Goal: Task Accomplishment & Management: Manage account settings

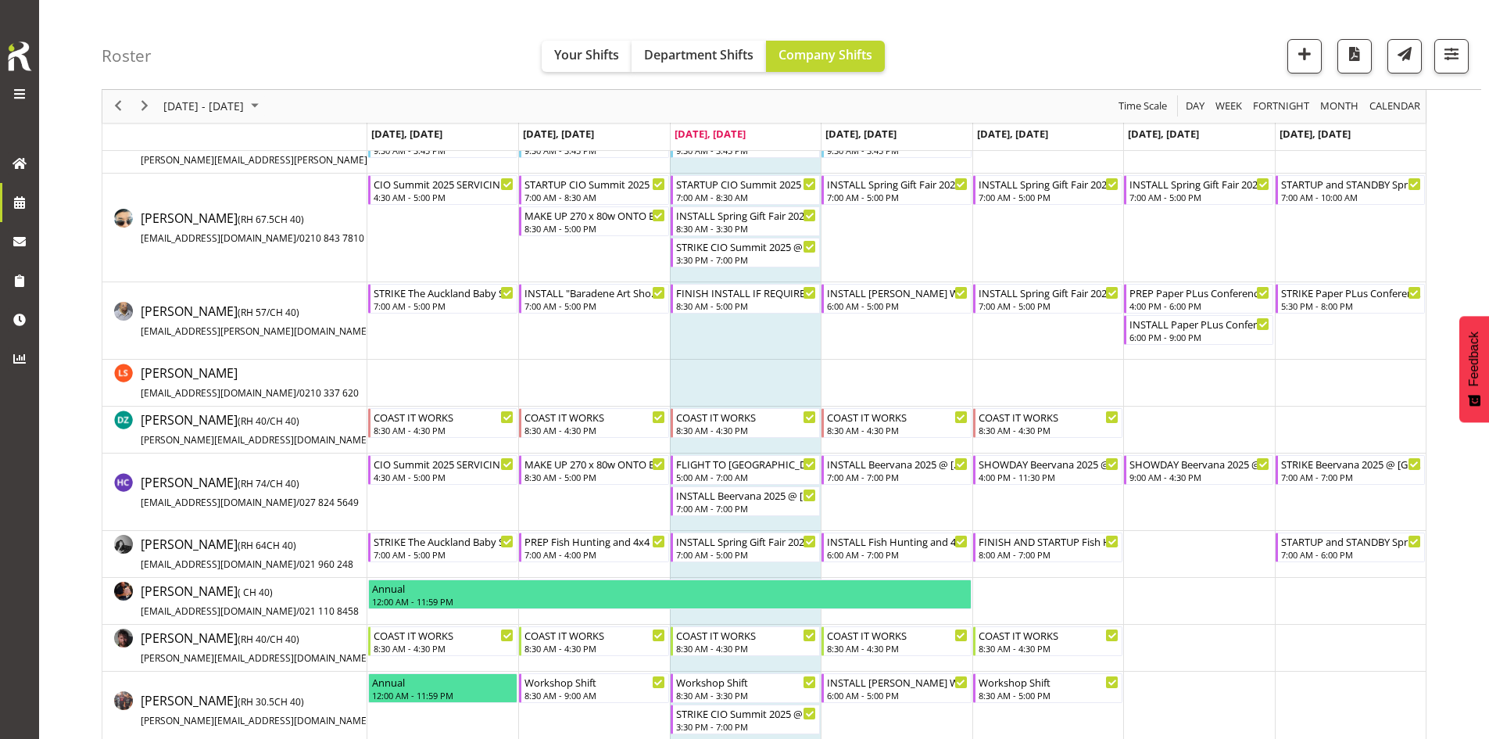
scroll to position [313, 0]
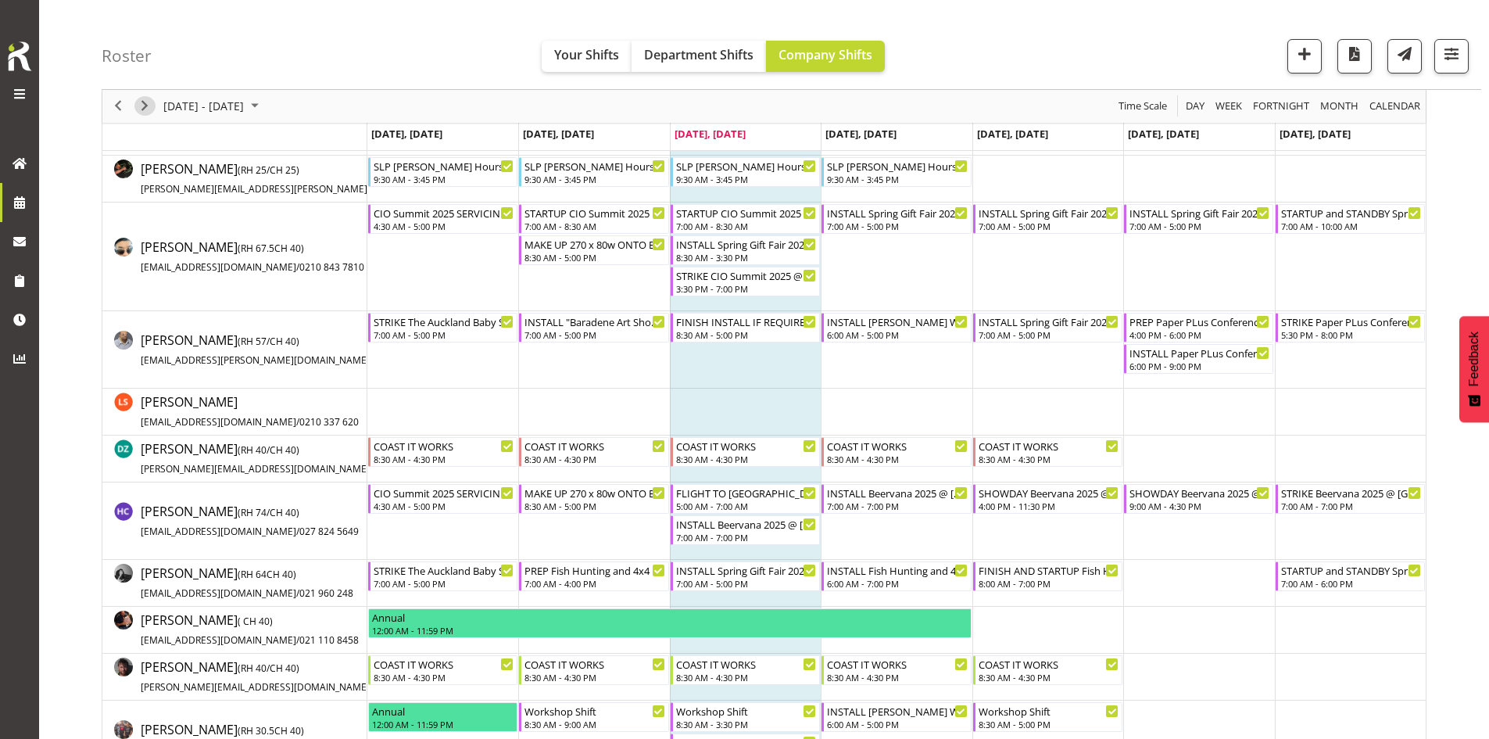
drag, startPoint x: 145, startPoint y: 113, endPoint x: 672, endPoint y: 359, distance: 581.9
click at [145, 113] on span "Next" at bounding box center [144, 107] width 19 height 20
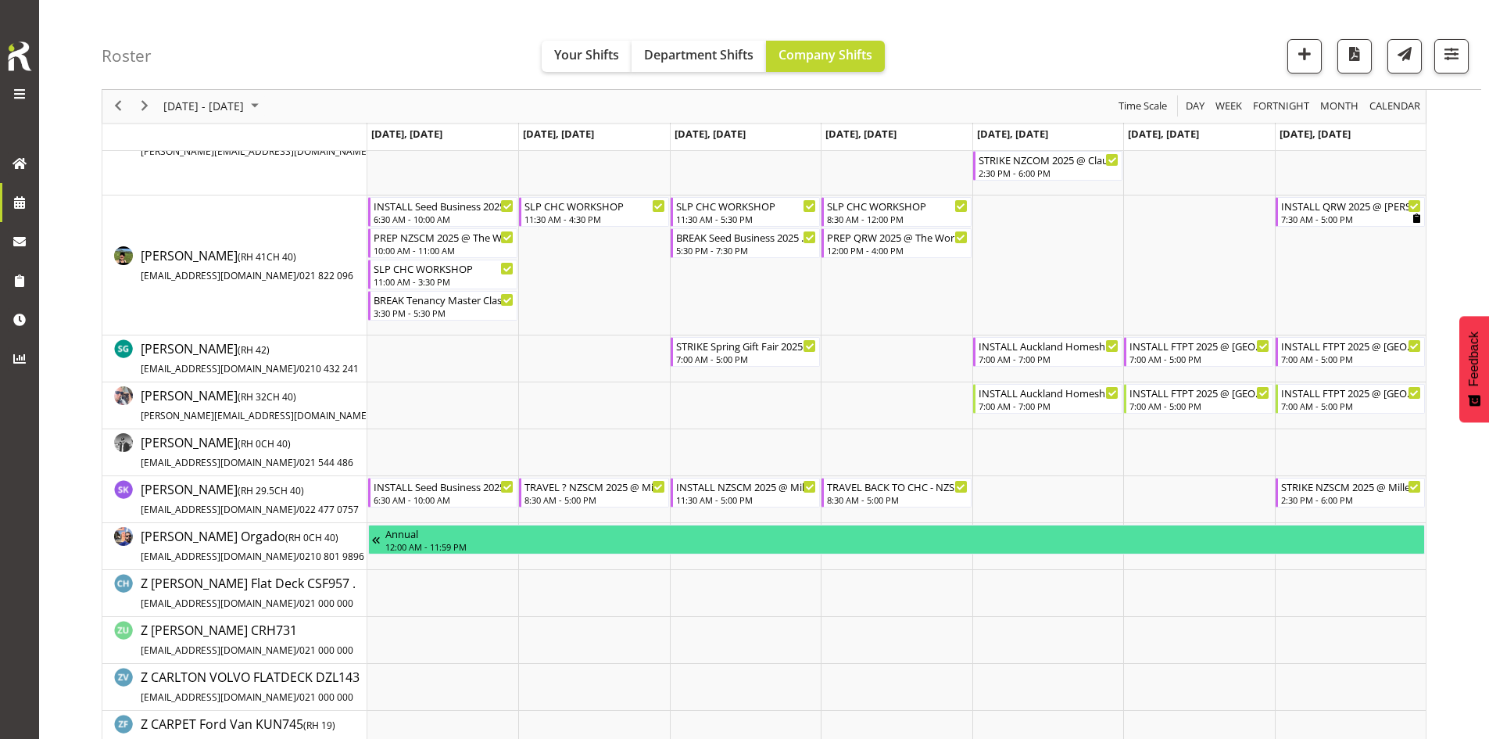
scroll to position [1485, 0]
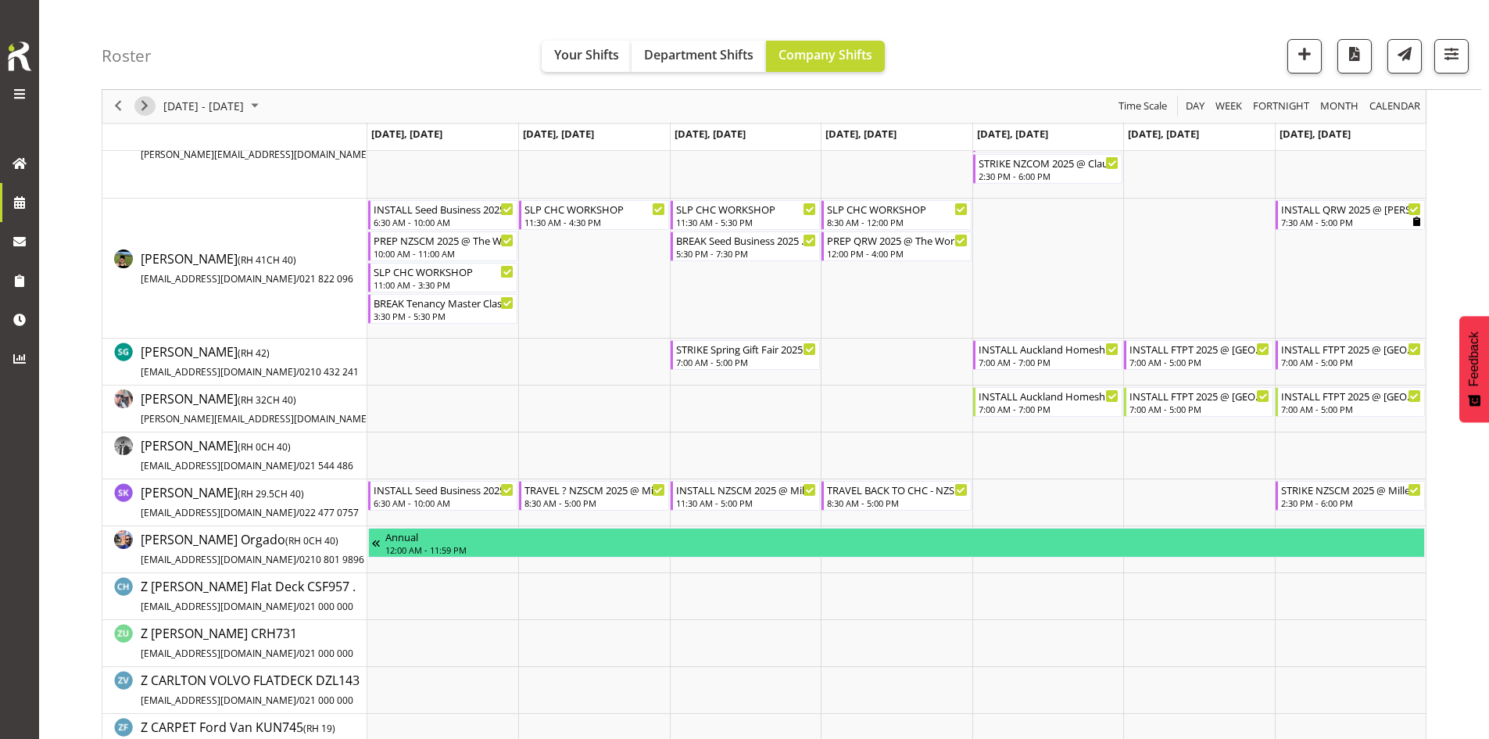
click at [143, 114] on span "Next" at bounding box center [144, 107] width 19 height 20
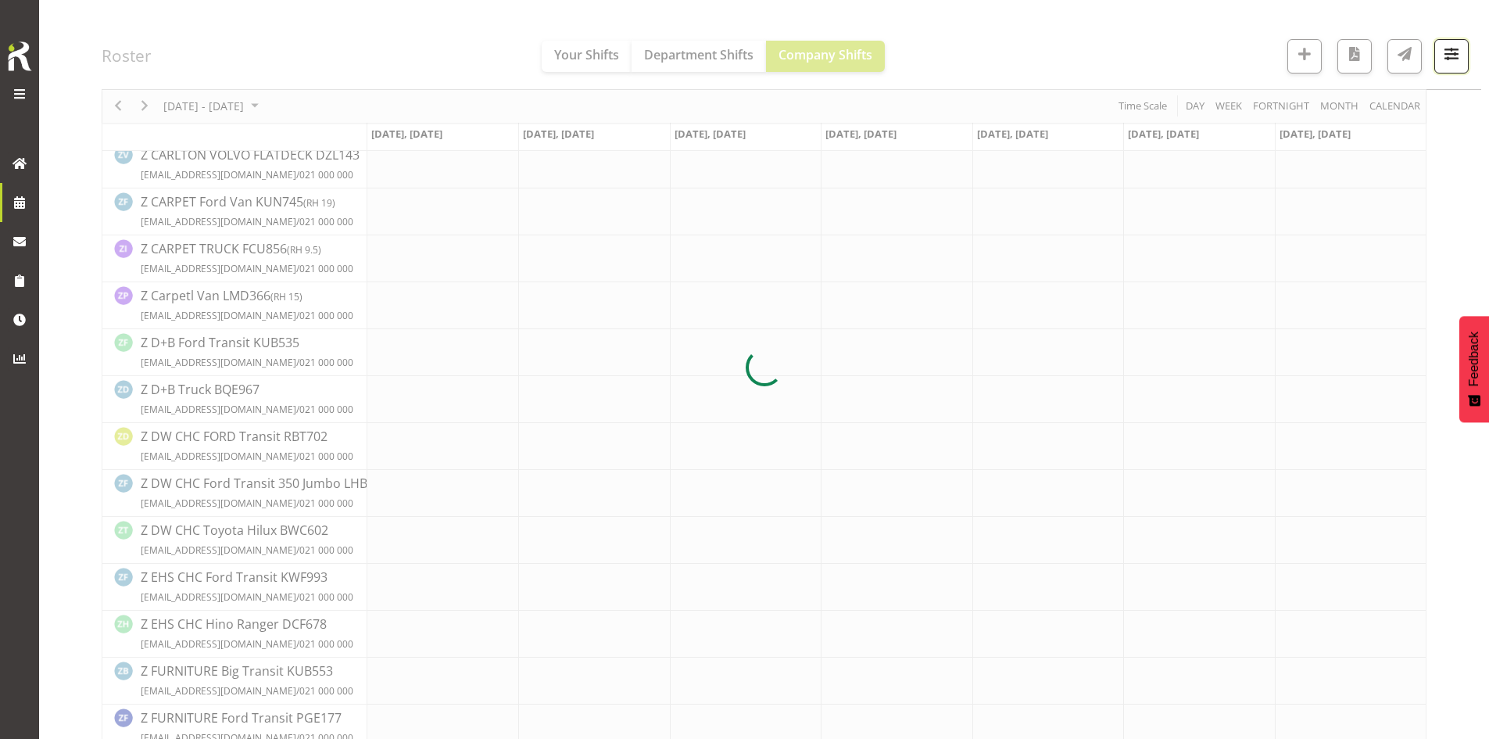
click at [1439, 71] on button "button" at bounding box center [1451, 56] width 34 height 34
click at [1387, 109] on div at bounding box center [764, 367] width 1325 height 3395
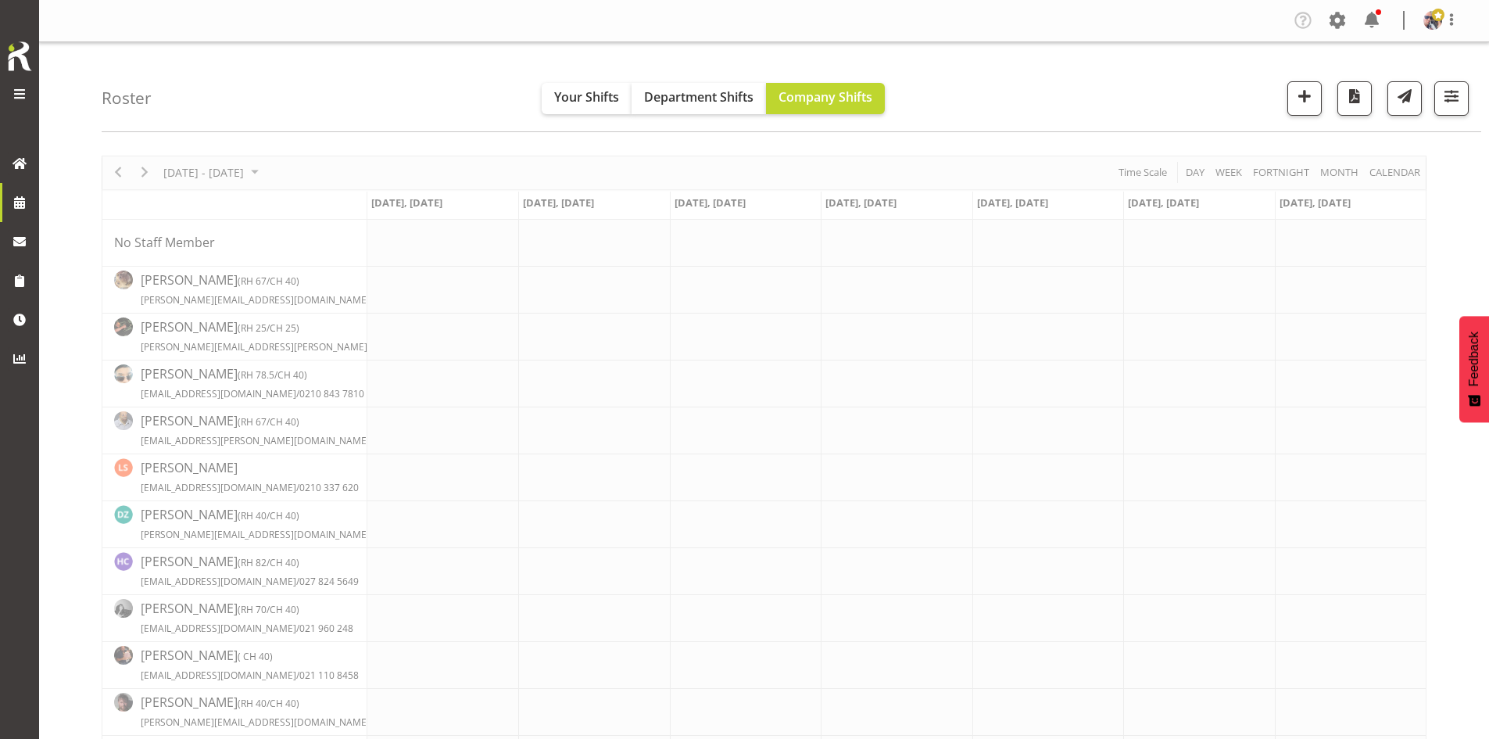
click at [1446, 61] on div "Roster Your Shifts Department Shifts Company Shifts 2 Locations Clear CARLTON E…" at bounding box center [792, 87] width 1380 height 90
click at [1456, 89] on span "button" at bounding box center [1451, 96] width 20 height 20
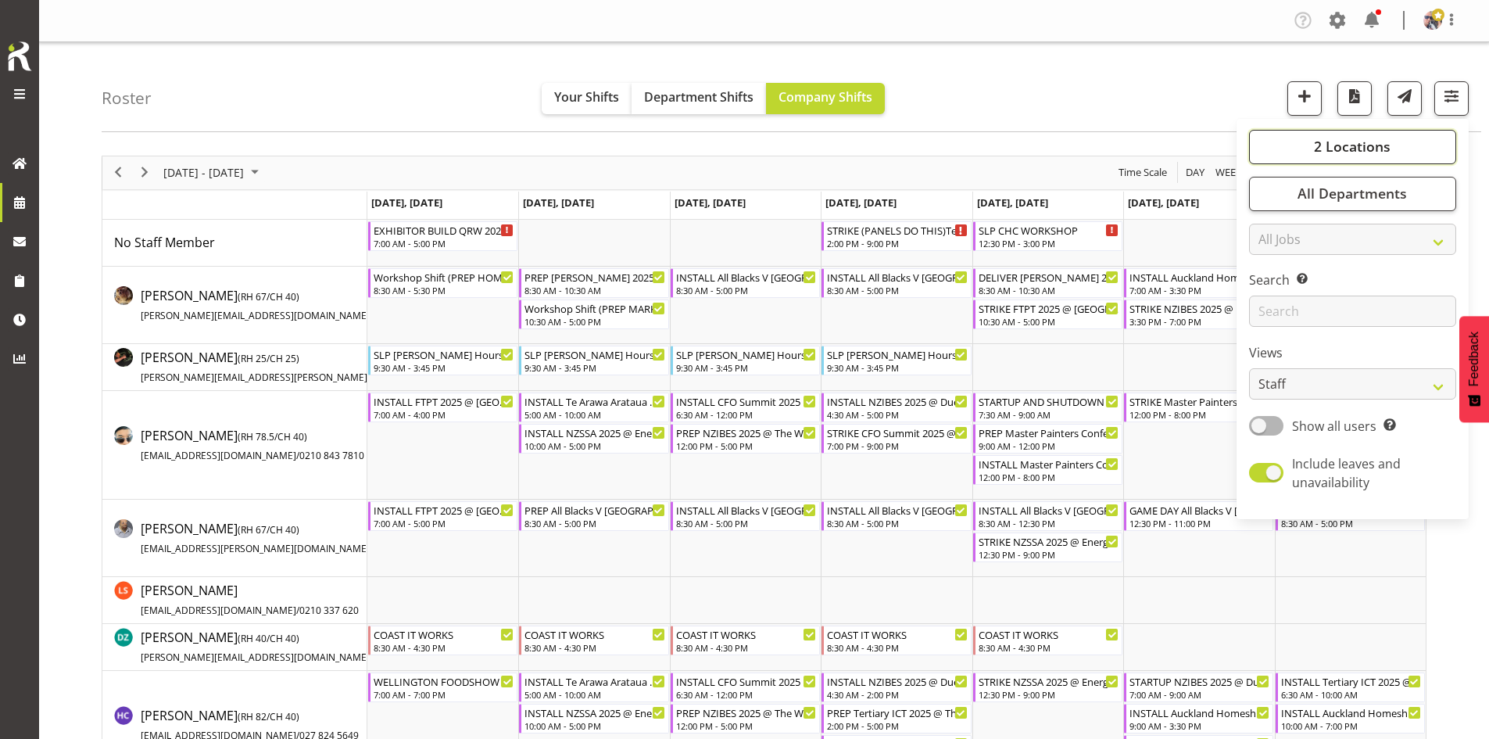
click at [1366, 133] on button "2 Locations" at bounding box center [1352, 147] width 207 height 34
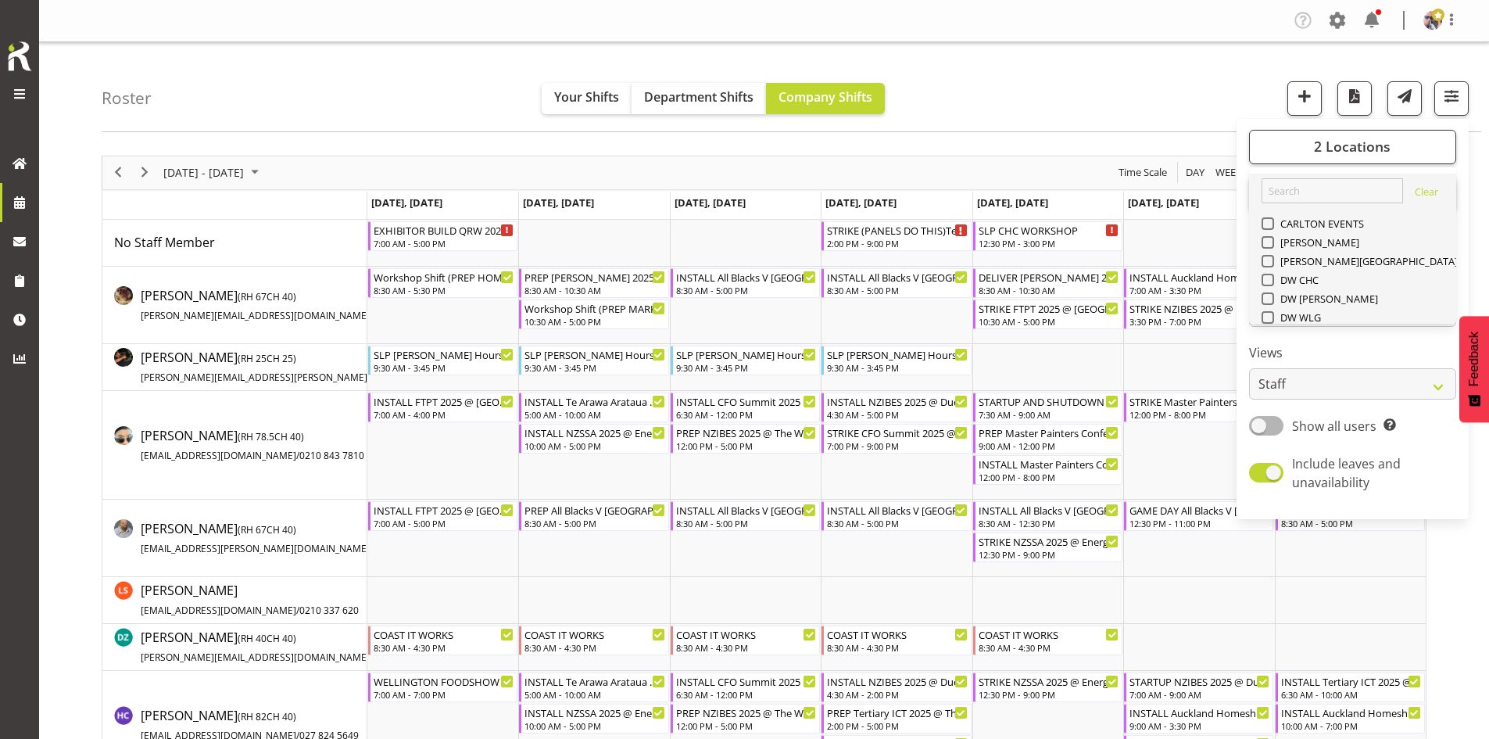
click at [1288, 424] on span "SLP" at bounding box center [1286, 430] width 24 height 13
click at [1272, 424] on input "SLP" at bounding box center [1267, 429] width 10 height 10
checkbox input "false"
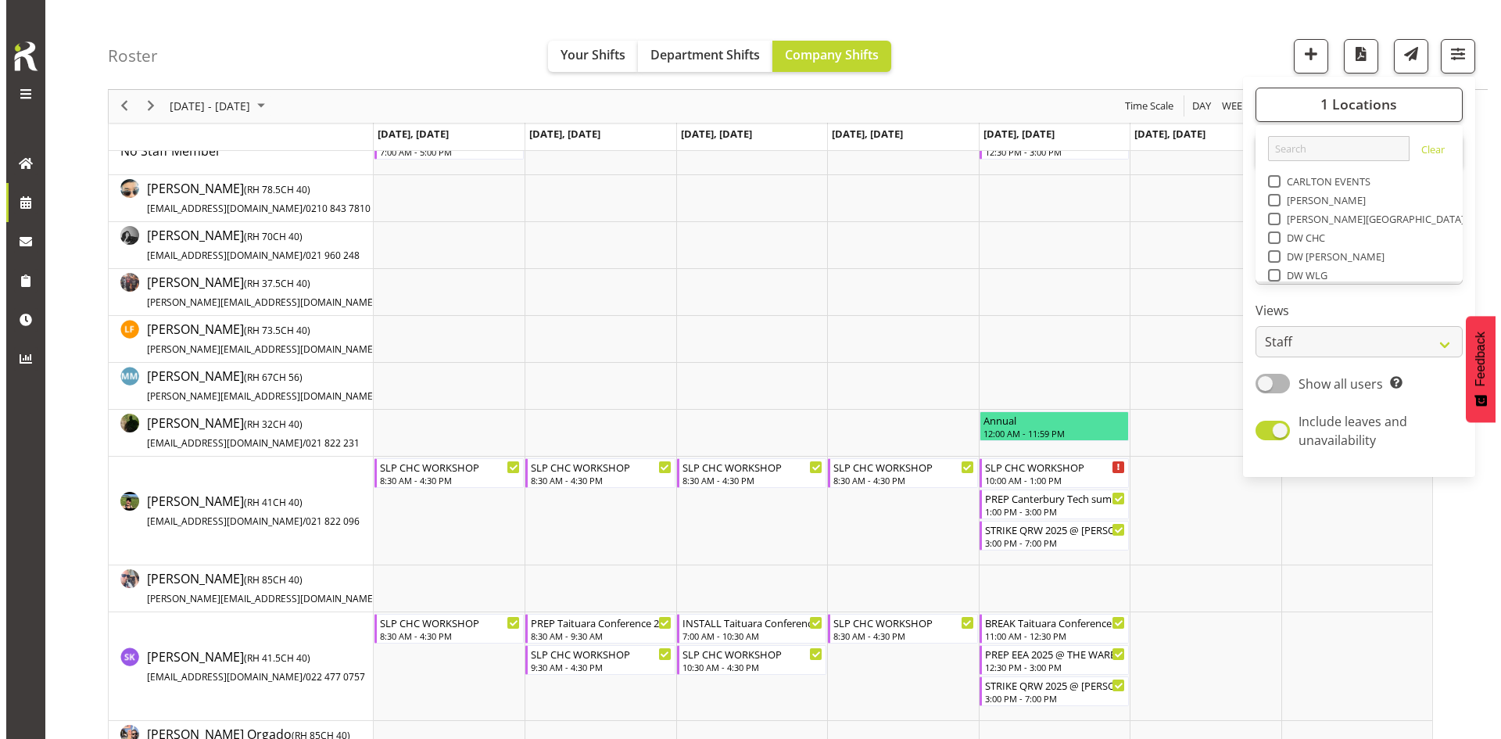
scroll to position [313, 0]
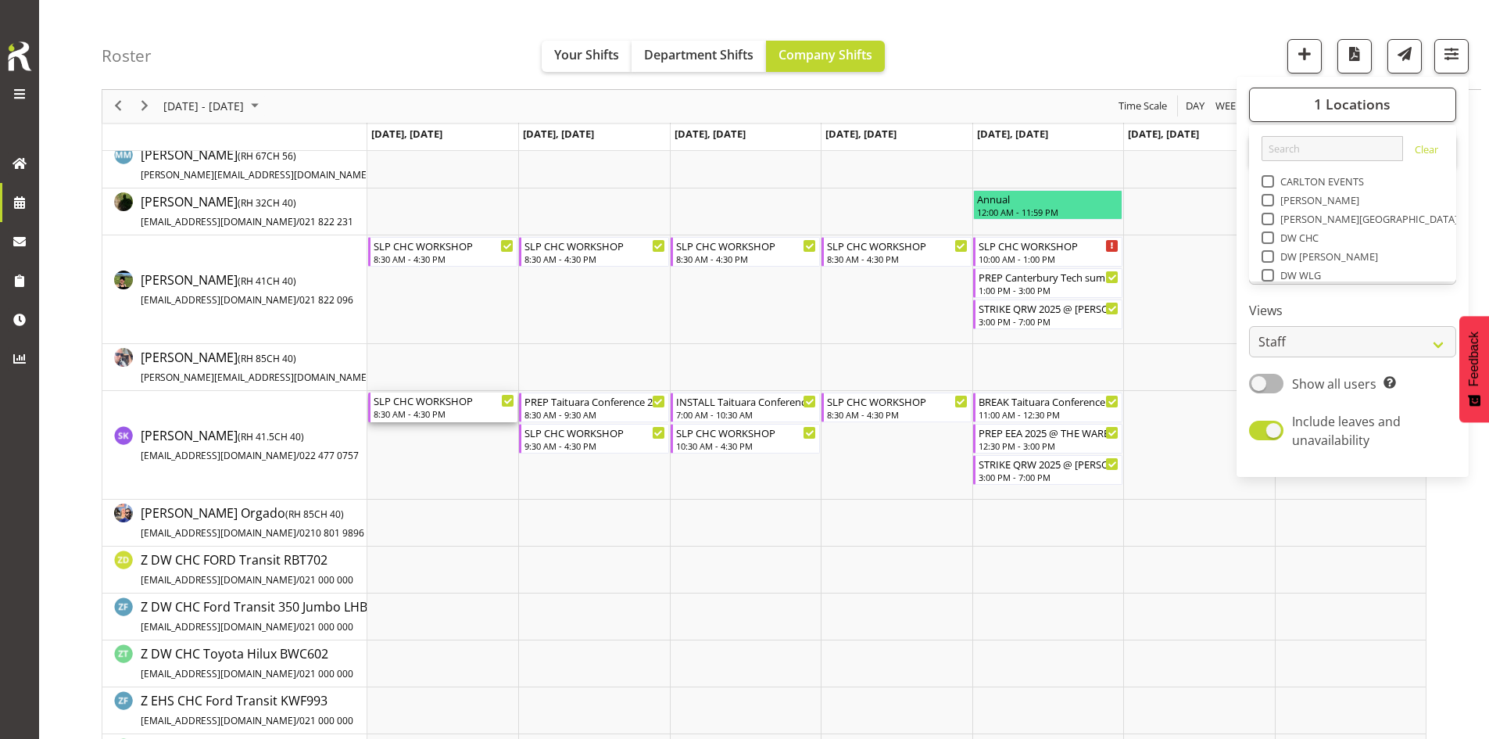
click at [463, 406] on div "SLP CHC WORKSHOP" at bounding box center [444, 400] width 141 height 16
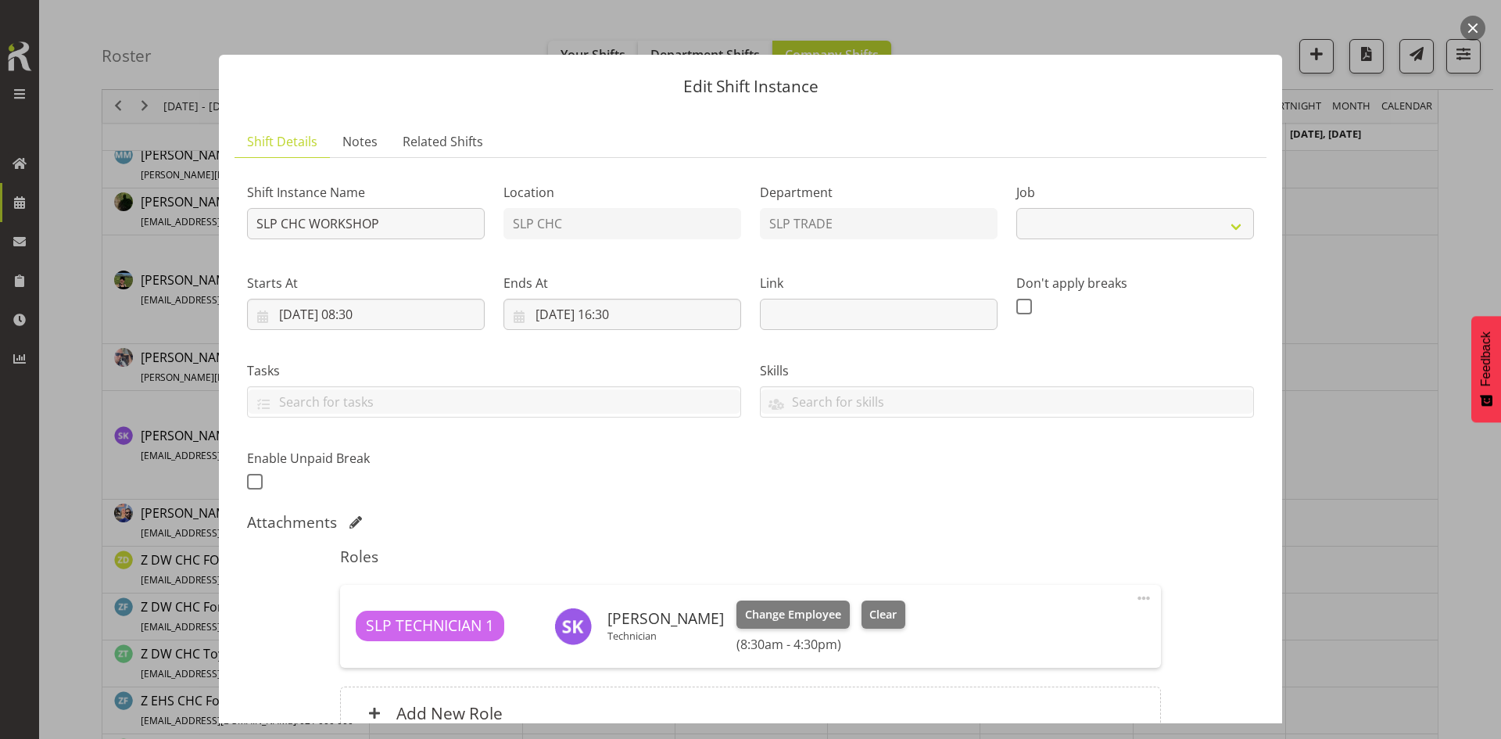
select select "45"
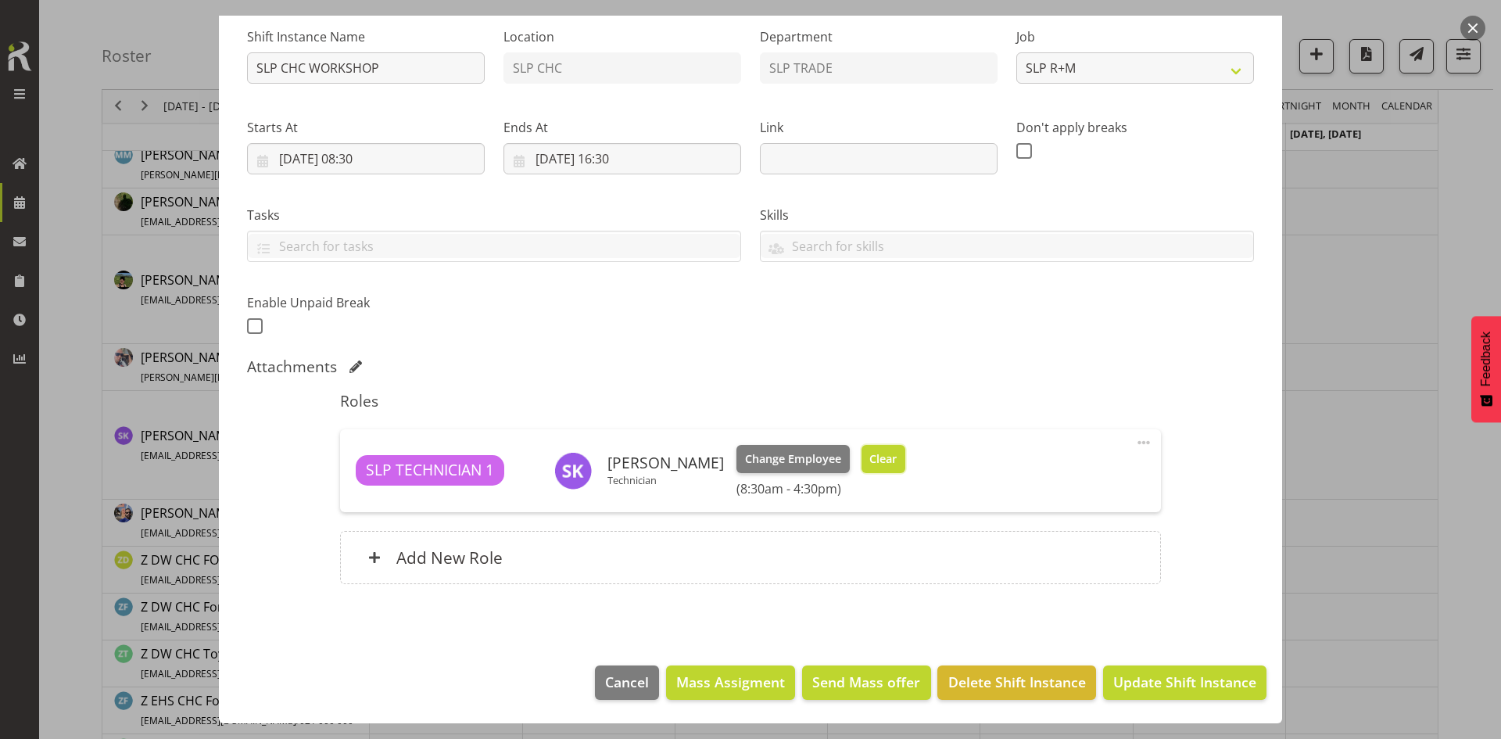
click at [879, 461] on span "Clear" at bounding box center [882, 458] width 27 height 17
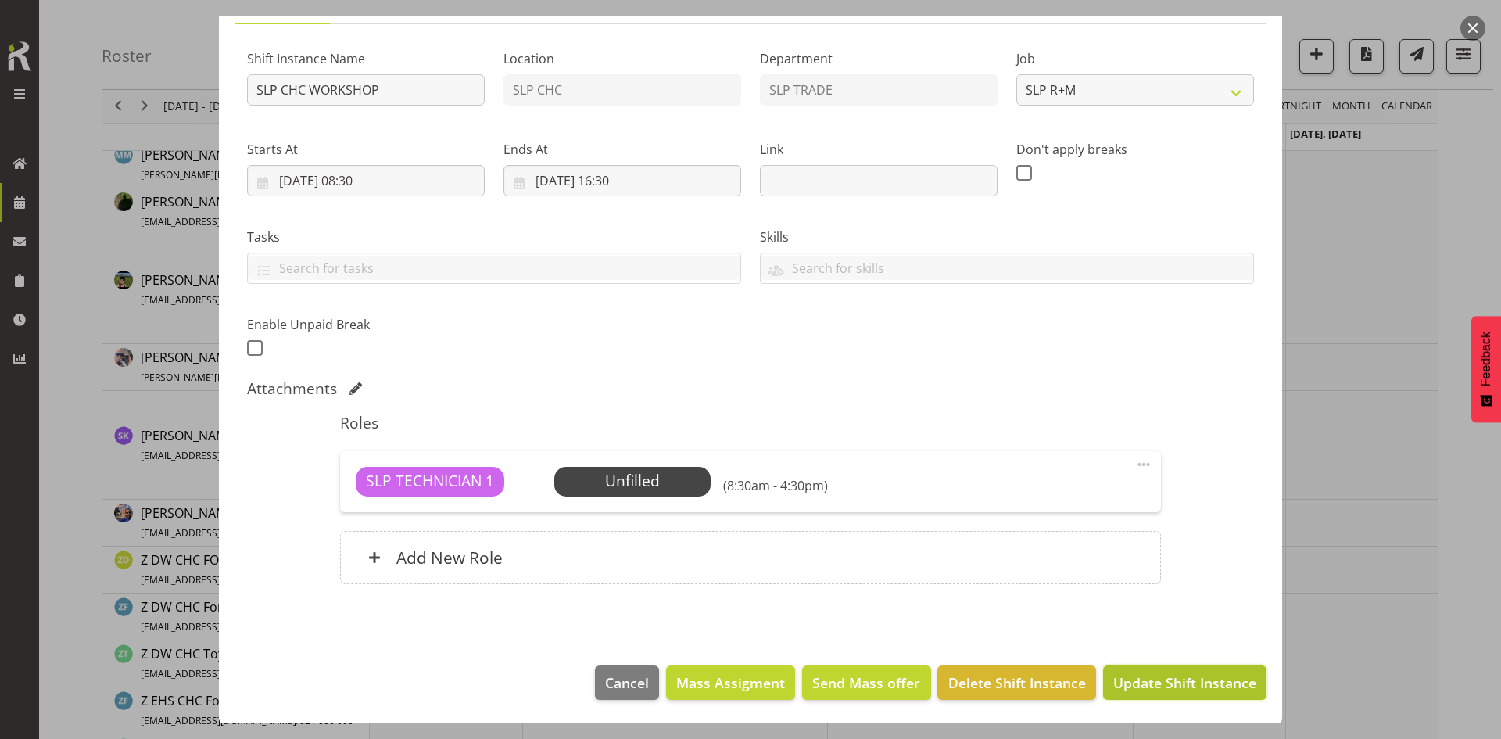
click at [1192, 679] on span "Update Shift Instance" at bounding box center [1184, 682] width 143 height 20
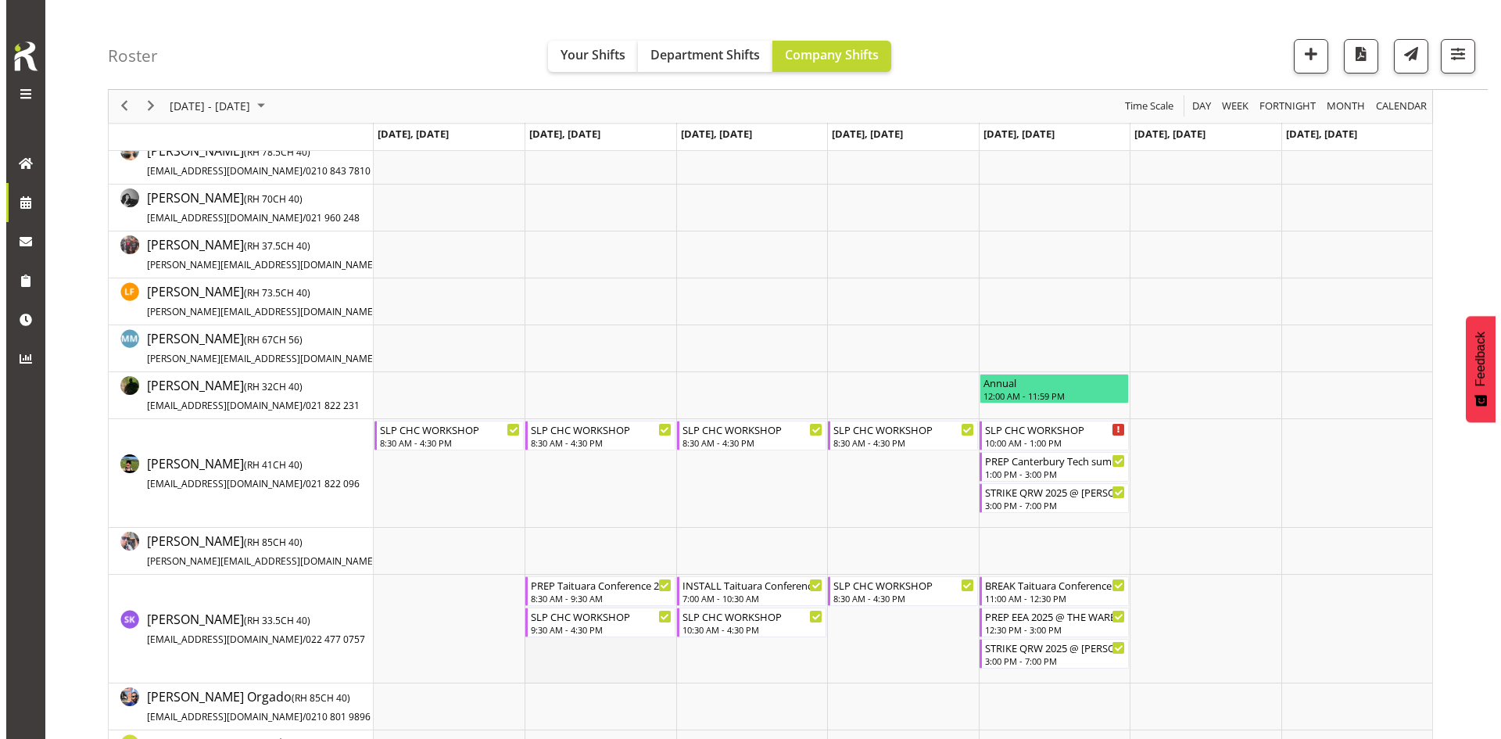
scroll to position [235, 0]
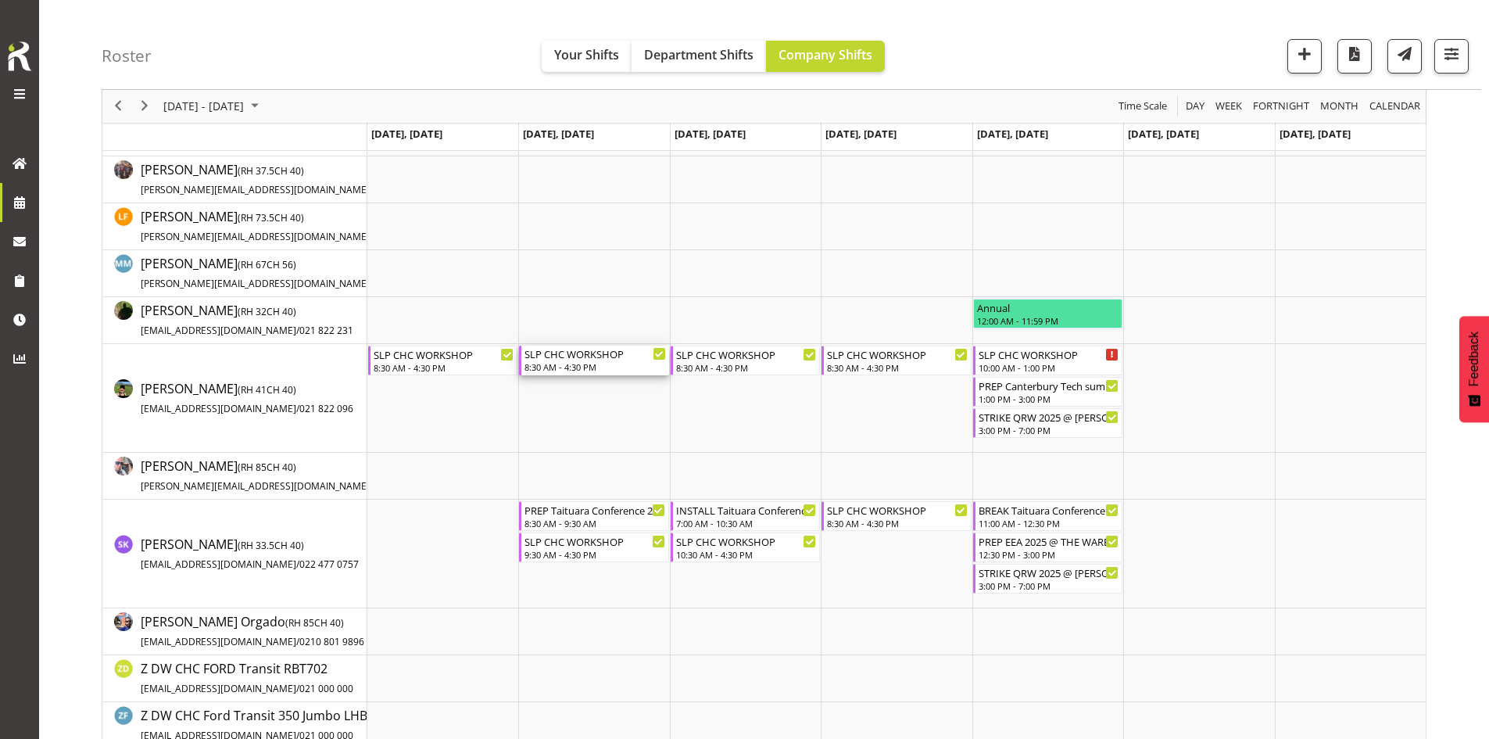
click at [600, 371] on div "8:30 AM - 4:30 PM" at bounding box center [595, 366] width 141 height 13
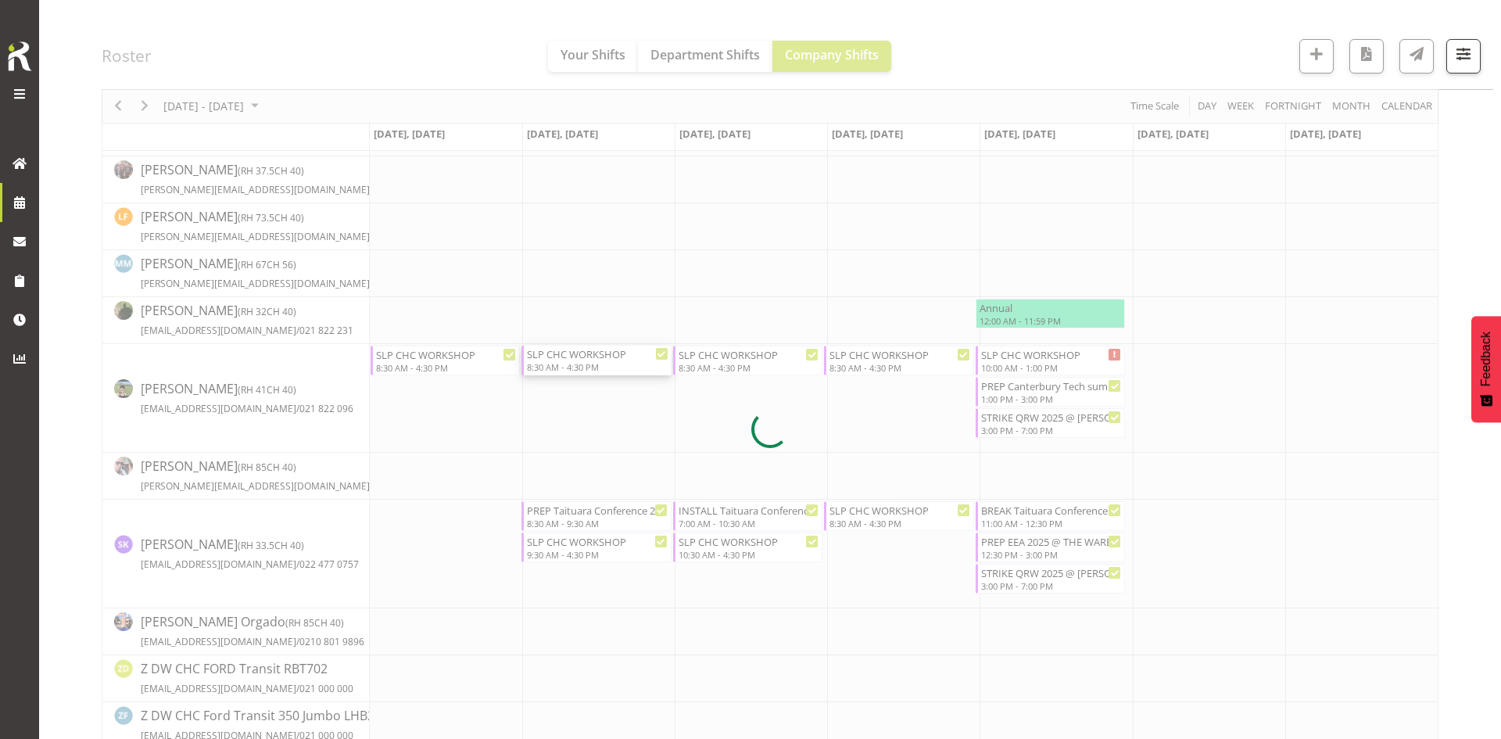
select select
select select "8"
select select "2025"
select select "8"
select select "30"
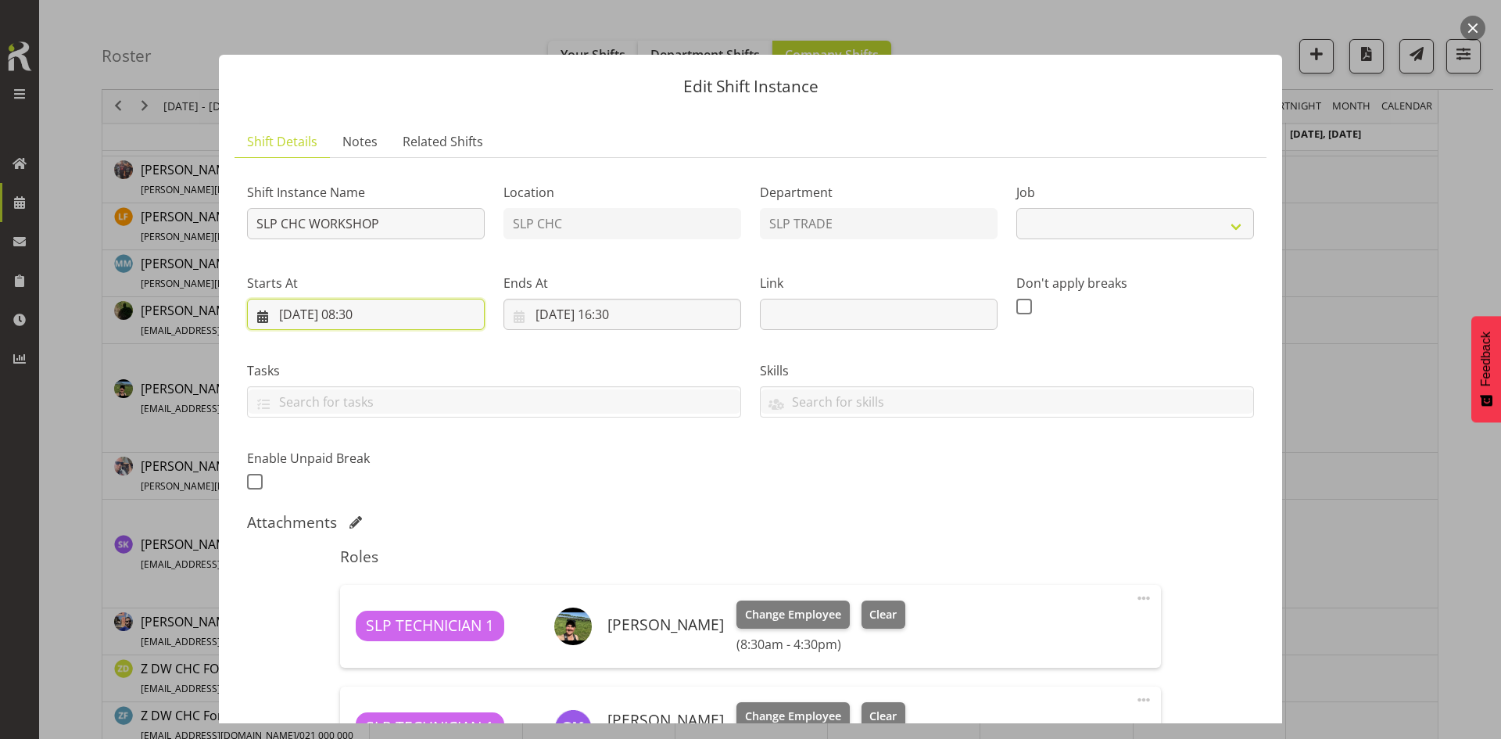
select select "45"
click at [399, 322] on input "[DATE] 08:30" at bounding box center [366, 314] width 238 height 31
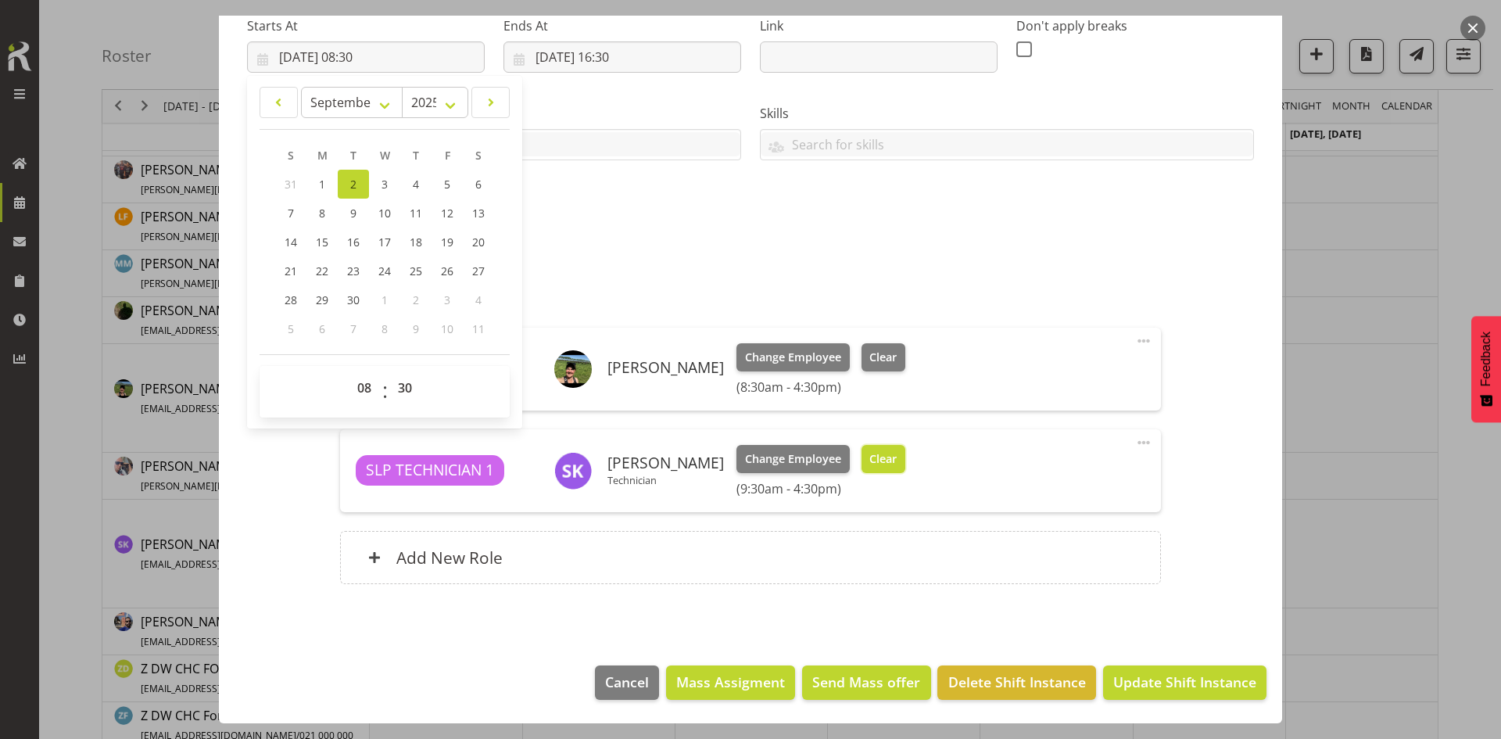
click at [890, 458] on button "Clear" at bounding box center [883, 459] width 45 height 28
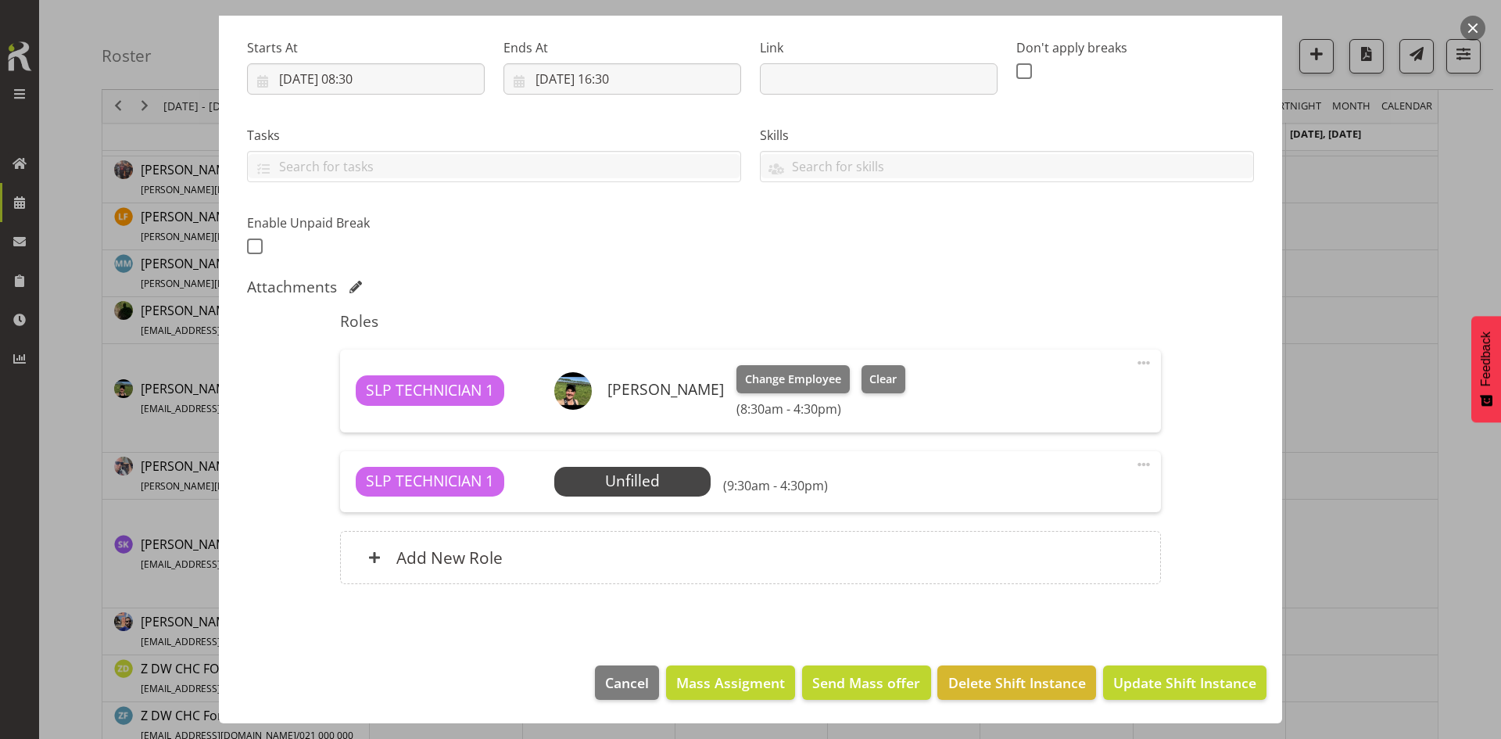
scroll to position [235, 0]
click at [1134, 466] on span at bounding box center [1143, 464] width 19 height 19
click at [1039, 554] on link "Delete" at bounding box center [1078, 555] width 150 height 28
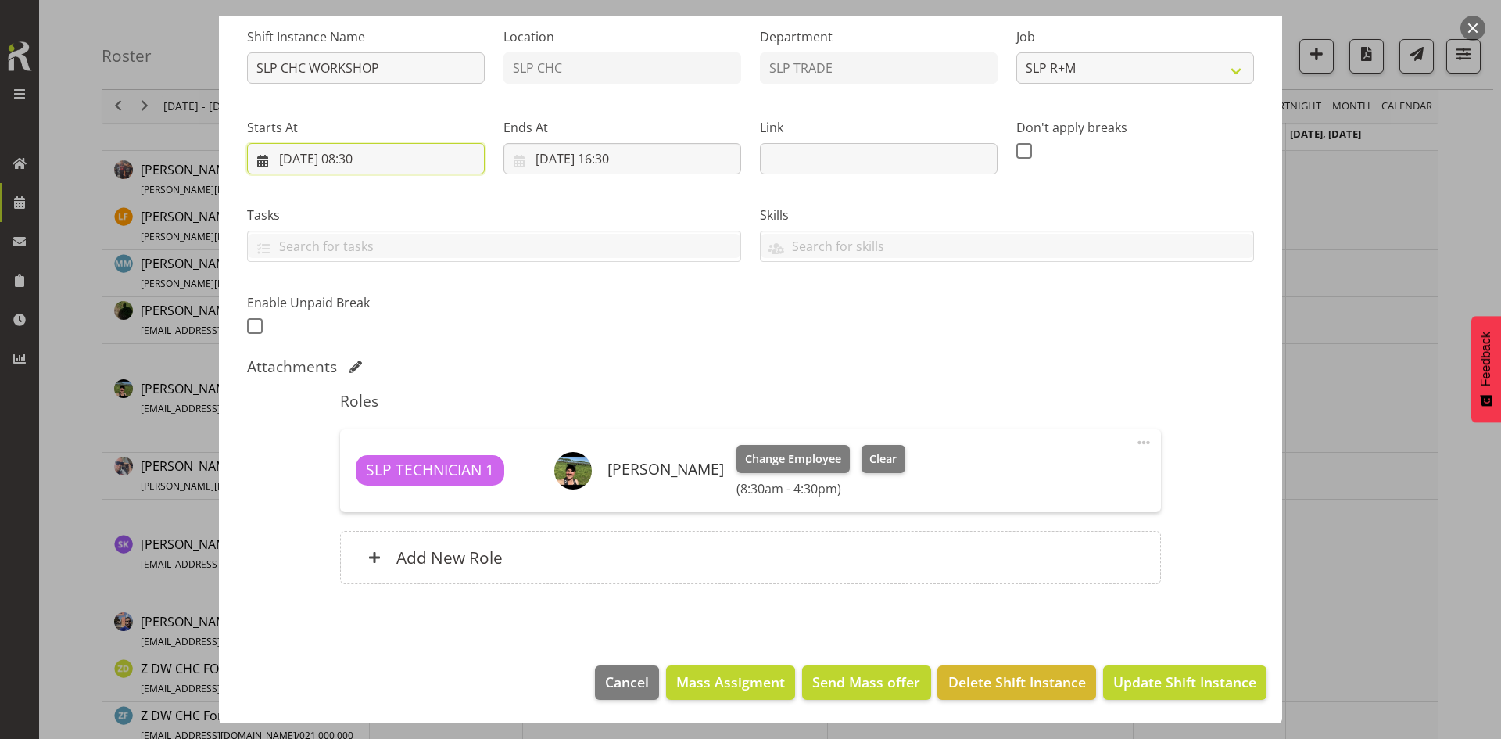
click at [449, 159] on input "[DATE] 08:30" at bounding box center [366, 158] width 238 height 31
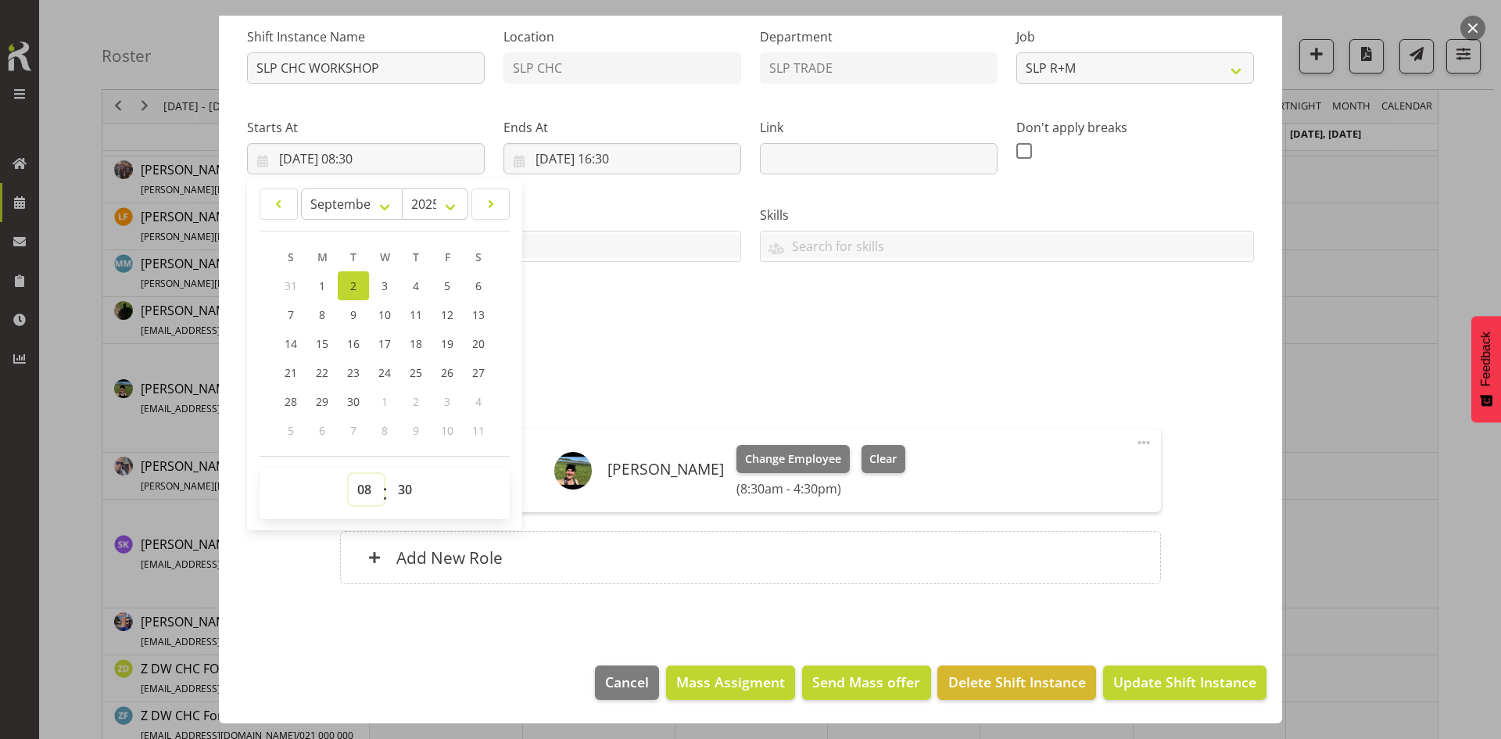
click at [357, 488] on select "00 01 02 03 04 05 06 07 08 09 10 11 12 13 14 15 16 17 18 19 20 21 22 23" at bounding box center [366, 489] width 35 height 31
select select "9"
click at [349, 474] on select "00 01 02 03 04 05 06 07 08 09 10 11 12 13 14 15 16 17 18 19 20 21 22 23" at bounding box center [366, 489] width 35 height 31
type input "[DATE] 09:30"
click at [1144, 669] on button "Update Shift Instance" at bounding box center [1184, 682] width 163 height 34
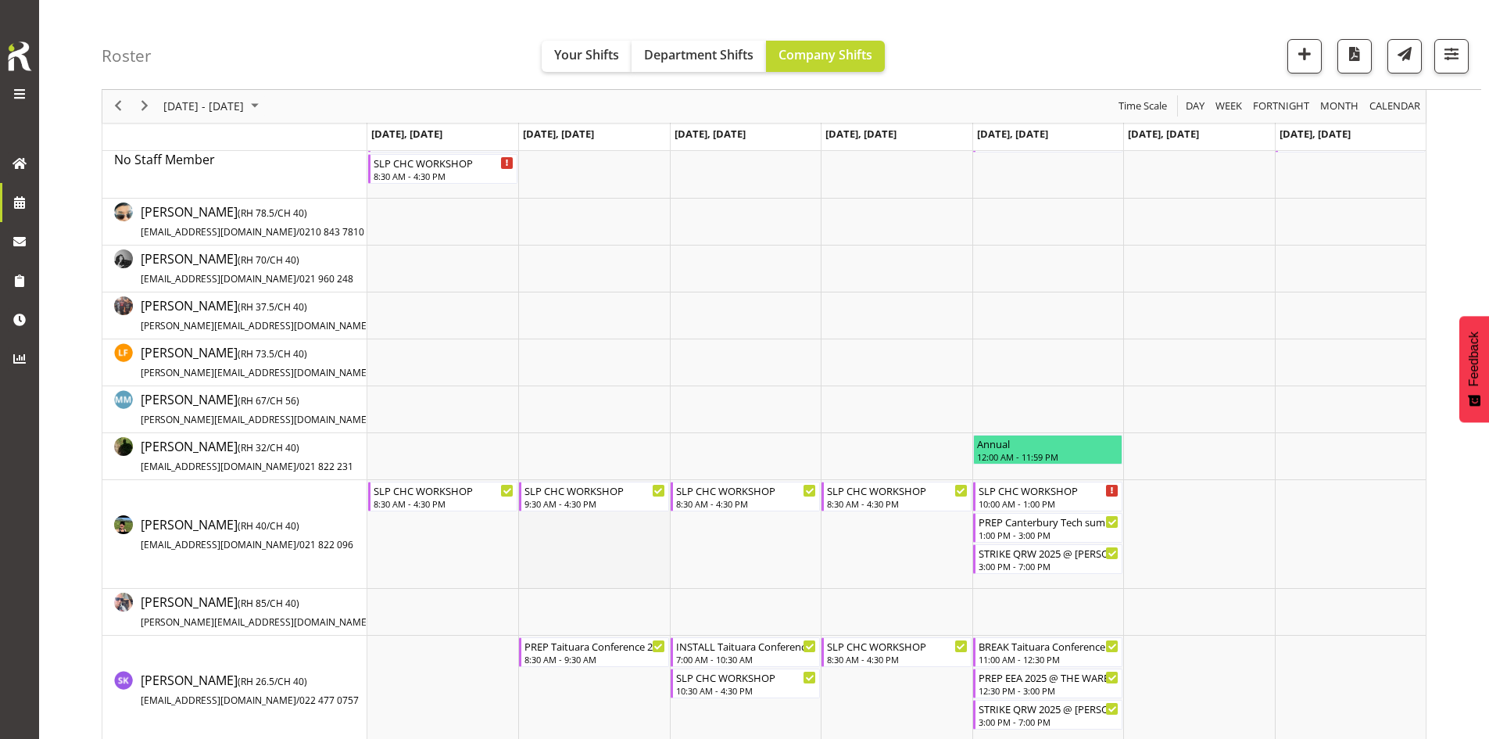
scroll to position [313, 0]
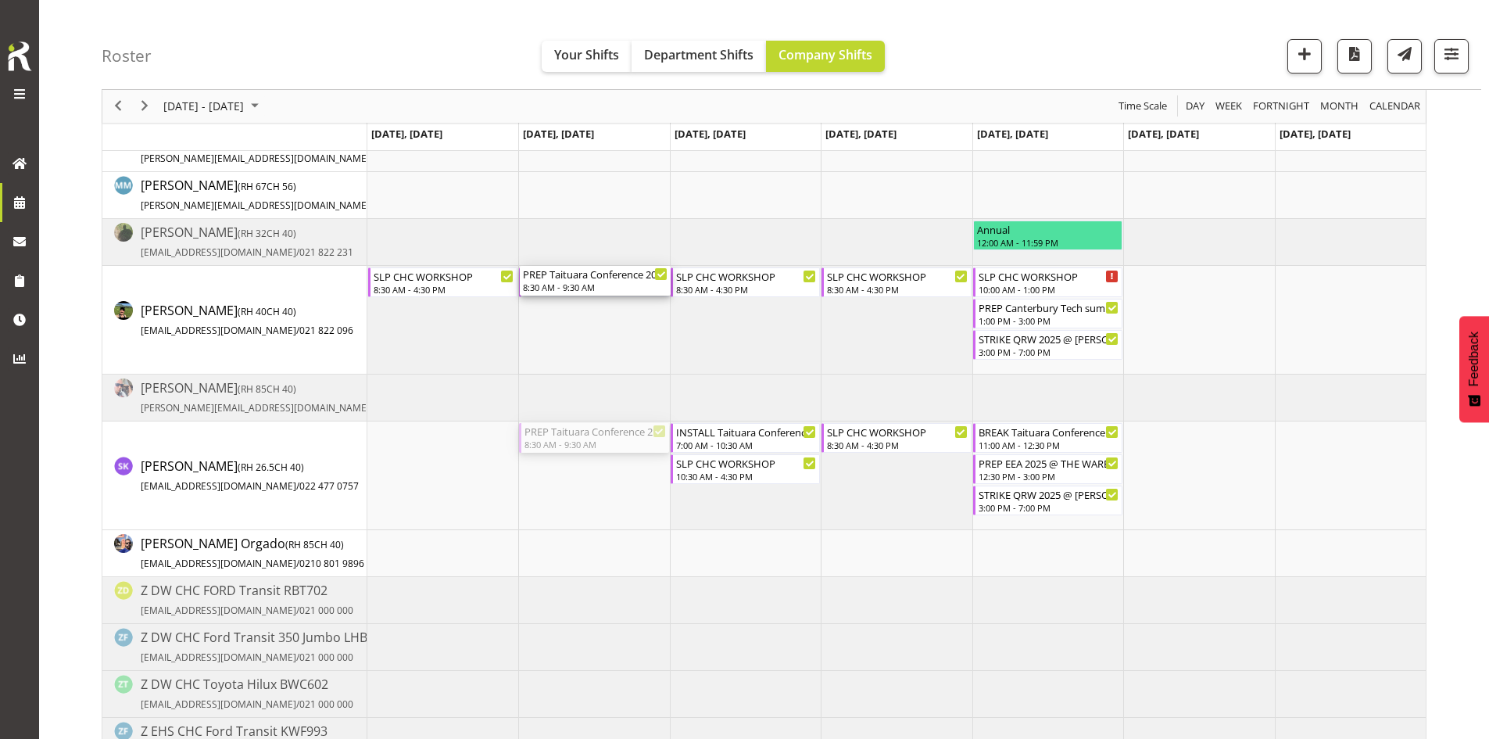
drag, startPoint x: 589, startPoint y: 437, endPoint x: 578, endPoint y: 349, distance: 88.9
click at [578, 349] on div "EXHIBITOR BUILD QRW 2025 @ [PERSON_NAME] On Site @ TBC 7:00 AM - 5:00 PM SLP CH…" at bounding box center [896, 382] width 1058 height 951
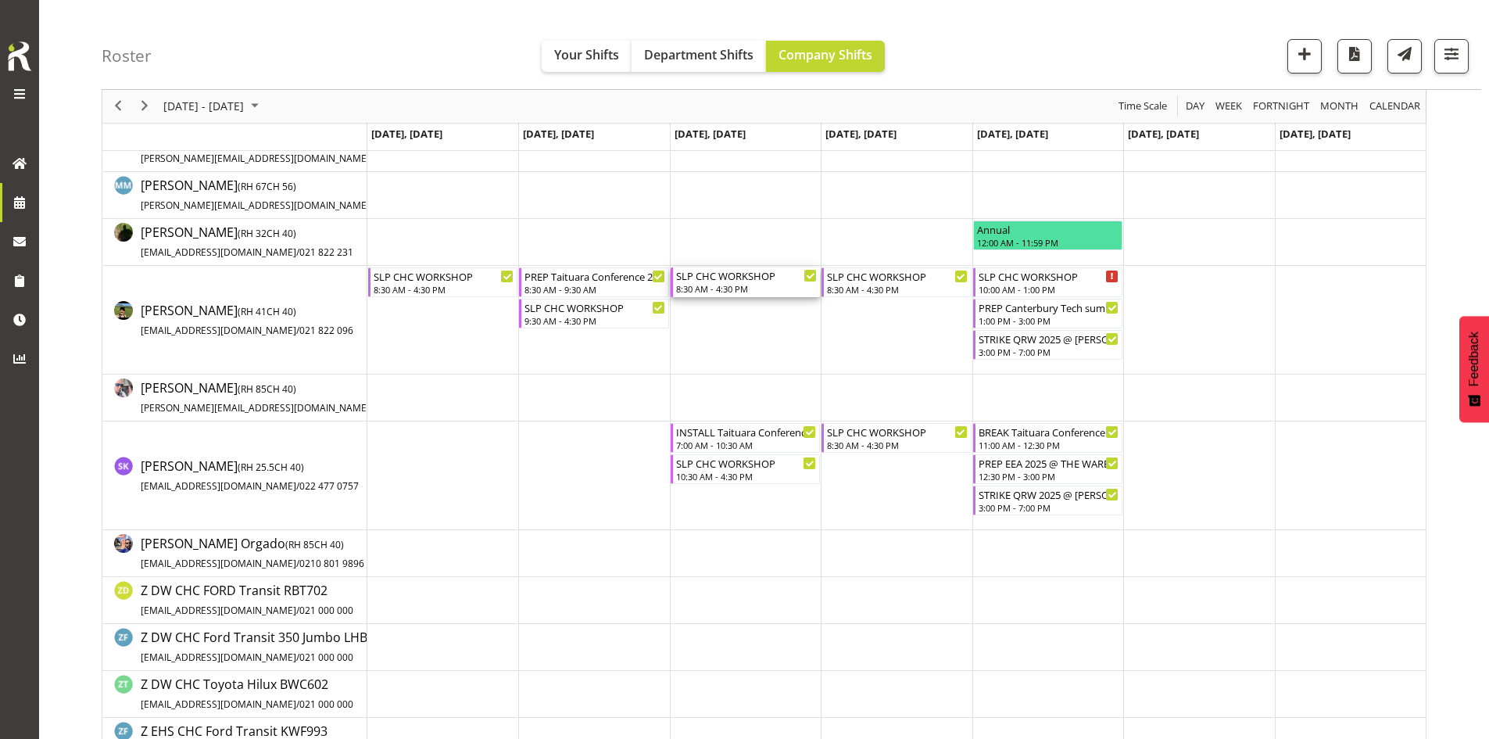
click at [729, 284] on div "8:30 AM - 4:30 PM" at bounding box center [746, 288] width 141 height 13
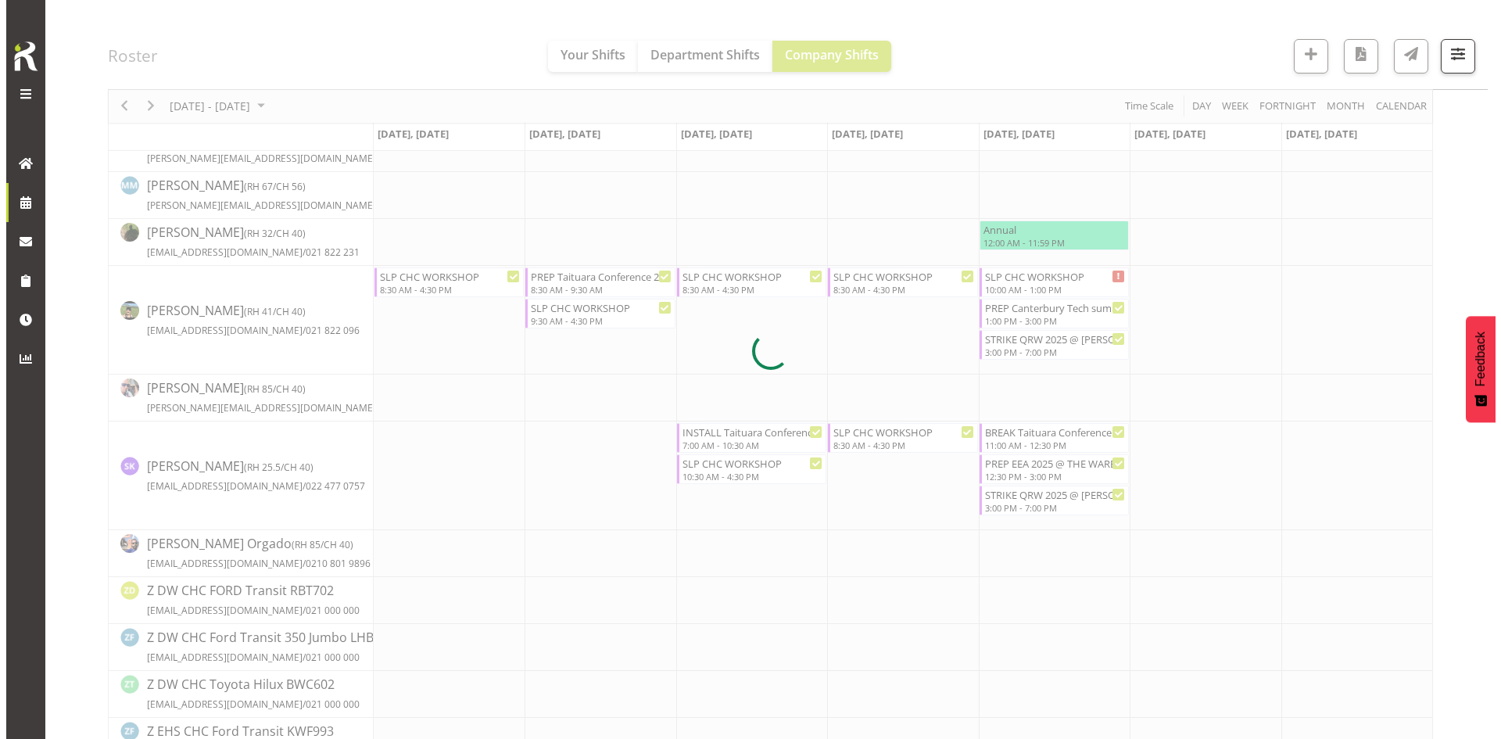
scroll to position [0, 0]
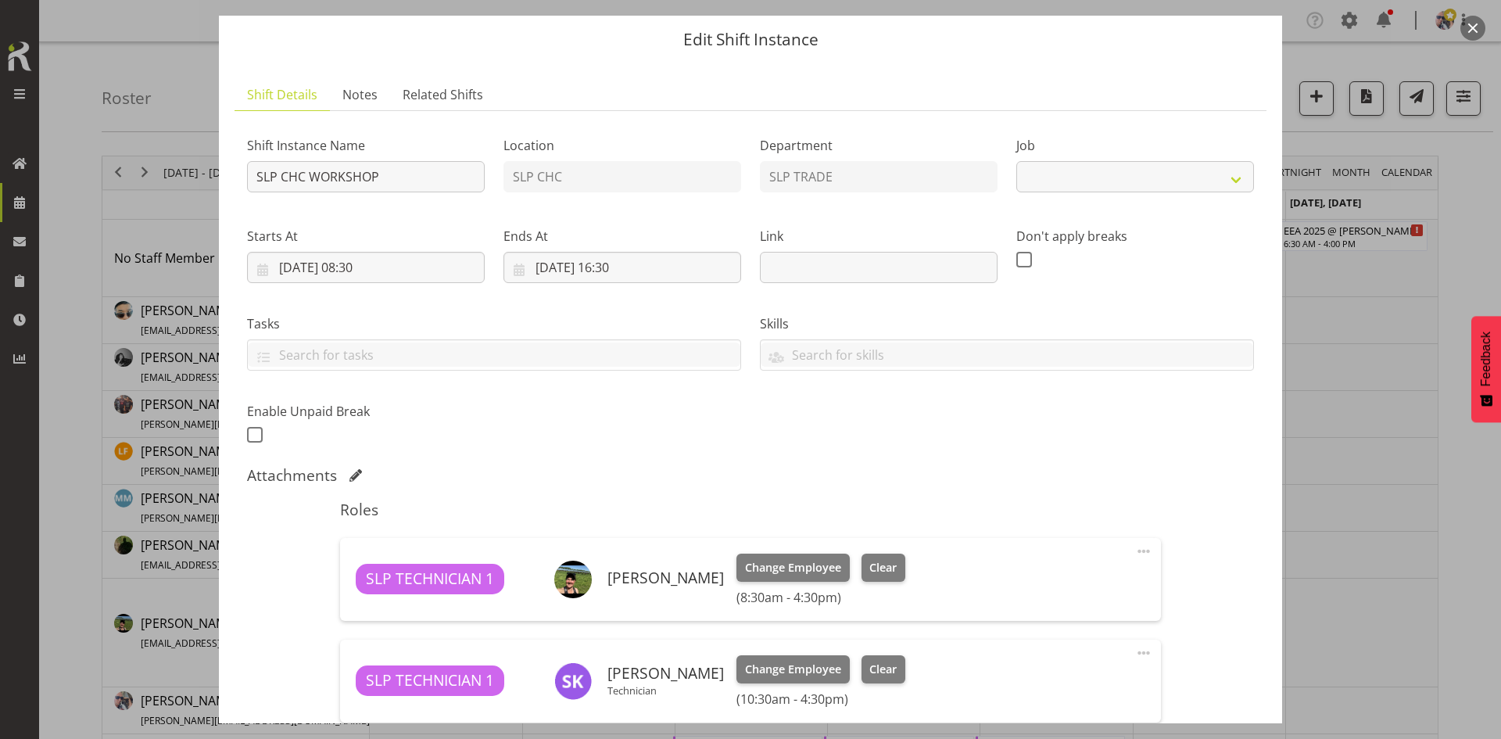
select select "45"
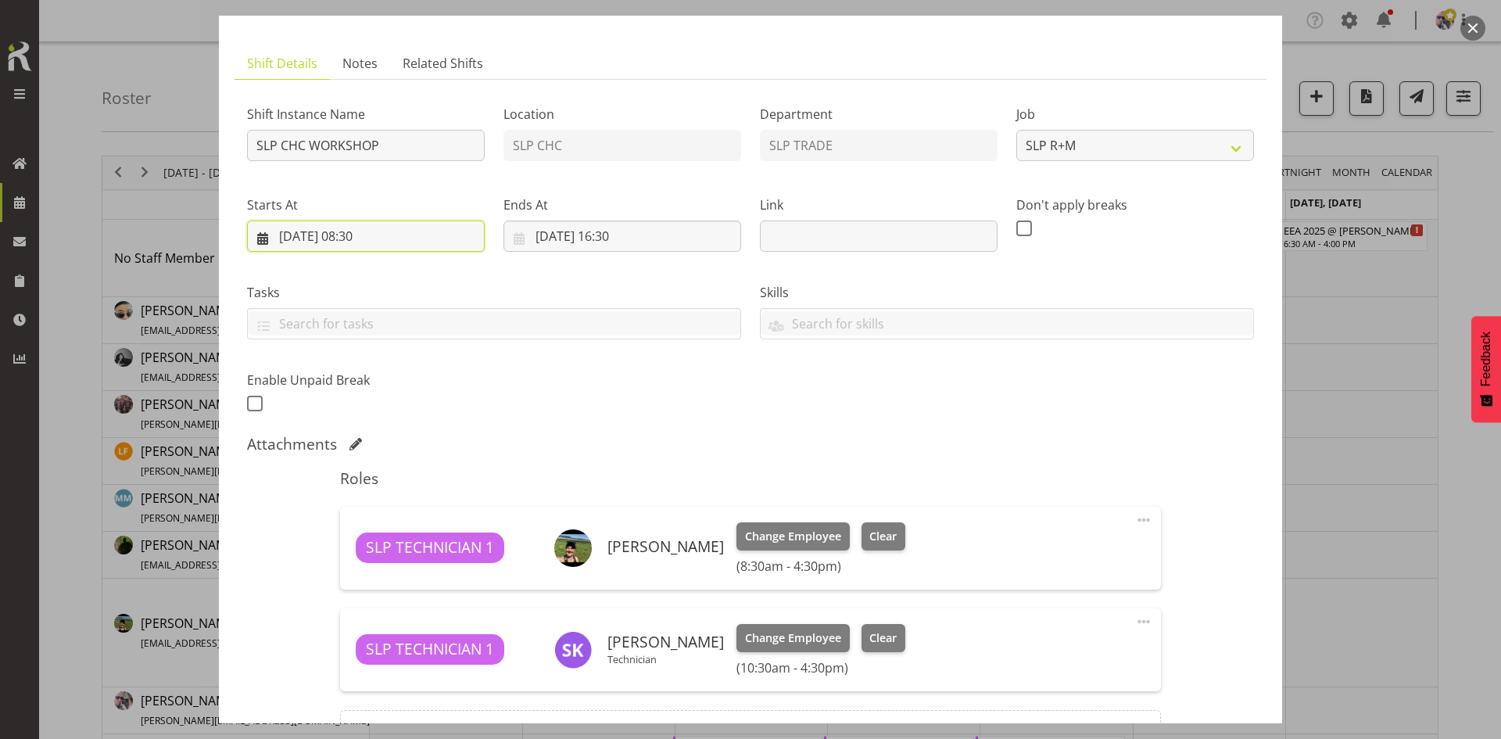
click at [399, 245] on input "[DATE] 08:30" at bounding box center [366, 235] width 238 height 31
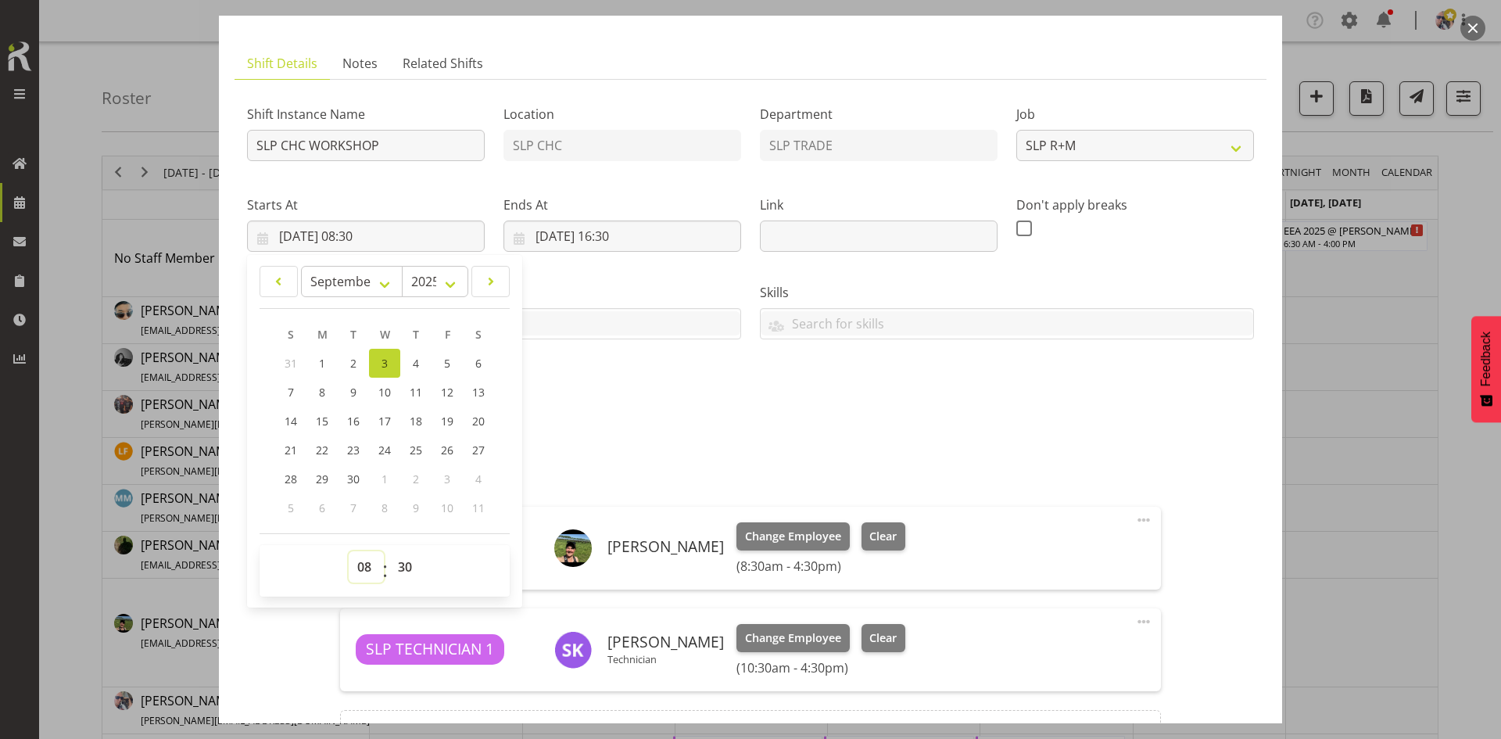
click at [368, 571] on select "00 01 02 03 04 05 06 07 08 09 10 11 12 13 14 15 16 17 18 19 20 21 22 23" at bounding box center [366, 566] width 35 height 31
select select "10"
click at [349, 551] on select "00 01 02 03 04 05 06 07 08 09 10 11 12 13 14 15 16 17 18 19 20 21 22 23" at bounding box center [366, 566] width 35 height 31
type input "[DATE] 10:30"
click at [604, 397] on div "Shift Instance Name SLP CHC WORKSHOP Location SLP CHC Department SLP TRADE Job …" at bounding box center [751, 254] width 1026 height 342
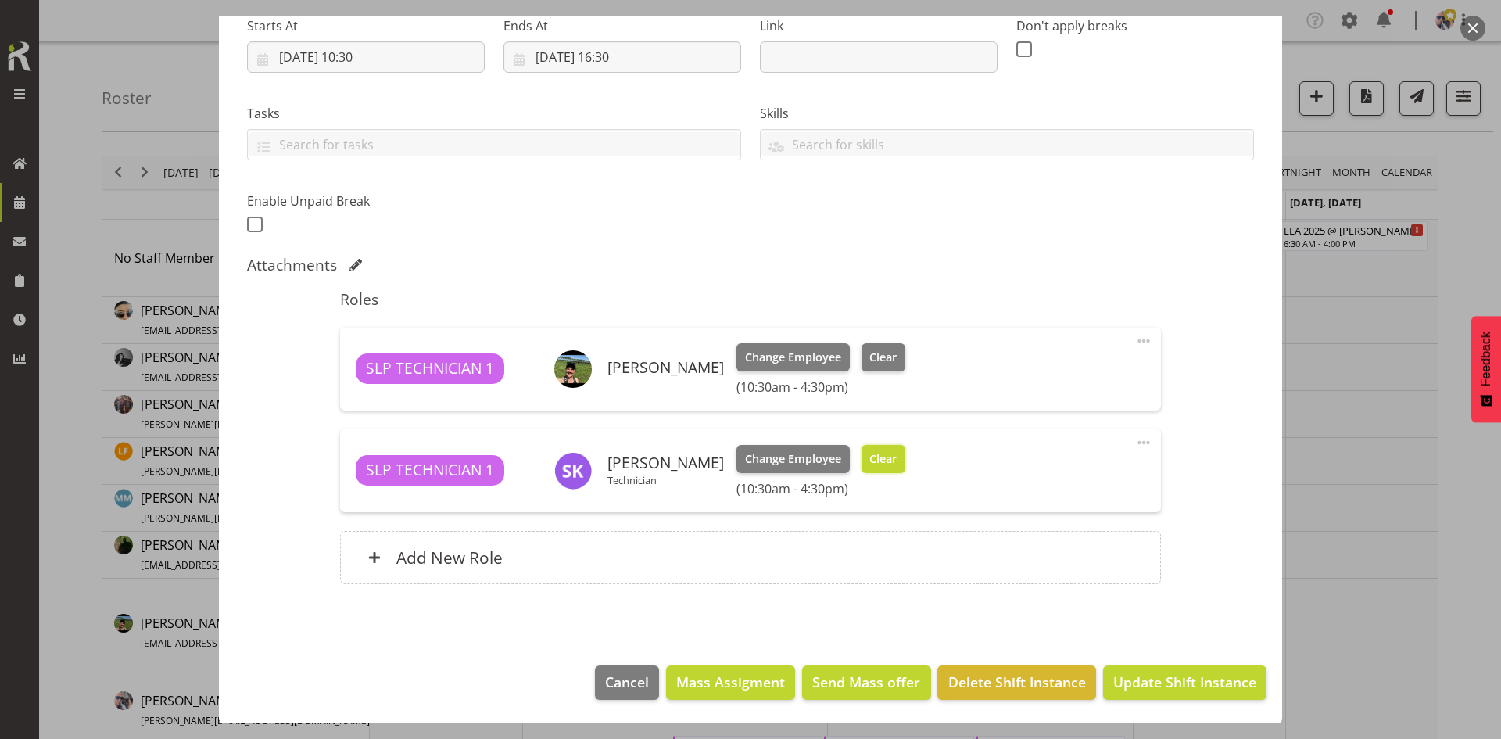
click at [869, 465] on span "Clear" at bounding box center [882, 458] width 27 height 17
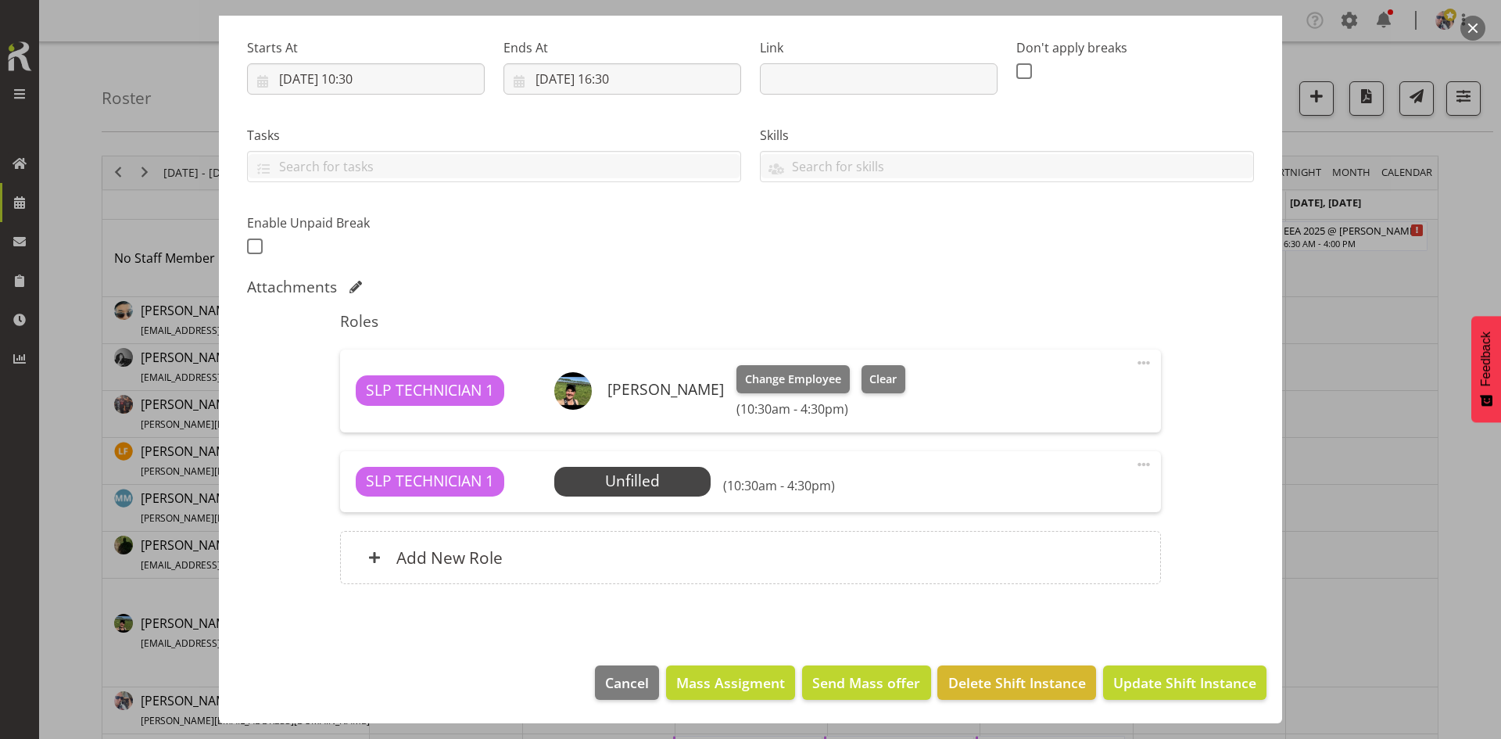
click at [1137, 463] on span at bounding box center [1143, 464] width 19 height 19
click at [1028, 545] on link "Delete" at bounding box center [1078, 555] width 150 height 28
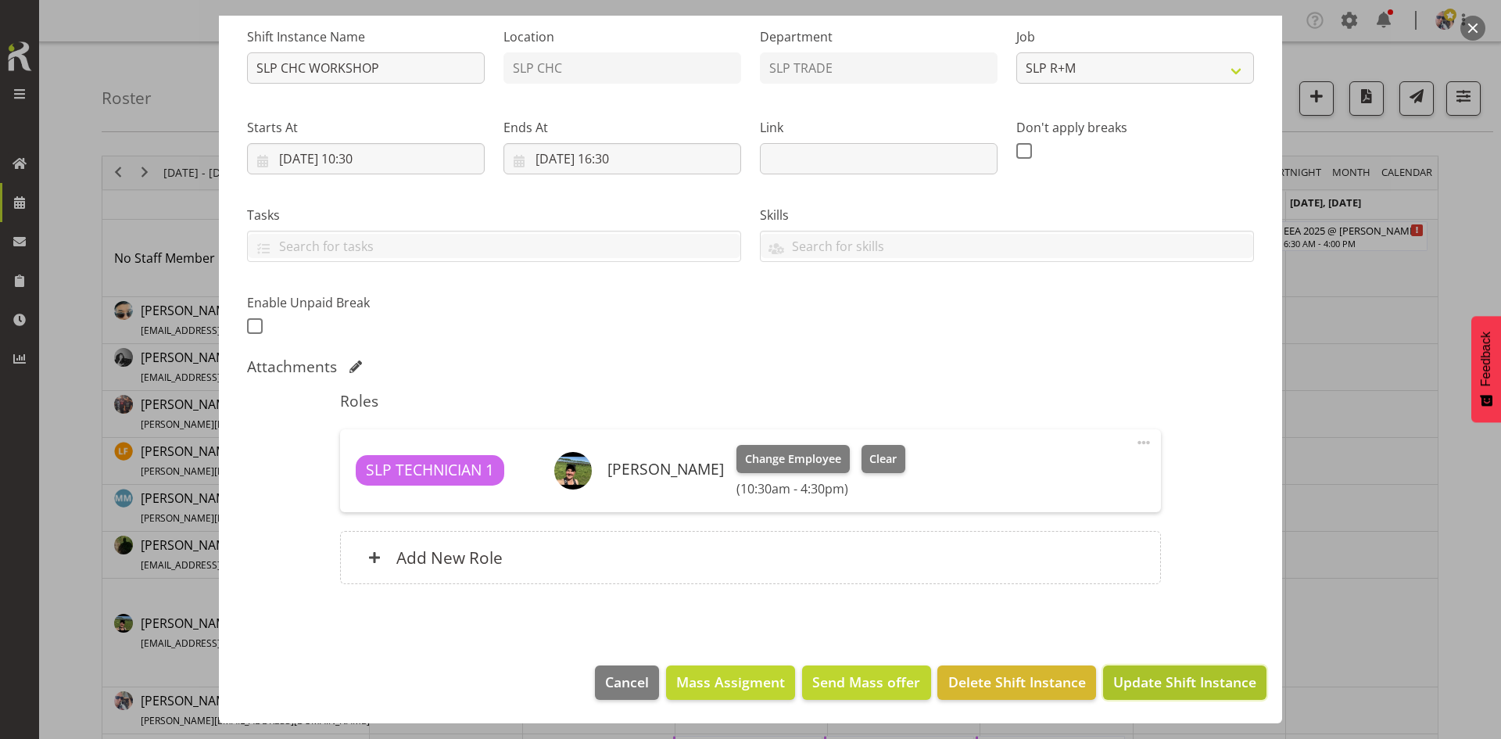
click at [1145, 677] on span "Update Shift Instance" at bounding box center [1184, 681] width 143 height 20
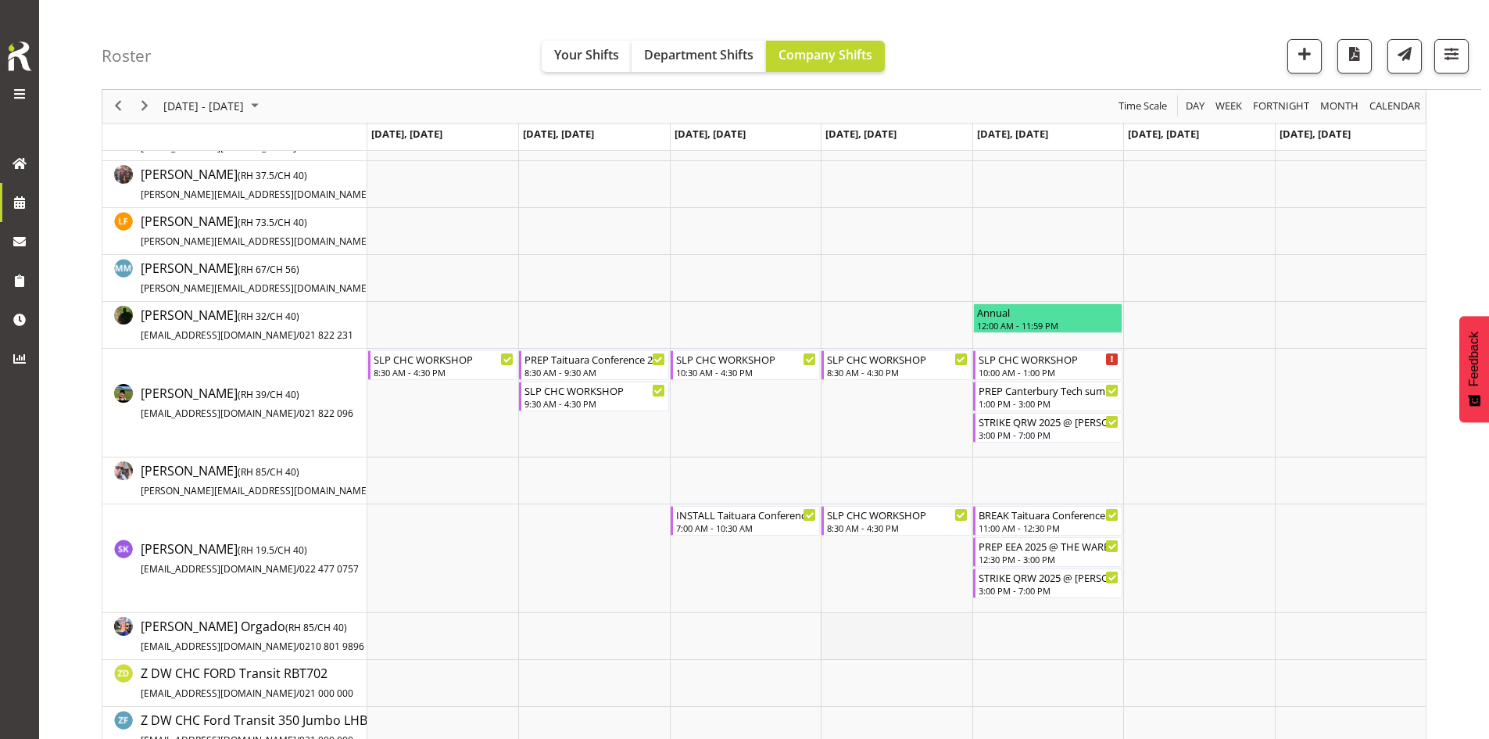
scroll to position [235, 0]
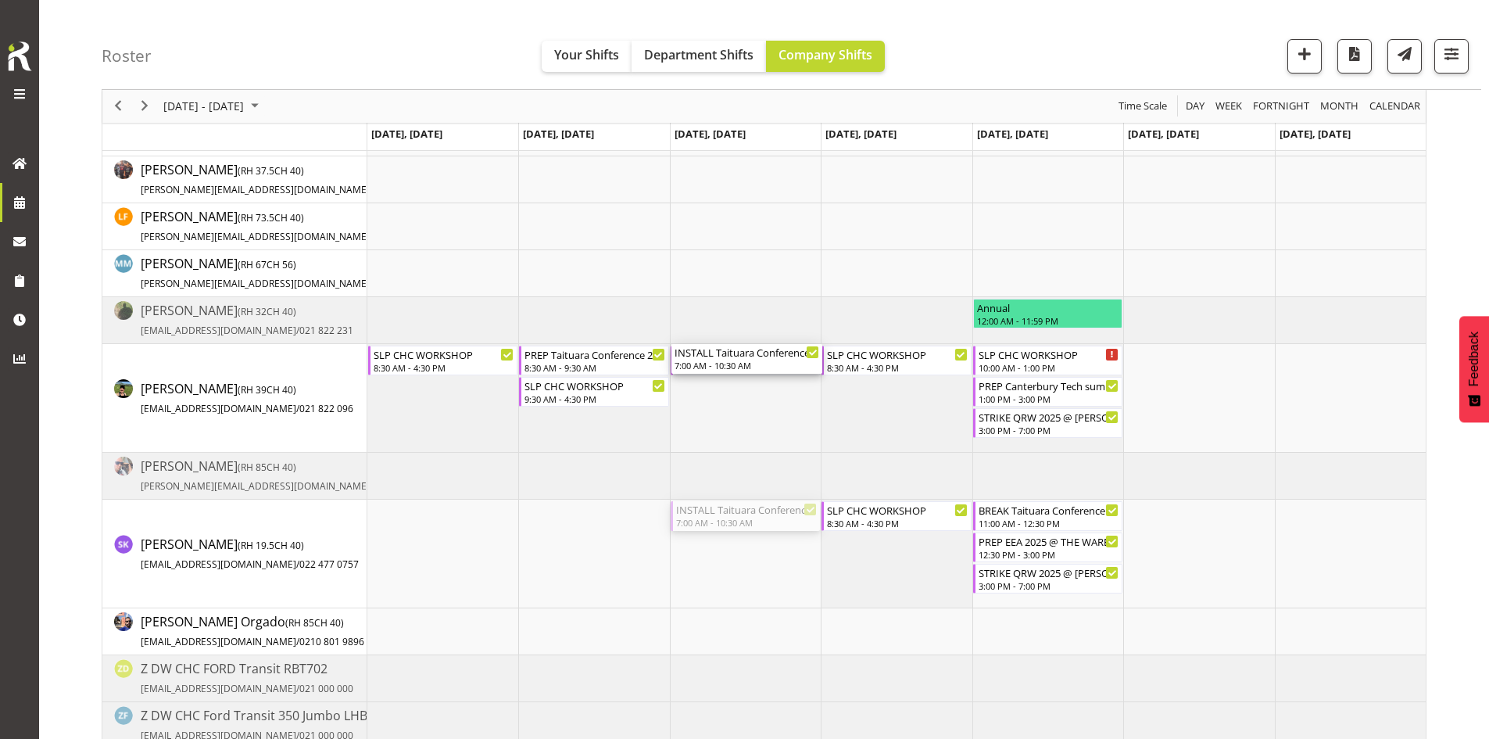
drag, startPoint x: 758, startPoint y: 527, endPoint x: 742, endPoint y: 420, distance: 108.3
click at [742, 420] on div "EXHIBITOR BUILD QRW 2025 @ [PERSON_NAME] On Site @ TBC 7:00 AM - 5:00 PM SLP CH…" at bounding box center [896, 460] width 1058 height 951
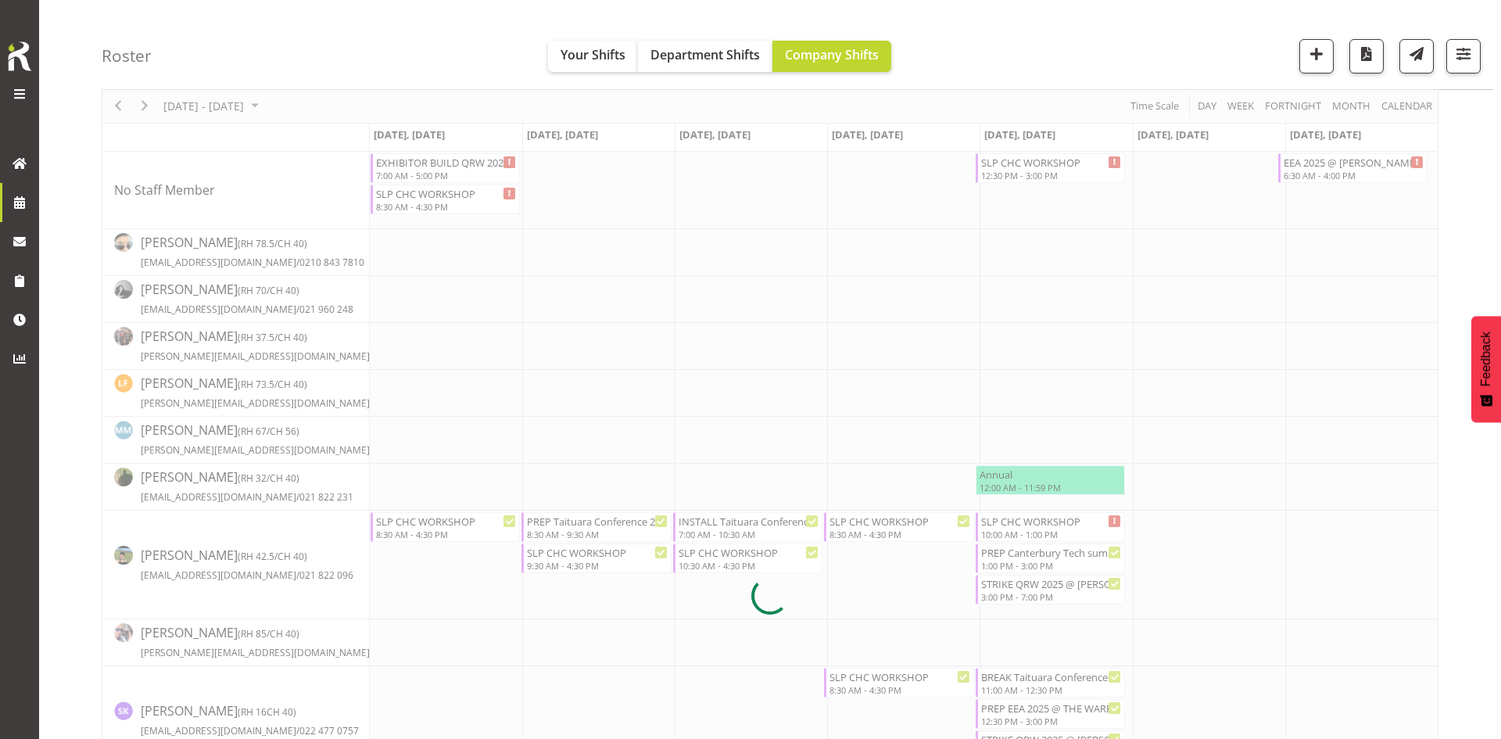
scroll to position [78, 0]
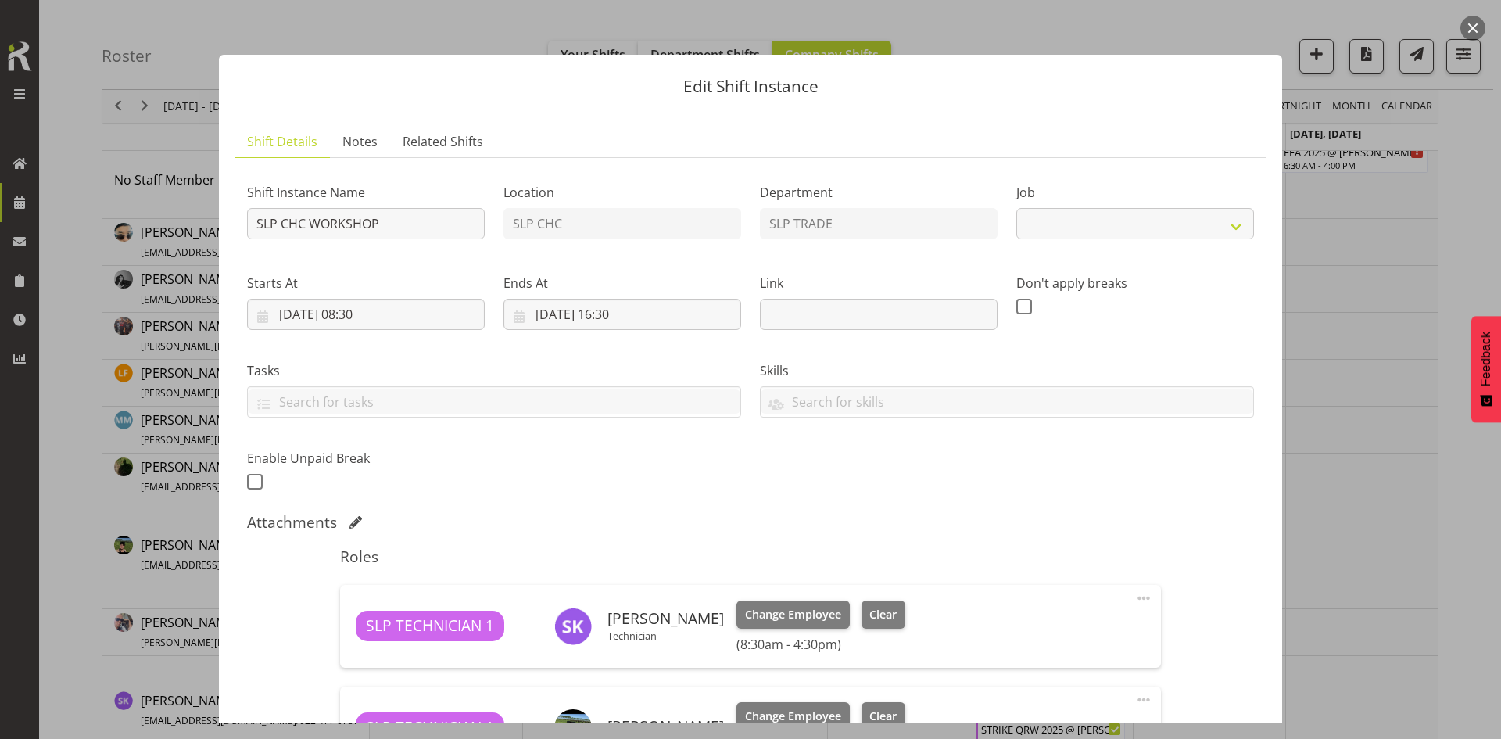
select select "45"
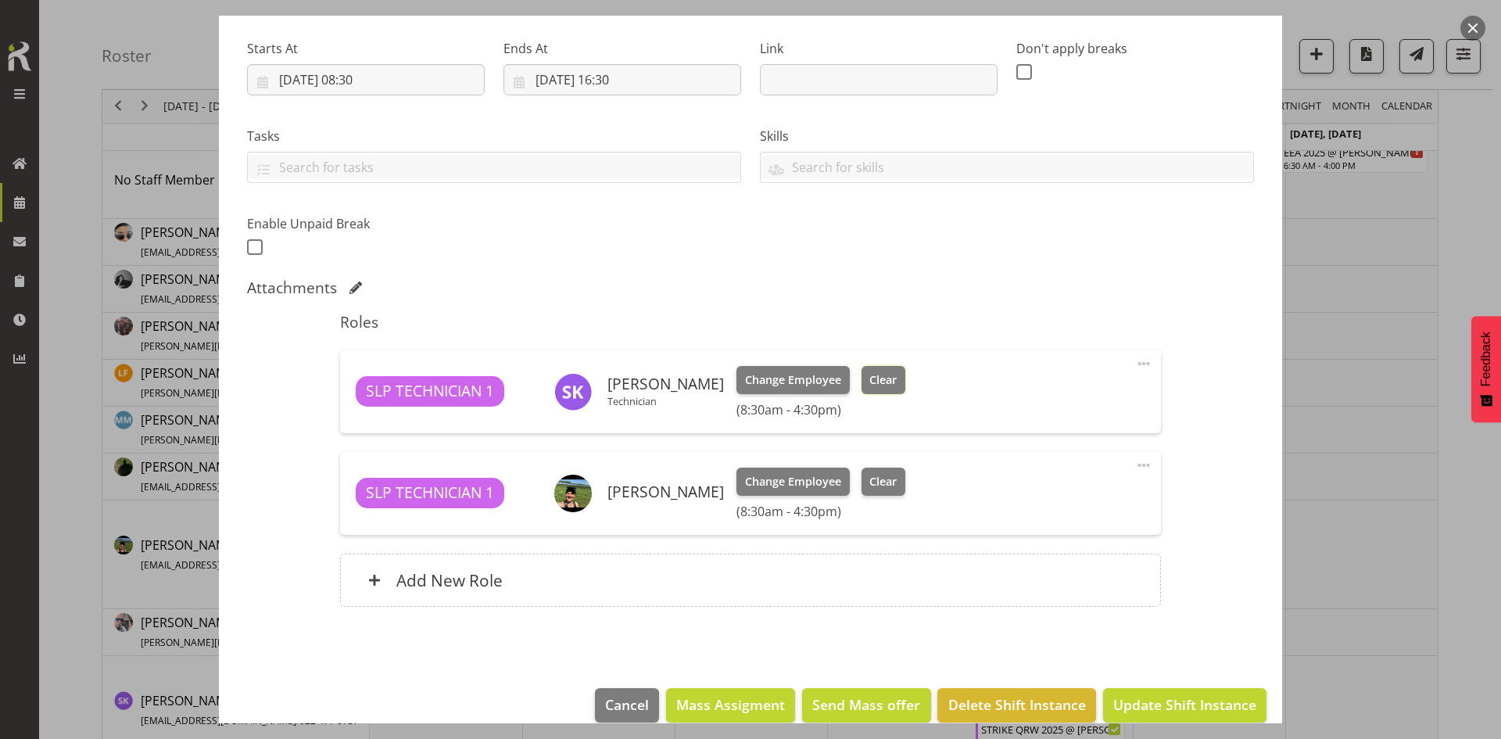
drag, startPoint x: 855, startPoint y: 371, endPoint x: 1039, endPoint y: 382, distance: 184.1
click at [861, 372] on button "Clear" at bounding box center [883, 380] width 45 height 28
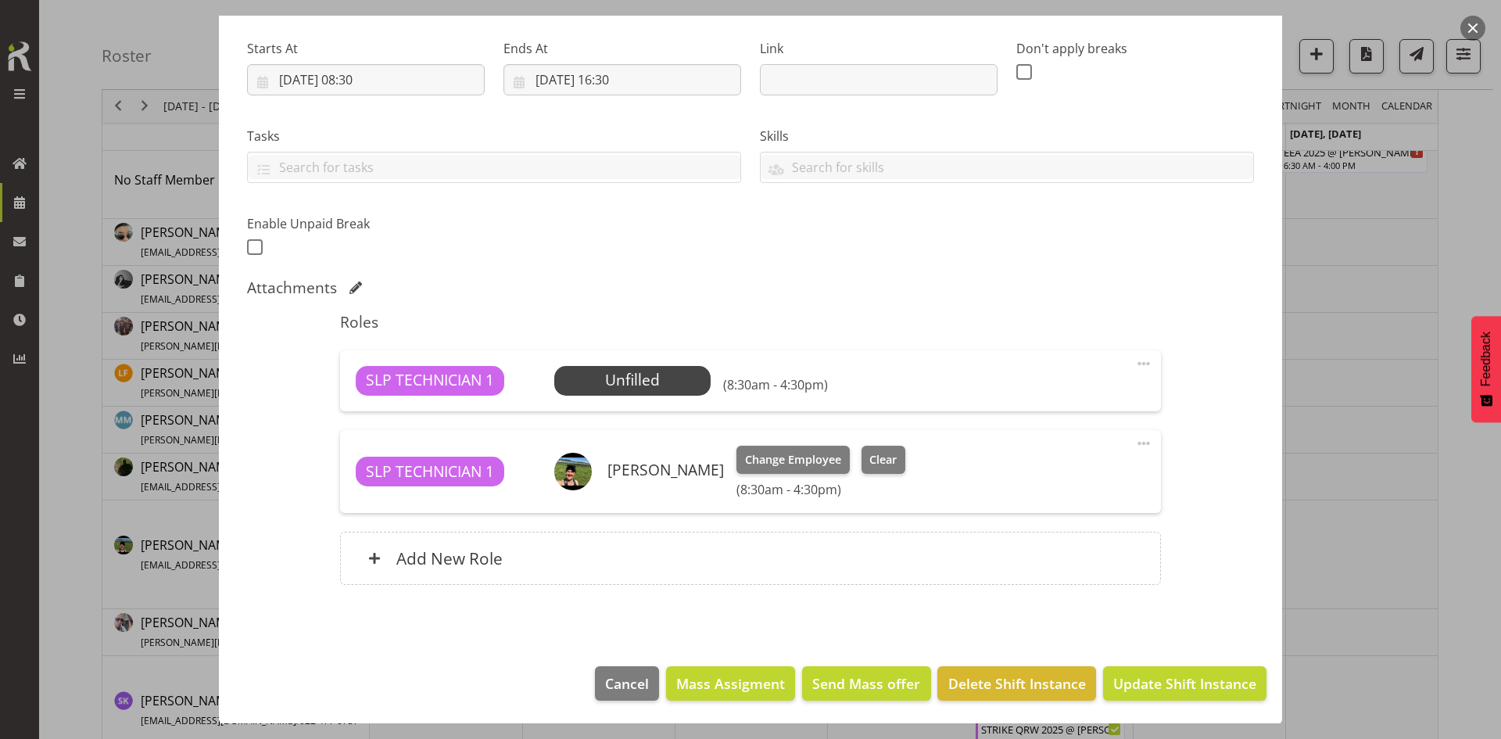
click at [1134, 356] on span at bounding box center [1143, 363] width 19 height 19
click at [1044, 460] on link "Delete" at bounding box center [1078, 454] width 150 height 28
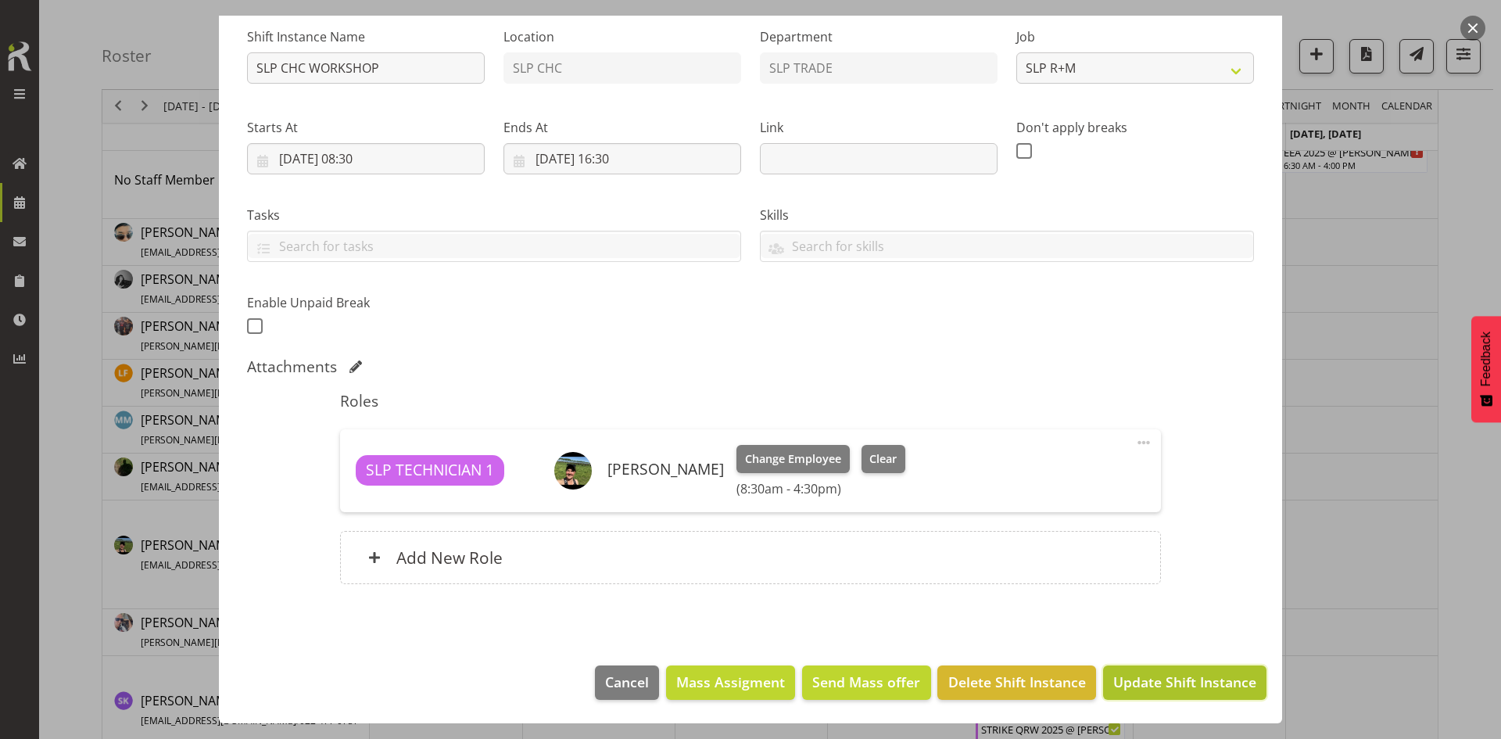
click at [1191, 699] on button "Update Shift Instance" at bounding box center [1184, 682] width 163 height 34
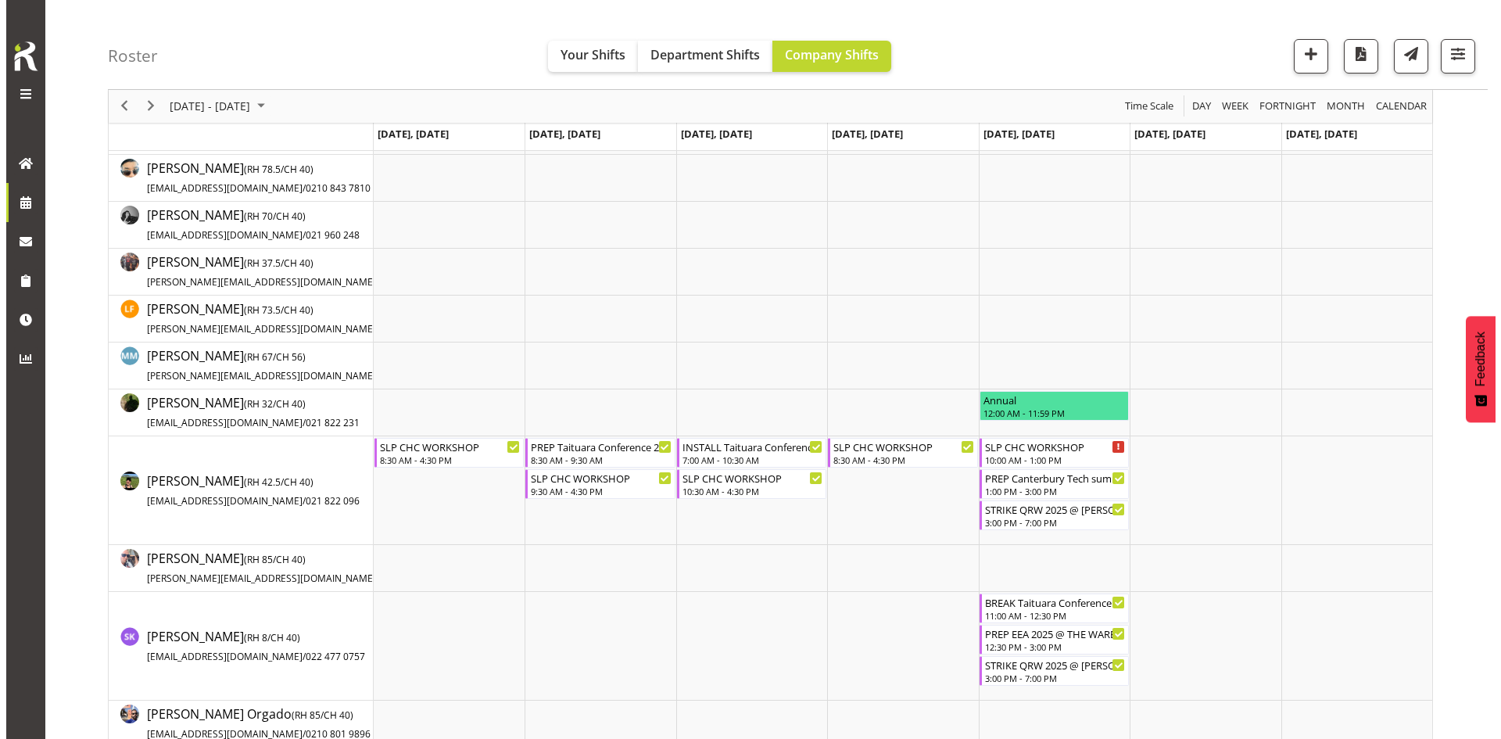
scroll to position [156, 0]
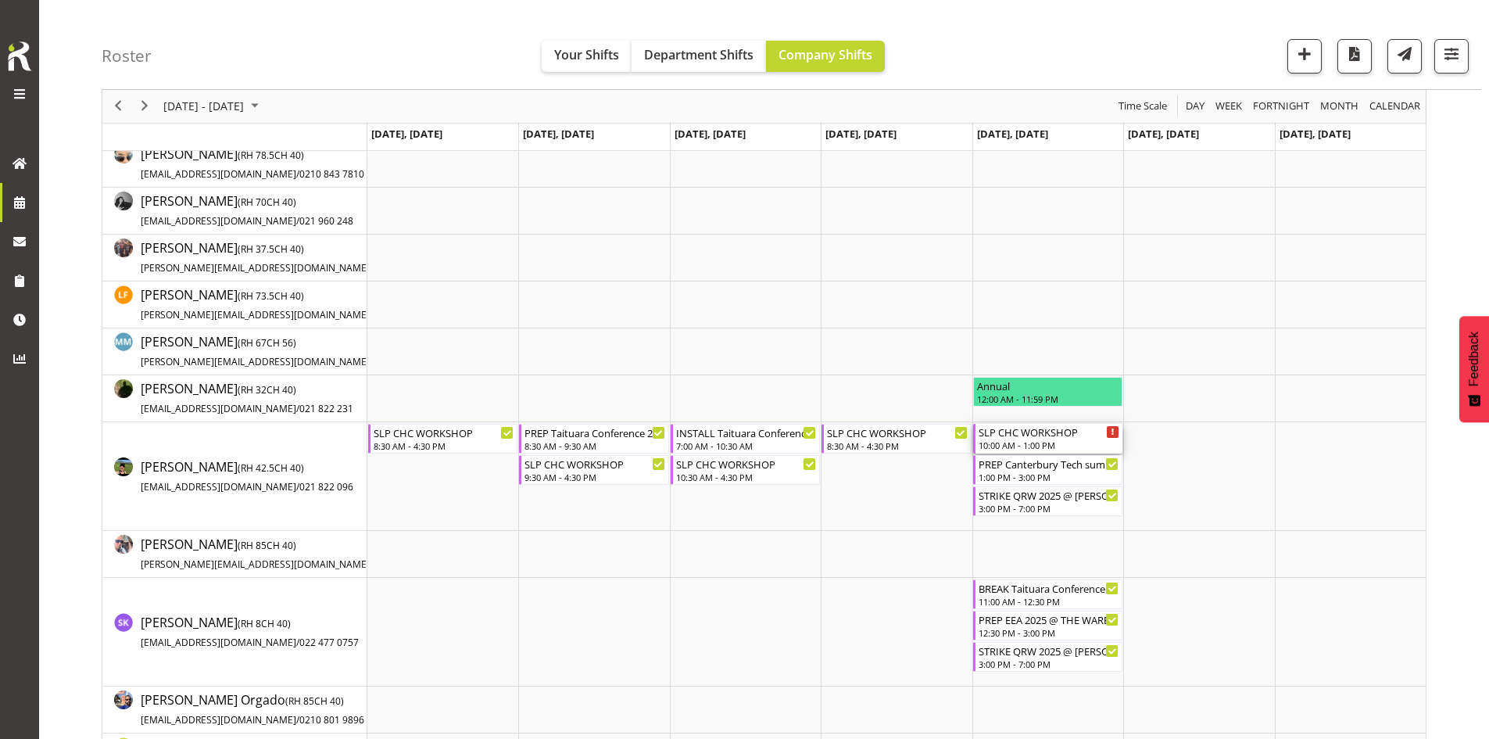
click at [1068, 444] on div "10:00 AM - 1:00 PM" at bounding box center [1049, 445] width 141 height 13
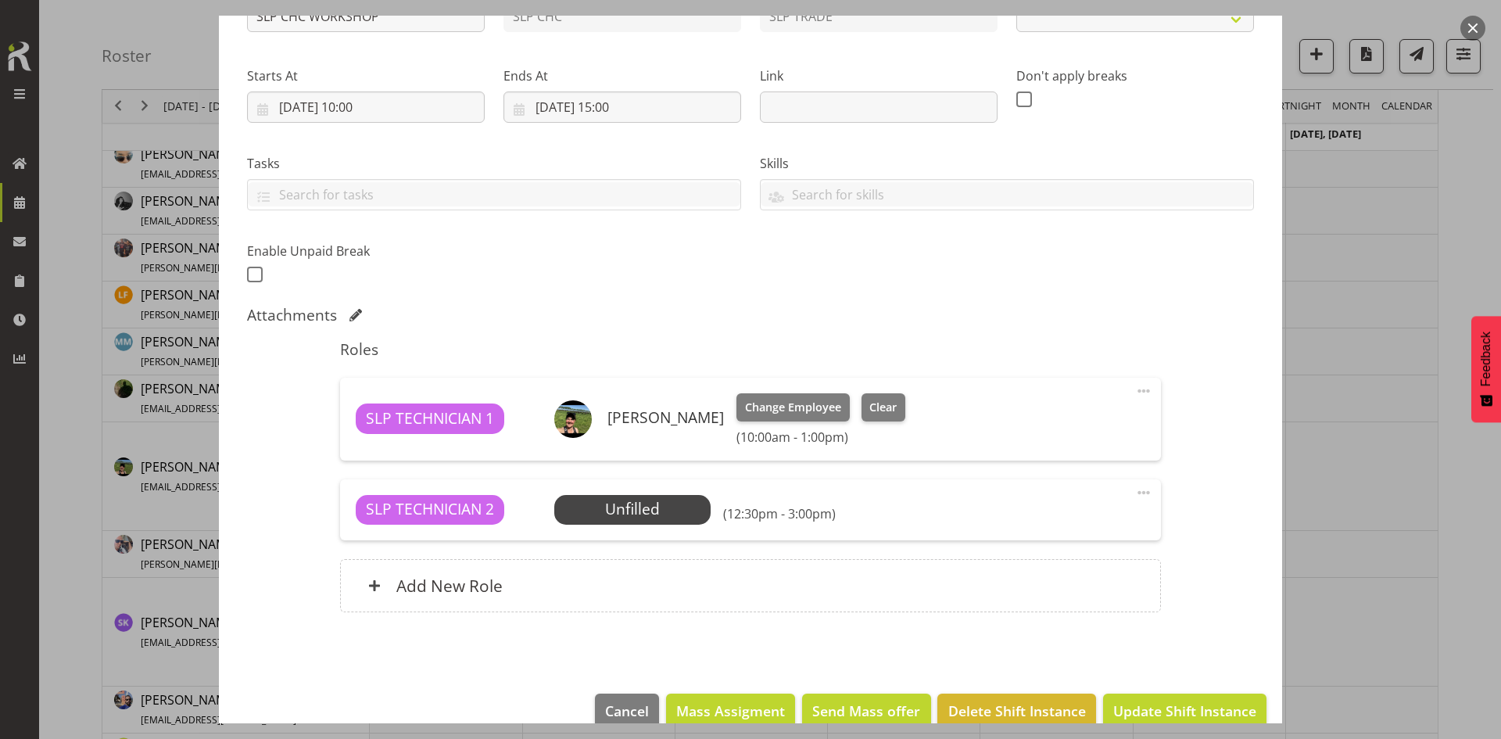
select select "45"
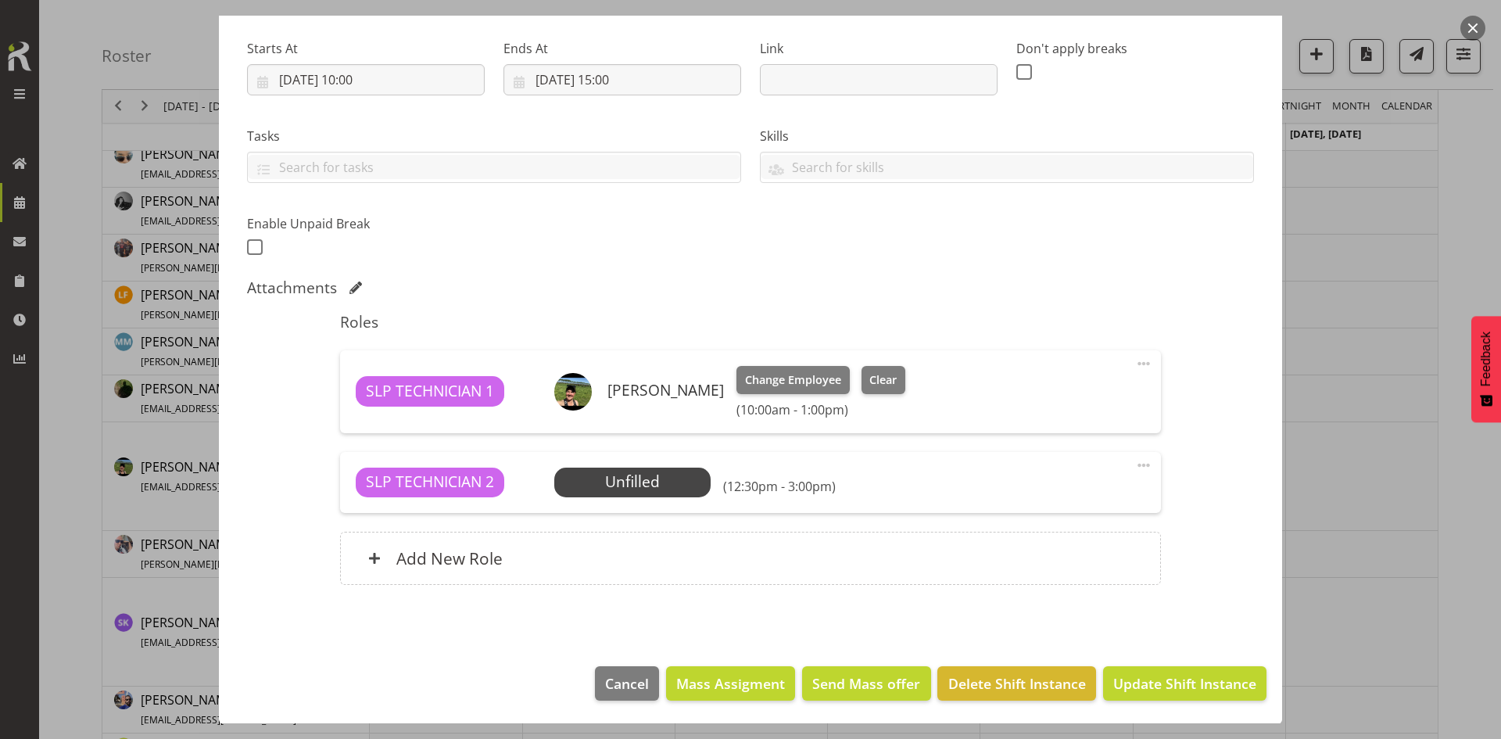
click at [876, 395] on div "Change Employee Clear (10:00am - 1:00pm)" at bounding box center [820, 392] width 169 height 52
click at [881, 388] on button "Clear" at bounding box center [883, 380] width 45 height 28
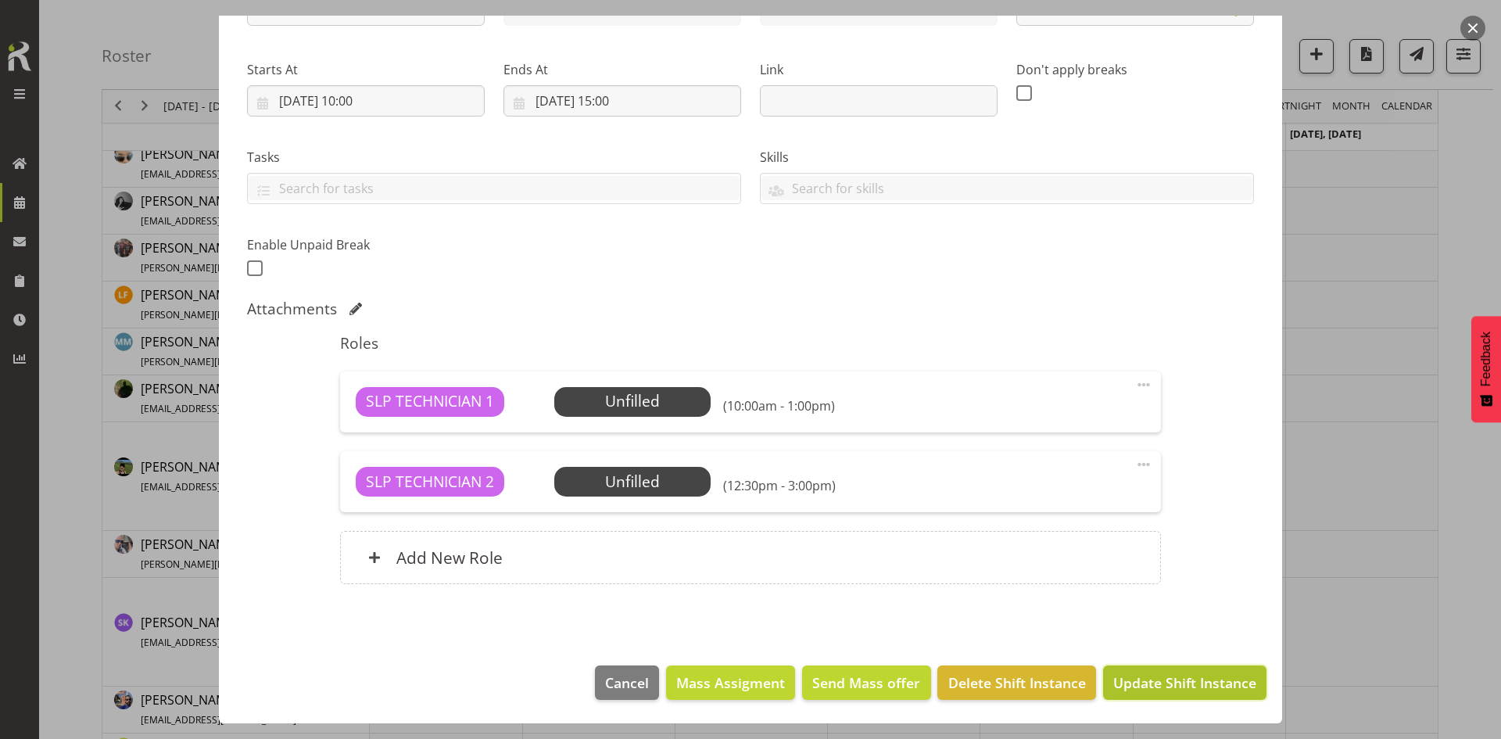
click at [1209, 678] on span "Update Shift Instance" at bounding box center [1184, 682] width 143 height 20
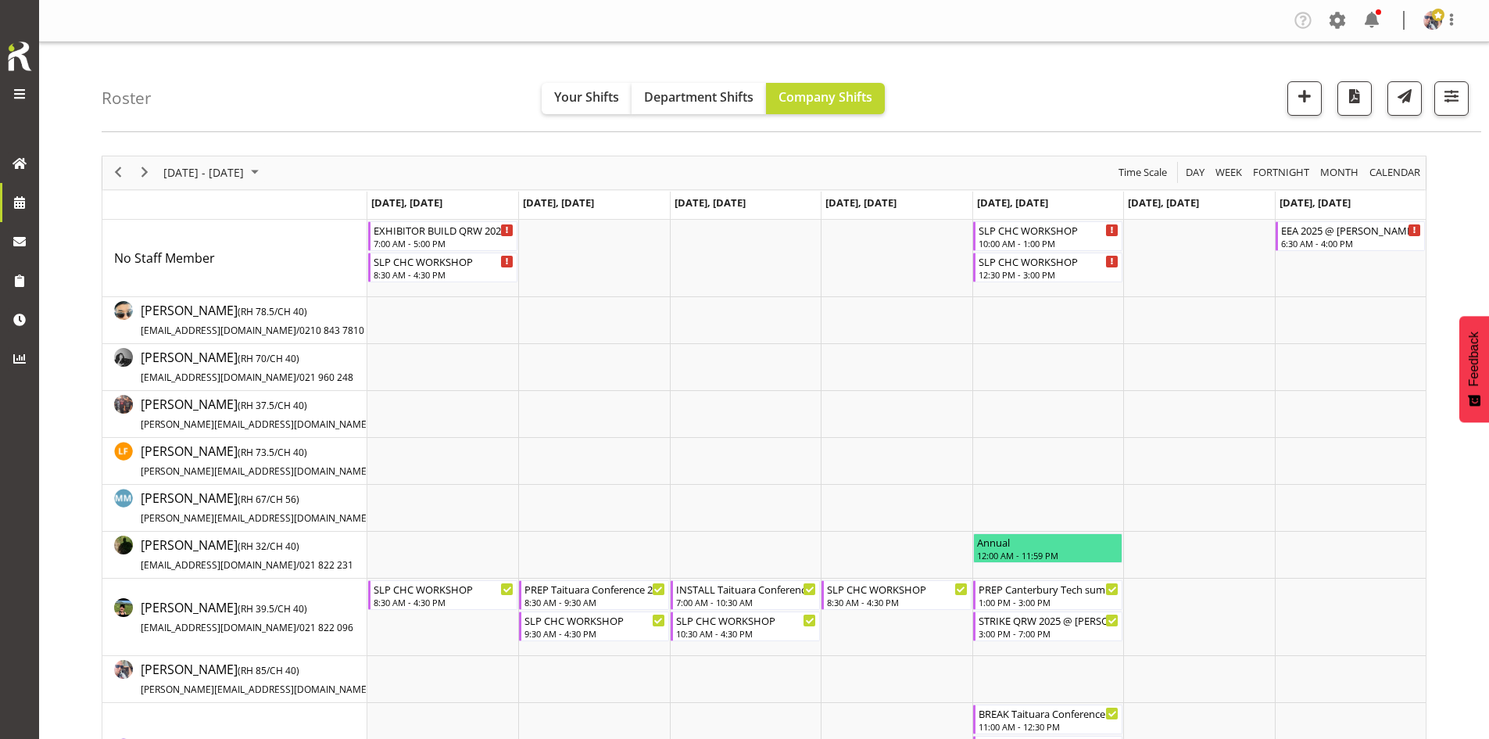
scroll to position [313, 0]
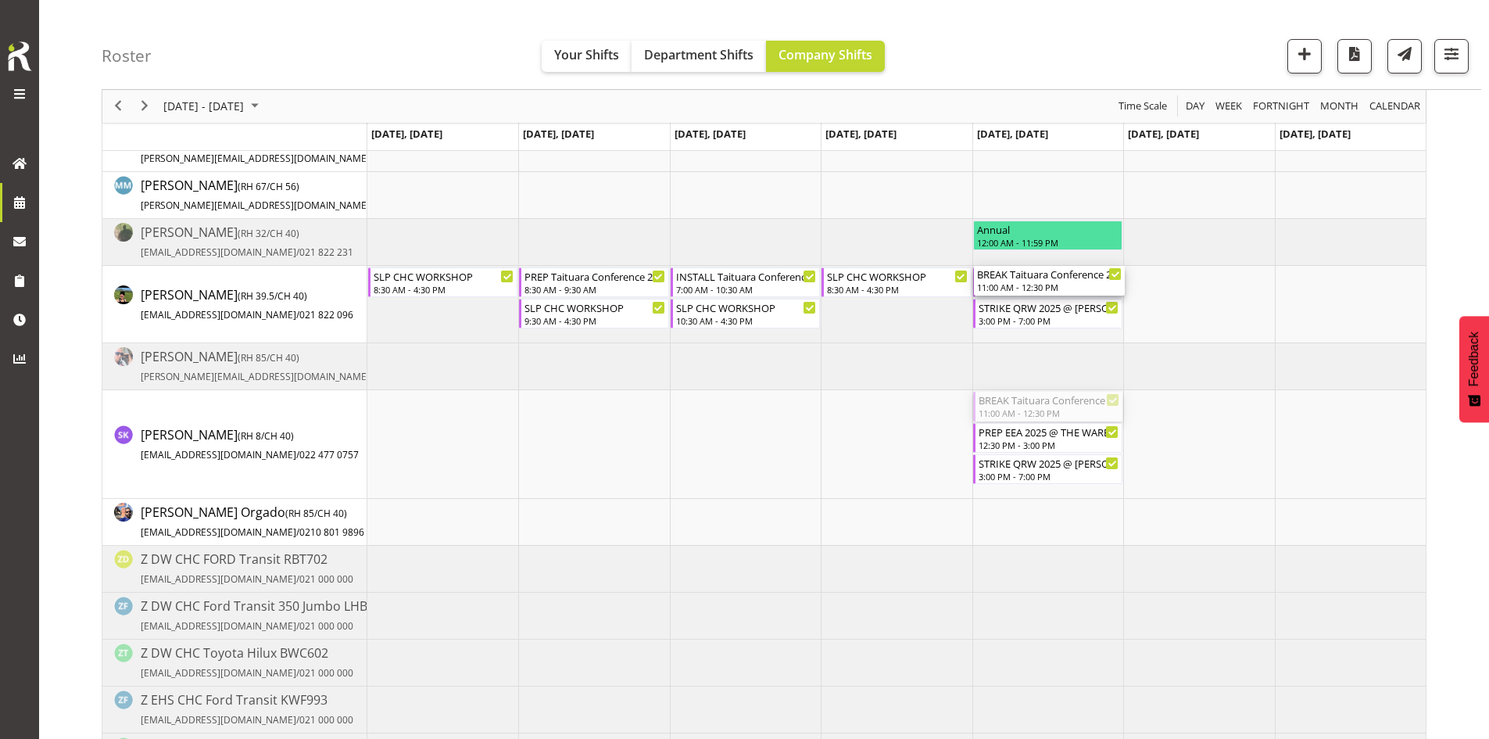
drag, startPoint x: 1035, startPoint y: 410, endPoint x: 1032, endPoint y: 316, distance: 94.6
click at [1032, 316] on div "EXHIBITOR BUILD QRW 2025 @ [PERSON_NAME] On Site @ TBC 7:00 AM - 5:00 PM SLP CH…" at bounding box center [896, 367] width 1058 height 920
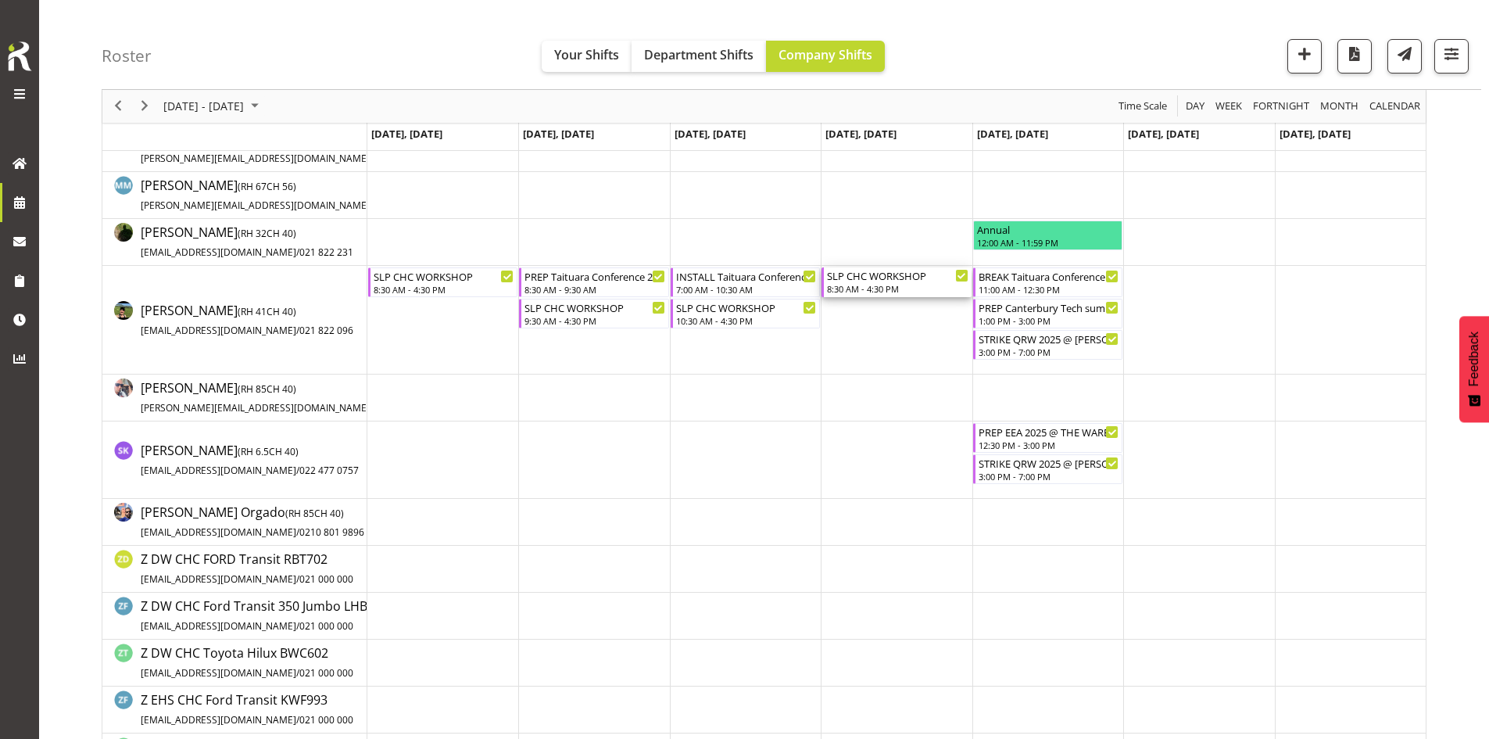
click at [895, 279] on div "SLP CHC WORKSHOP" at bounding box center [897, 275] width 141 height 16
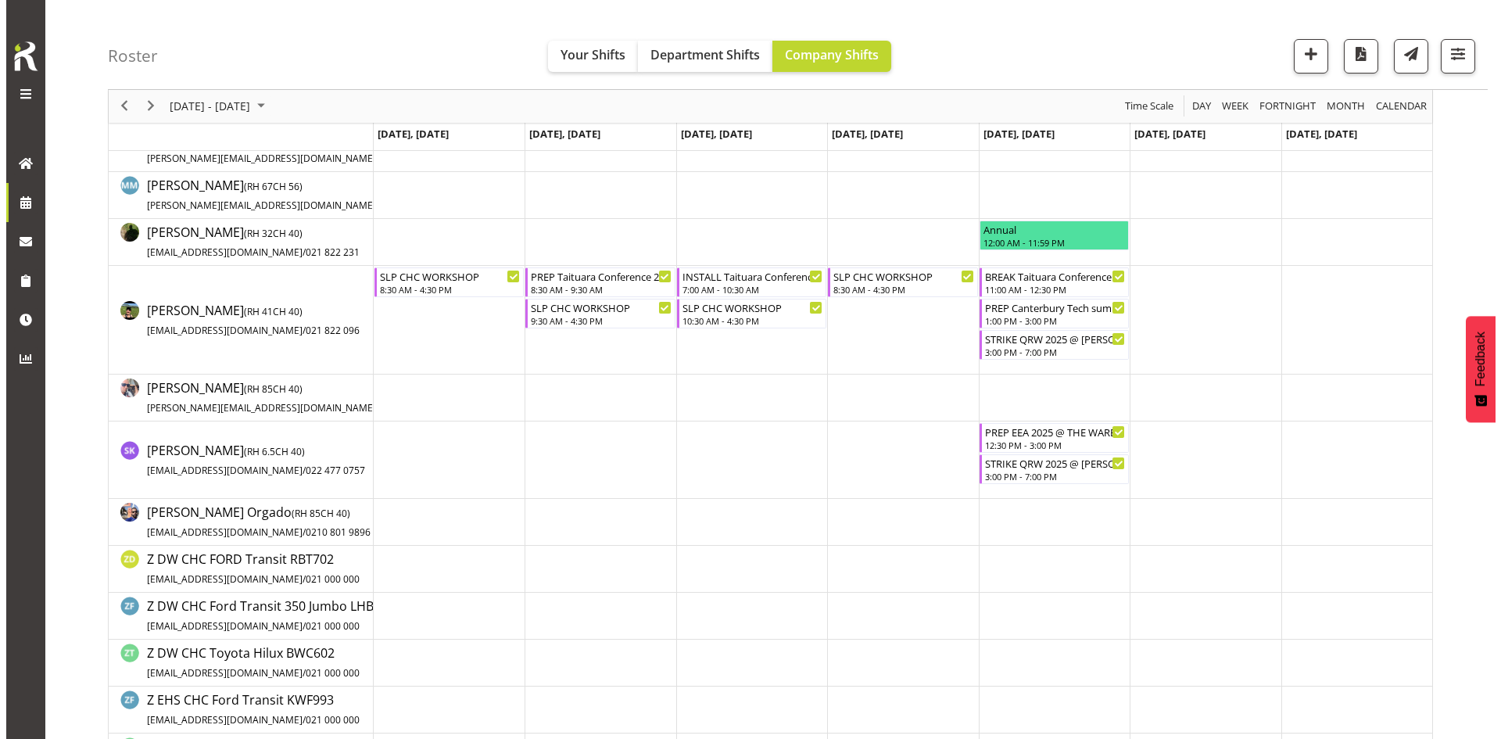
scroll to position [0, 0]
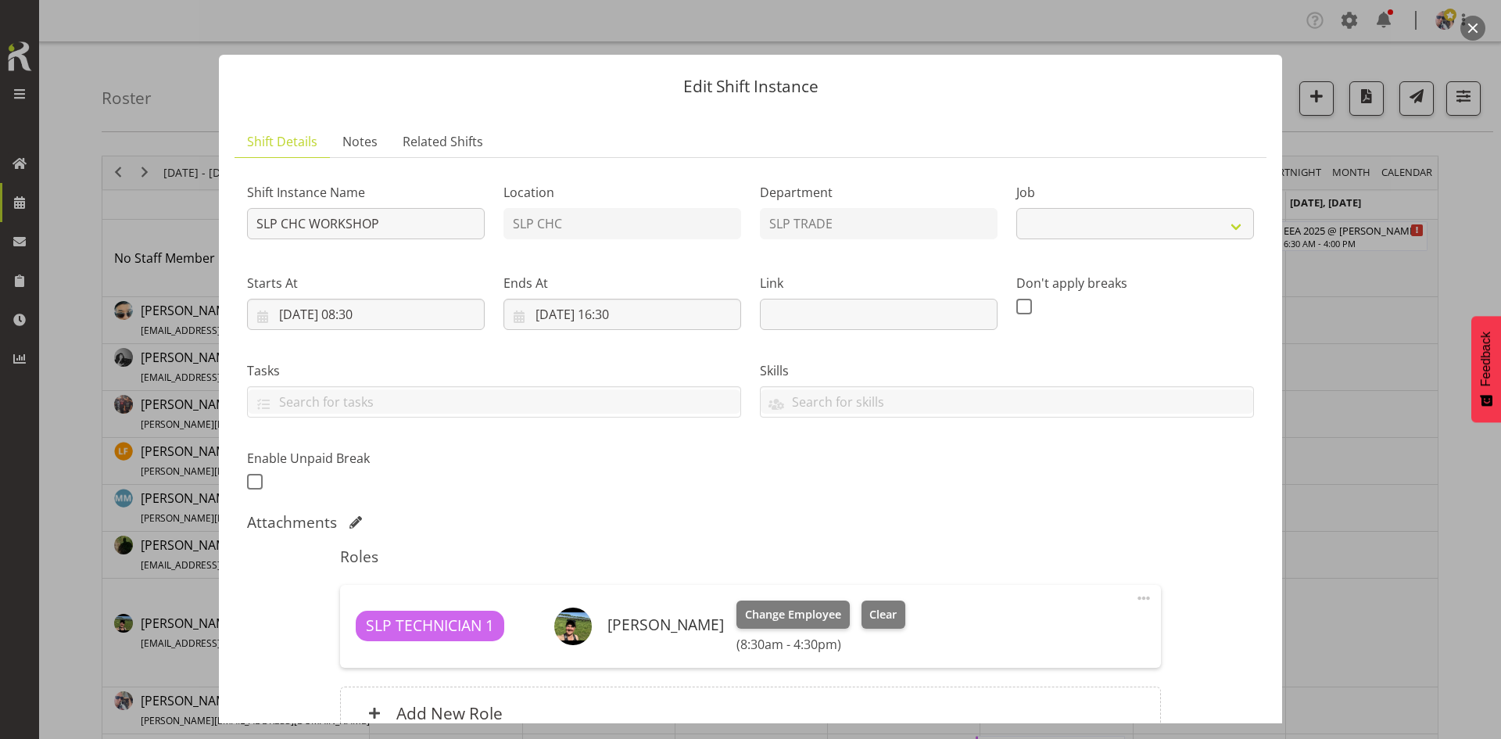
select select "45"
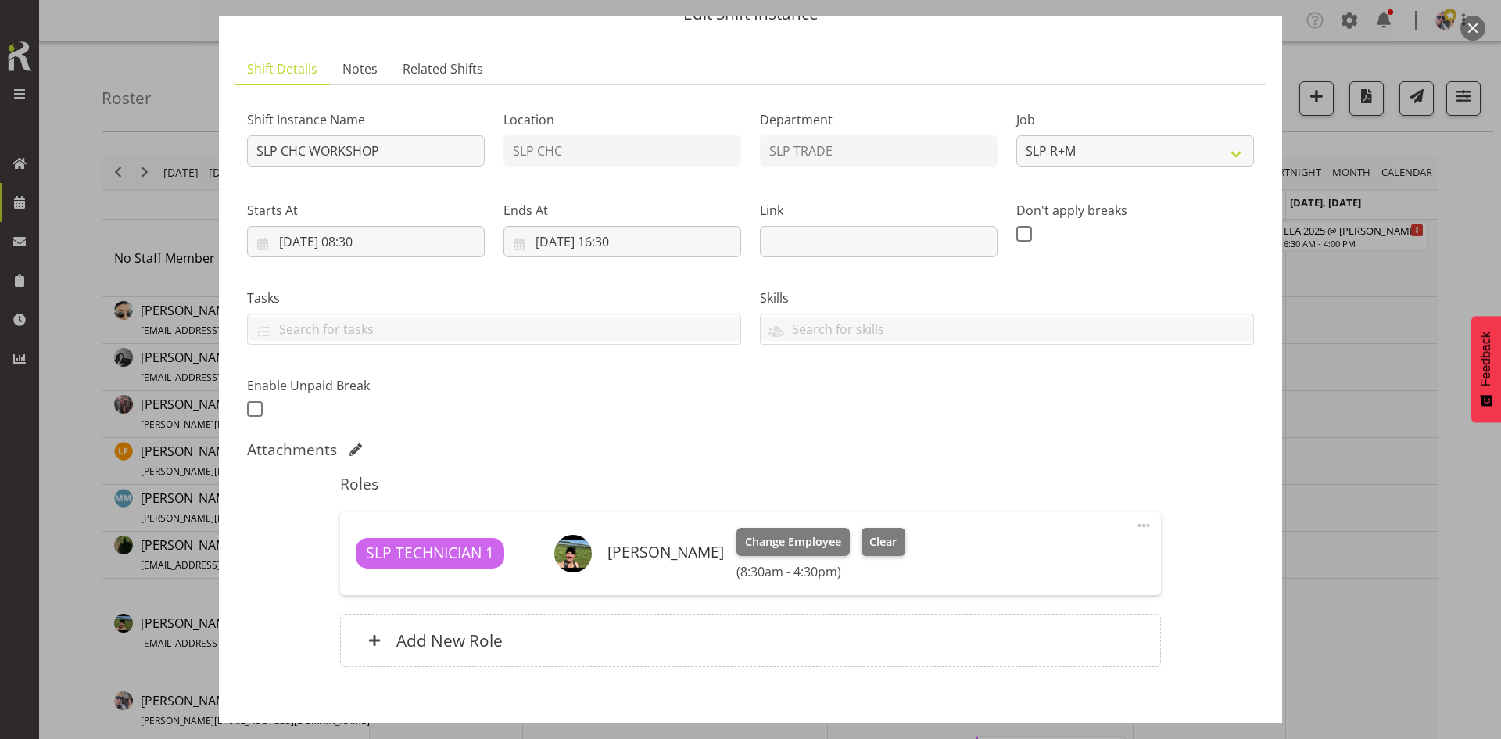
scroll to position [156, 0]
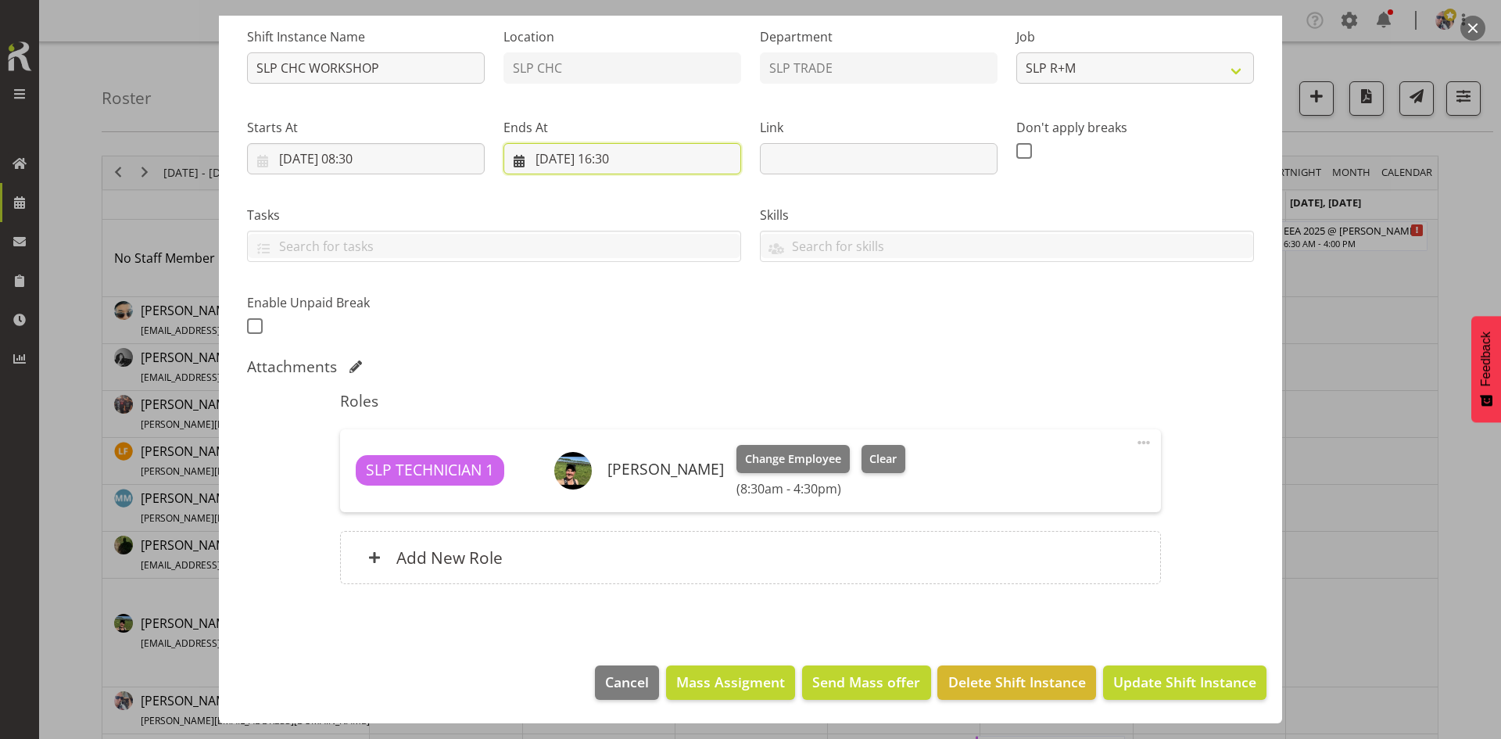
click at [643, 164] on input "[DATE] 16:30" at bounding box center [622, 158] width 238 height 31
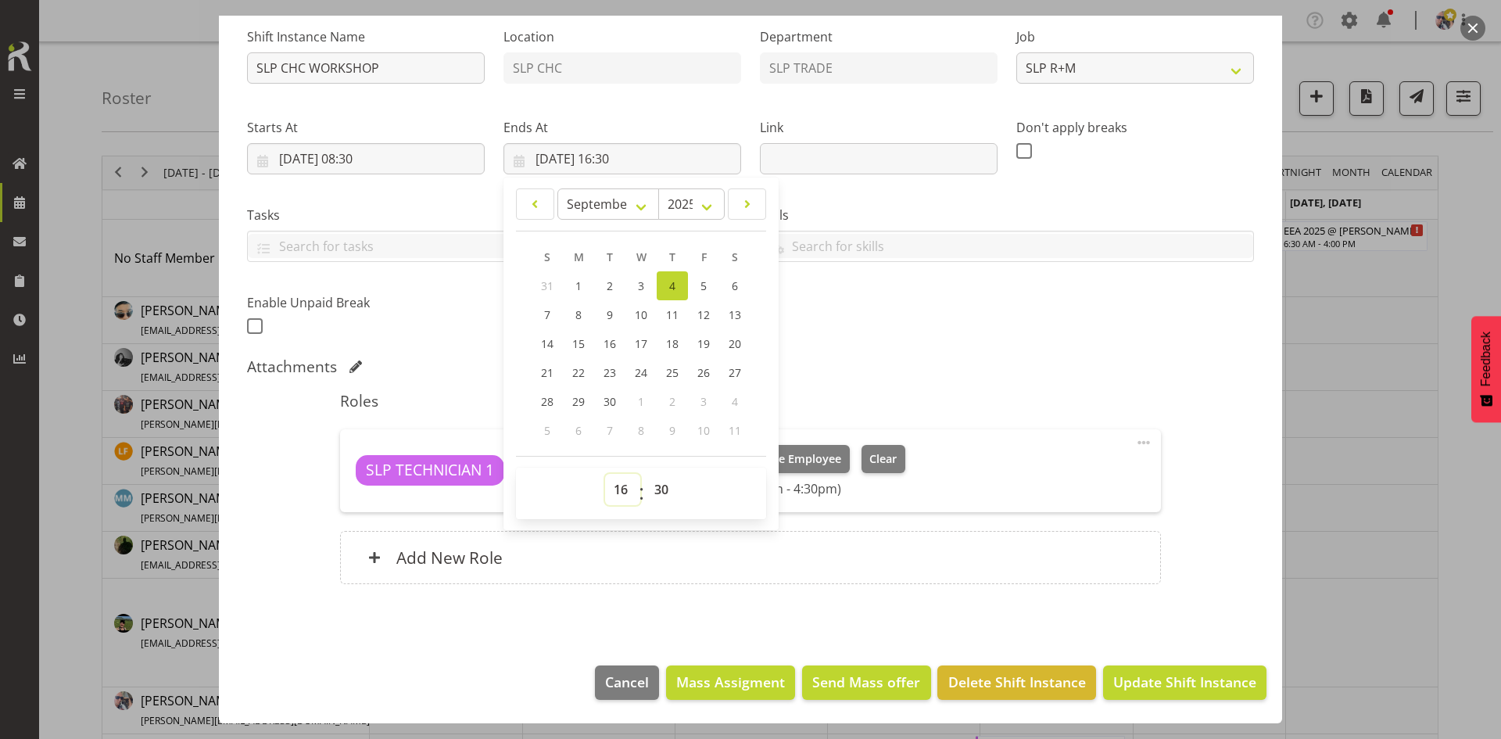
click at [618, 485] on select "00 01 02 03 04 05 06 07 08 09 10 11 12 13 14 15 16 17 18 19 20 21 22 23" at bounding box center [622, 489] width 35 height 31
select select "12"
click at [605, 474] on select "00 01 02 03 04 05 06 07 08 09 10 11 12 13 14 15 16 17 18 19 20 21 22 23" at bounding box center [622, 489] width 35 height 31
type input "[DATE] 12:30"
click at [1123, 683] on span "Update Shift Instance" at bounding box center [1184, 681] width 143 height 20
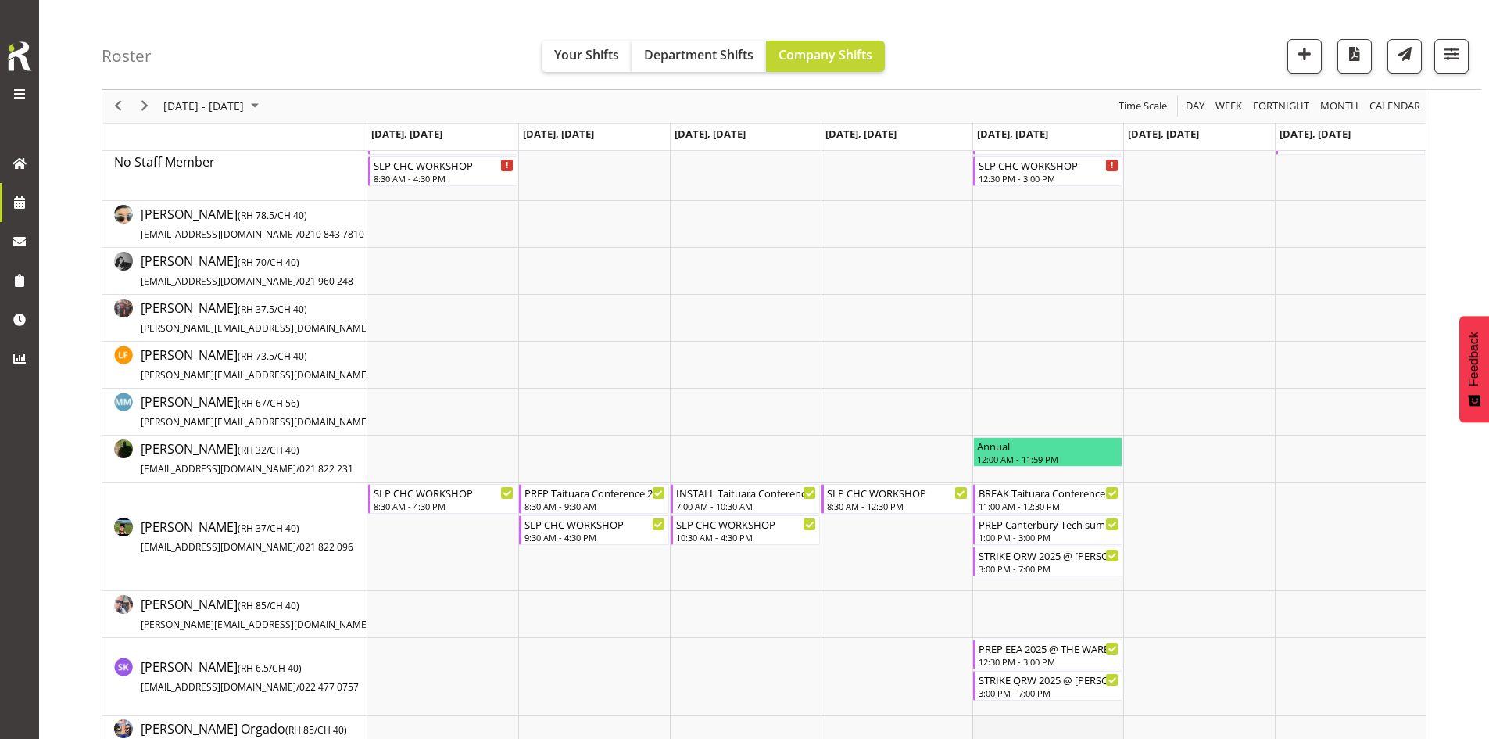
scroll to position [156, 0]
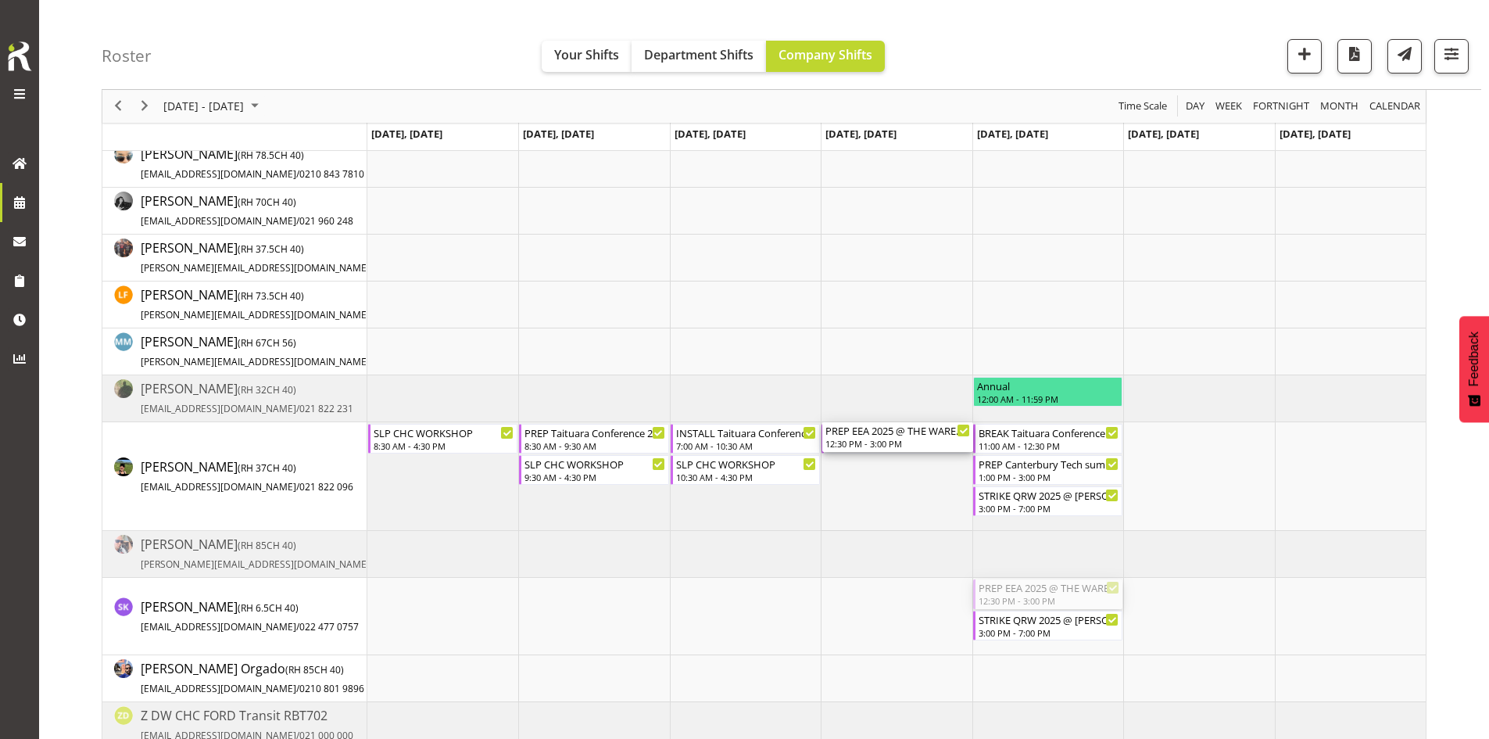
drag, startPoint x: 1044, startPoint y: 593, endPoint x: 895, endPoint y: 514, distance: 168.2
click at [895, 514] on div "EXHIBITOR BUILD QRW 2025 @ [PERSON_NAME] On Site @ TBC 7:00 AM - 5:00 PM SLP CH…" at bounding box center [896, 523] width 1058 height 920
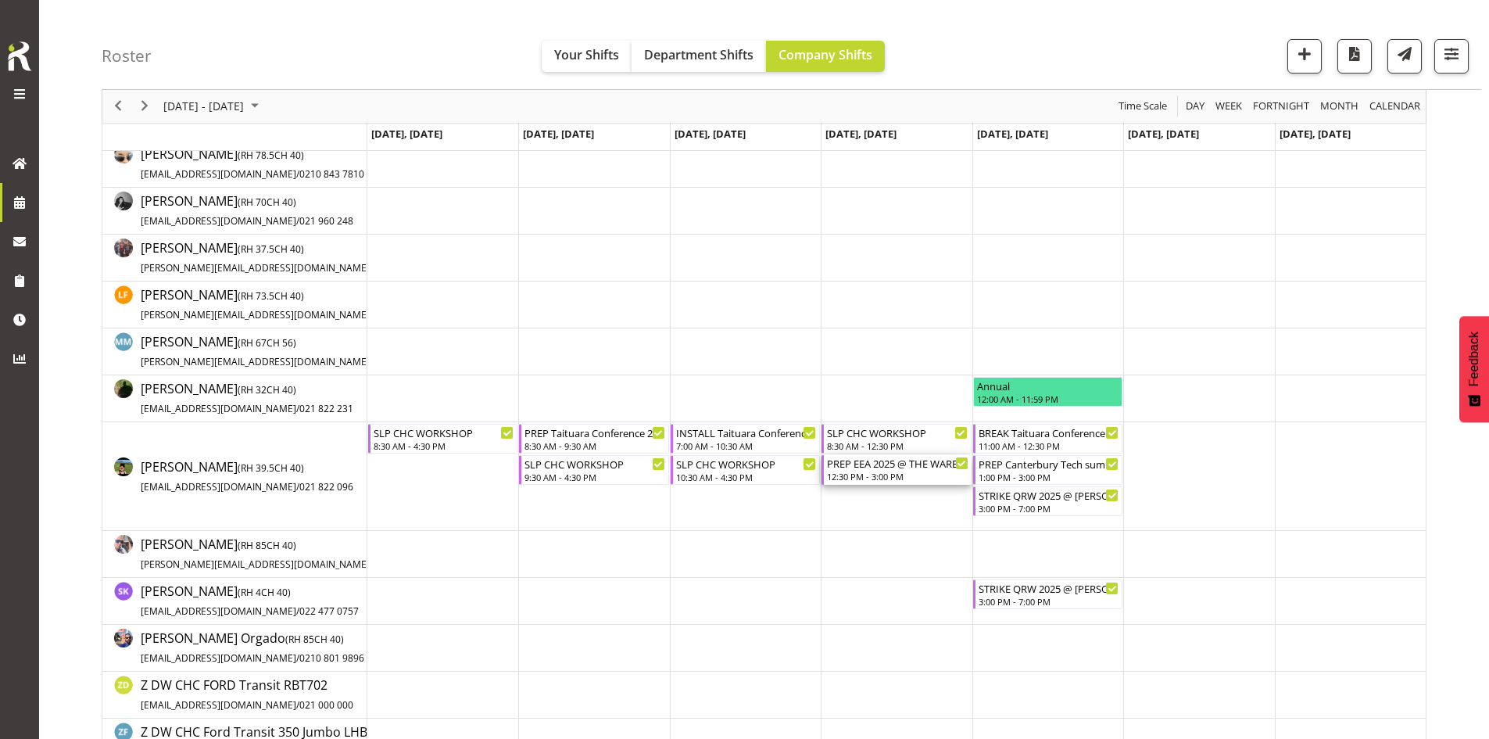
click at [903, 471] on div "PREP EEA 2025 @ THE WAREHOUSE 12:30 PM - 3:00 PM" at bounding box center [897, 470] width 141 height 30
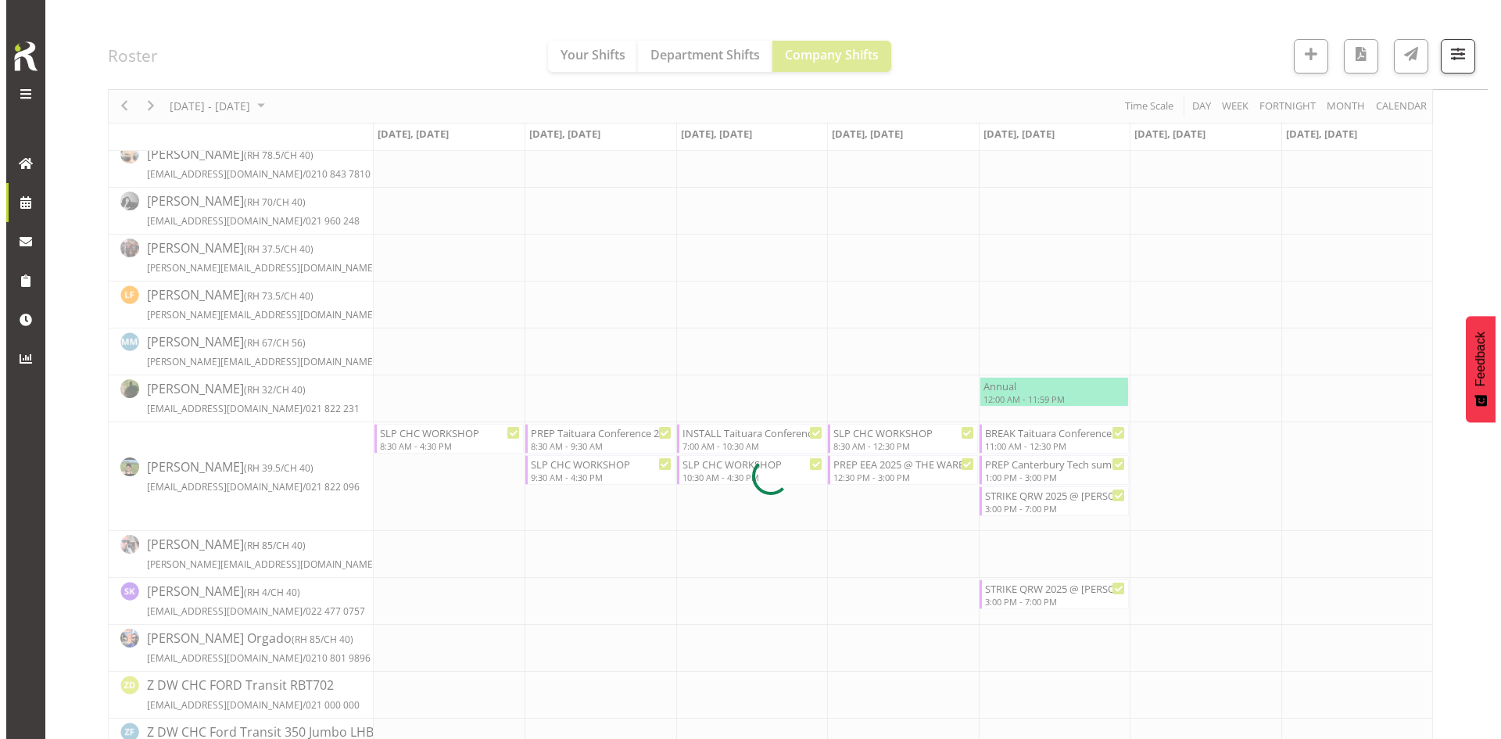
scroll to position [0, 0]
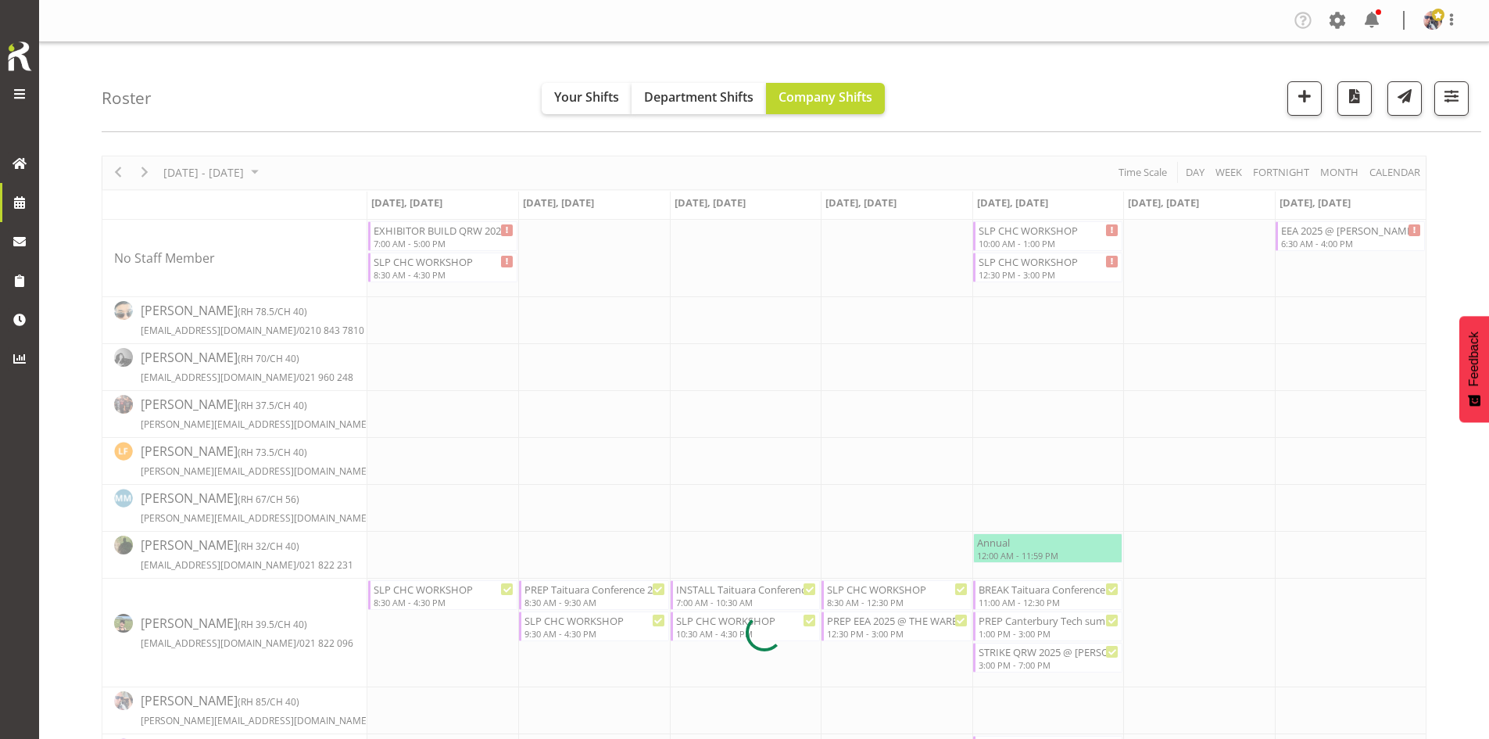
select select
select select "8"
select select "2025"
select select "15"
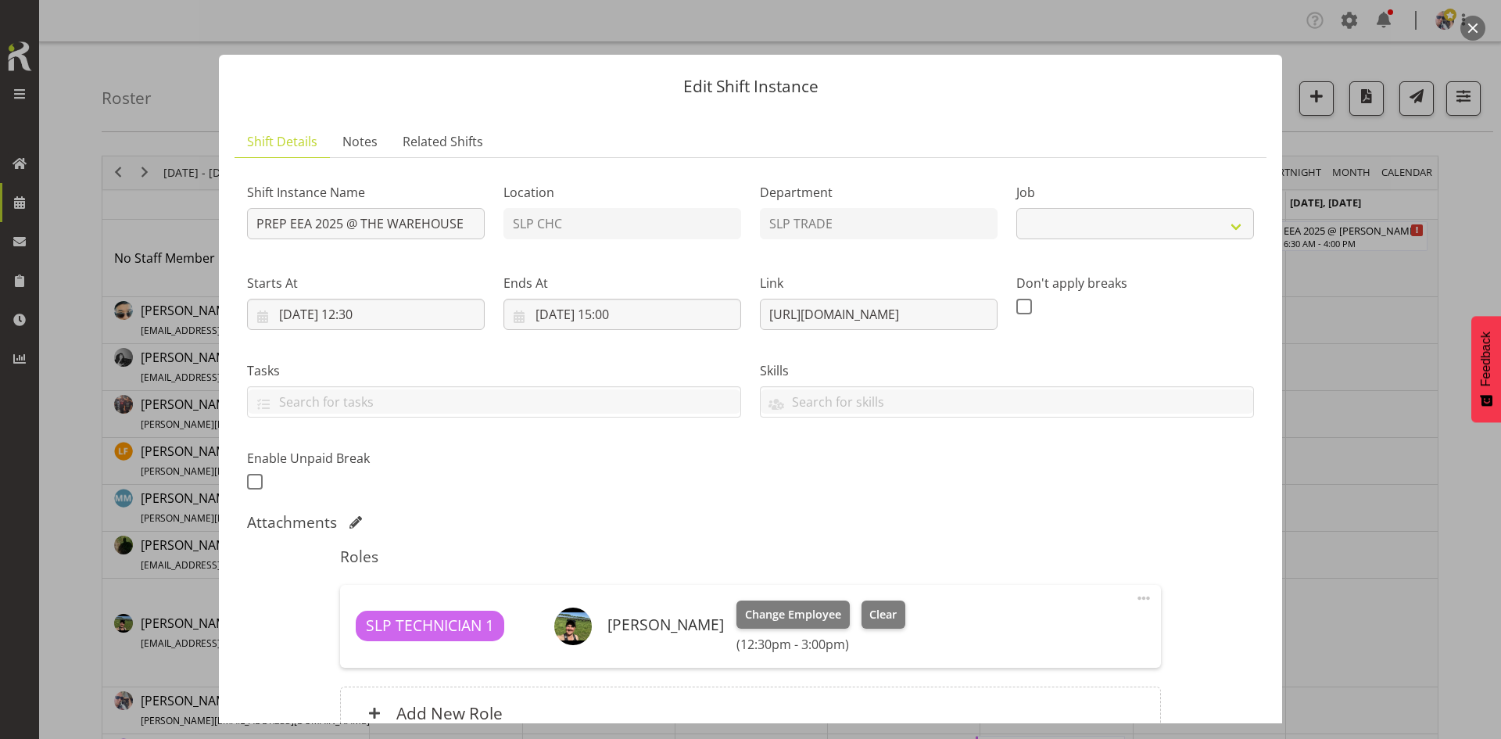
select select "10510"
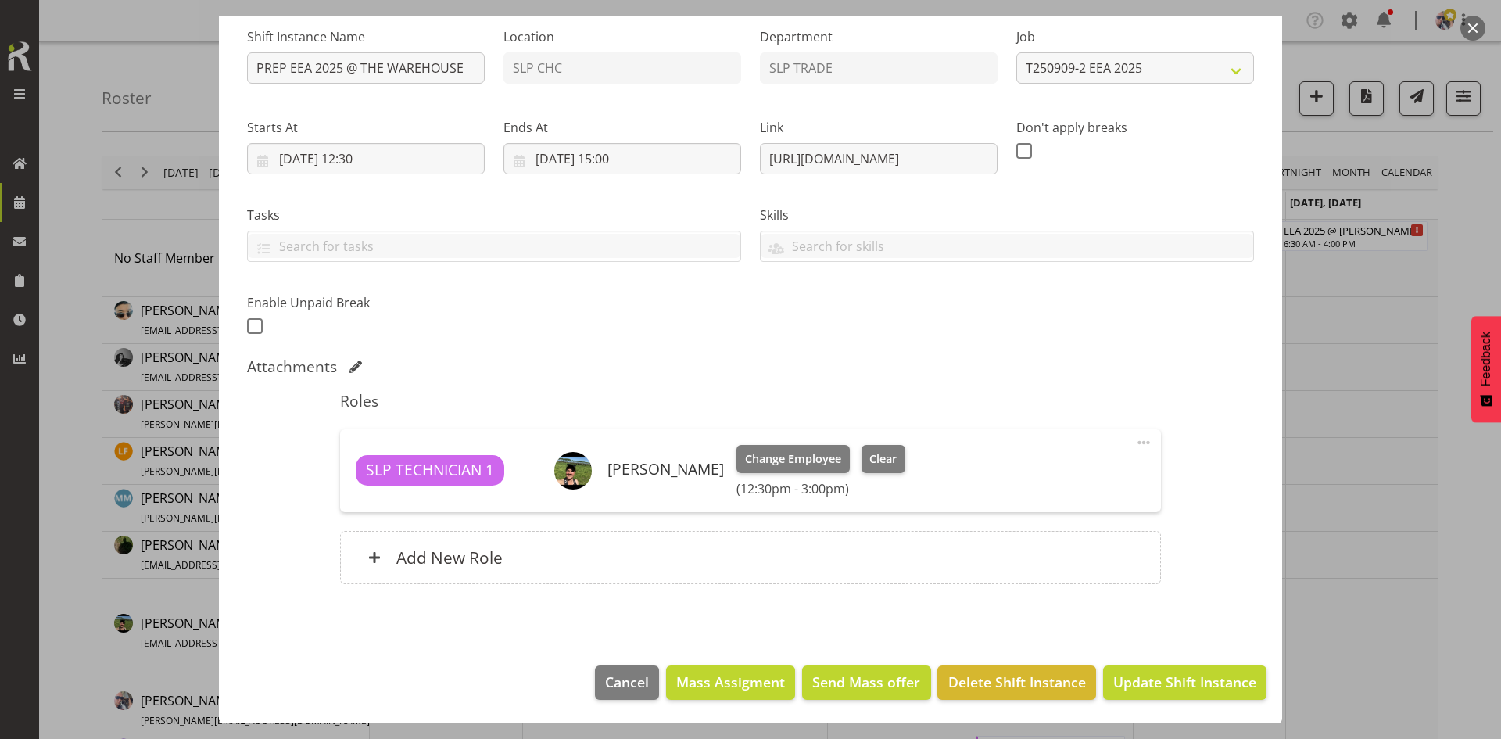
click at [623, 175] on div "Ends At [DATE] 15:00 January February March April May June July August Septembe…" at bounding box center [622, 140] width 256 height 88
click at [626, 168] on input "[DATE] 15:00" at bounding box center [622, 158] width 238 height 31
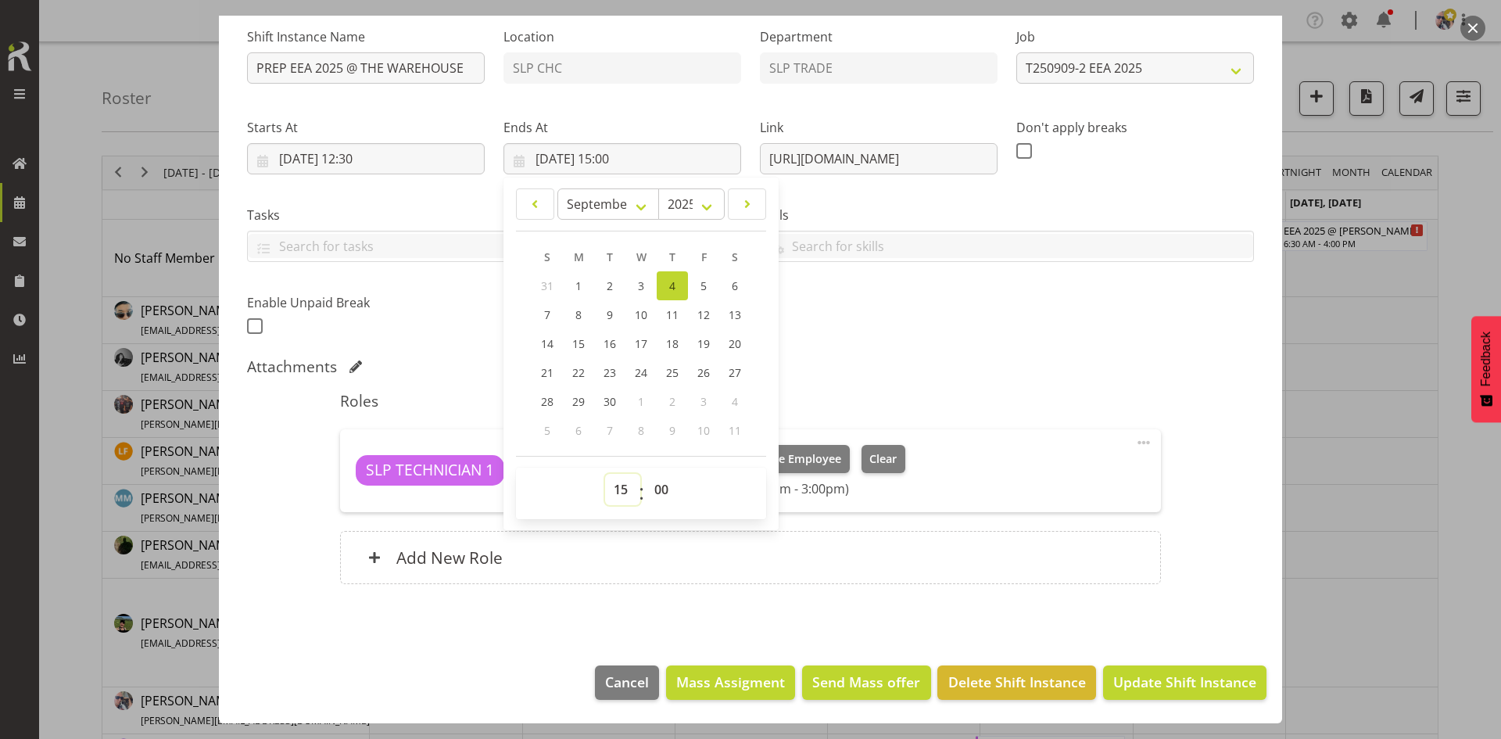
click at [632, 485] on select "00 01 02 03 04 05 06 07 08 09 10 11 12 13 14 15 16 17 18 19 20 21 22 23" at bounding box center [622, 489] width 35 height 31
select select "16"
click at [605, 474] on select "00 01 02 03 04 05 06 07 08 09 10 11 12 13 14 15 16 17 18 19 20 21 22 23" at bounding box center [622, 489] width 35 height 31
type input "[DATE] 16:00"
click at [657, 485] on select "00 01 02 03 04 05 06 07 08 09 10 11 12 13 14 15 16 17 18 19 20 21 22 23 24 25 2…" at bounding box center [663, 489] width 35 height 31
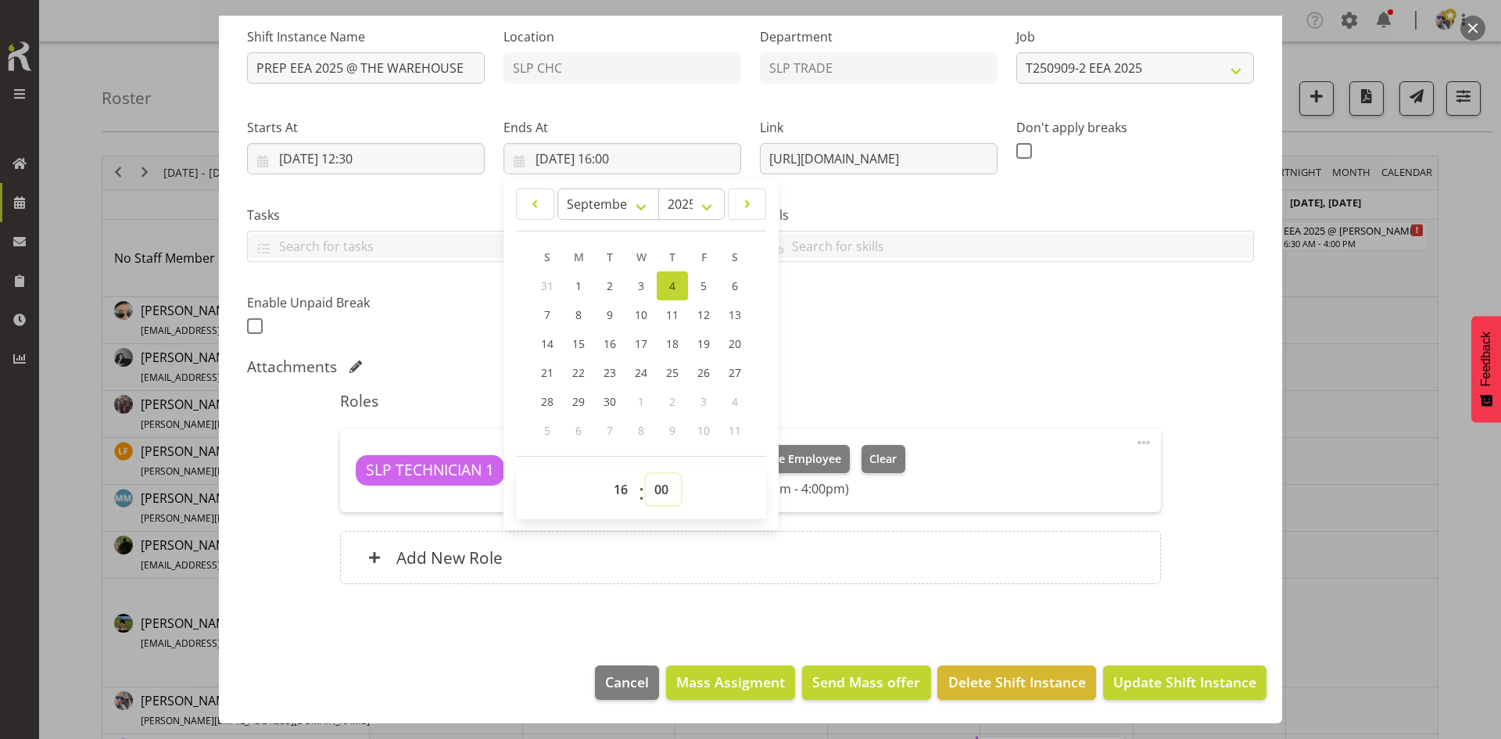
select select "30"
click at [646, 474] on select "00 01 02 03 04 05 06 07 08 09 10 11 12 13 14 15 16 17 18 19 20 21 22 23 24 25 2…" at bounding box center [663, 489] width 35 height 31
type input "[DATE] 16:30"
click at [1081, 335] on div "Shift Instance Name PREP EEA 2025 @ THE WAREHOUSE Location SLP CHC Department S…" at bounding box center [751, 176] width 1026 height 342
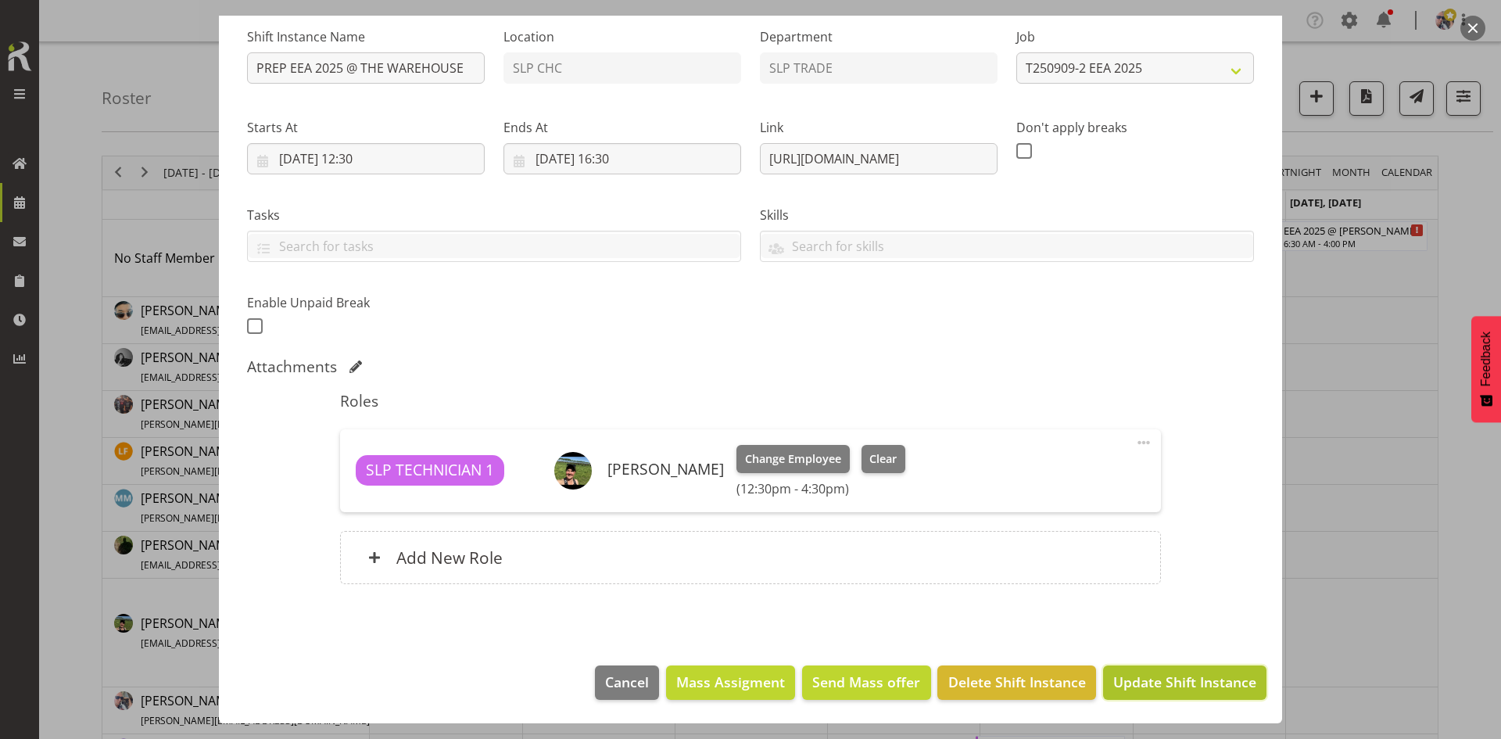
click at [1140, 671] on span "Update Shift Instance" at bounding box center [1184, 681] width 143 height 20
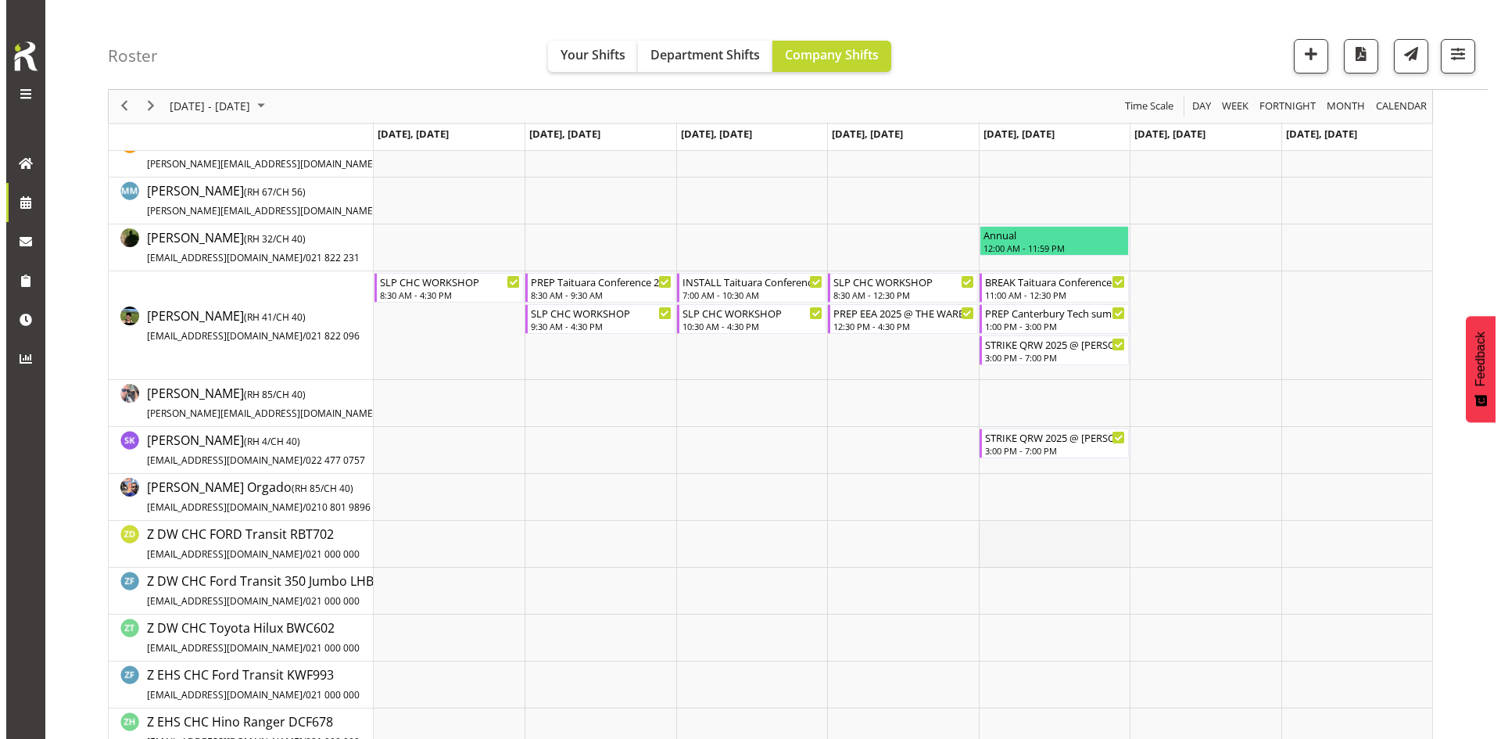
scroll to position [313, 0]
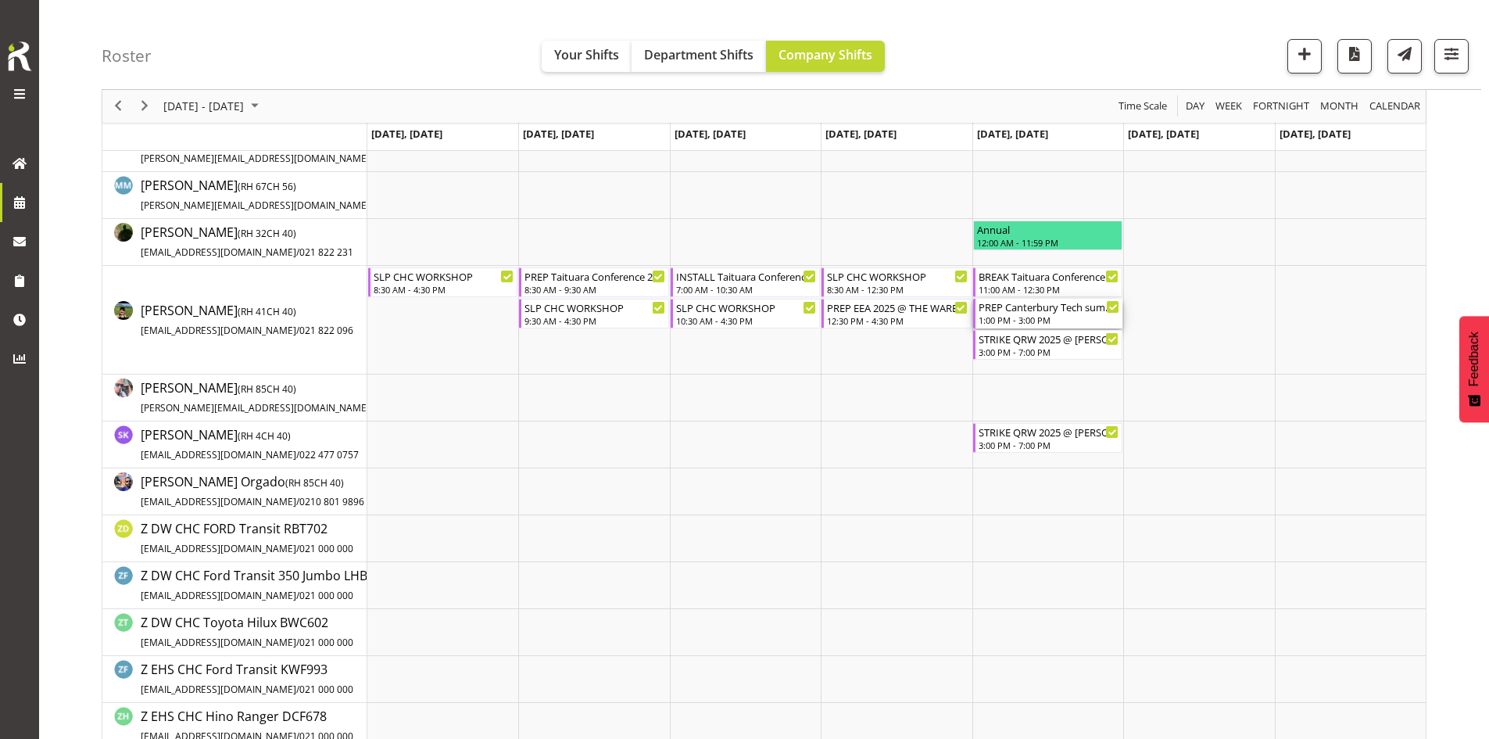
click at [997, 324] on div "1:00 PM - 3:00 PM" at bounding box center [1049, 319] width 141 height 13
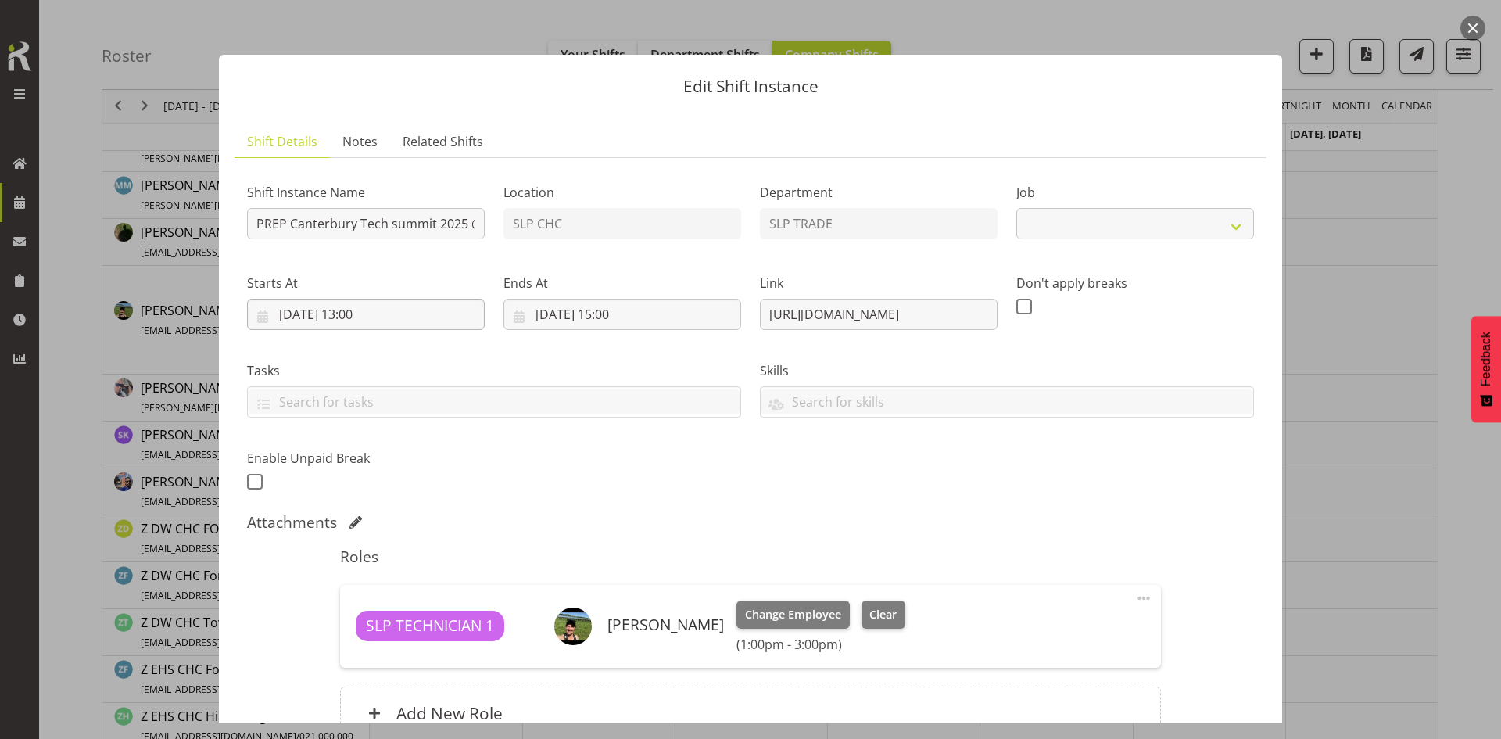
select select "9915"
click at [436, 312] on input "[DATE] 13:00" at bounding box center [366, 314] width 238 height 31
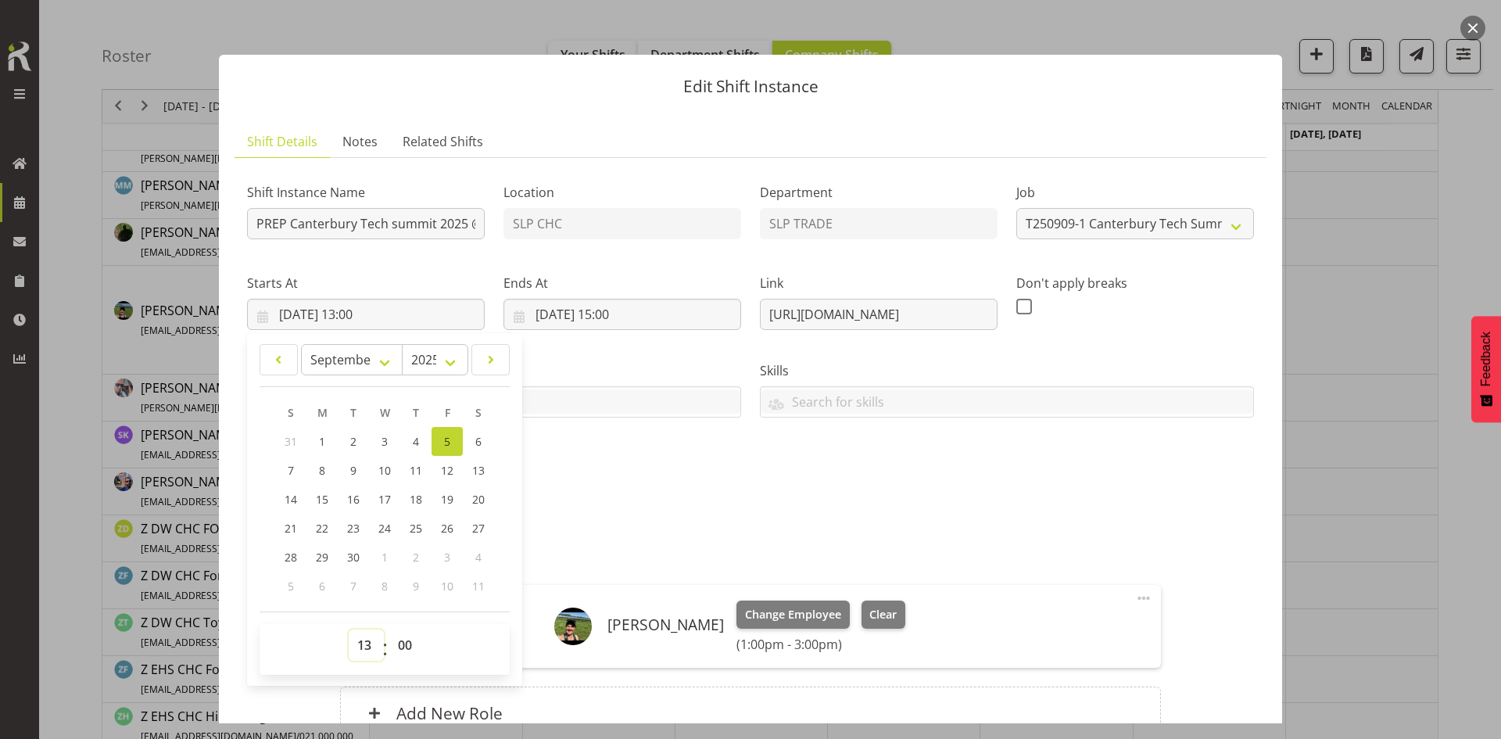
click at [360, 642] on select "00 01 02 03 04 05 06 07 08 09 10 11 12 13 14 15 16 17 18 19 20 21 22 23" at bounding box center [366, 644] width 35 height 31
select select "12"
click at [349, 629] on select "00 01 02 03 04 05 06 07 08 09 10 11 12 13 14 15 16 17 18 19 20 21 22 23" at bounding box center [366, 644] width 35 height 31
type input "[DATE] 12:00"
click at [400, 645] on select "00 01 02 03 04 05 06 07 08 09 10 11 12 13 14 15 16 17 18 19 20 21 22 23 24 25 2…" at bounding box center [406, 644] width 35 height 31
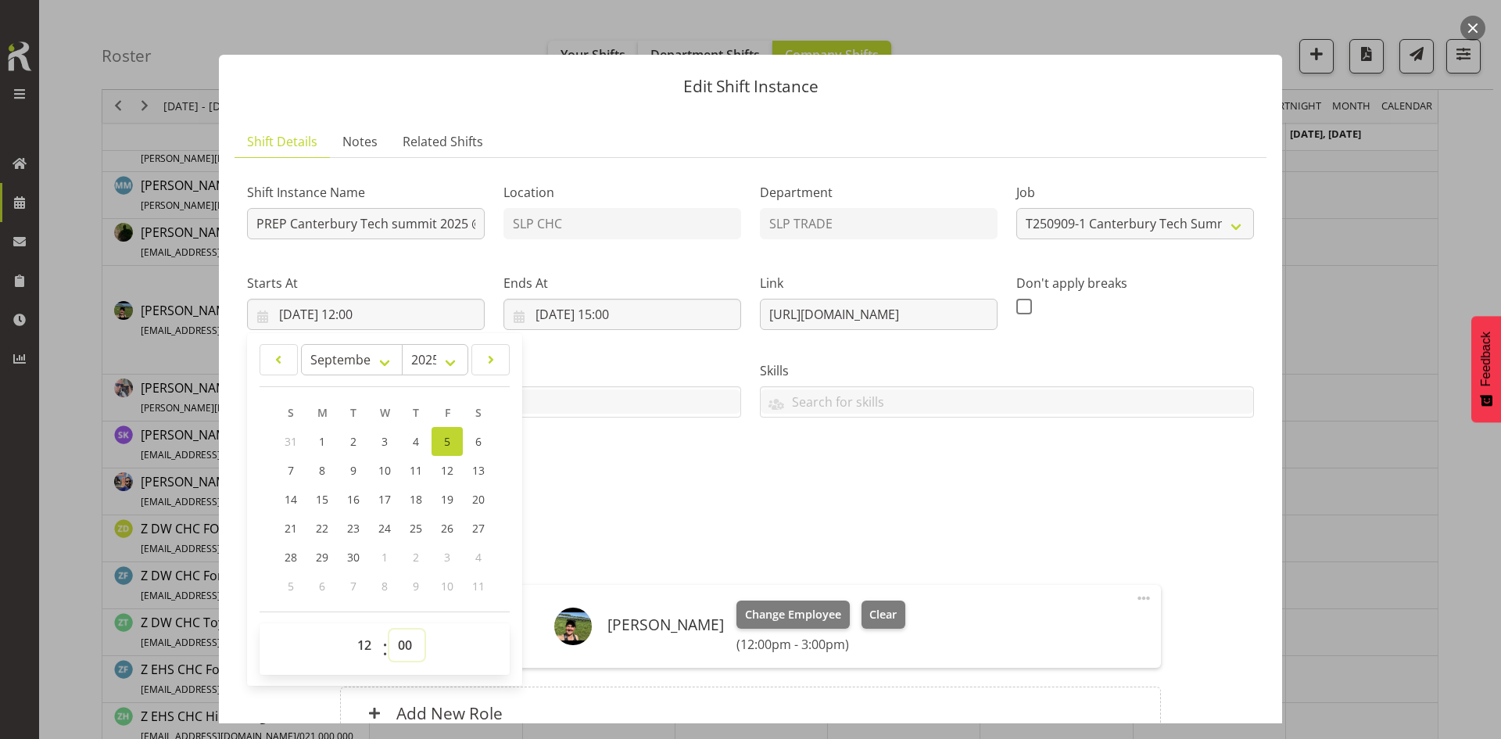
select select "30"
click at [389, 629] on select "00 01 02 03 04 05 06 07 08 09 10 11 12 13 14 15 16 17 18 19 20 21 22 23 24 25 2…" at bounding box center [406, 644] width 35 height 31
type input "[DATE] 12:30"
click at [818, 492] on div "Shift Instance Name PREP Canterbury Tech summit 2025 @ CHC Location SLP CHC Dep…" at bounding box center [751, 332] width 1026 height 342
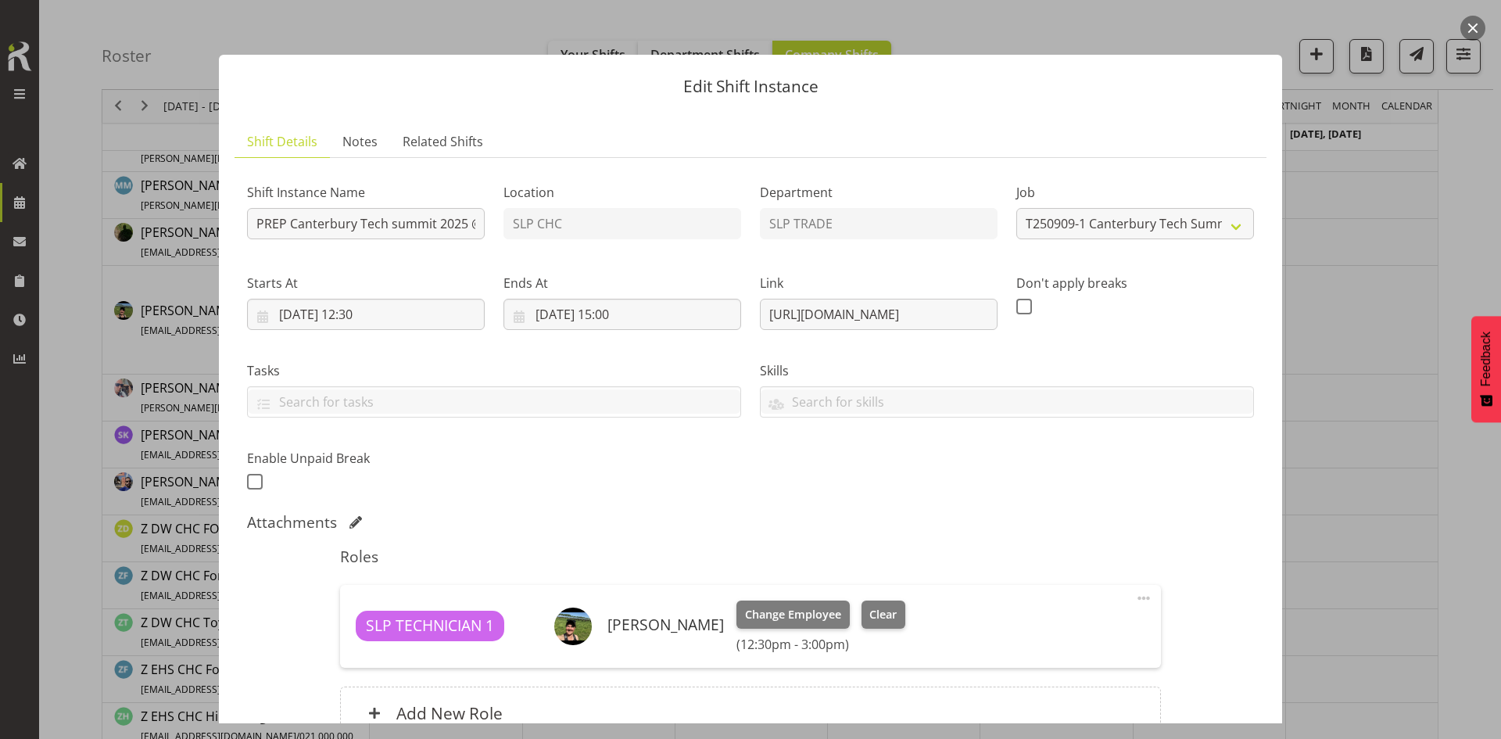
scroll to position [156, 0]
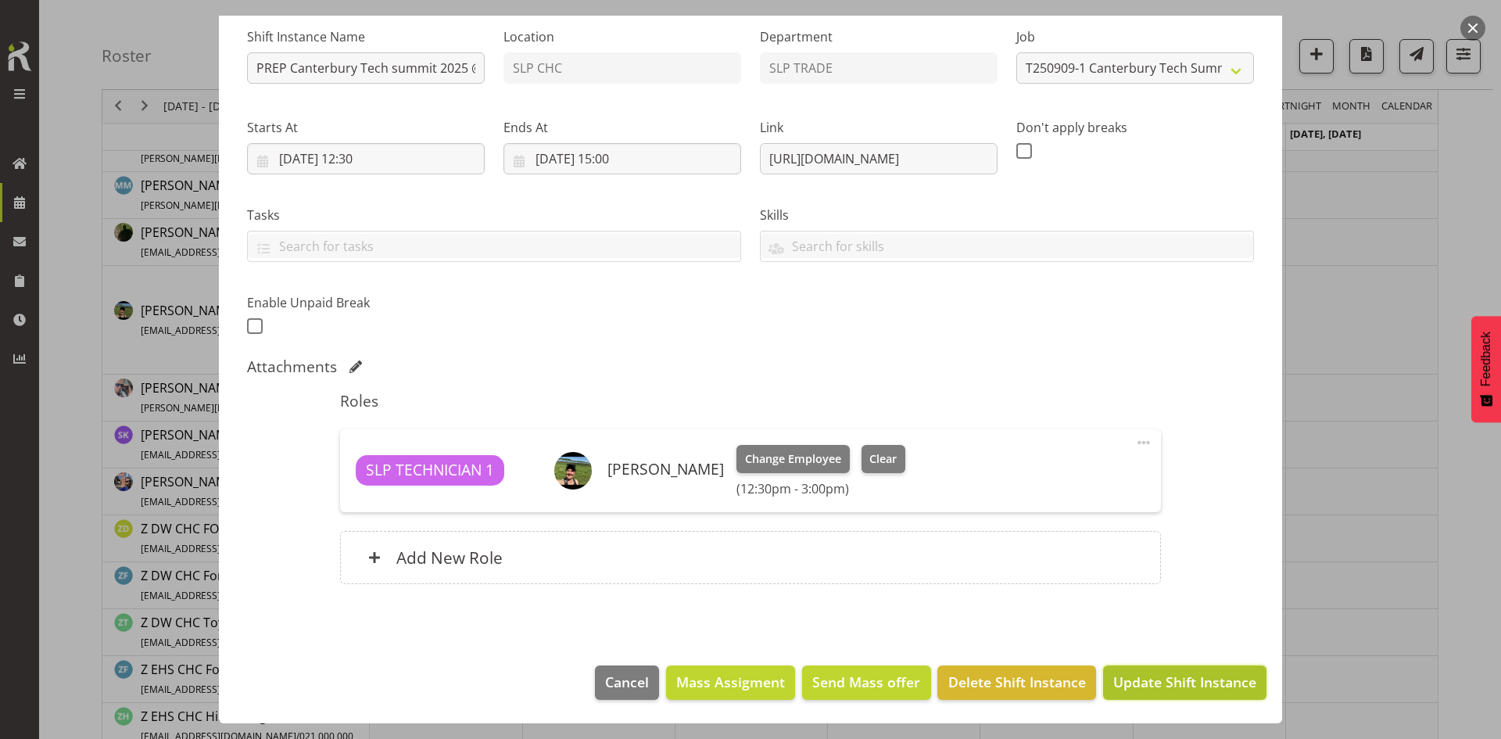
click at [1126, 678] on span "Update Shift Instance" at bounding box center [1184, 681] width 143 height 20
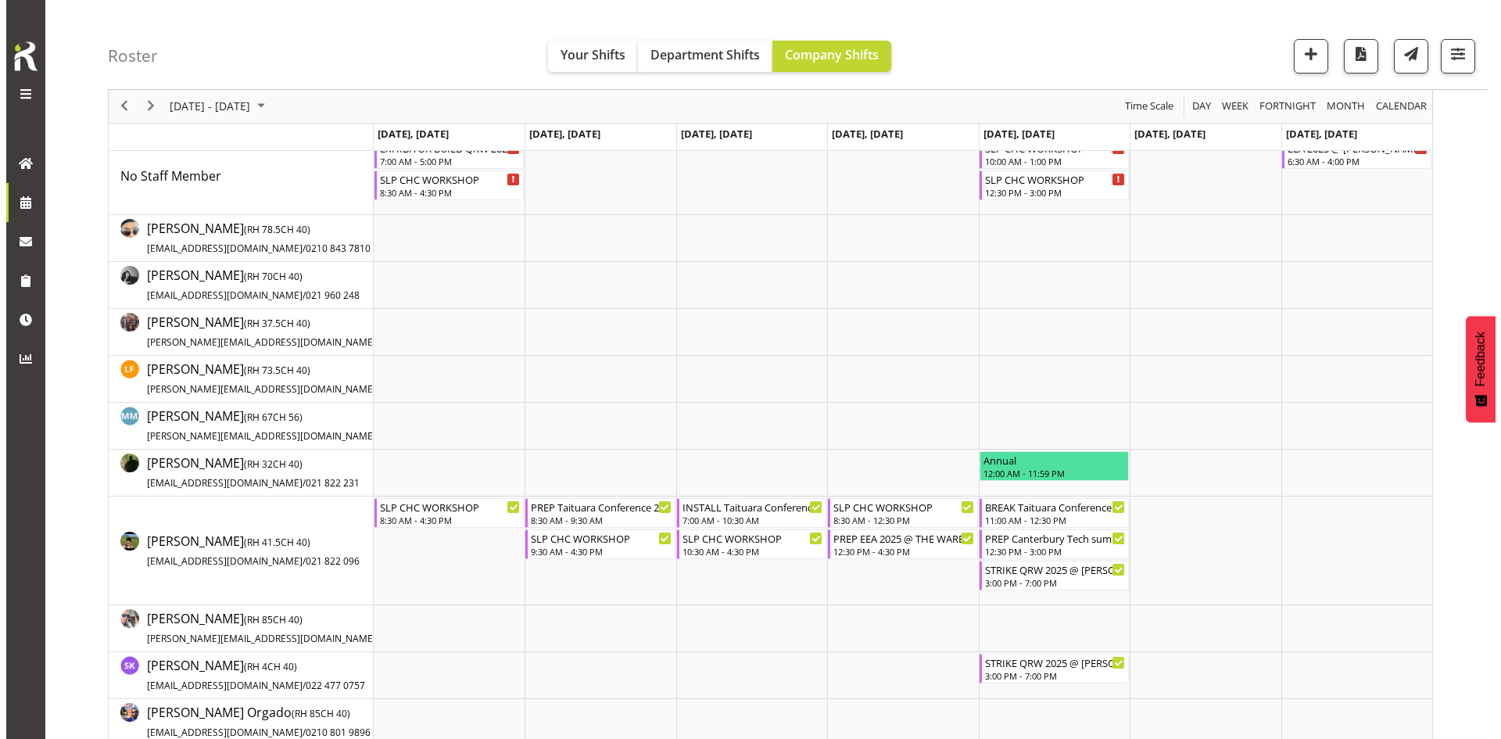
scroll to position [383, 0]
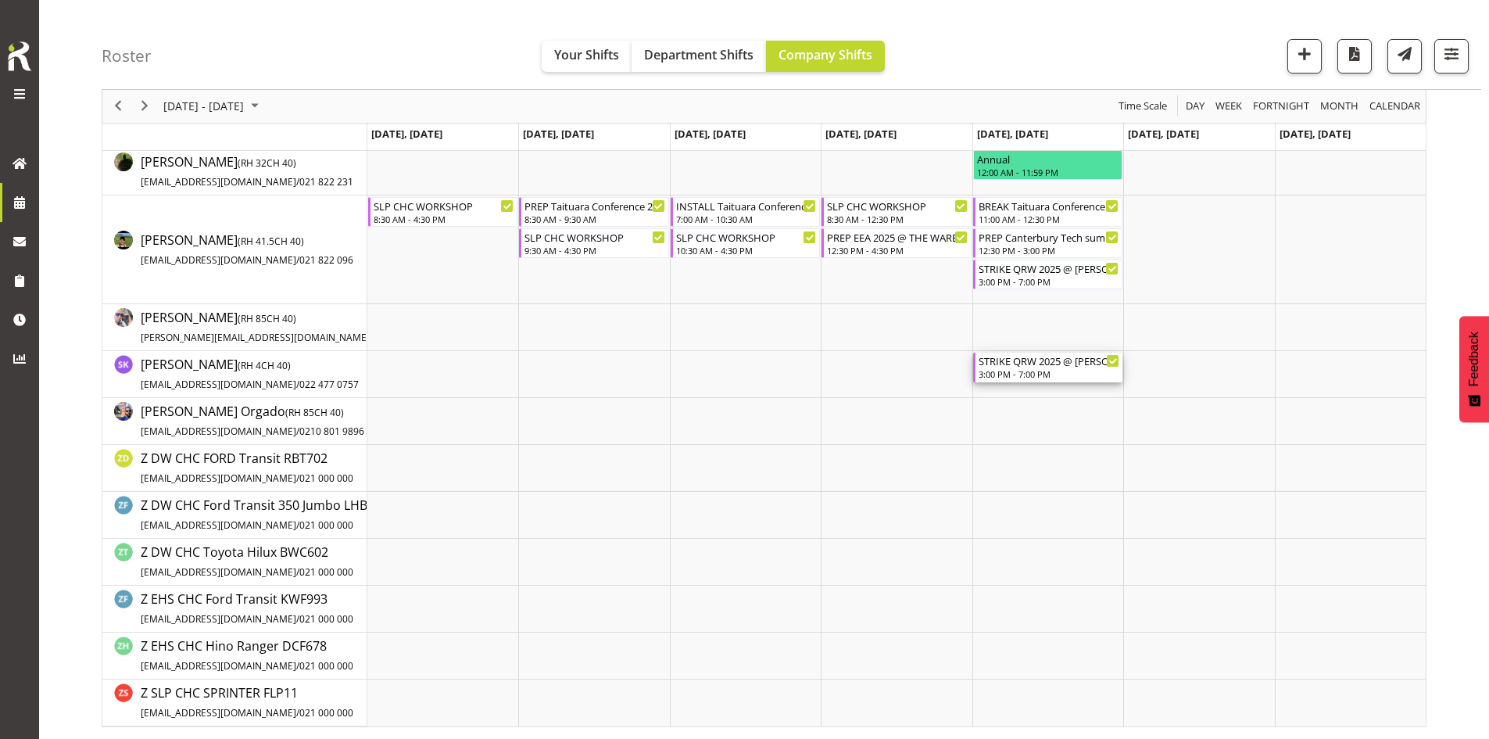
click at [1048, 381] on div "STRIKE QRW 2025 @ [PERSON_NAME] On Site @ 1530 3:00 PM - 7:00 PM" at bounding box center [1049, 368] width 141 height 30
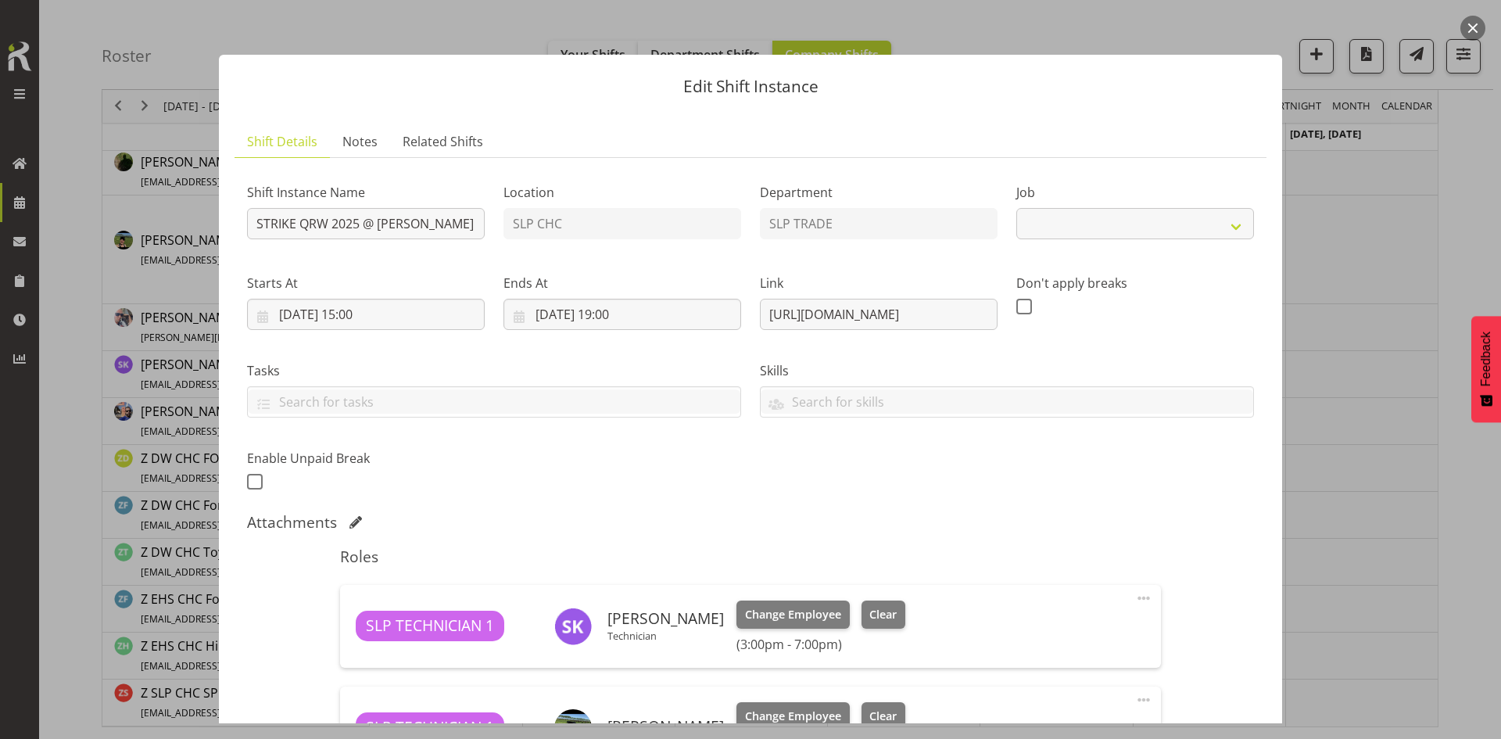
select select "9589"
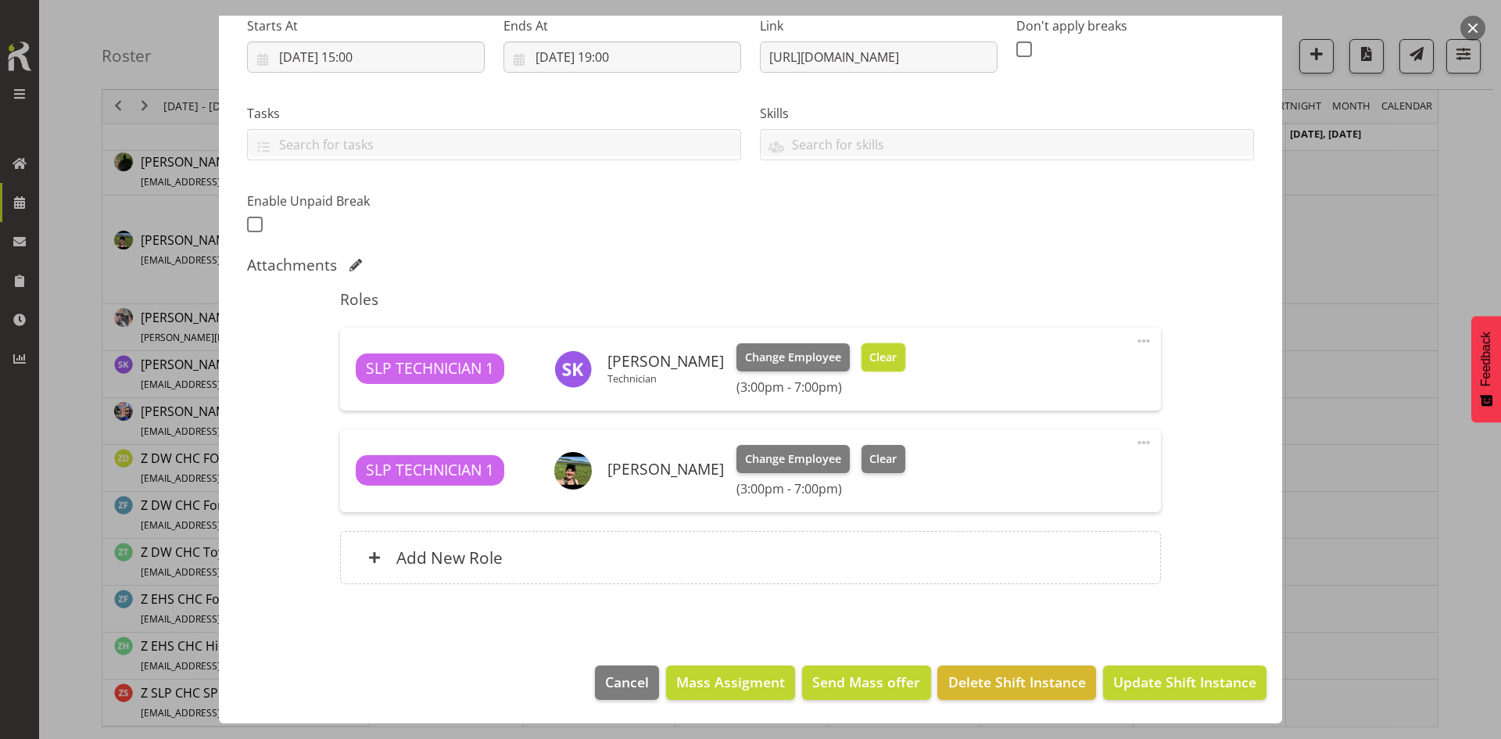
click at [883, 370] on button "Clear" at bounding box center [883, 357] width 45 height 28
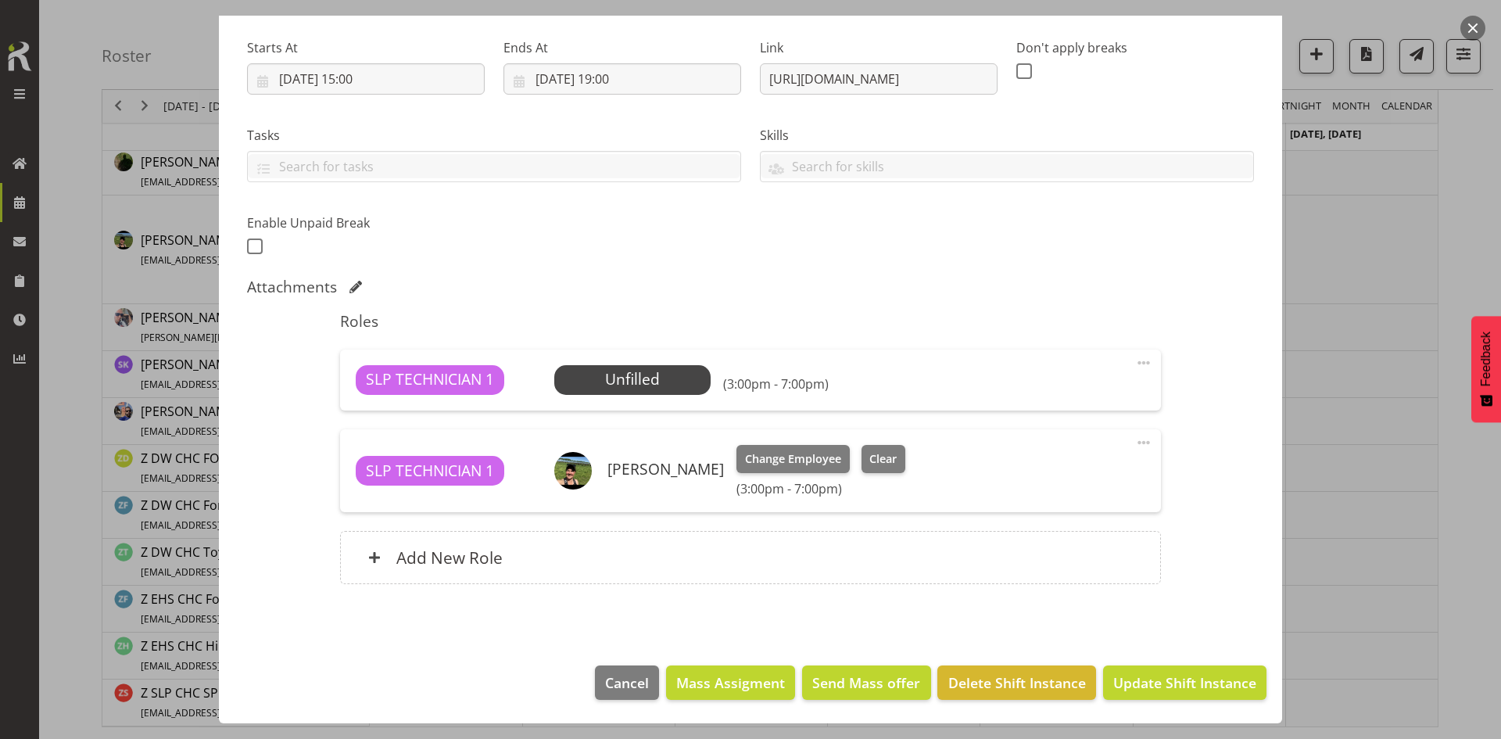
scroll to position [235, 0]
click at [1134, 362] on span at bounding box center [1143, 362] width 19 height 19
click at [1050, 456] on link "Delete" at bounding box center [1078, 453] width 150 height 28
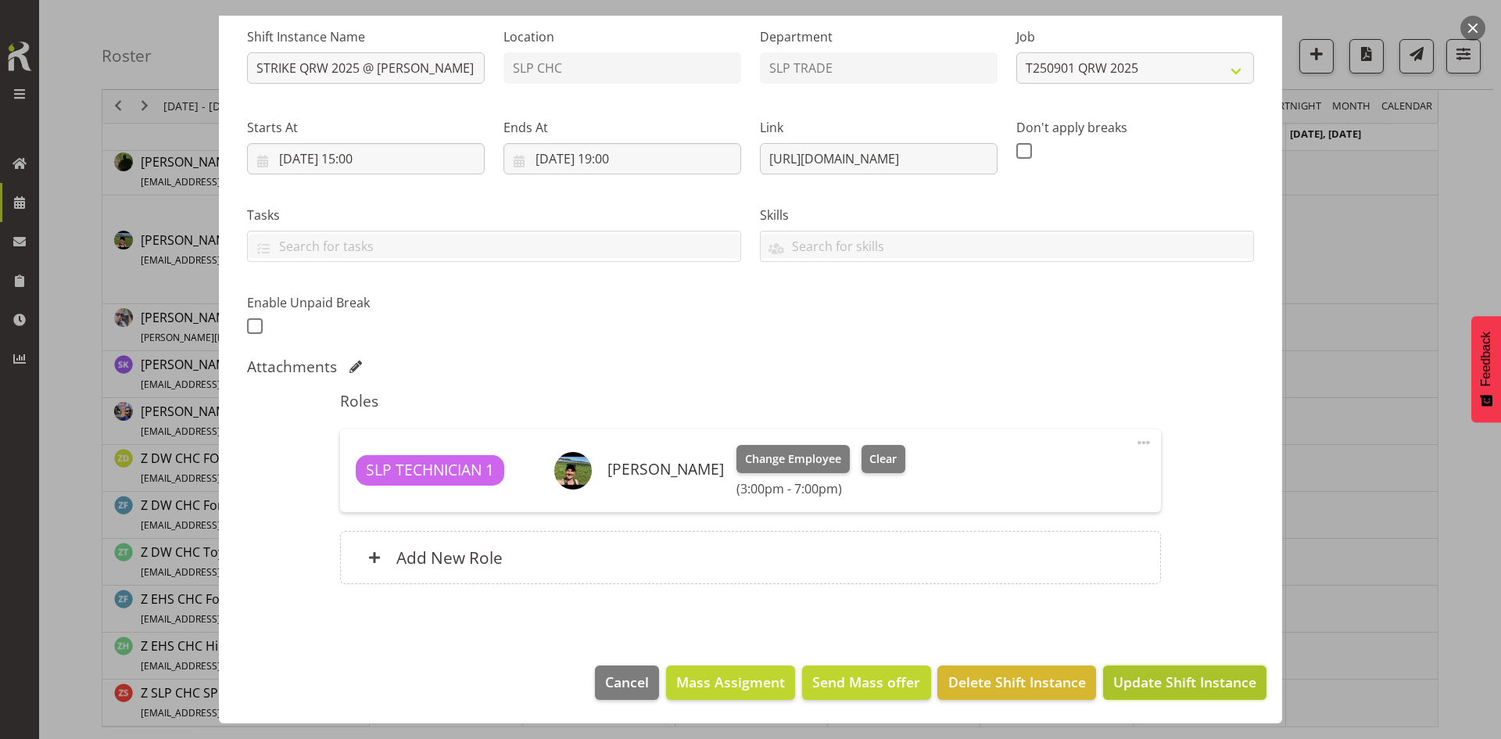
click at [1176, 690] on span "Update Shift Instance" at bounding box center [1184, 681] width 143 height 20
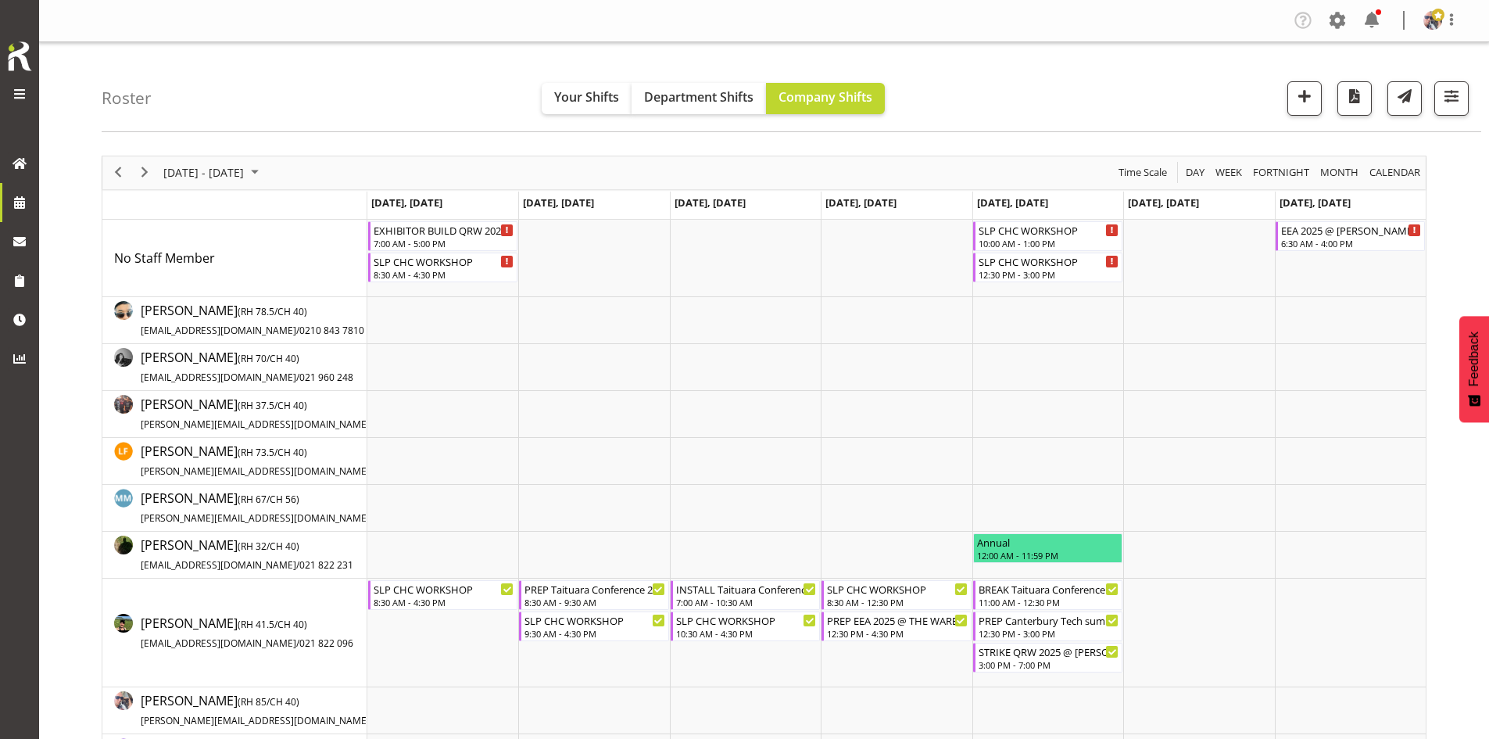
scroll to position [235, 0]
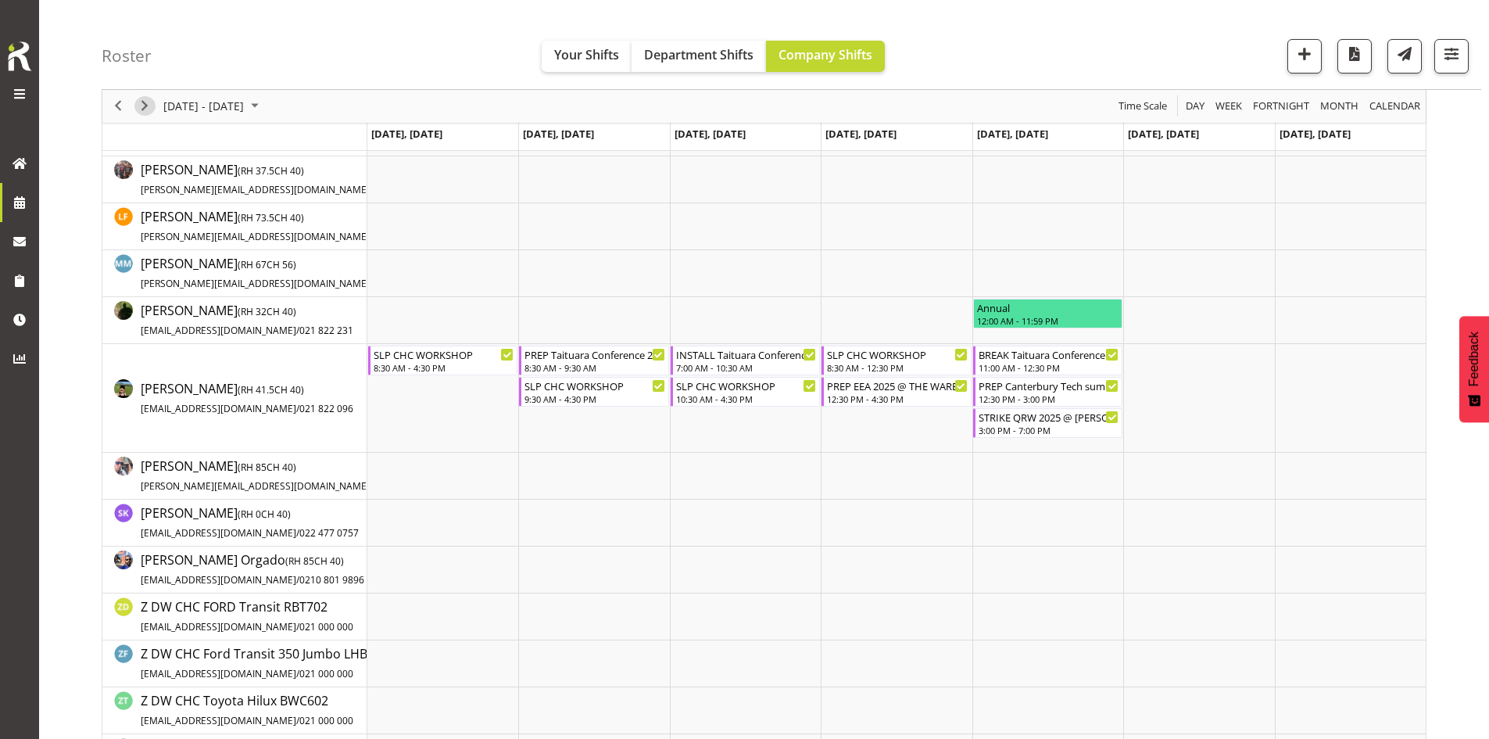
click at [143, 97] on span "Next" at bounding box center [144, 107] width 19 height 20
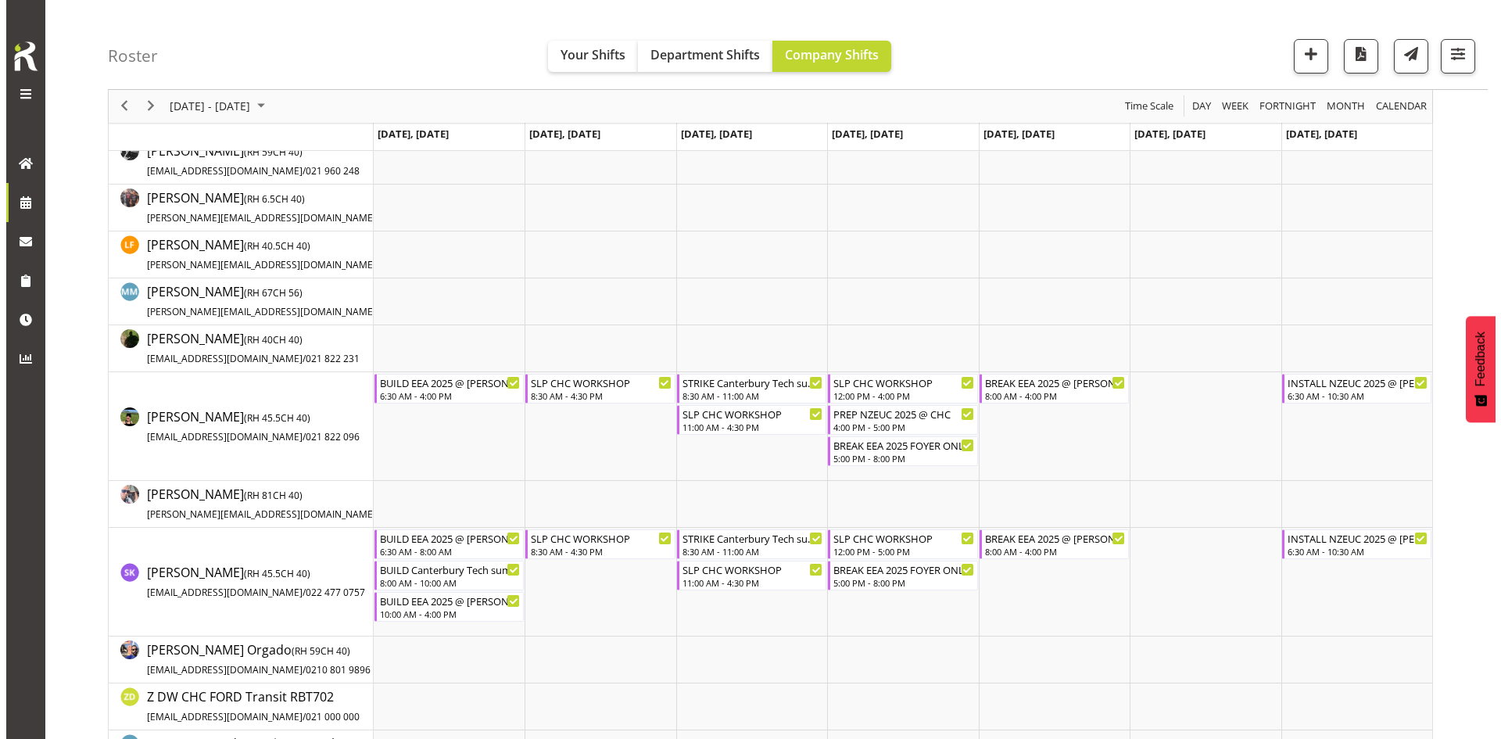
scroll to position [235, 0]
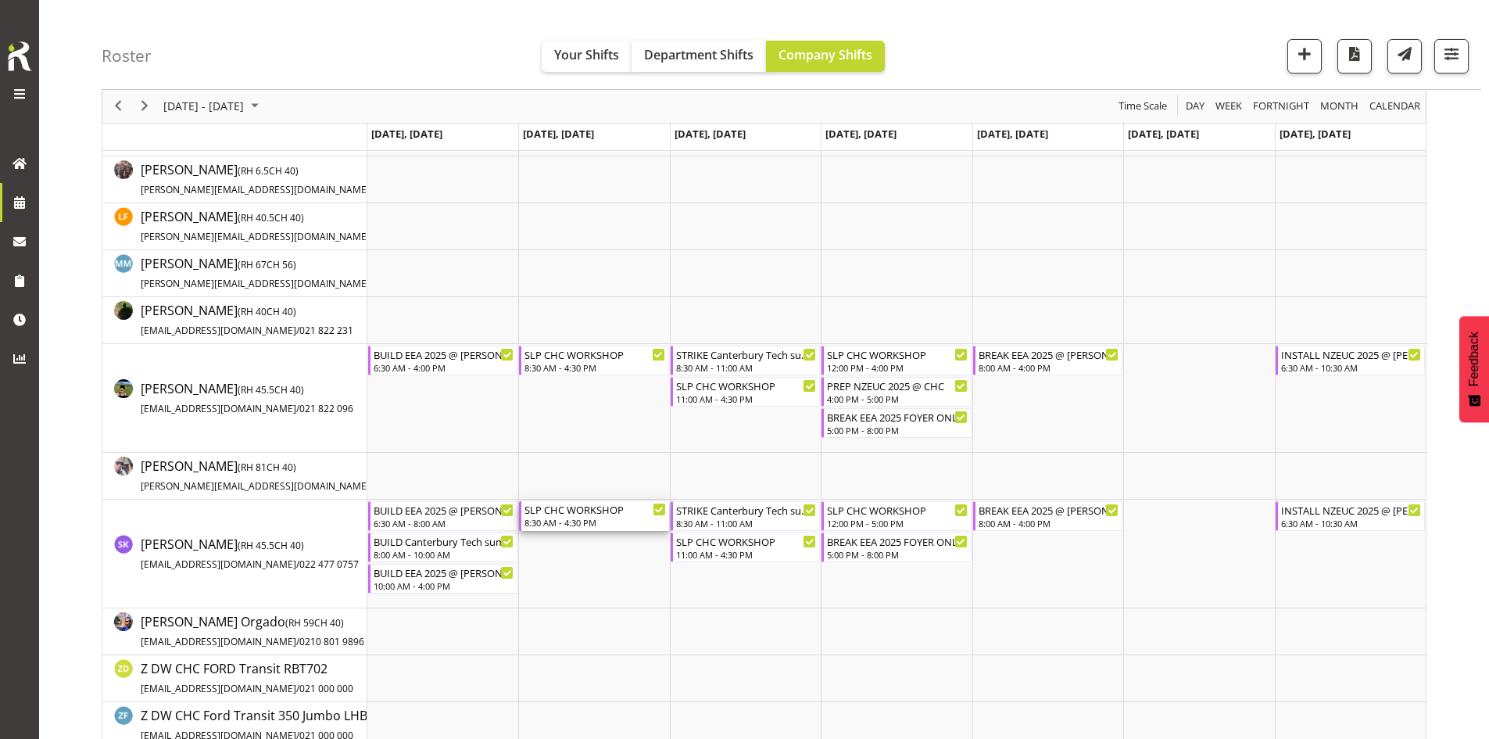
click at [600, 523] on div "8:30 AM - 4:30 PM" at bounding box center [595, 522] width 141 height 13
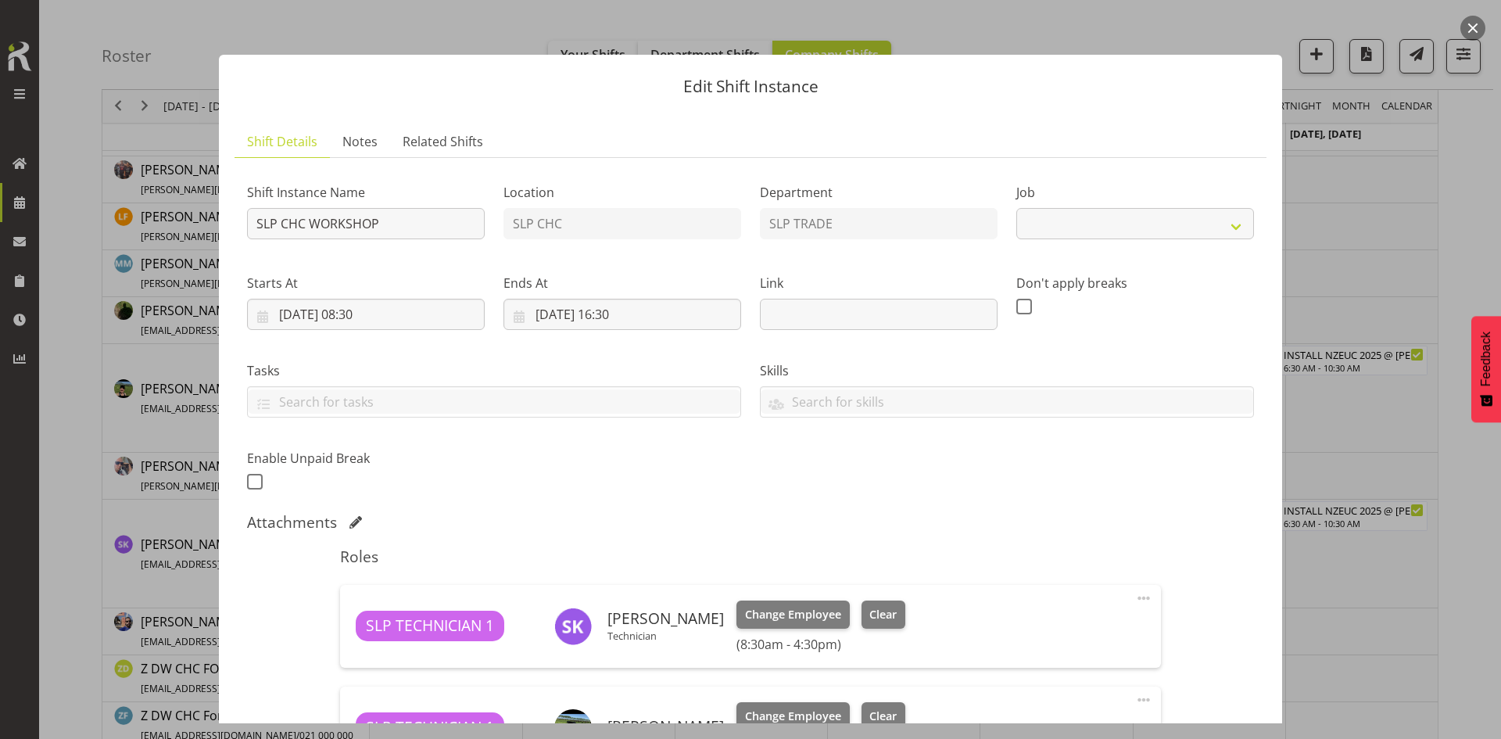
select select "45"
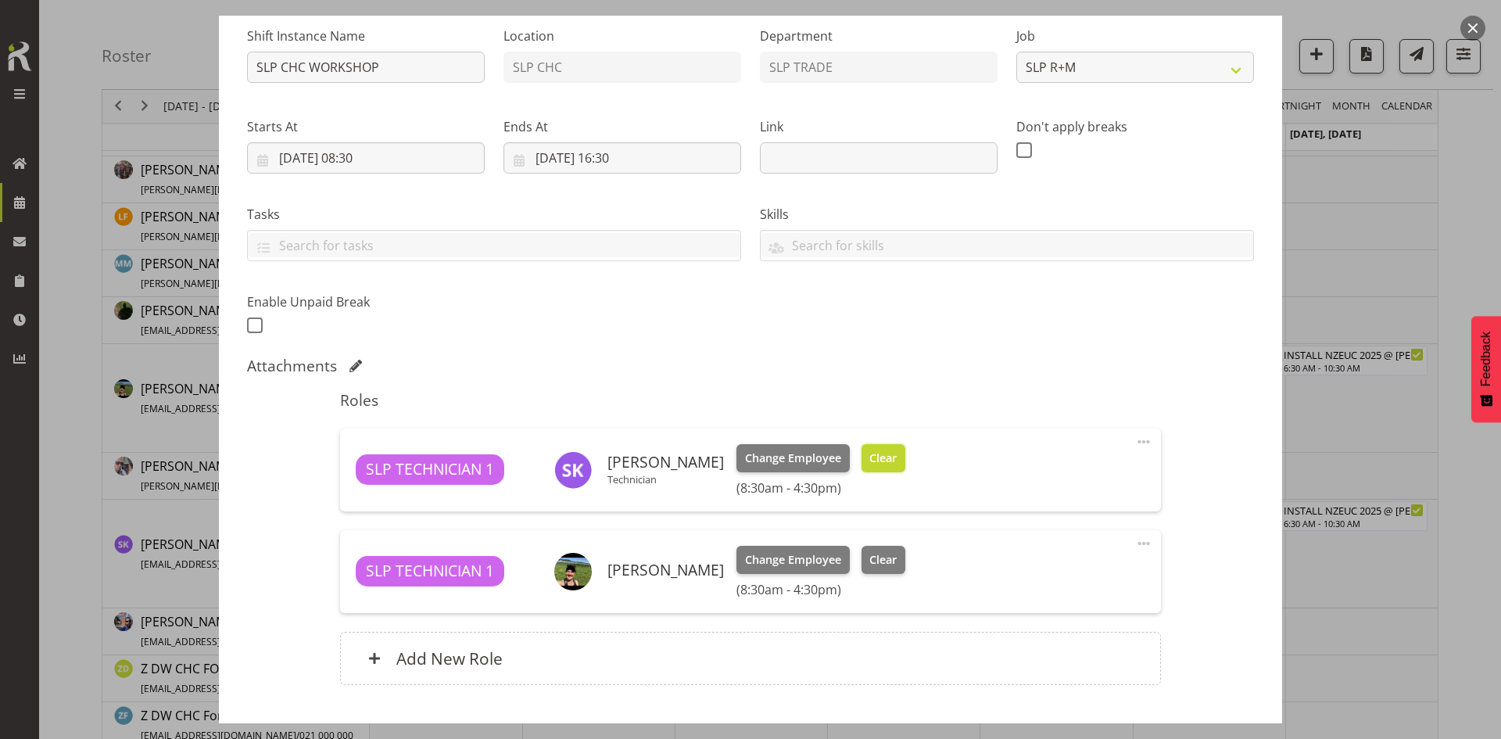
click at [869, 461] on span "Clear" at bounding box center [882, 457] width 27 height 17
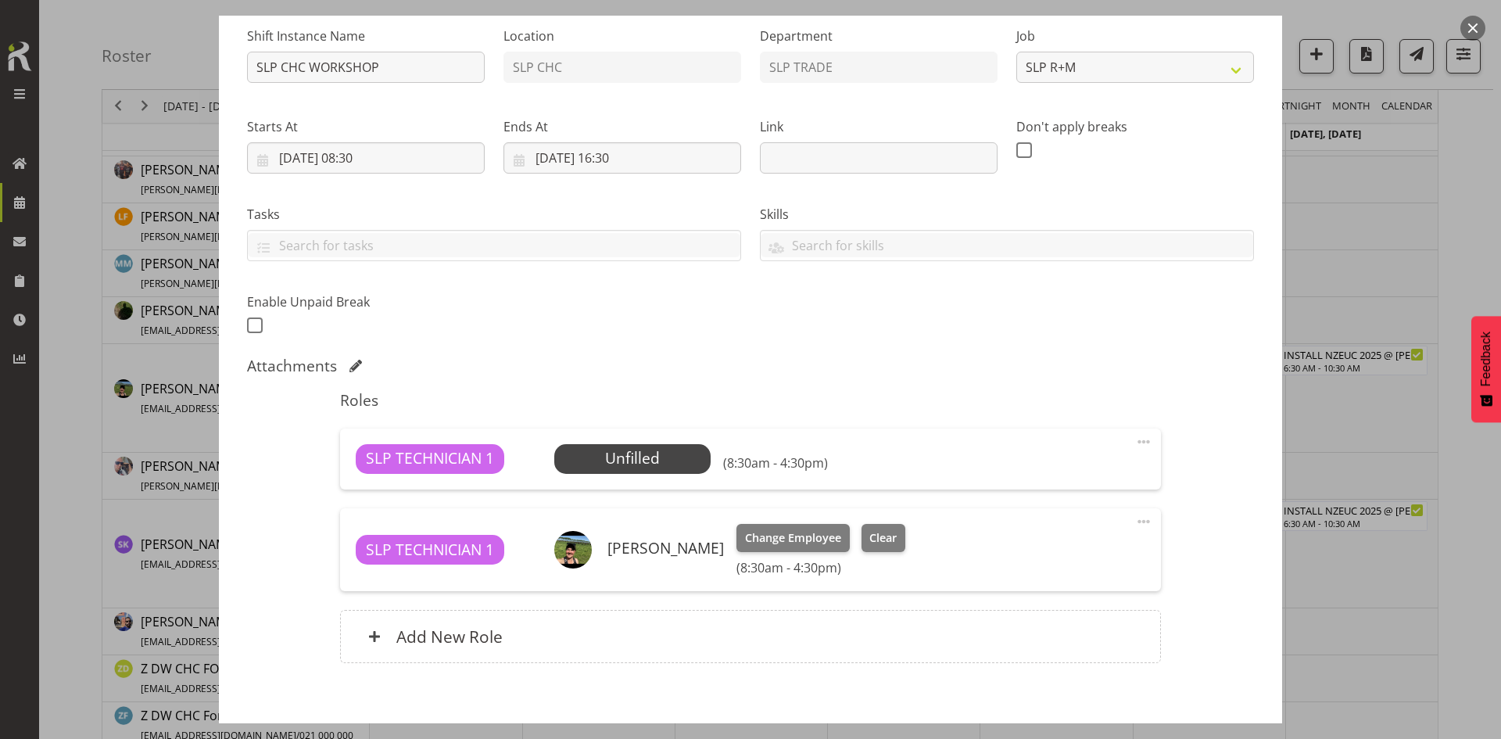
click at [1134, 439] on span at bounding box center [1143, 441] width 19 height 19
click at [1036, 525] on link "Delete" at bounding box center [1078, 532] width 150 height 28
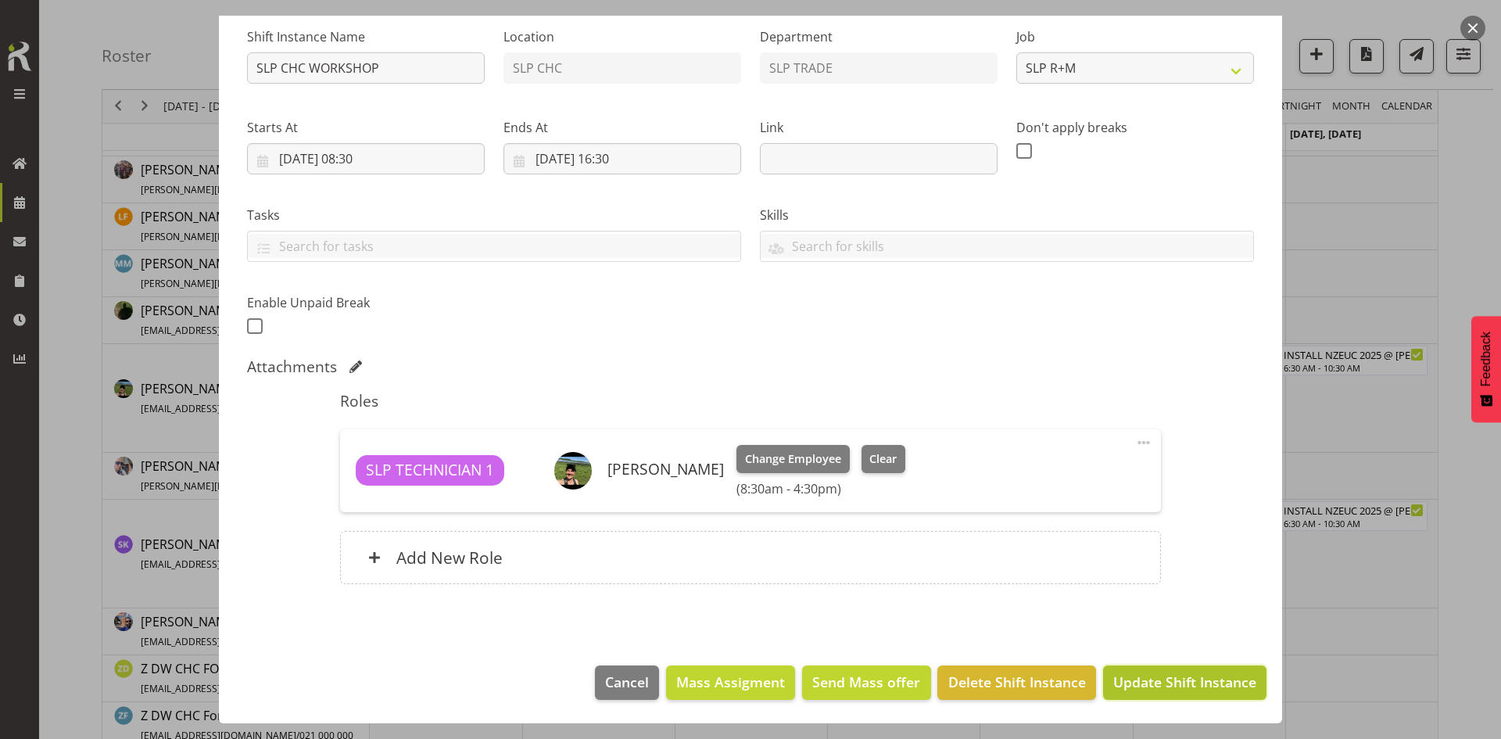
click at [1151, 689] on span "Update Shift Instance" at bounding box center [1184, 681] width 143 height 20
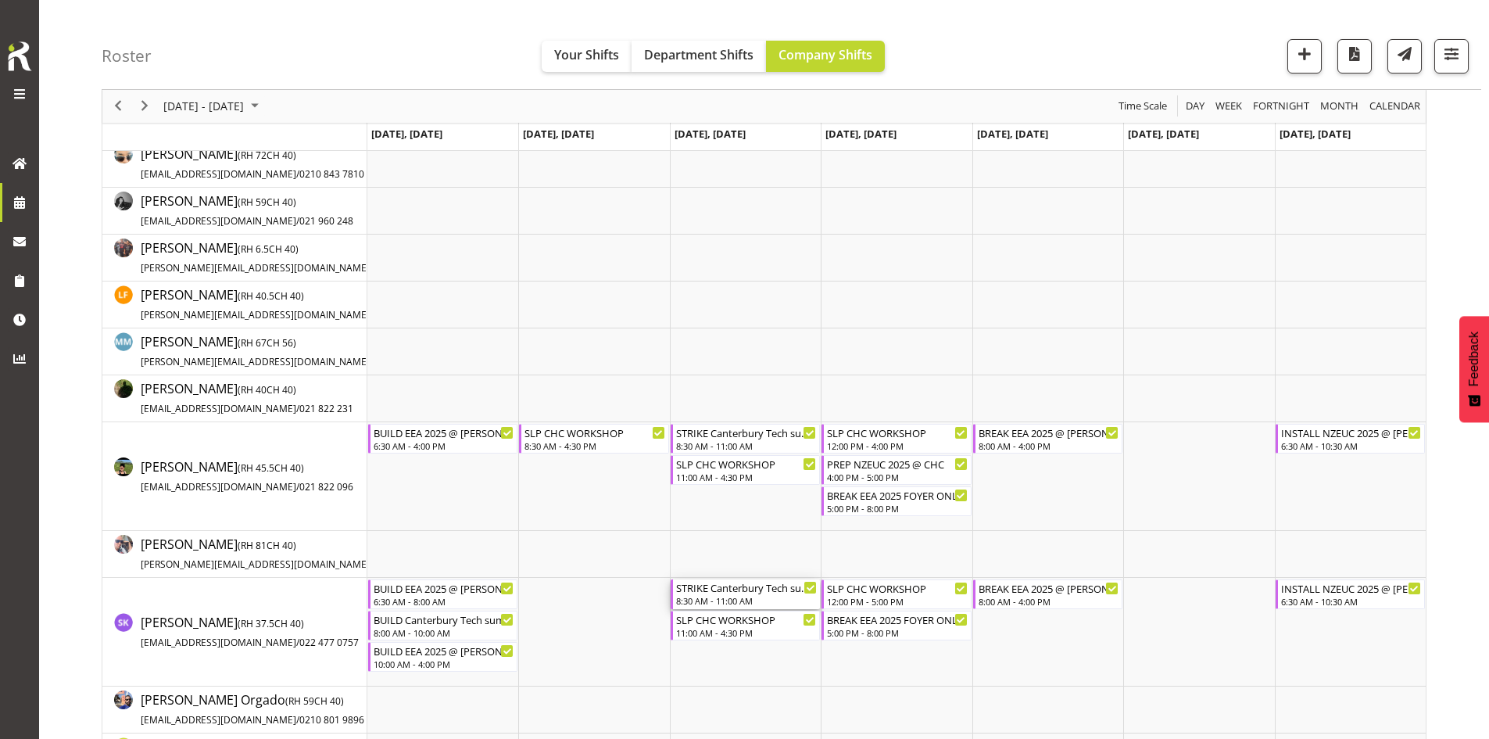
click at [745, 586] on div "STRIKE Canterbury Tech summit 2025 @ [PERSON_NAME] On Site @ 0900" at bounding box center [746, 587] width 141 height 16
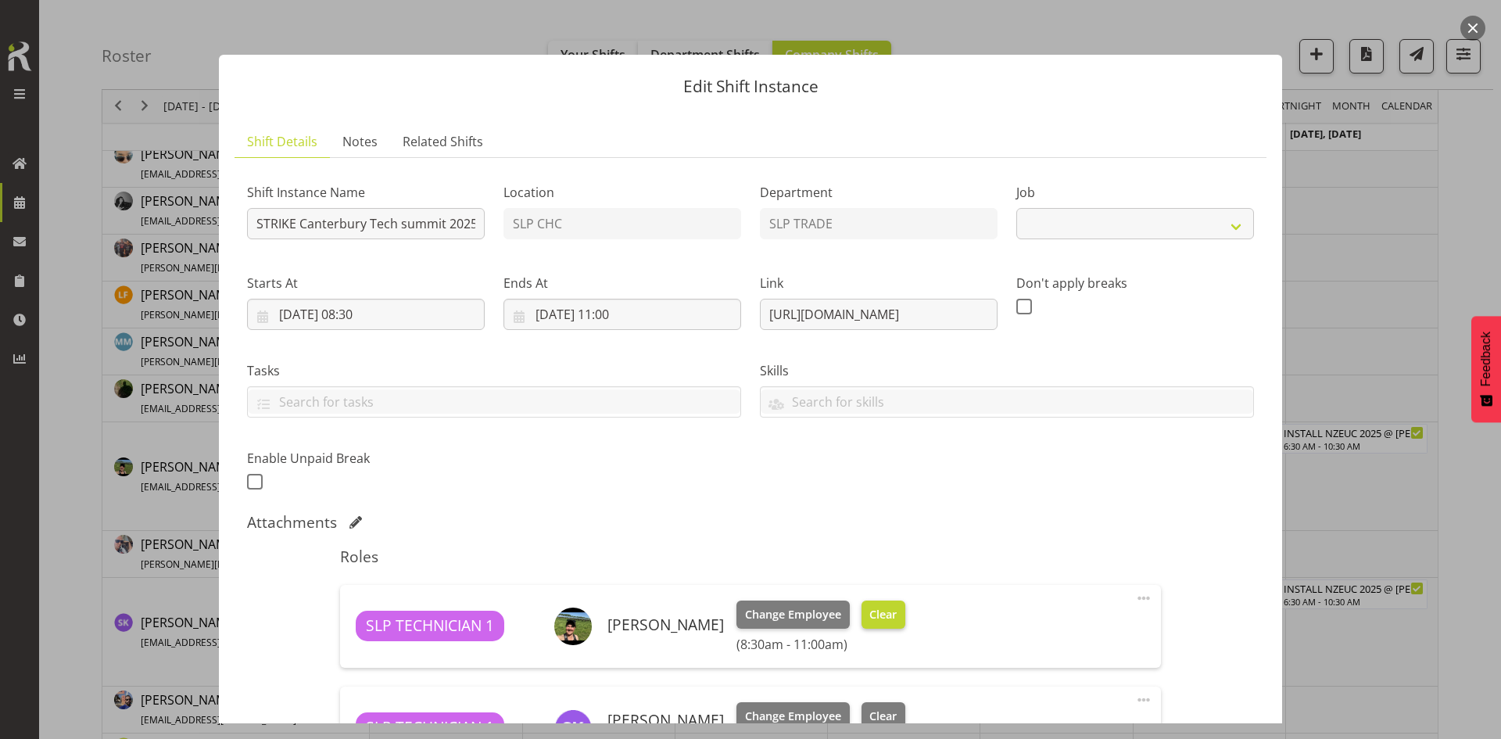
select select "9915"
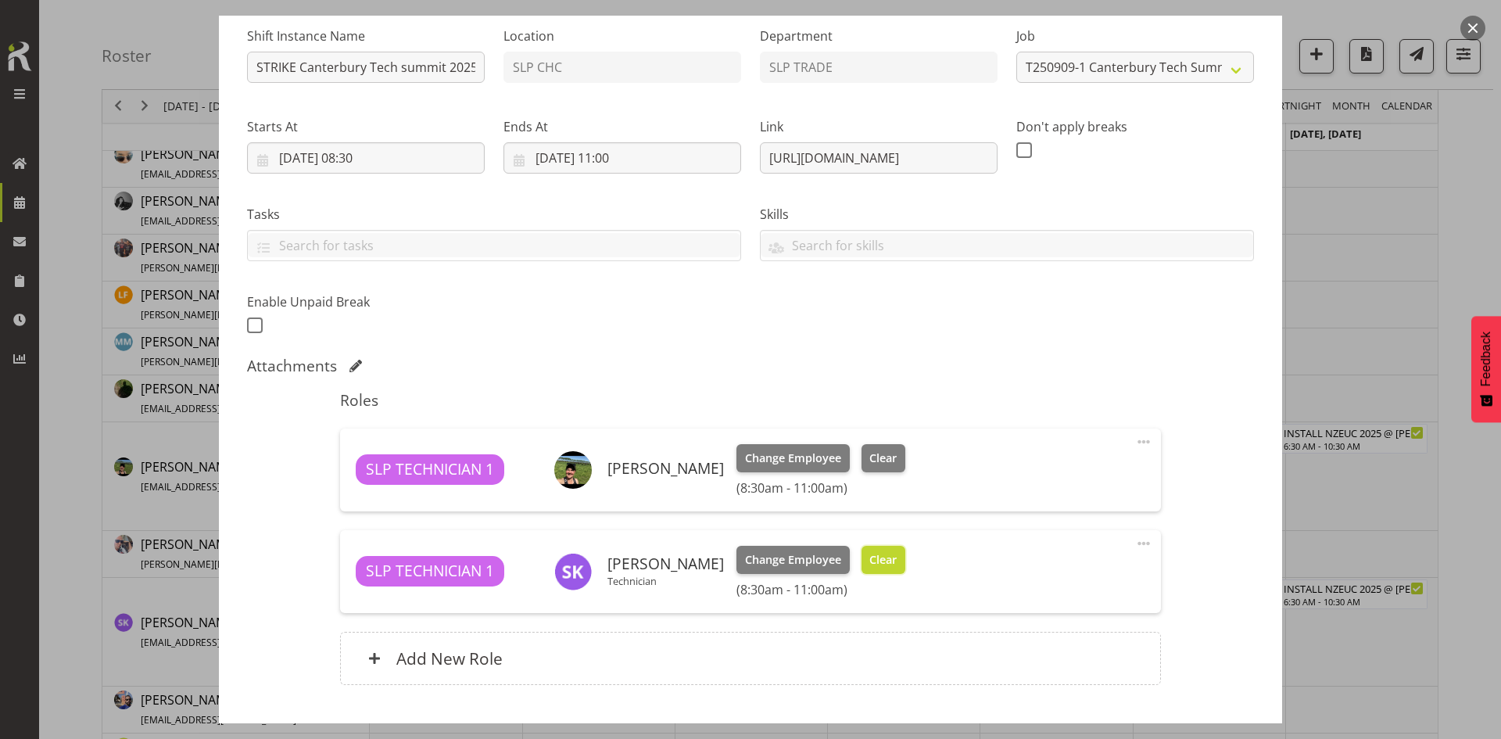
click at [875, 553] on span "Clear" at bounding box center [882, 559] width 27 height 17
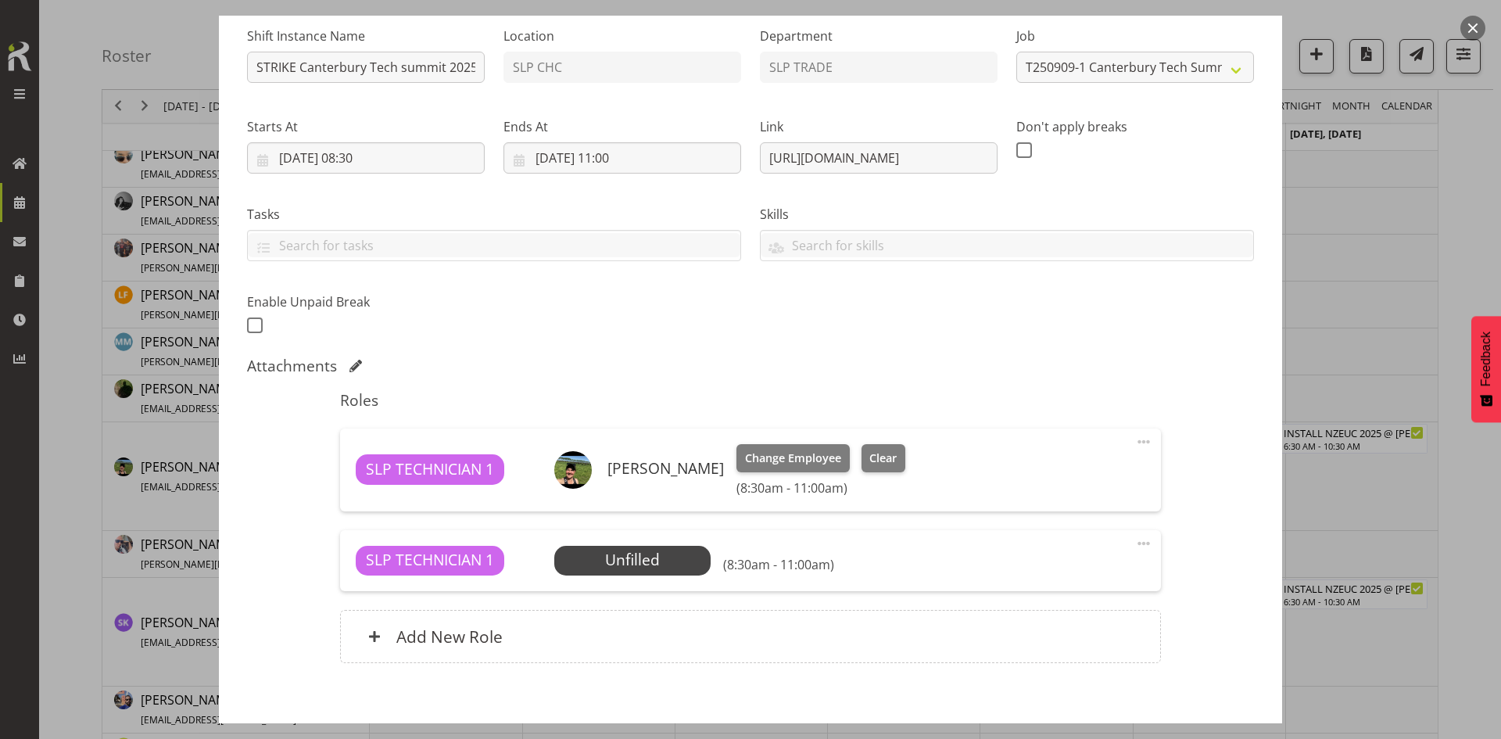
click at [1140, 543] on span at bounding box center [1143, 543] width 19 height 19
click at [1029, 633] on link "Delete" at bounding box center [1078, 634] width 150 height 28
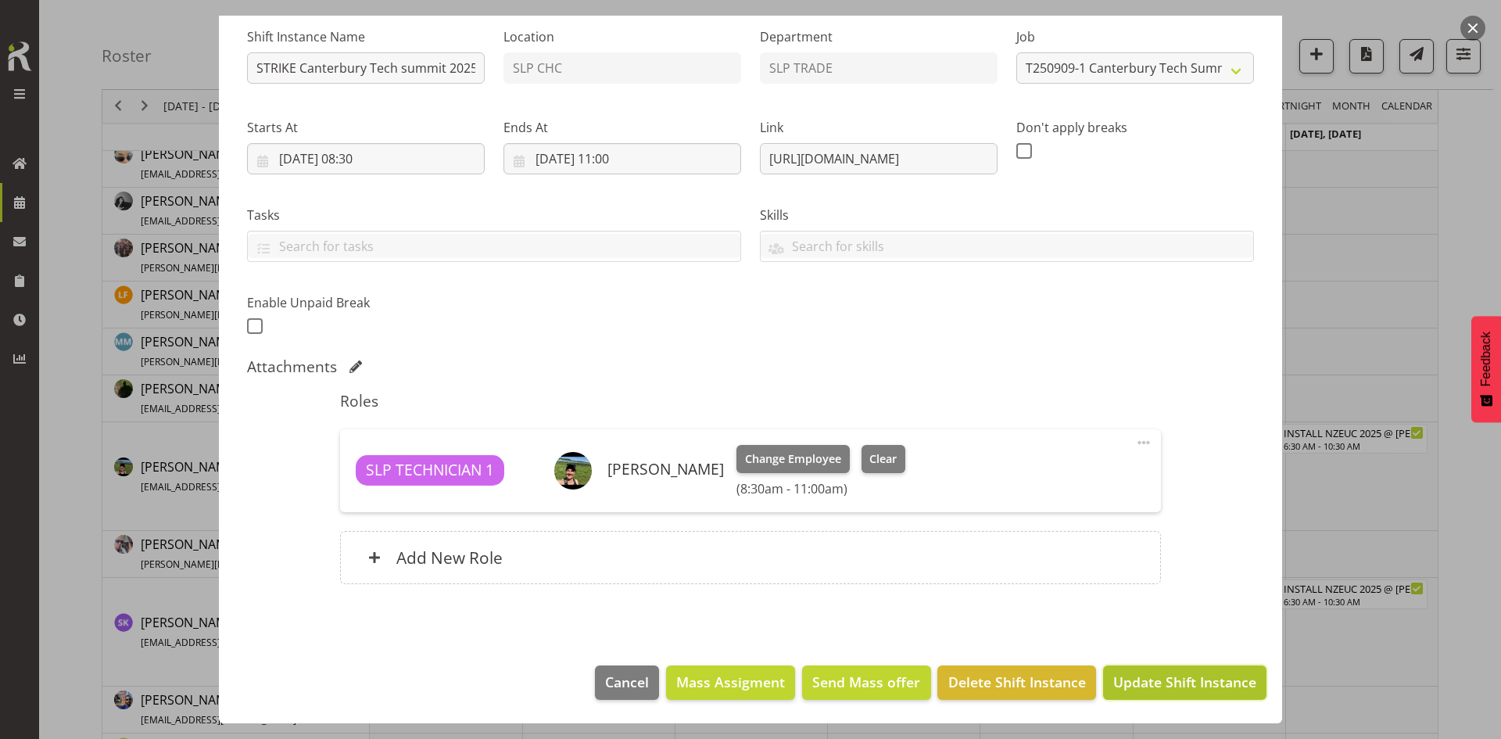
click at [1184, 671] on span "Update Shift Instance" at bounding box center [1184, 681] width 143 height 20
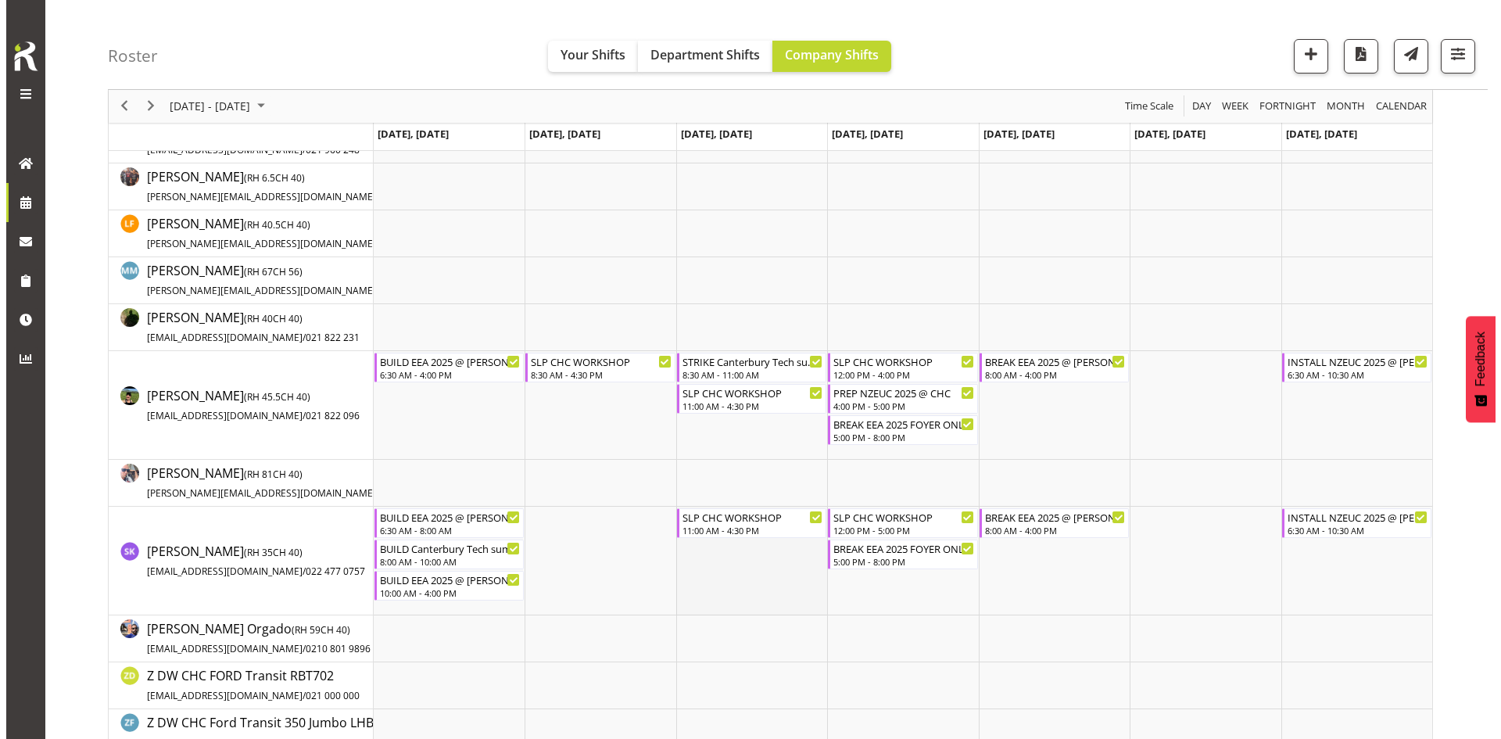
scroll to position [235, 0]
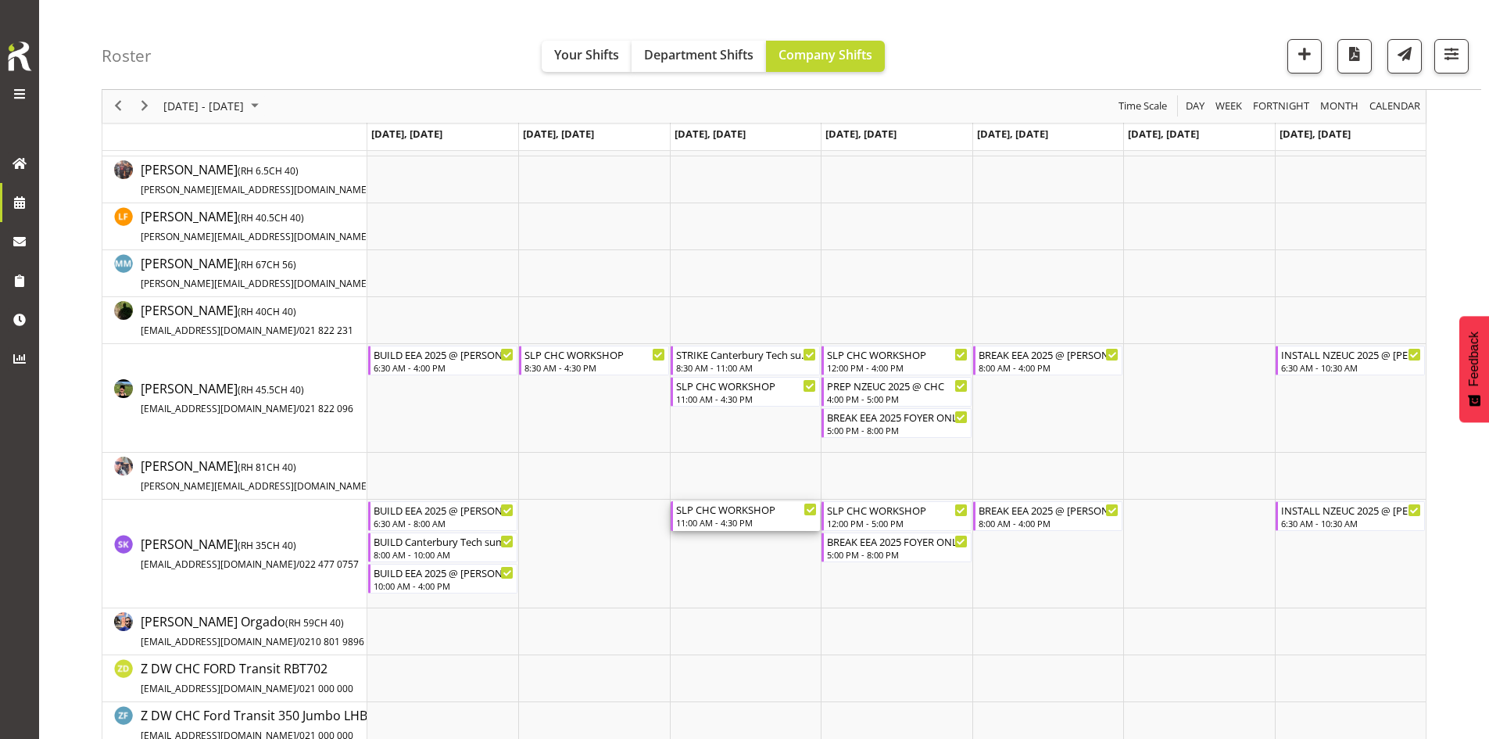
click at [746, 510] on div "SLP CHC WORKSHOP" at bounding box center [746, 509] width 141 height 16
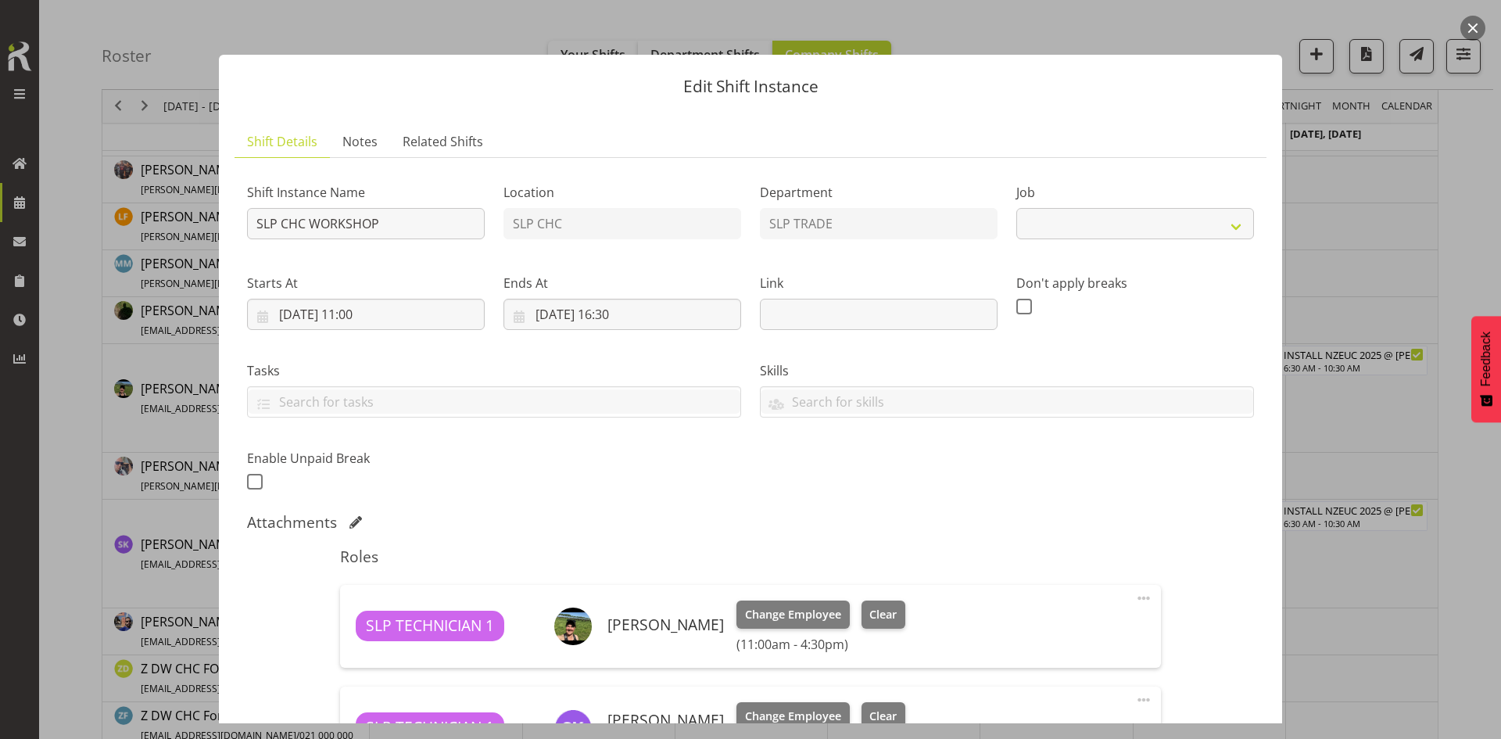
select select "45"
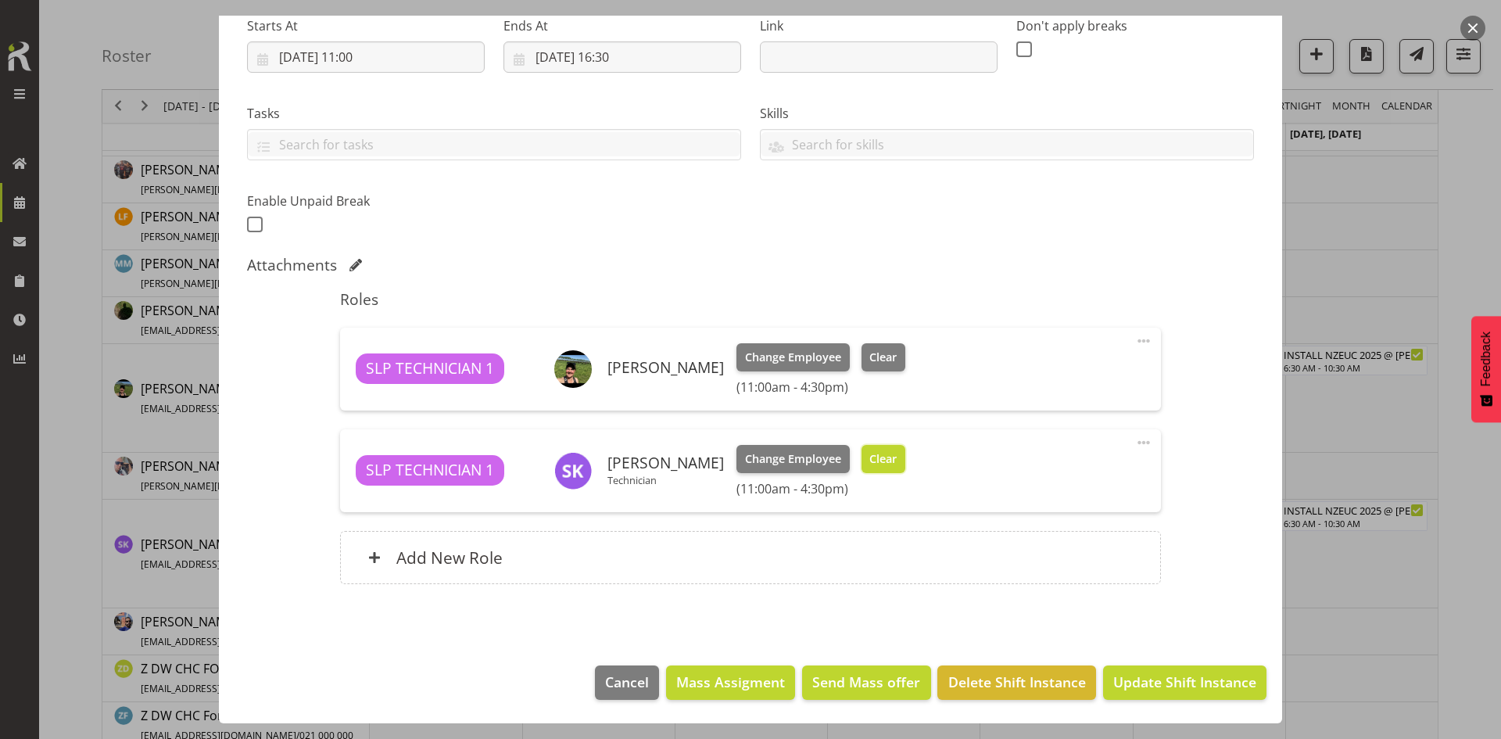
click at [875, 466] on span "Clear" at bounding box center [882, 458] width 27 height 17
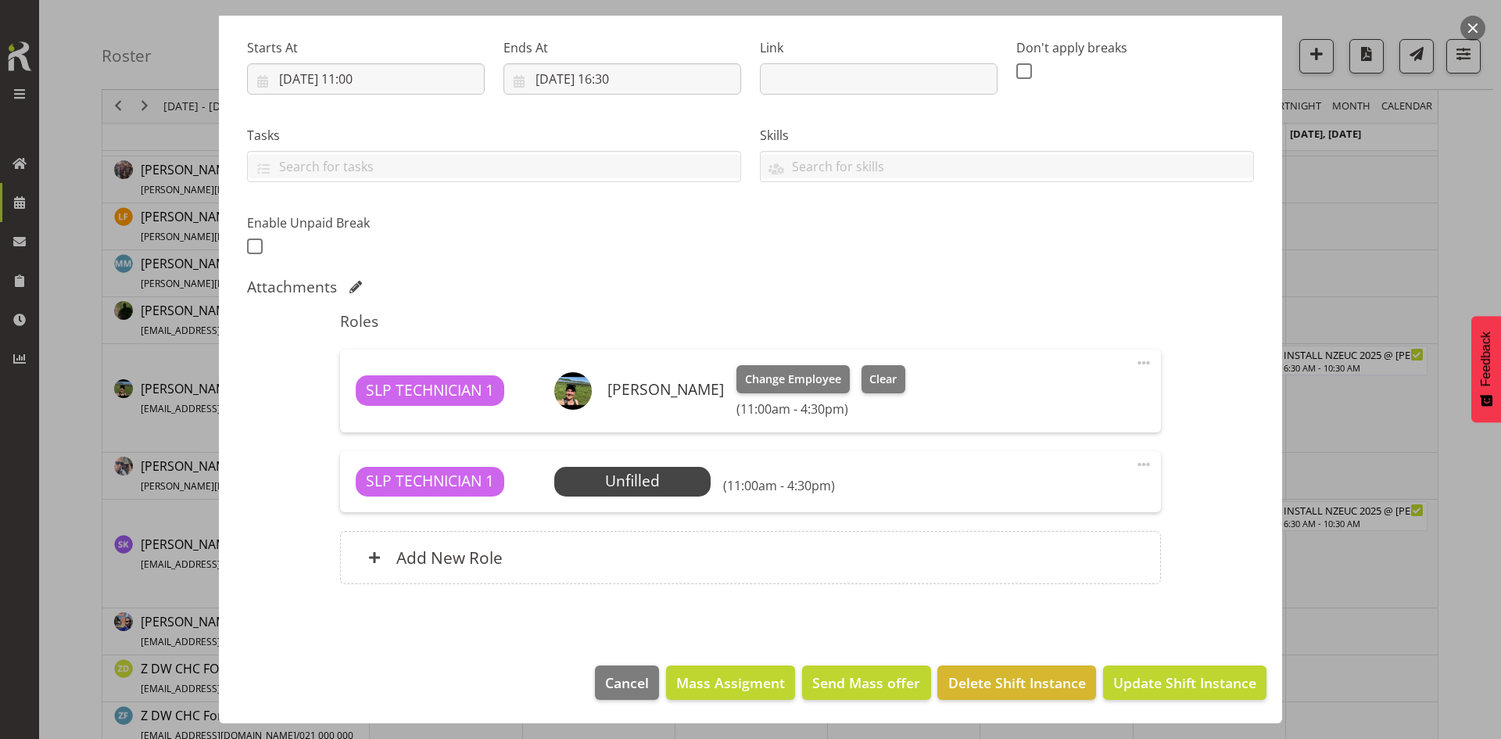
scroll to position [235, 0]
click at [1134, 467] on span at bounding box center [1143, 464] width 19 height 19
click at [1055, 561] on link "Delete" at bounding box center [1078, 555] width 150 height 28
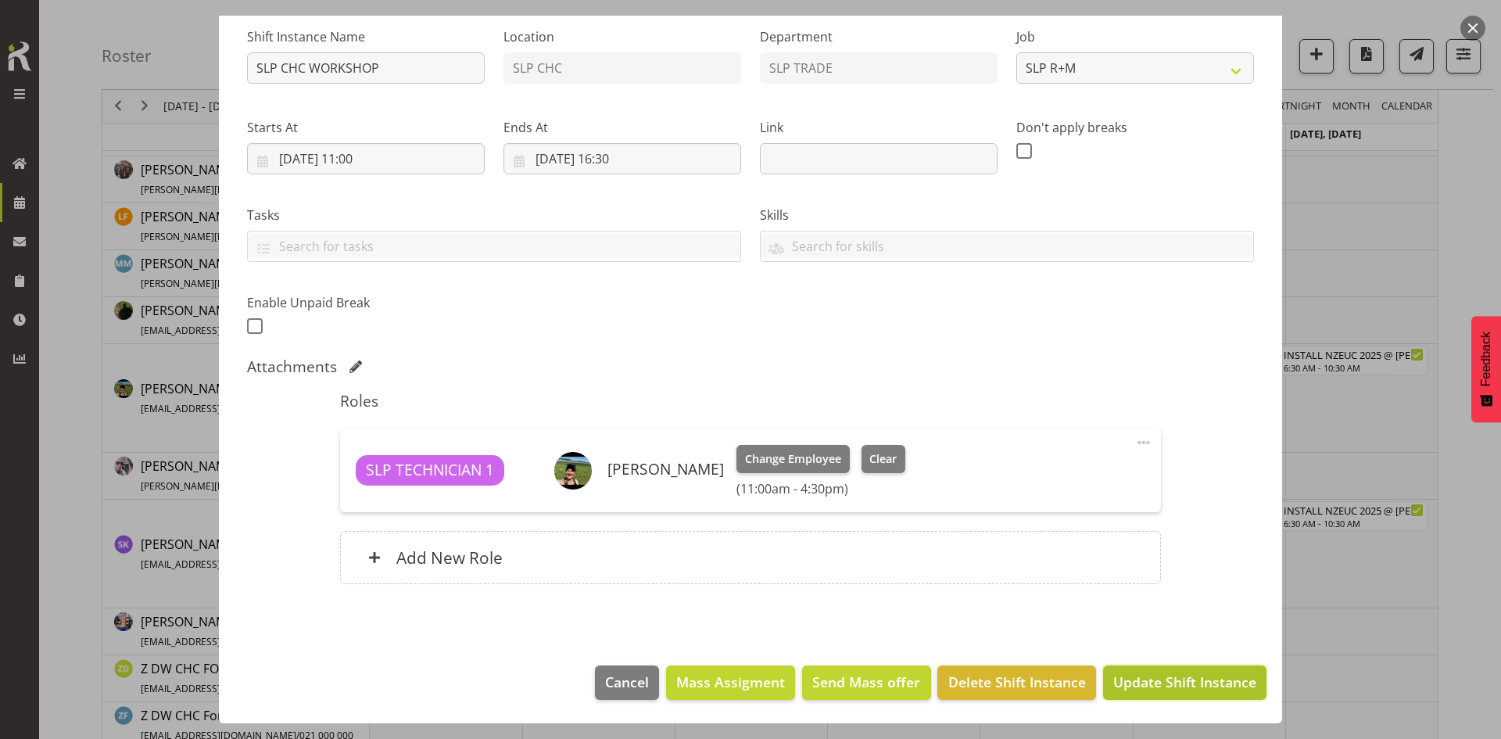
click at [1159, 689] on span "Update Shift Instance" at bounding box center [1184, 681] width 143 height 20
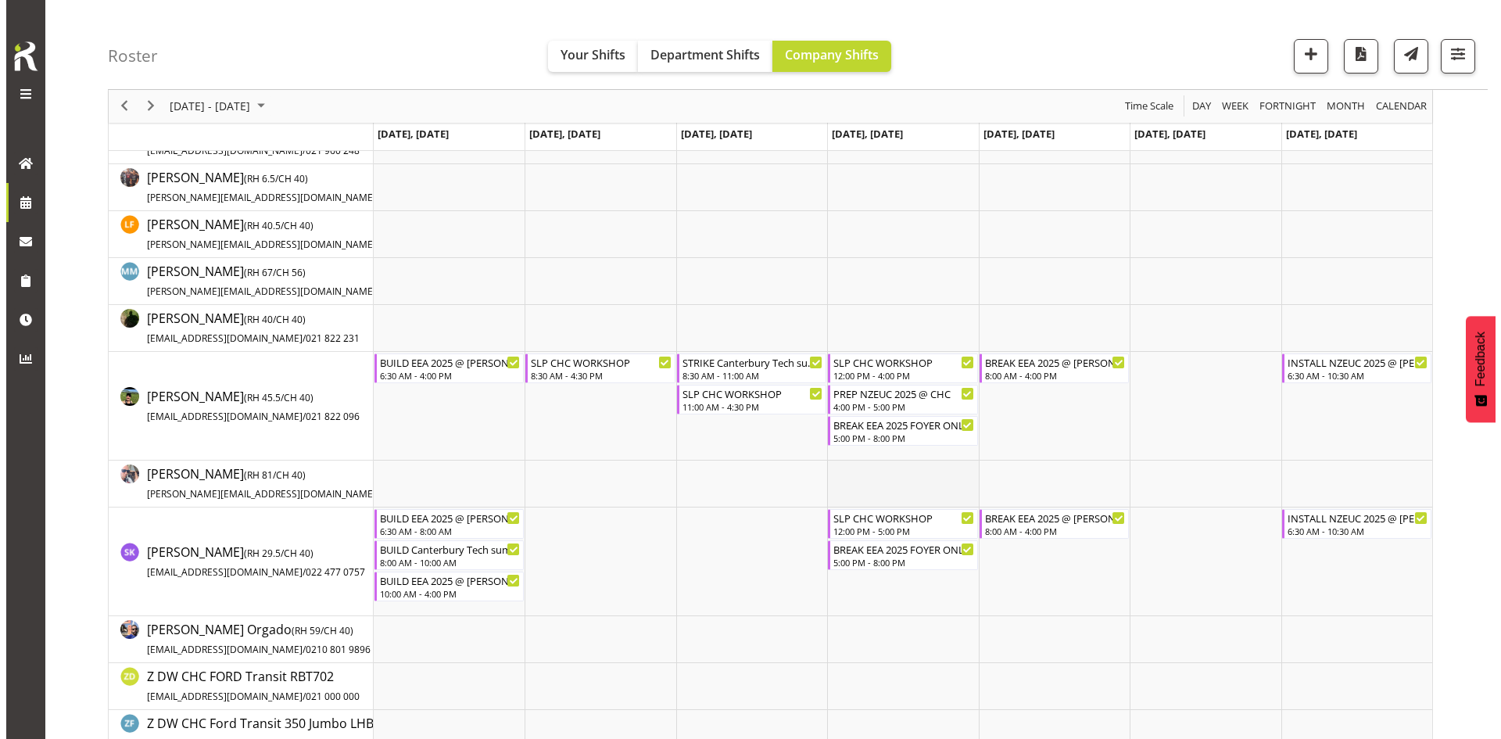
scroll to position [235, 0]
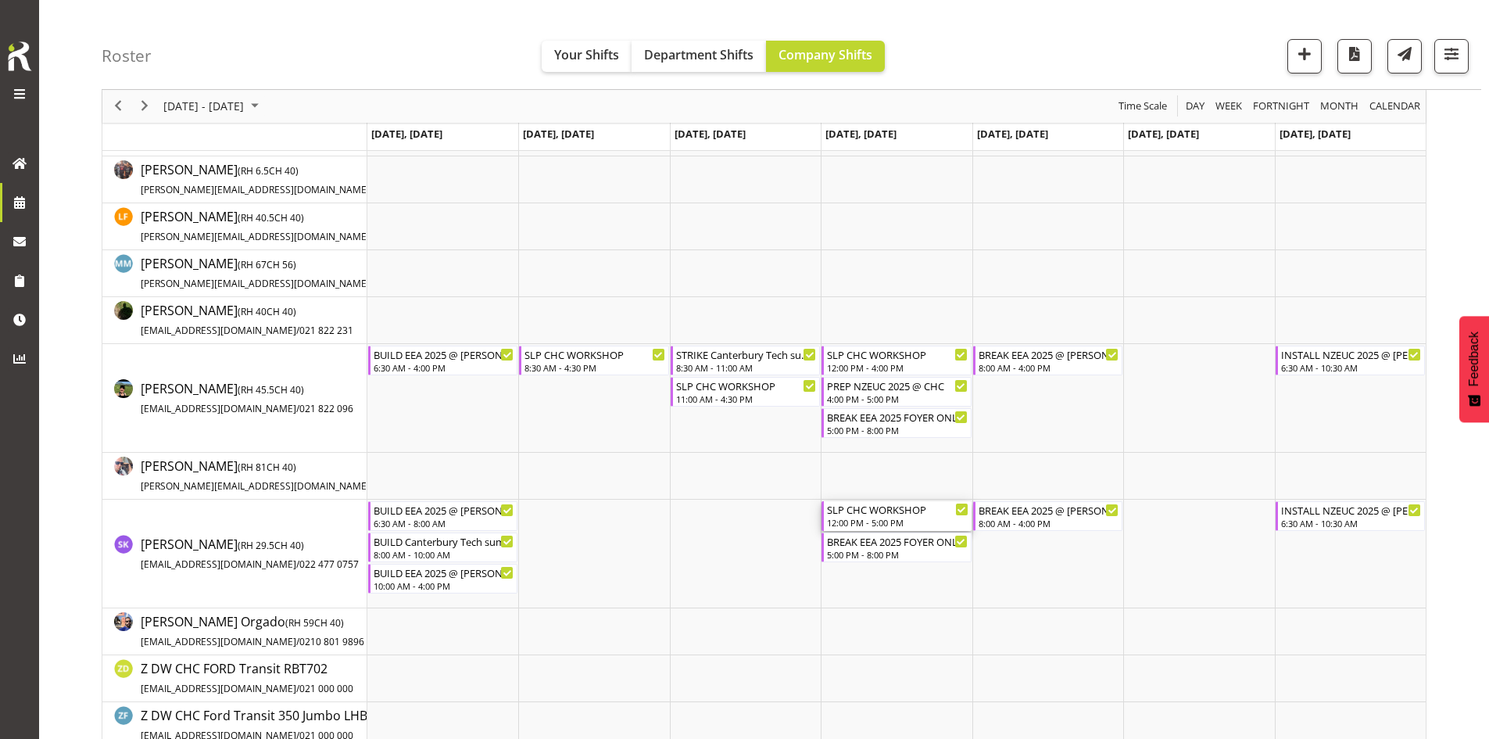
click at [884, 521] on div "12:00 PM - 5:00 PM" at bounding box center [897, 522] width 141 height 13
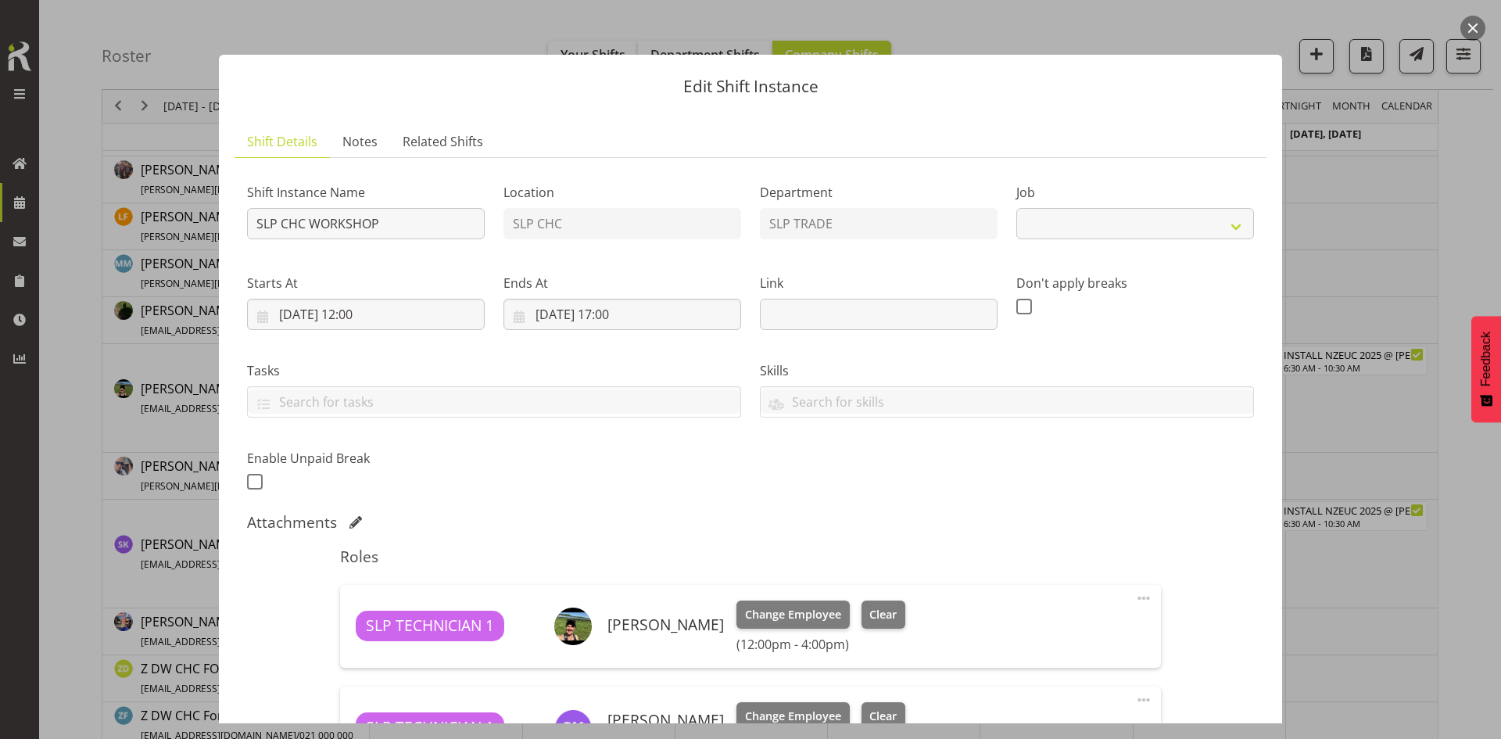
select select "45"
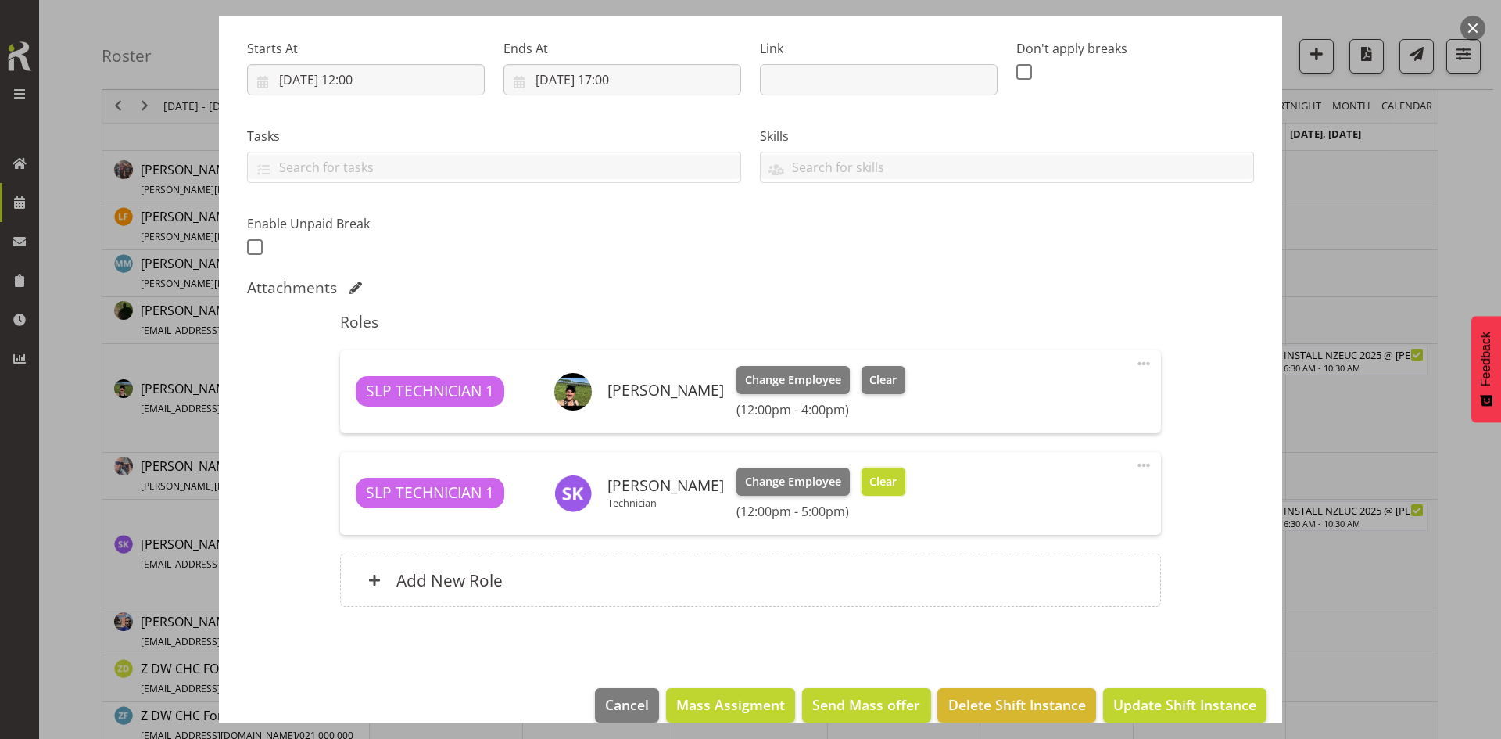
click at [877, 489] on span "Clear" at bounding box center [882, 481] width 27 height 17
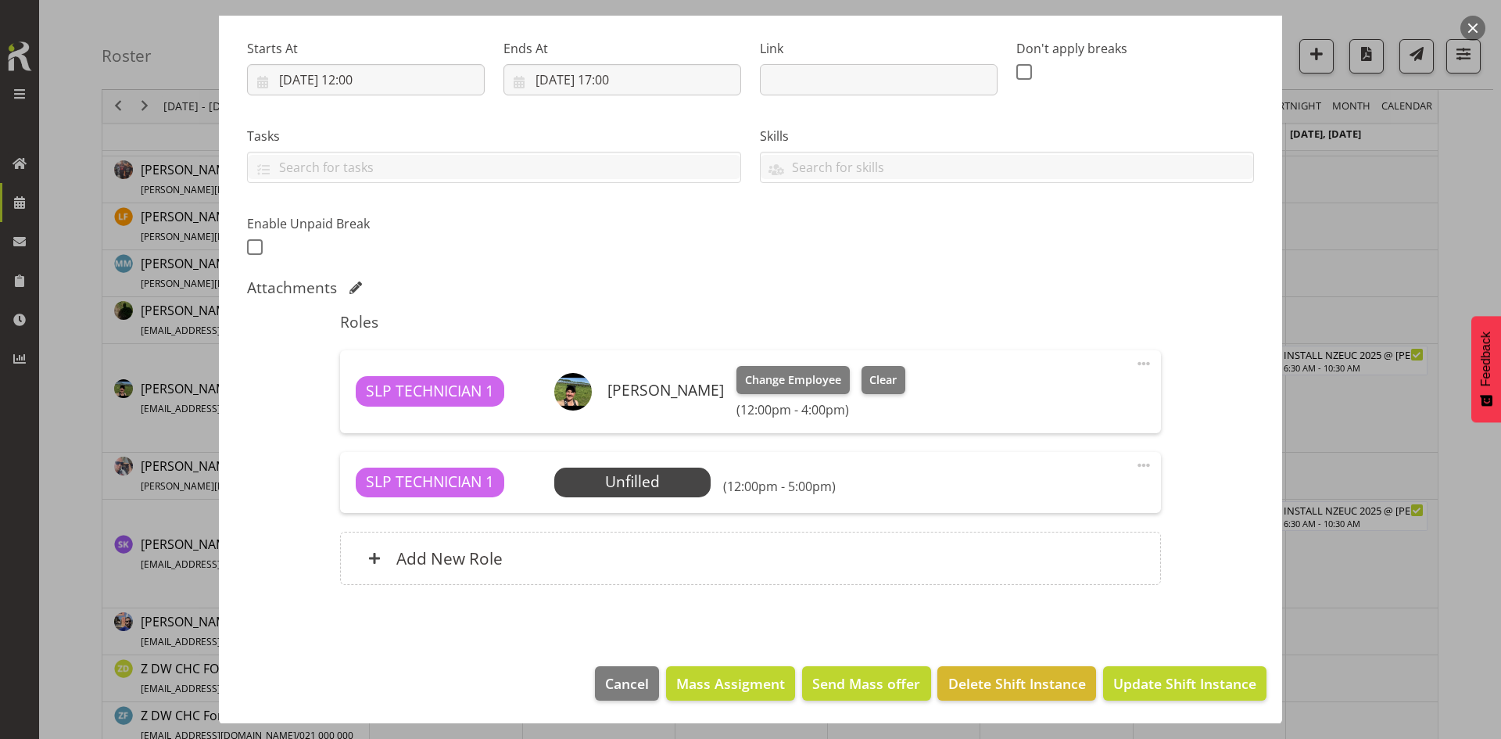
click at [1137, 467] on span at bounding box center [1143, 465] width 19 height 19
click at [1091, 550] on link "Delete" at bounding box center [1078, 556] width 150 height 28
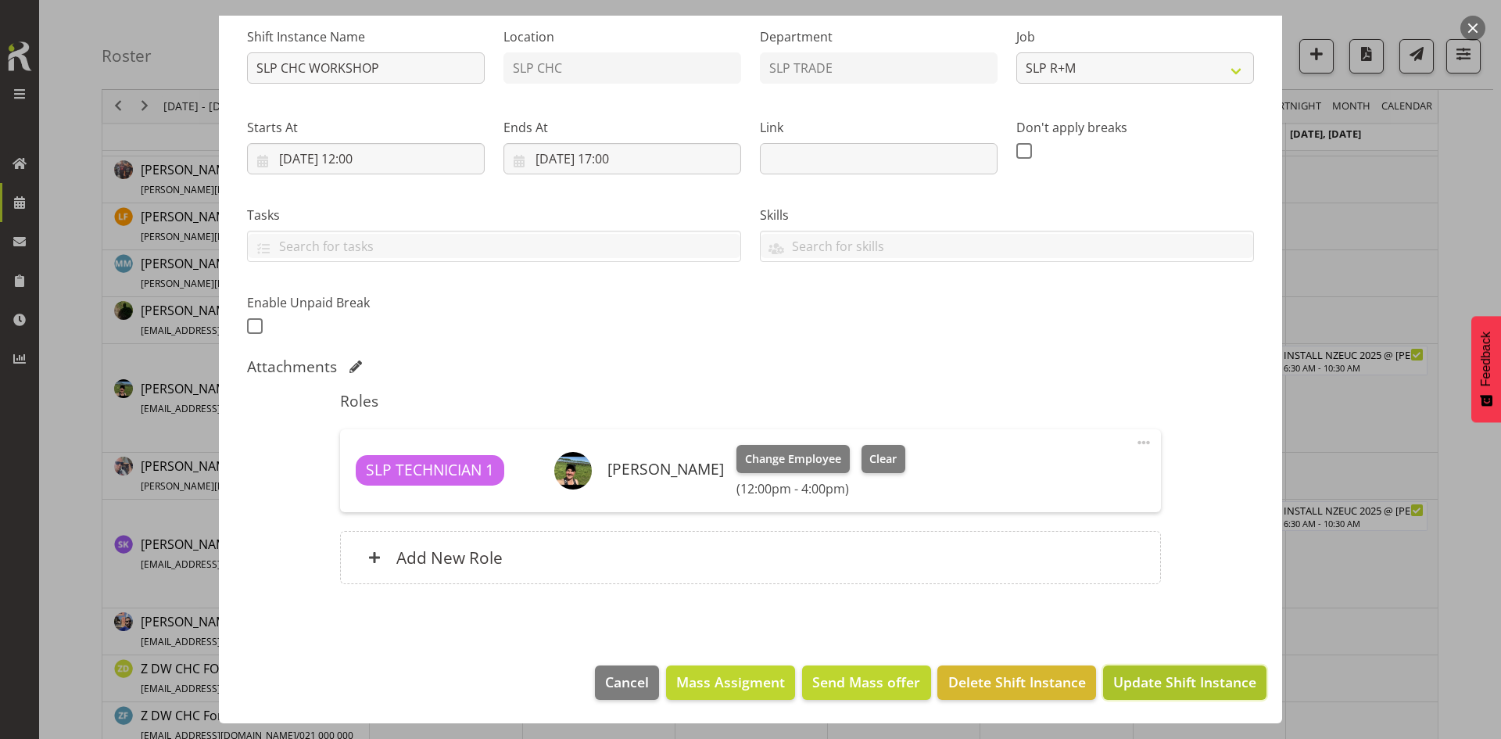
click at [1159, 676] on span "Update Shift Instance" at bounding box center [1184, 681] width 143 height 20
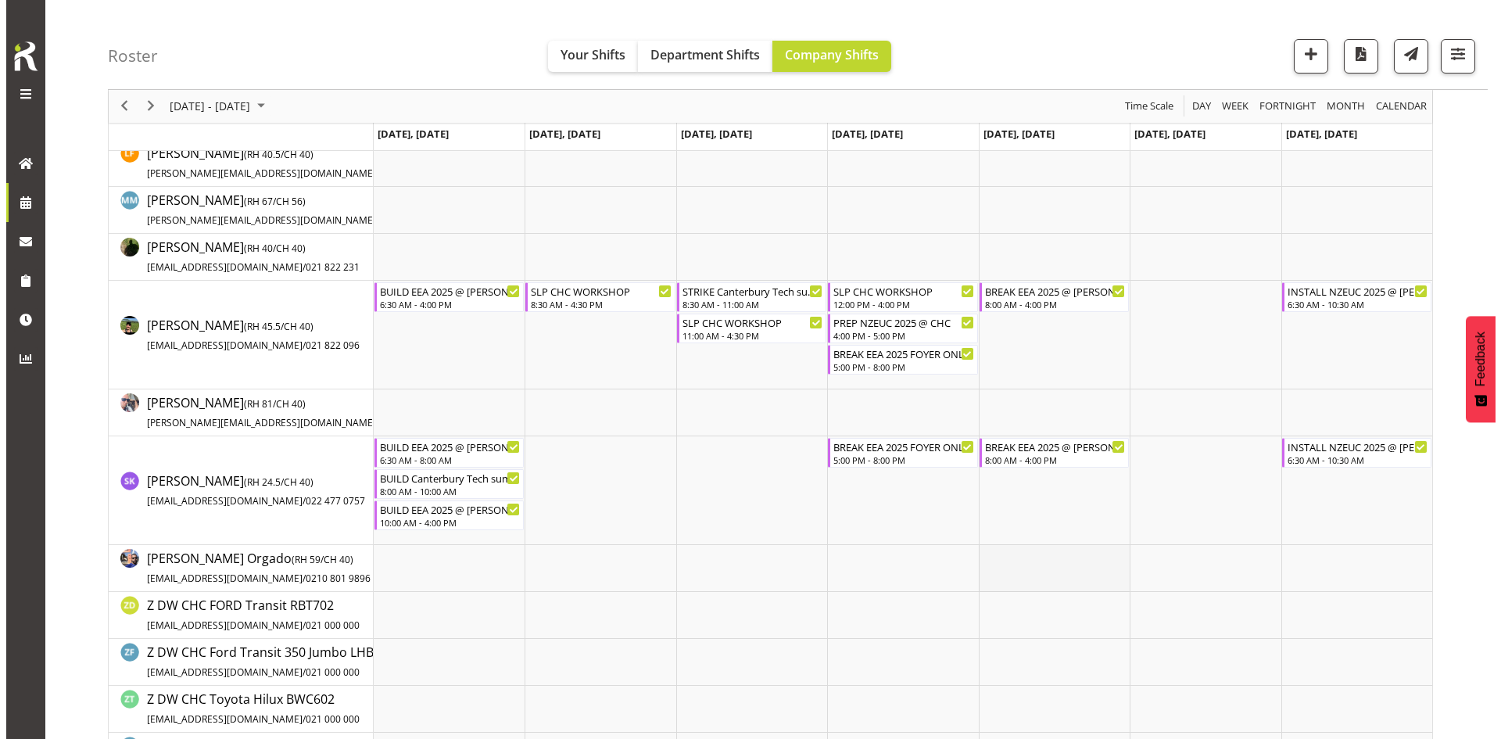
scroll to position [313, 0]
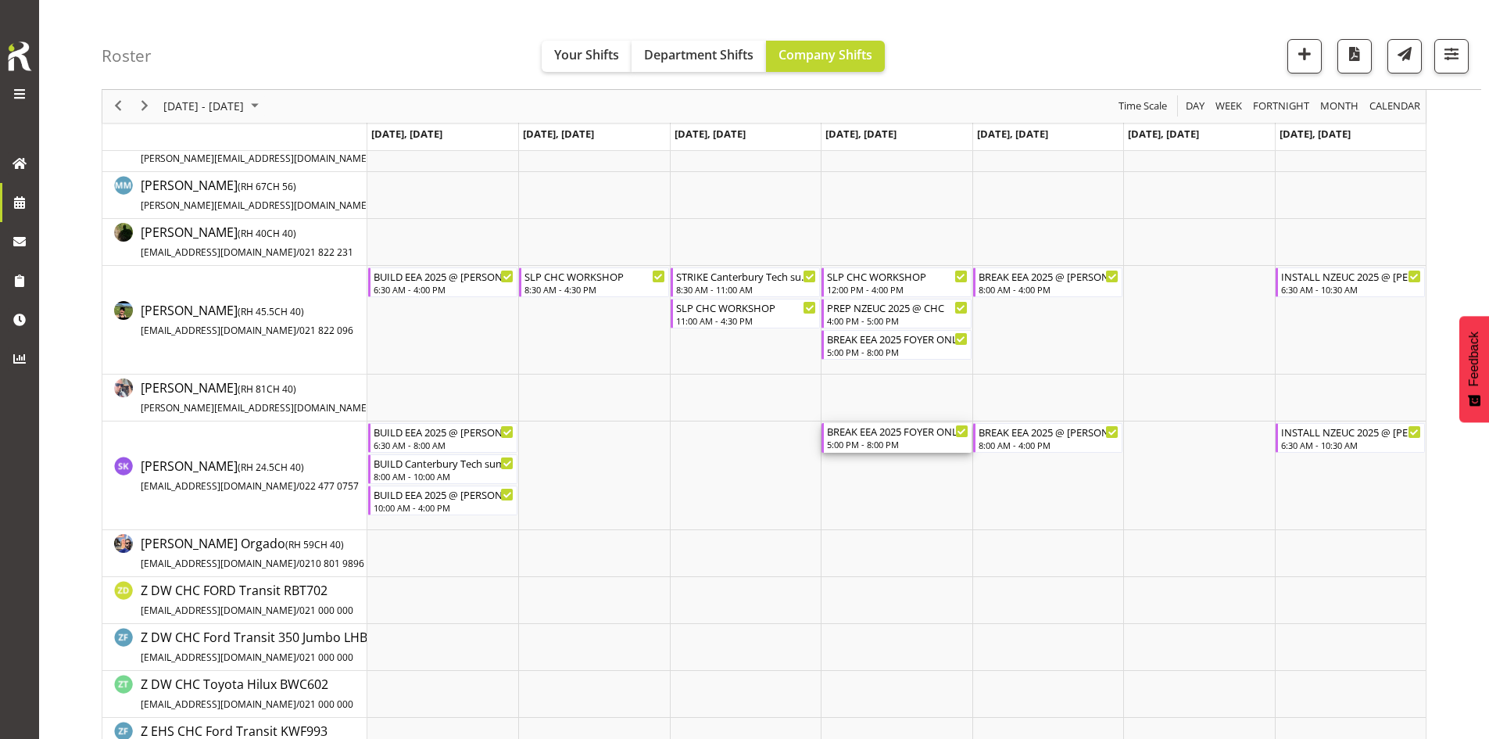
click at [908, 439] on div "BREAK EEA 2025 FOYER ONLY @ [PERSON_NAME] On Site @ 1730 5:00 PM - 8:00 PM" at bounding box center [897, 438] width 141 height 30
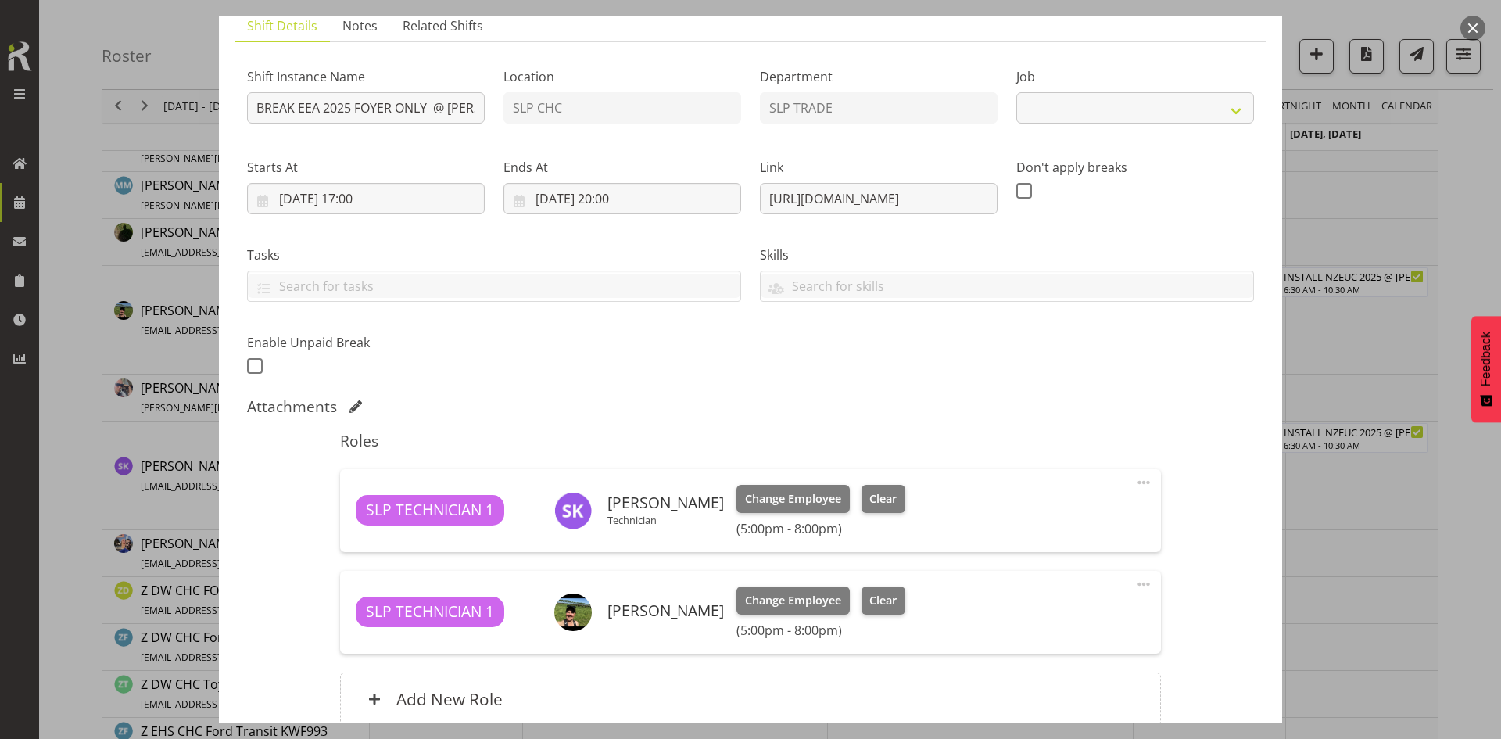
select select "10510"
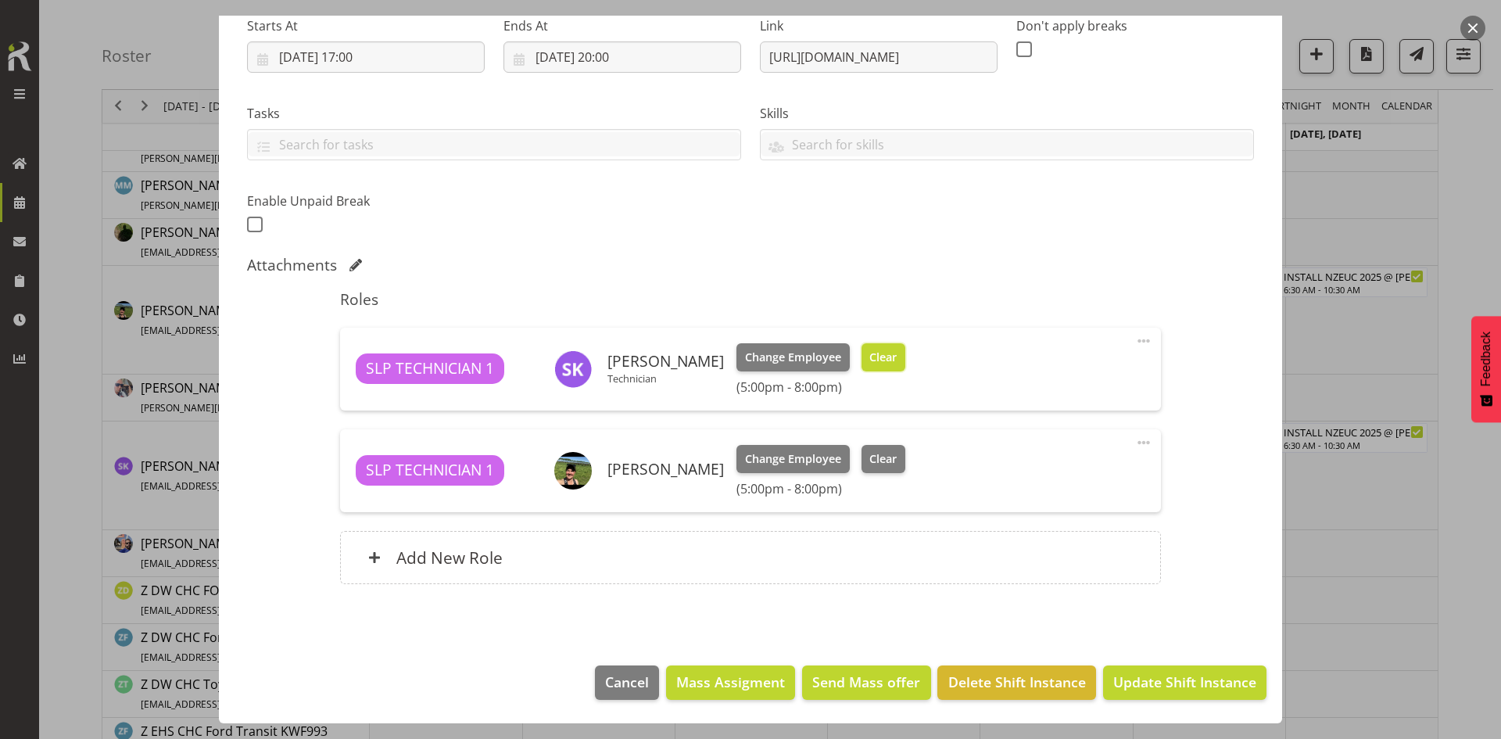
click at [875, 357] on span "Clear" at bounding box center [882, 357] width 27 height 17
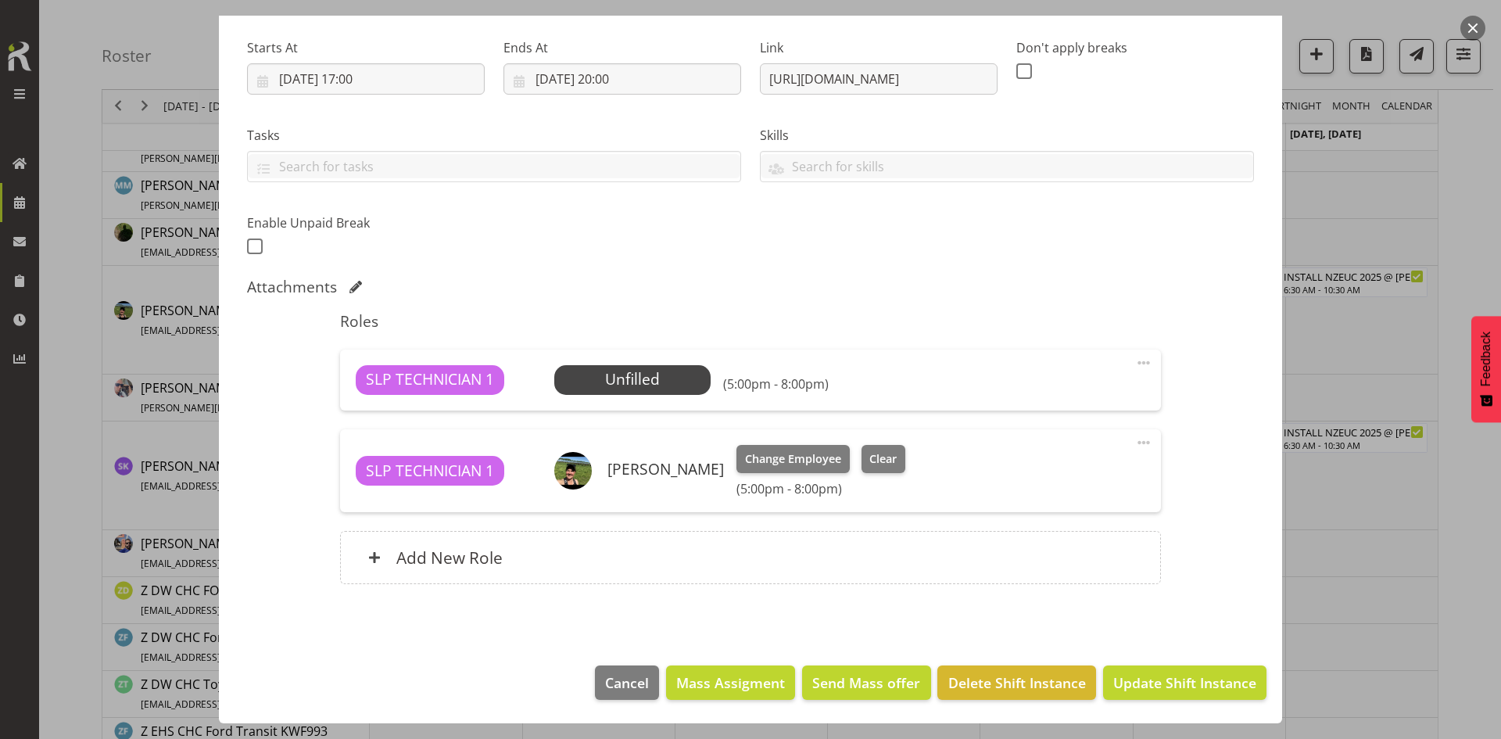
click at [1140, 358] on span at bounding box center [1143, 362] width 19 height 19
click at [1041, 453] on link "Delete" at bounding box center [1078, 453] width 150 height 28
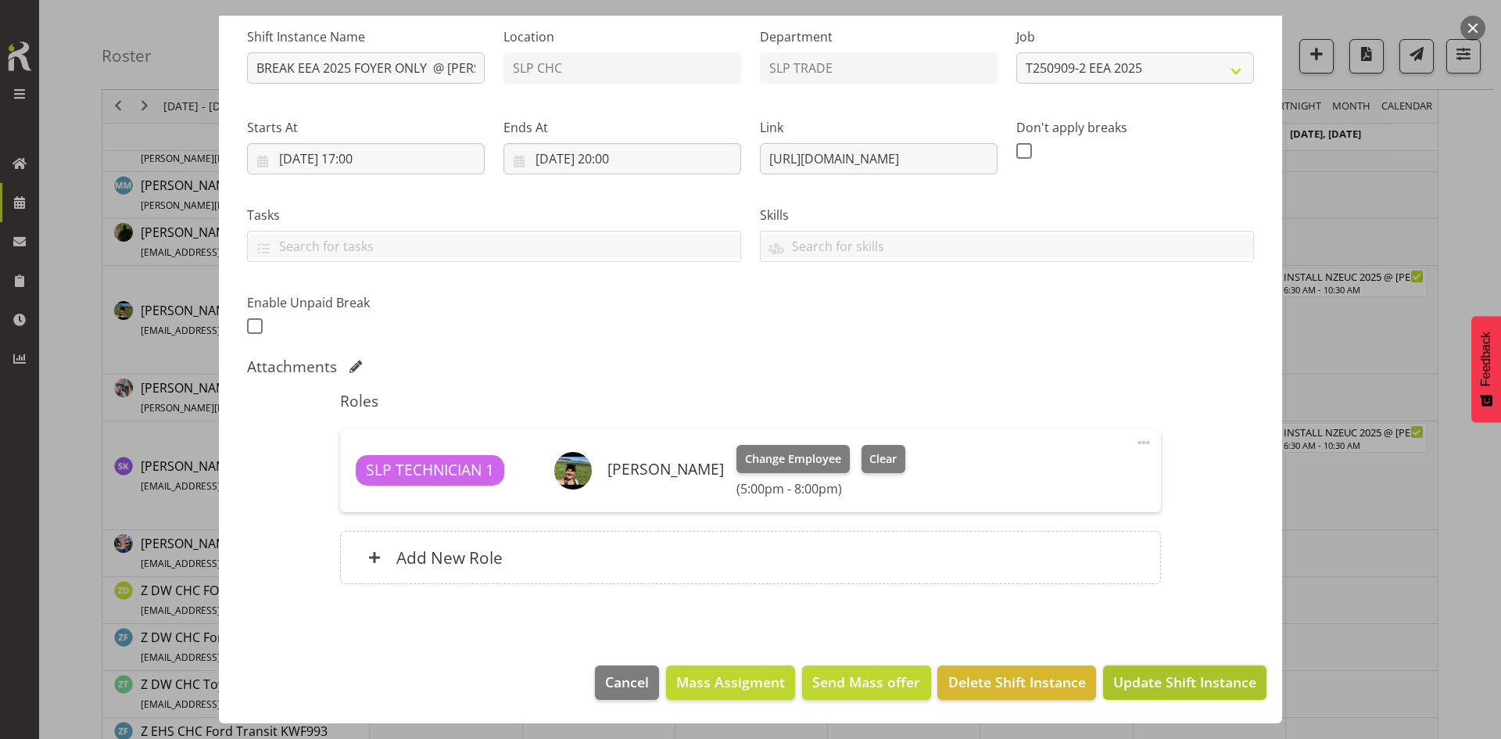
click at [1194, 699] on button "Update Shift Instance" at bounding box center [1184, 682] width 163 height 34
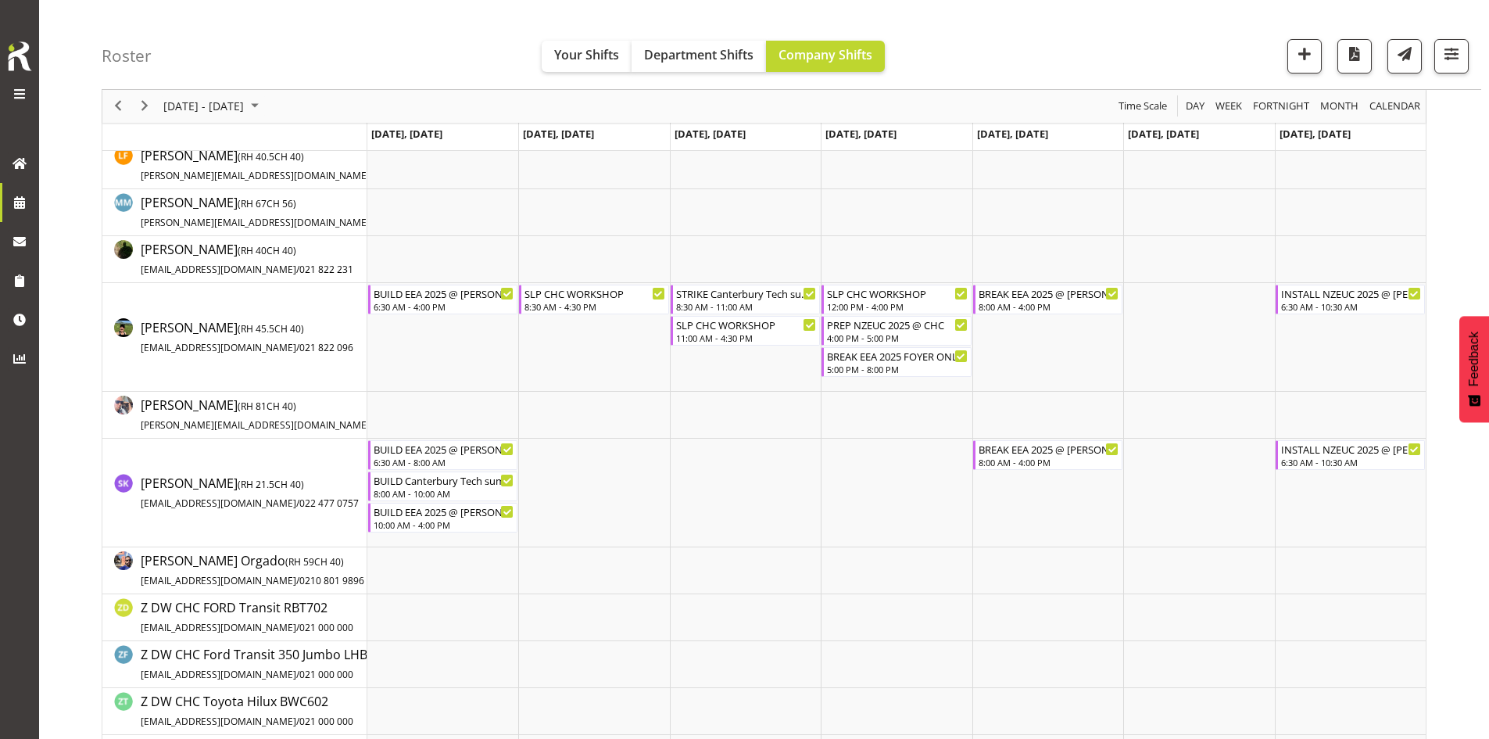
scroll to position [313, 0]
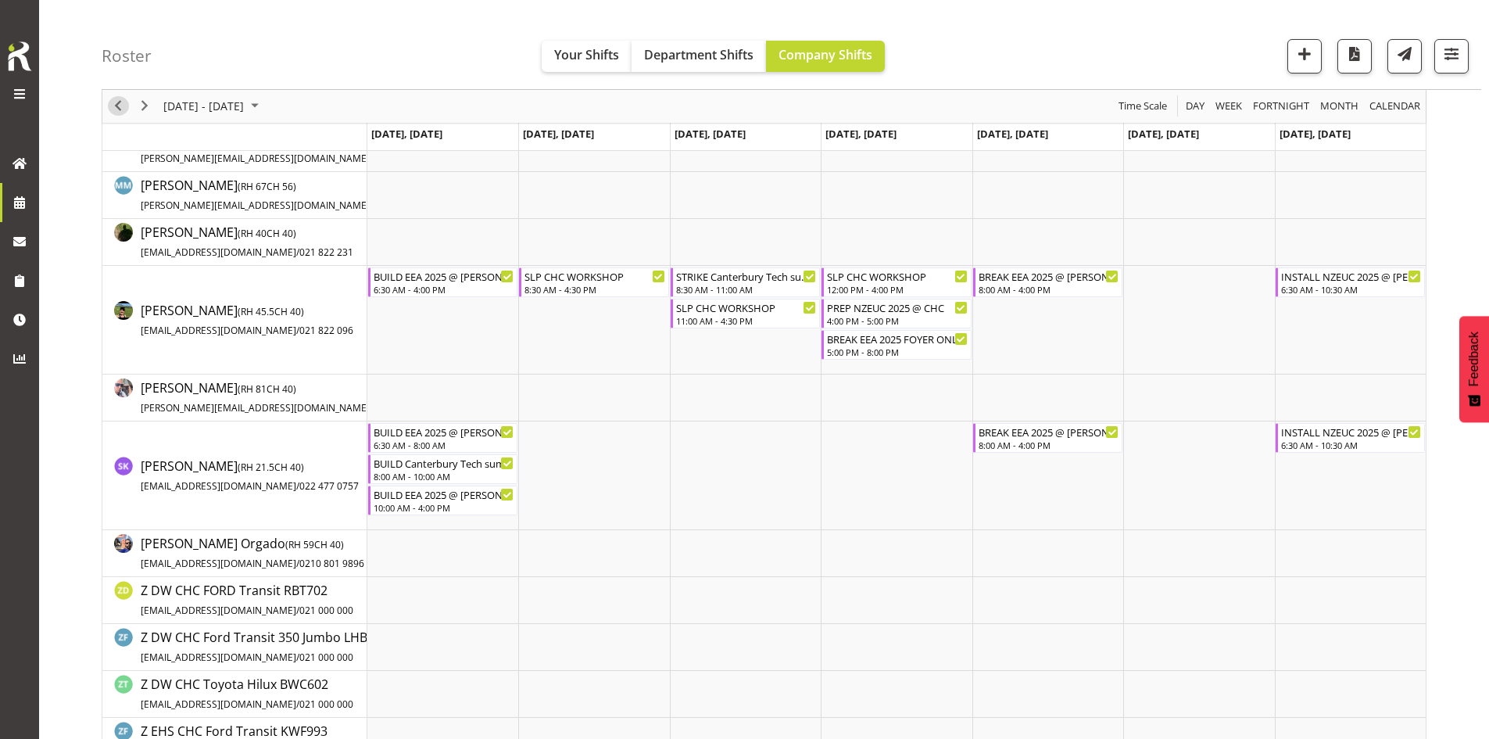
click at [124, 105] on span "Previous" at bounding box center [118, 107] width 19 height 20
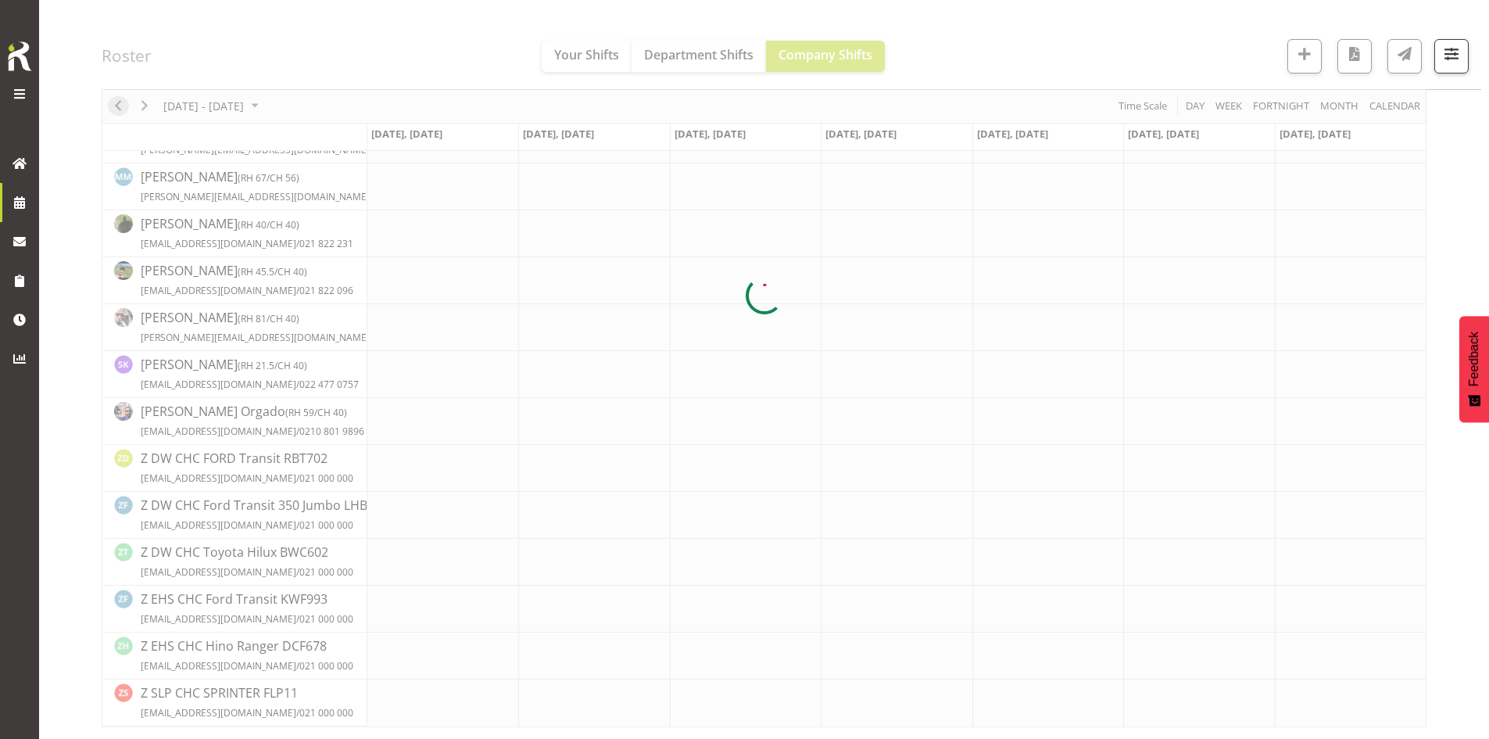
scroll to position [291, 0]
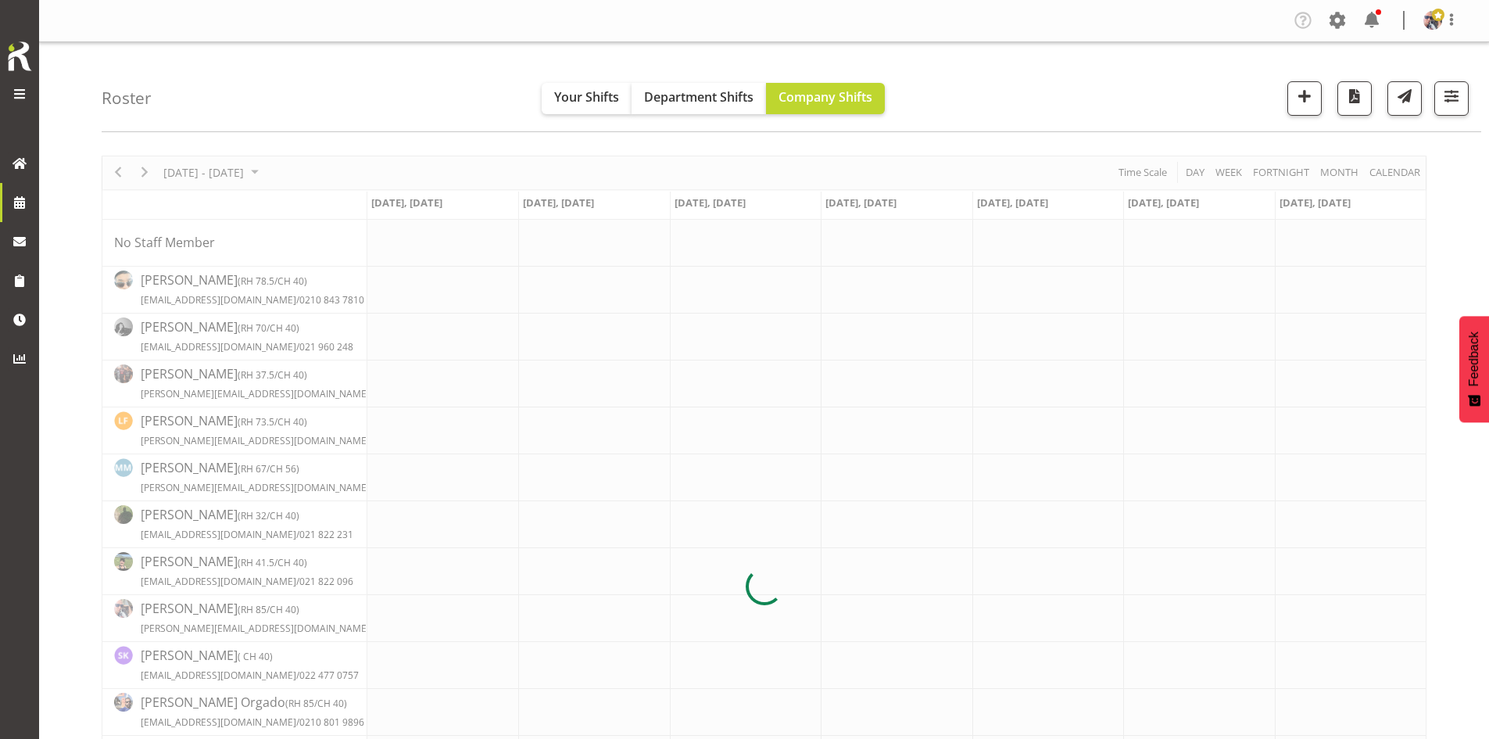
click at [124, 105] on h4 "Roster" at bounding box center [127, 98] width 50 height 18
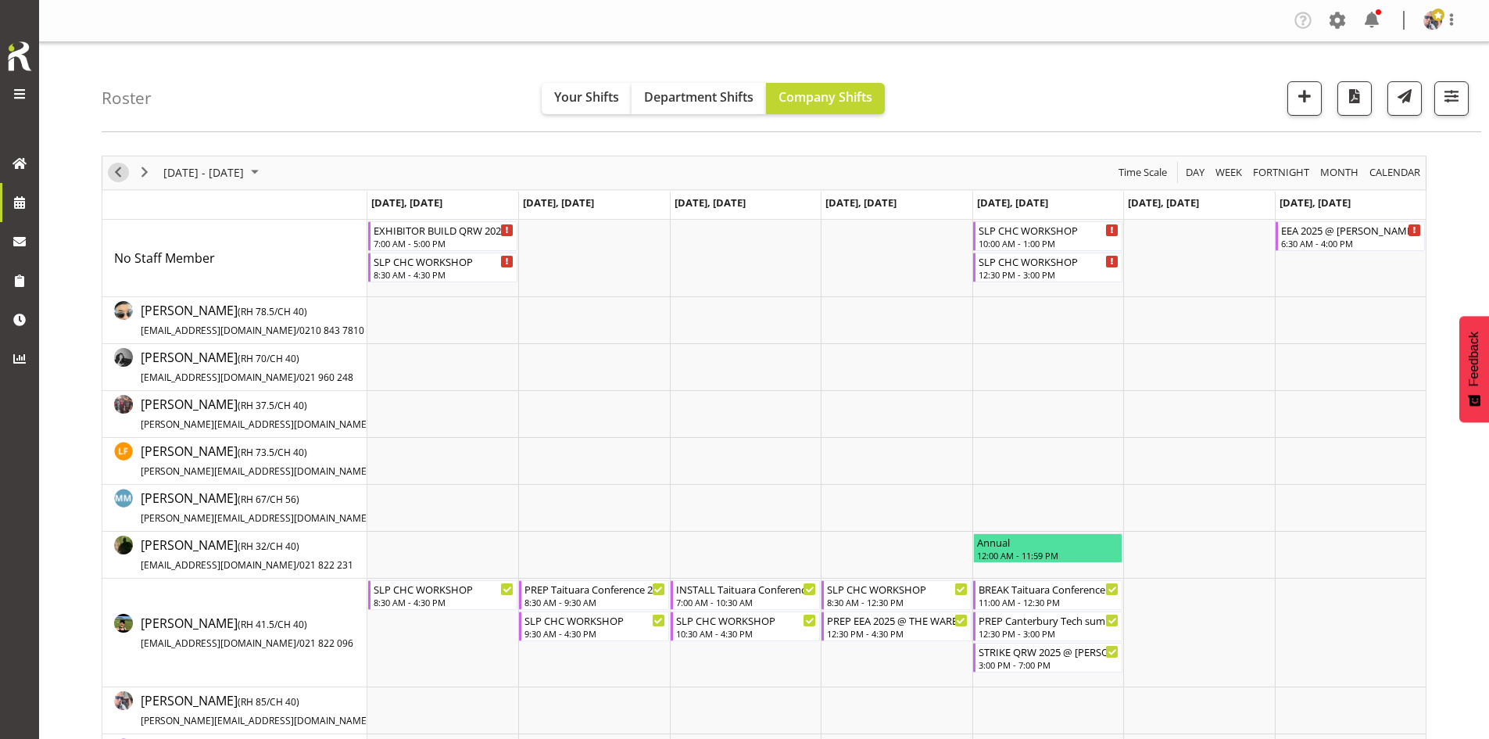
click at [118, 166] on span "Previous" at bounding box center [118, 173] width 19 height 20
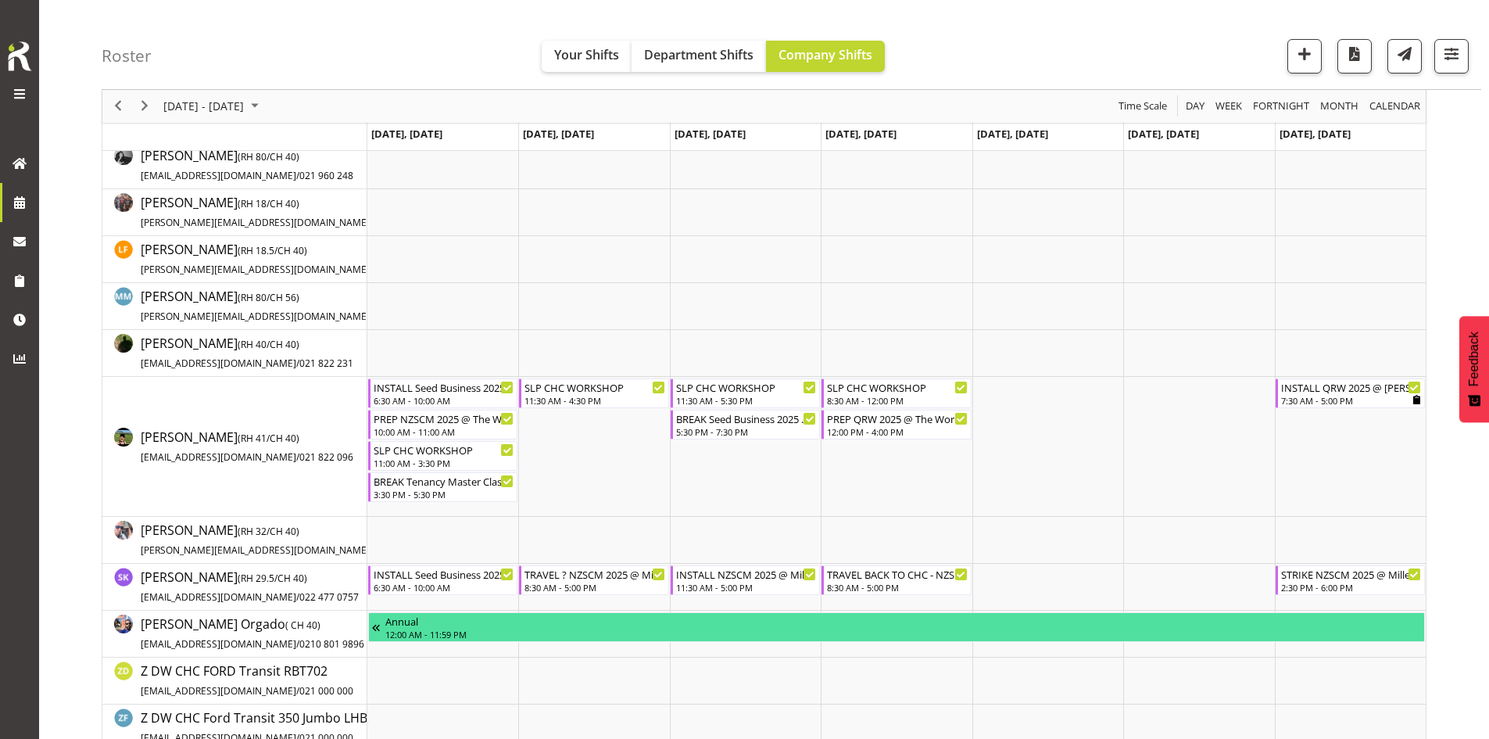
scroll to position [235, 0]
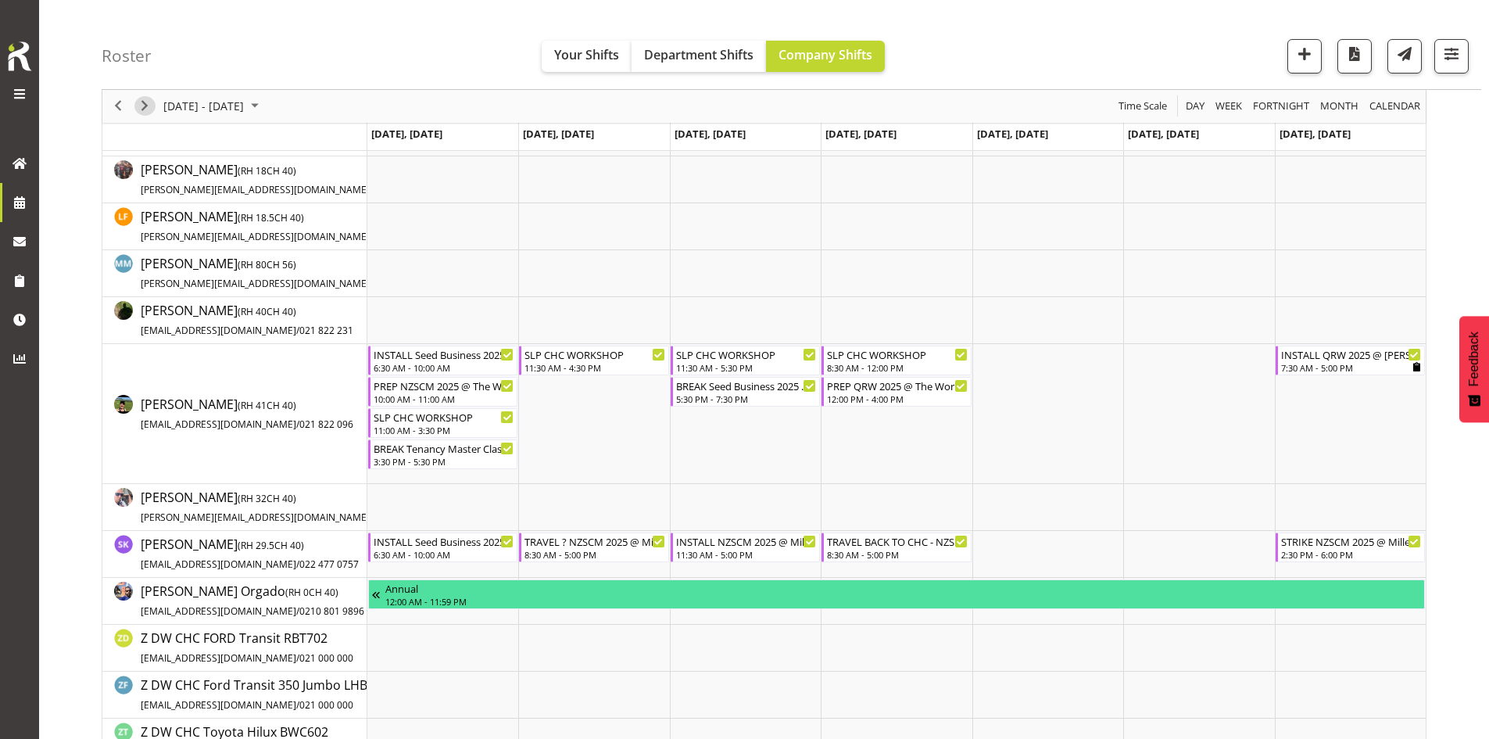
click at [140, 111] on span "Next" at bounding box center [144, 107] width 19 height 20
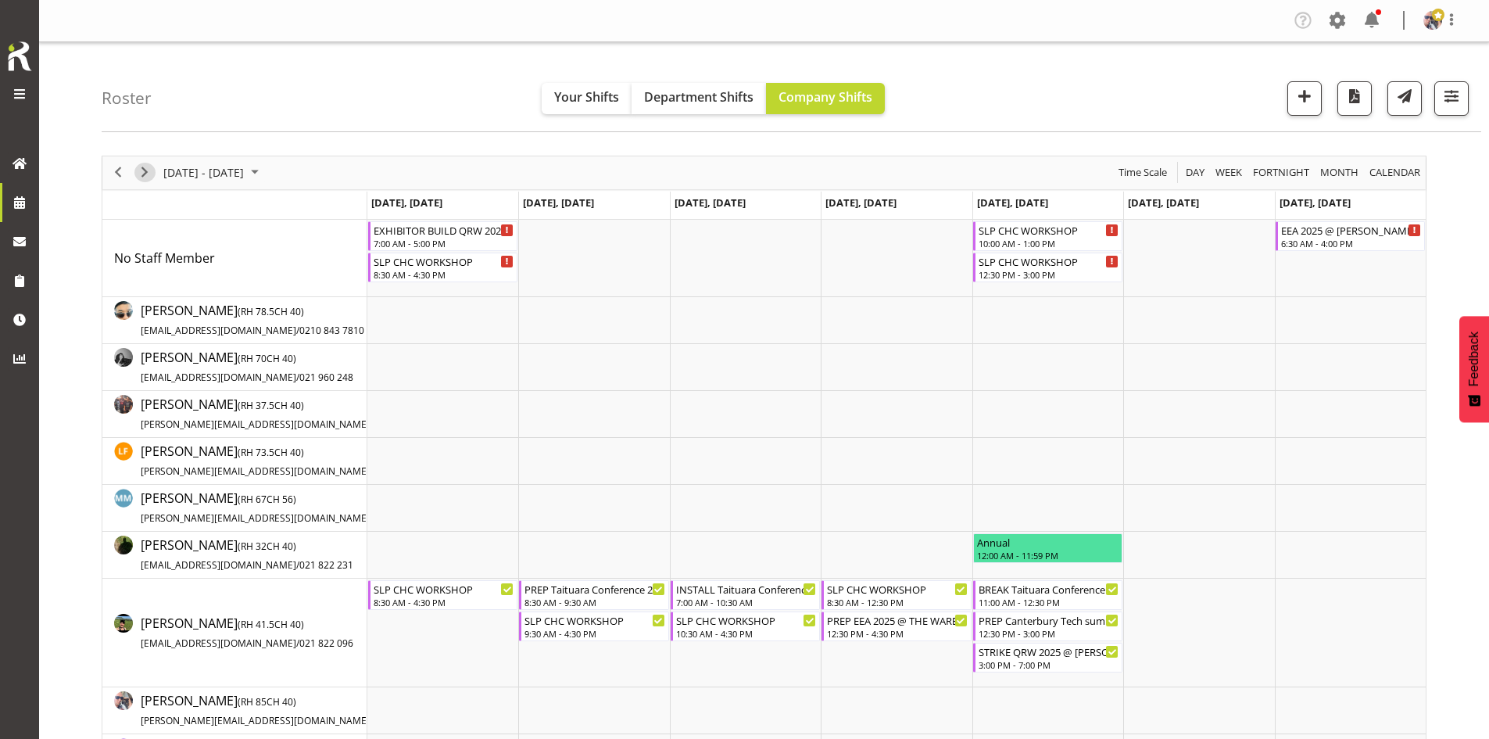
click at [141, 169] on span "Next" at bounding box center [144, 173] width 19 height 20
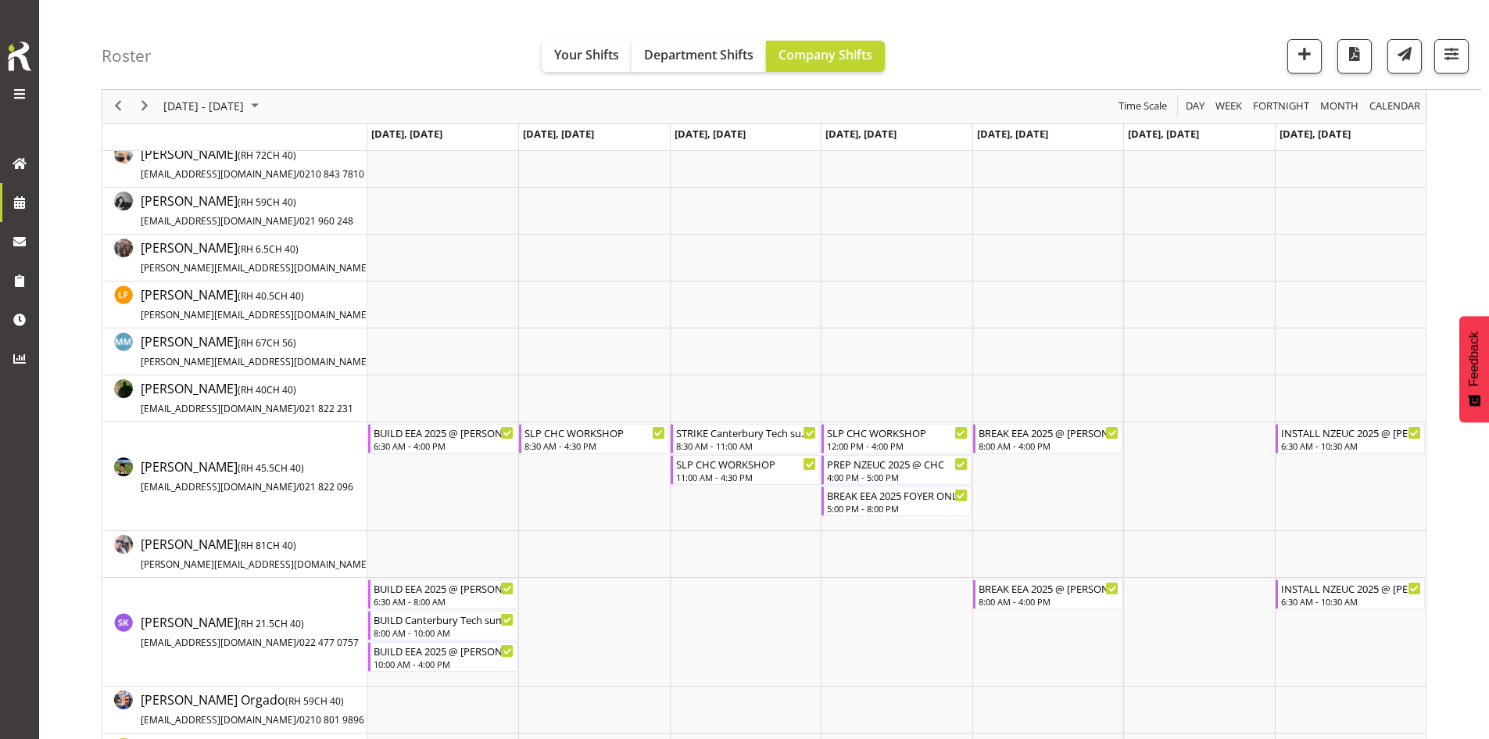
scroll to position [235, 0]
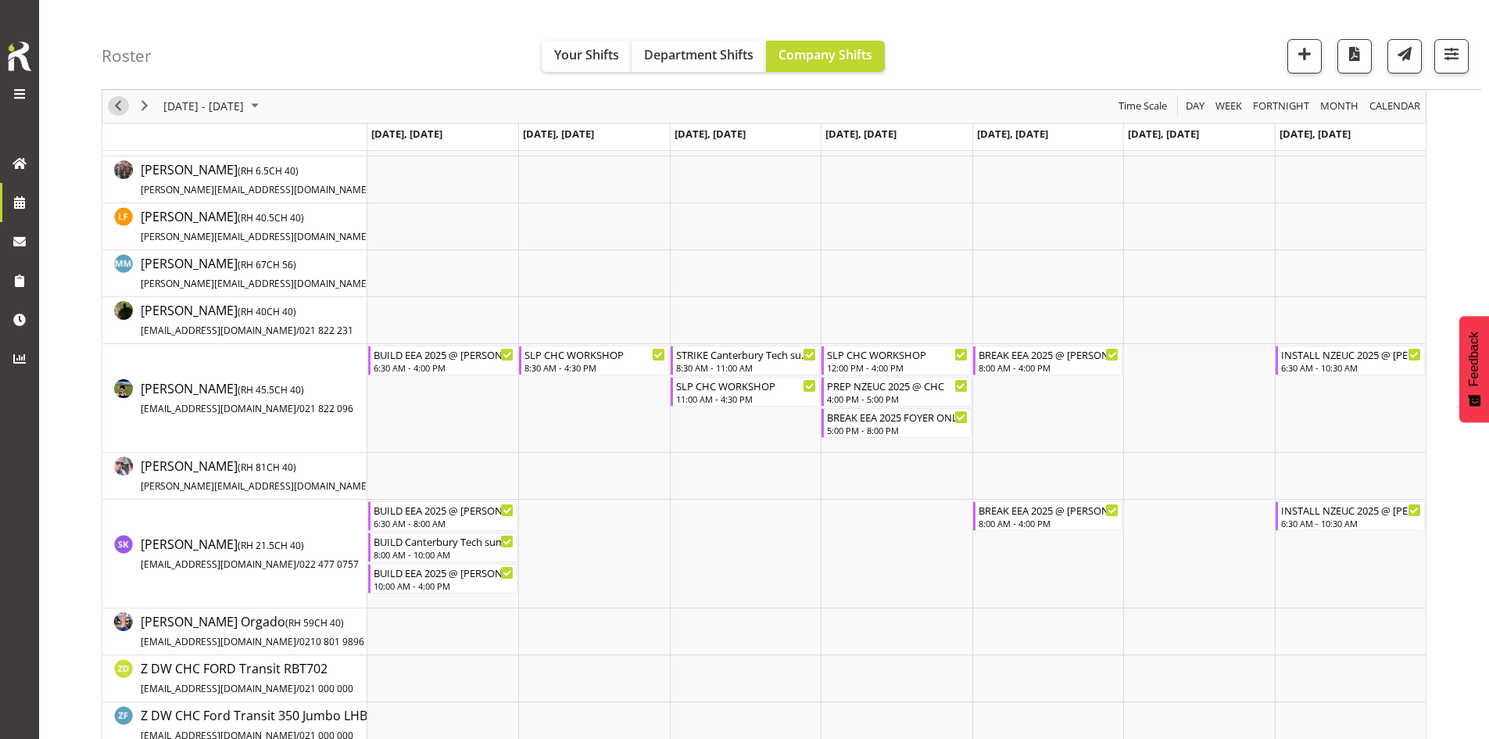
click at [109, 103] on span "Previous" at bounding box center [118, 107] width 19 height 20
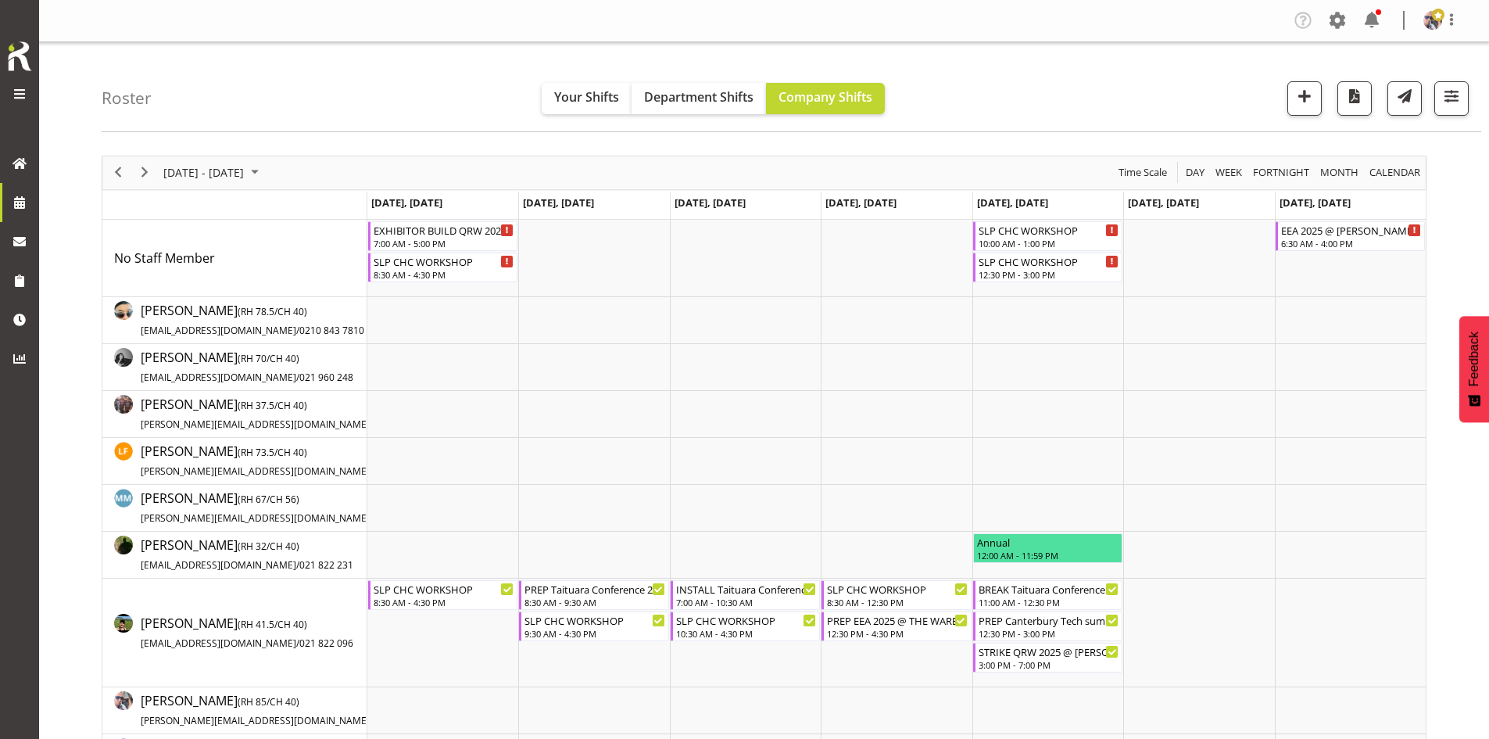
scroll to position [235, 0]
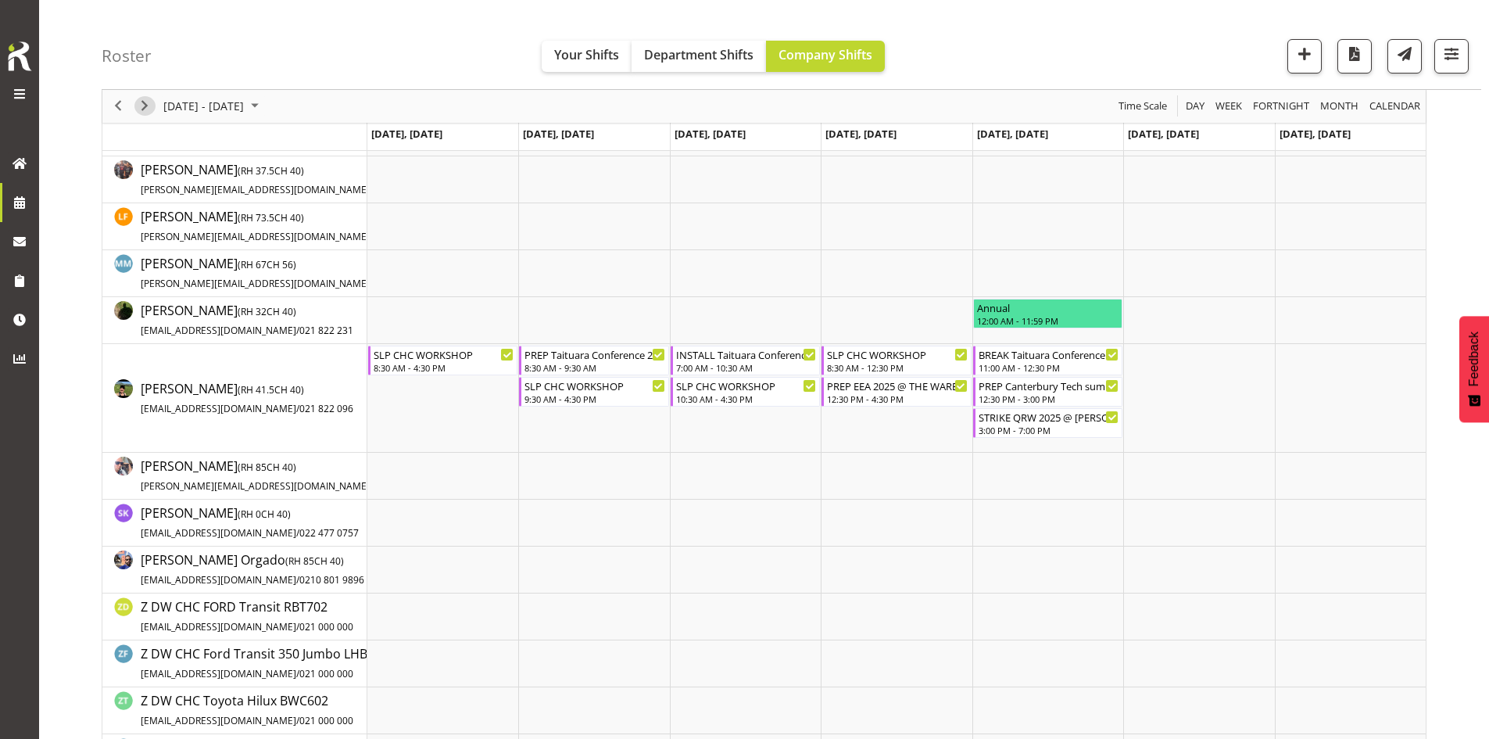
click at [141, 112] on span "Next" at bounding box center [144, 107] width 19 height 20
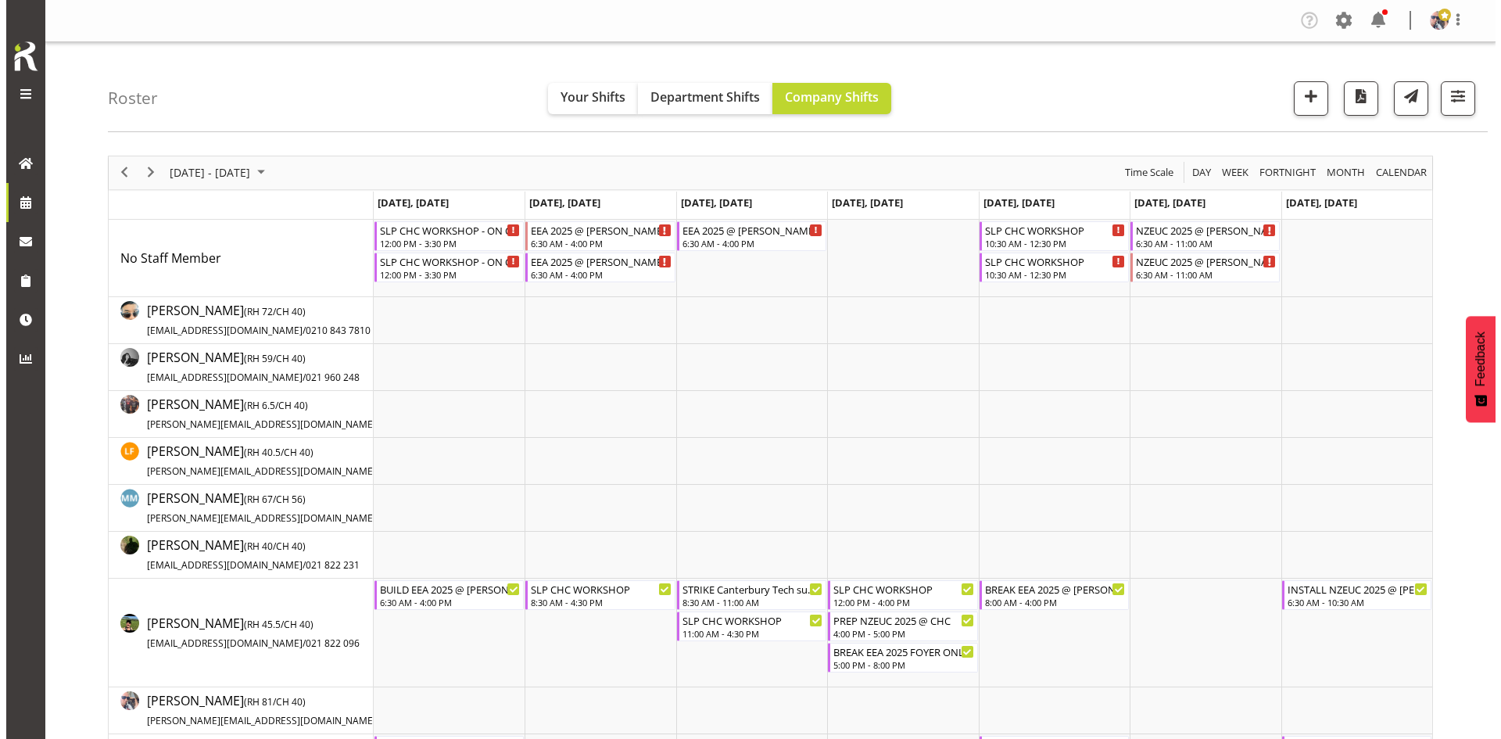
scroll to position [313, 0]
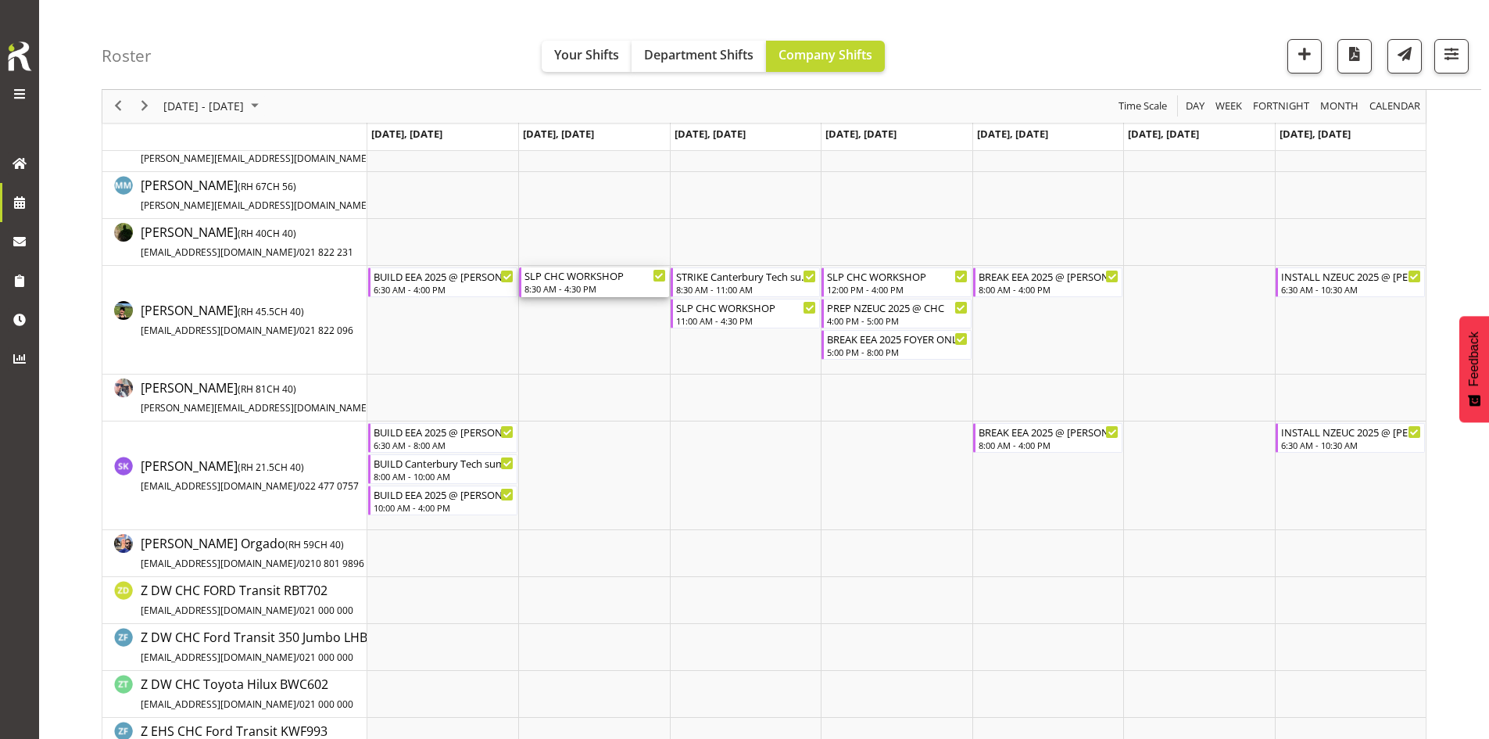
click at [599, 286] on div "8:30 AM - 4:30 PM" at bounding box center [595, 288] width 141 height 13
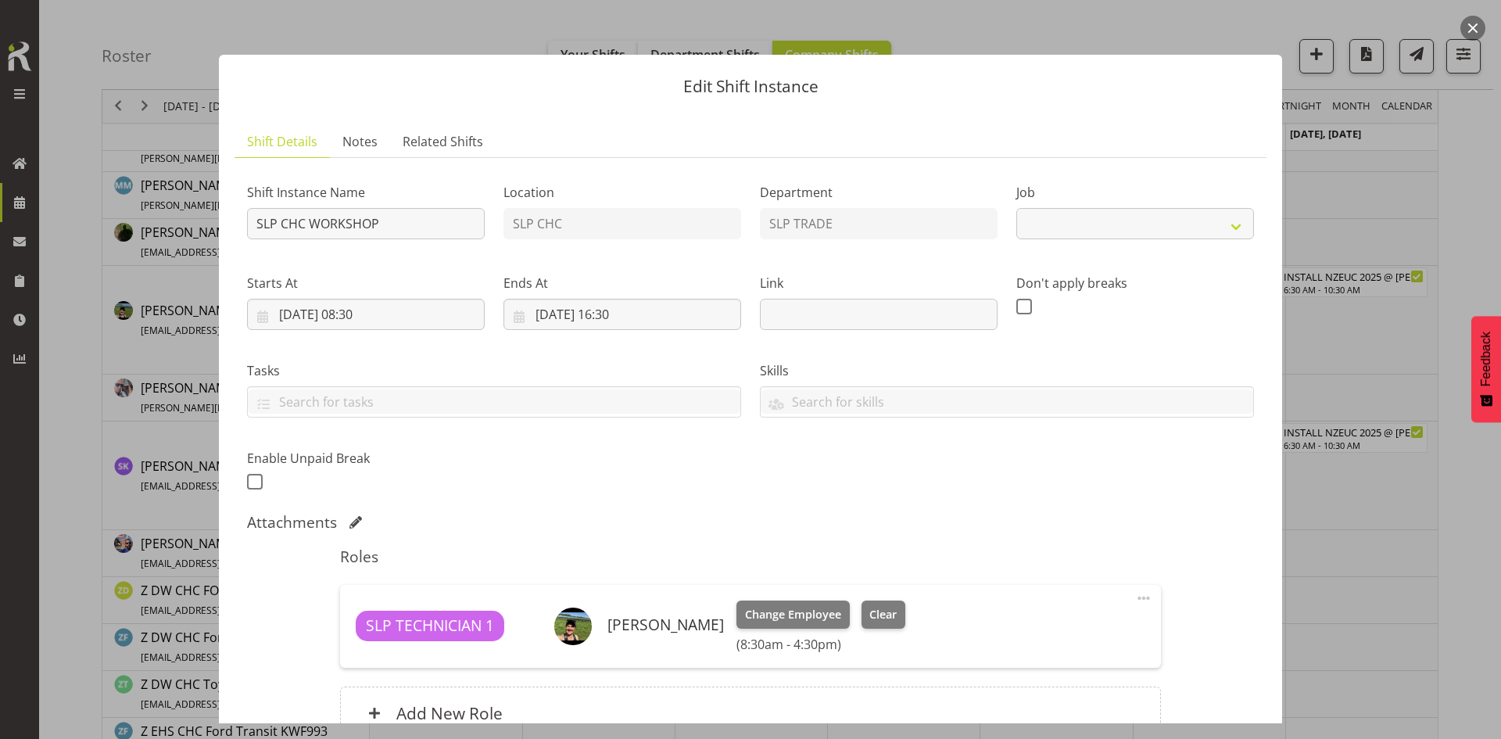
select select "45"
click at [254, 232] on input "SLP CHC WORKSHOP" at bounding box center [366, 223] width 238 height 31
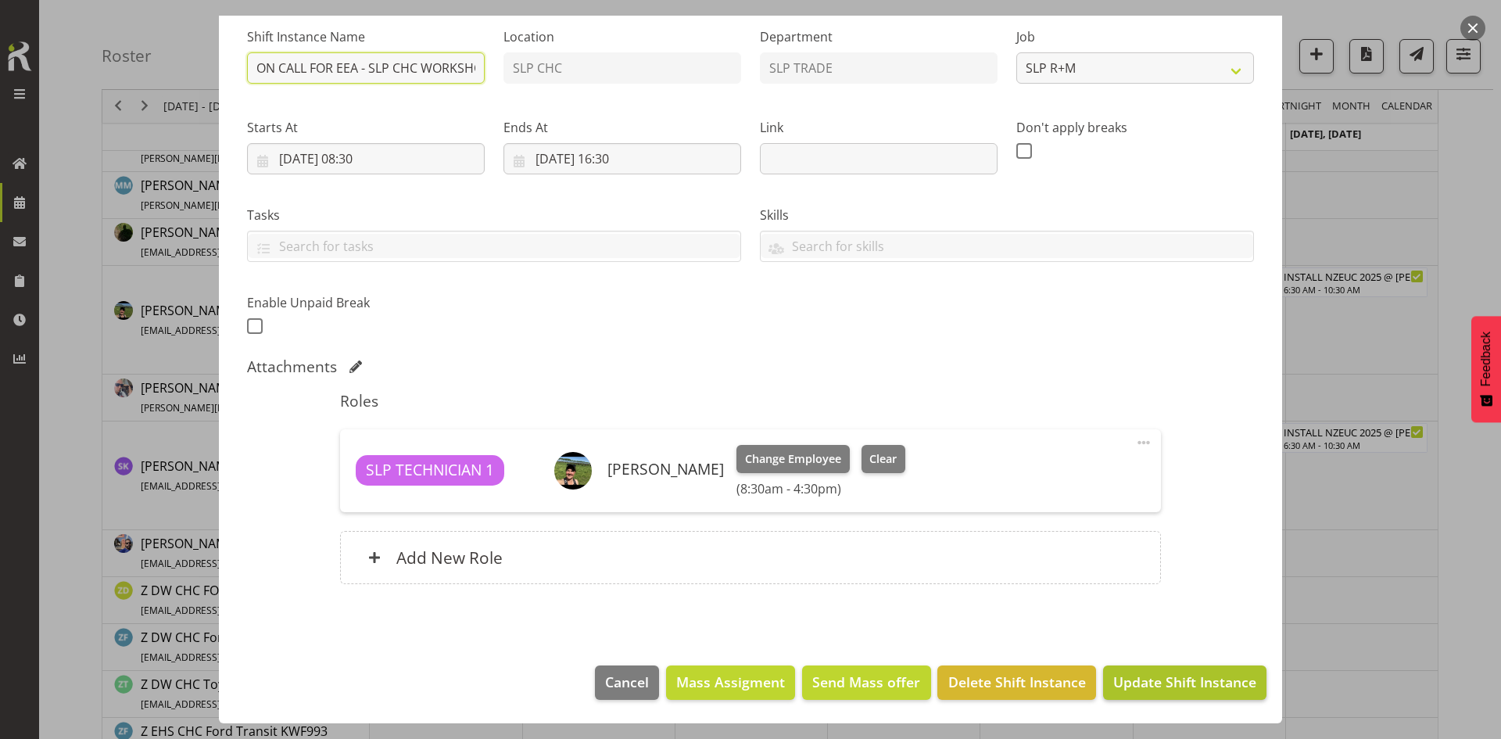
type input "ON CALL FOR EEA - SLP CHC WORKSHOP"
click at [1158, 675] on span "Update Shift Instance" at bounding box center [1184, 681] width 143 height 20
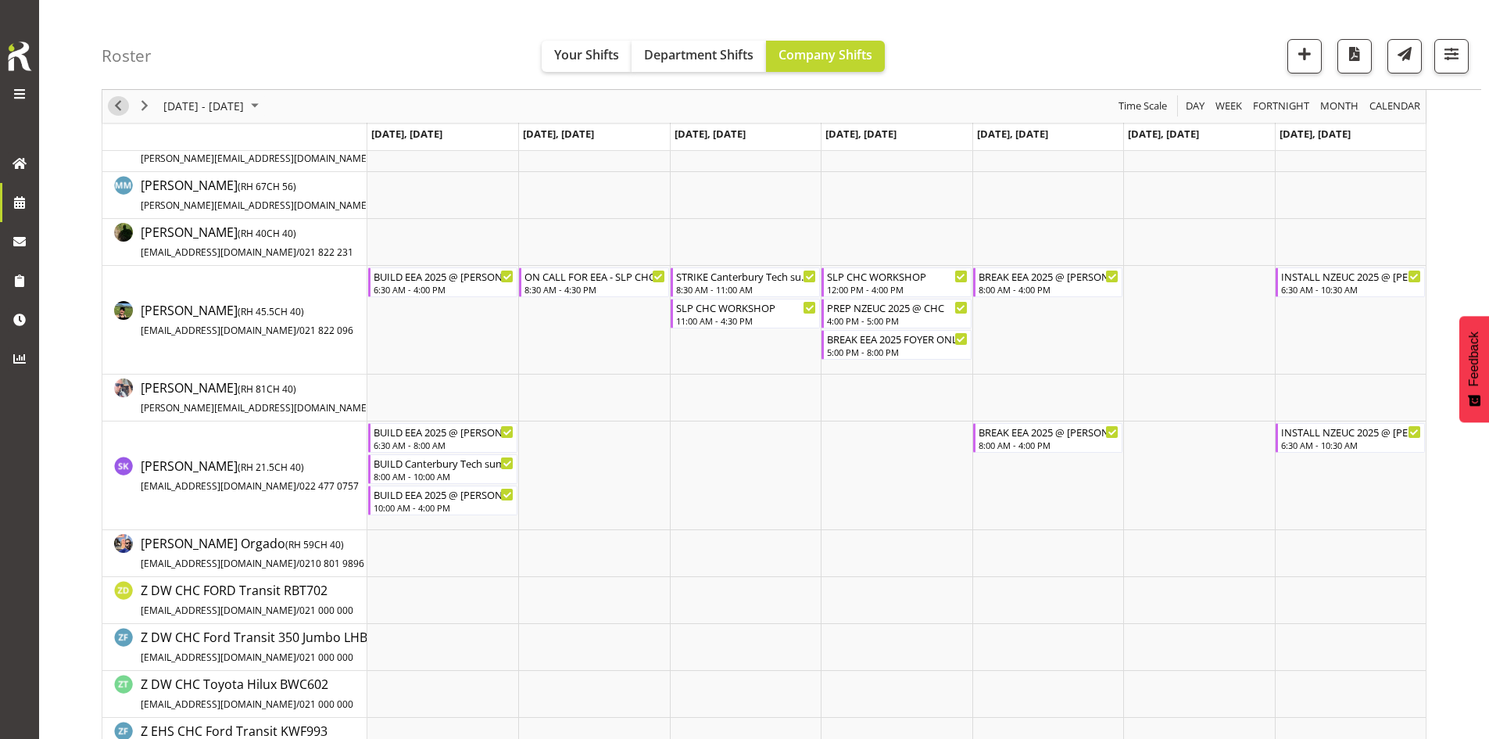
click at [126, 103] on span "Previous" at bounding box center [118, 107] width 19 height 20
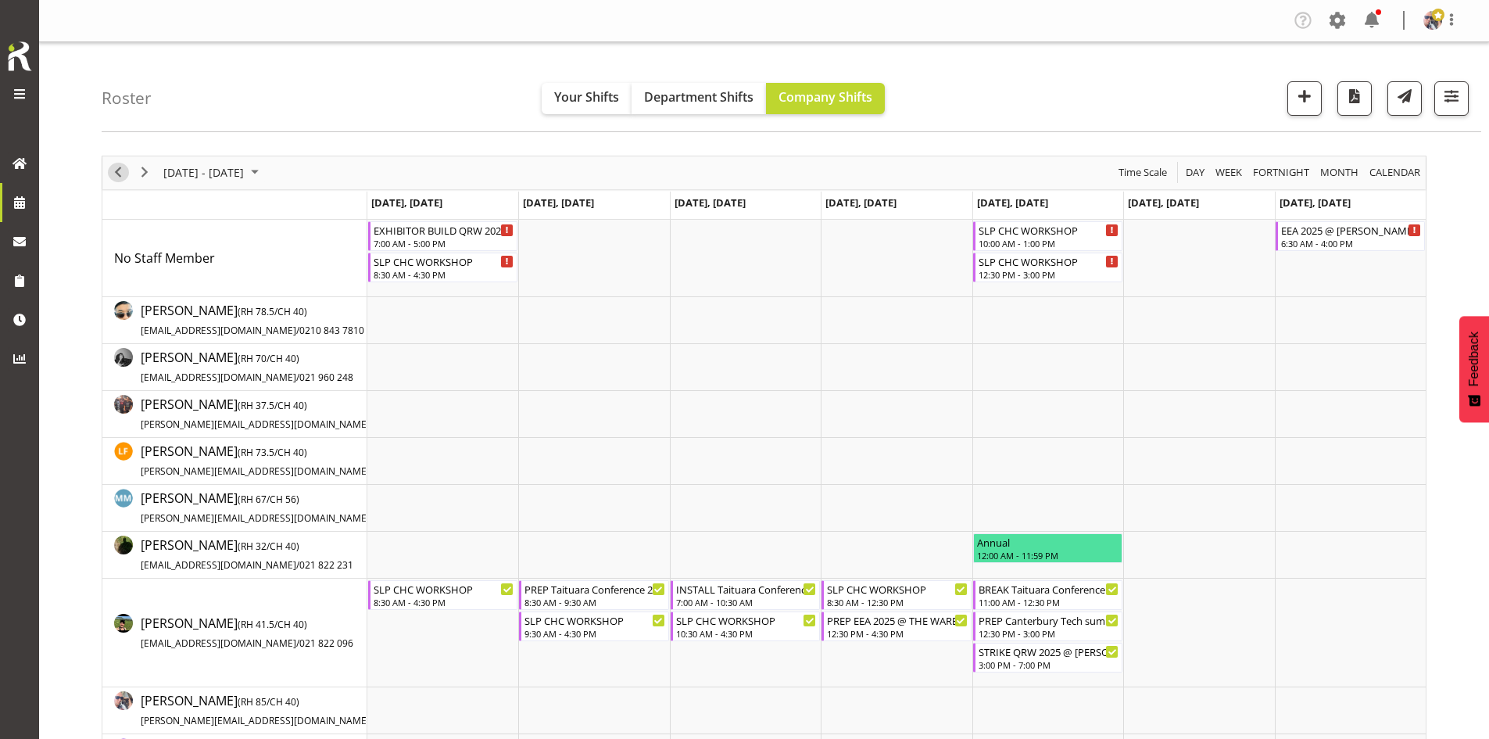
click at [116, 170] on span "Previous" at bounding box center [118, 173] width 19 height 20
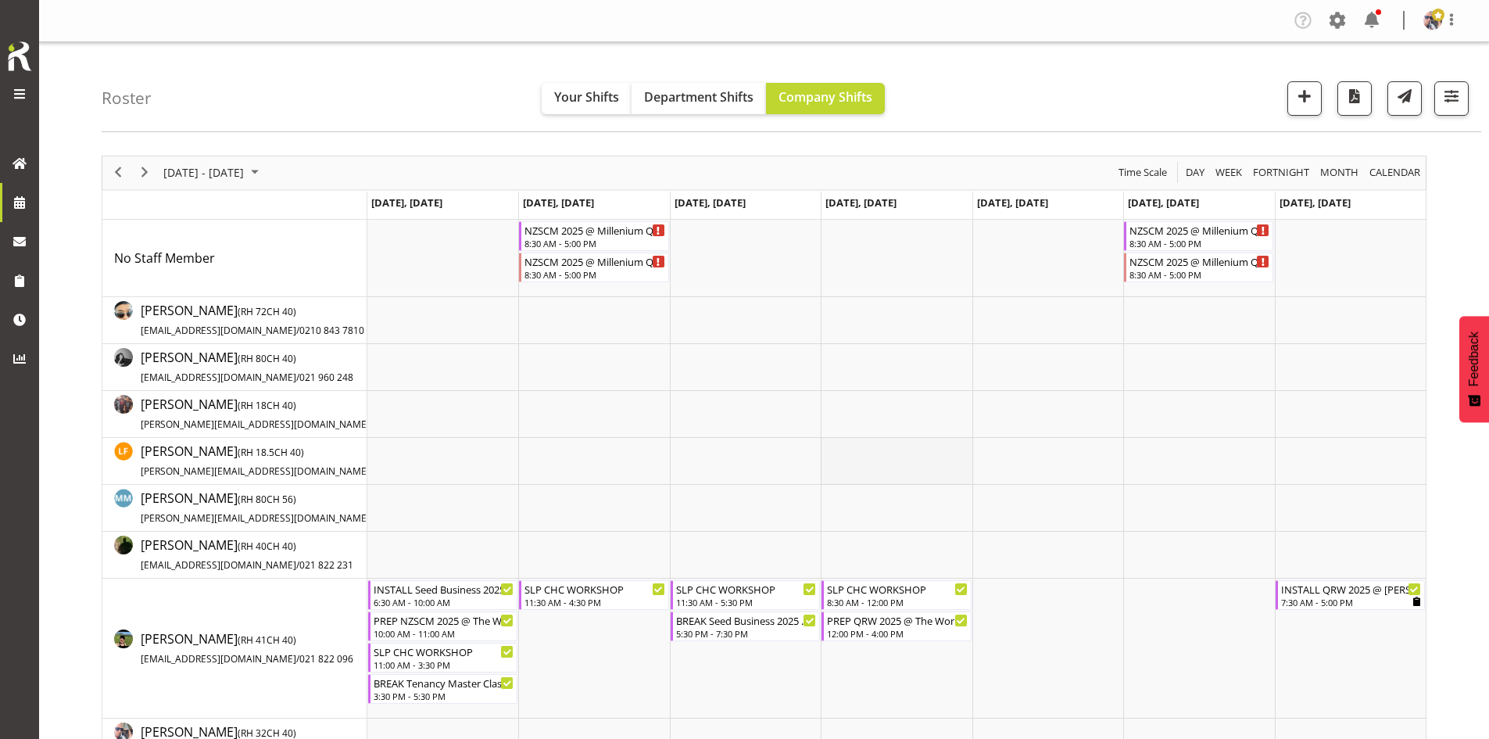
scroll to position [313, 0]
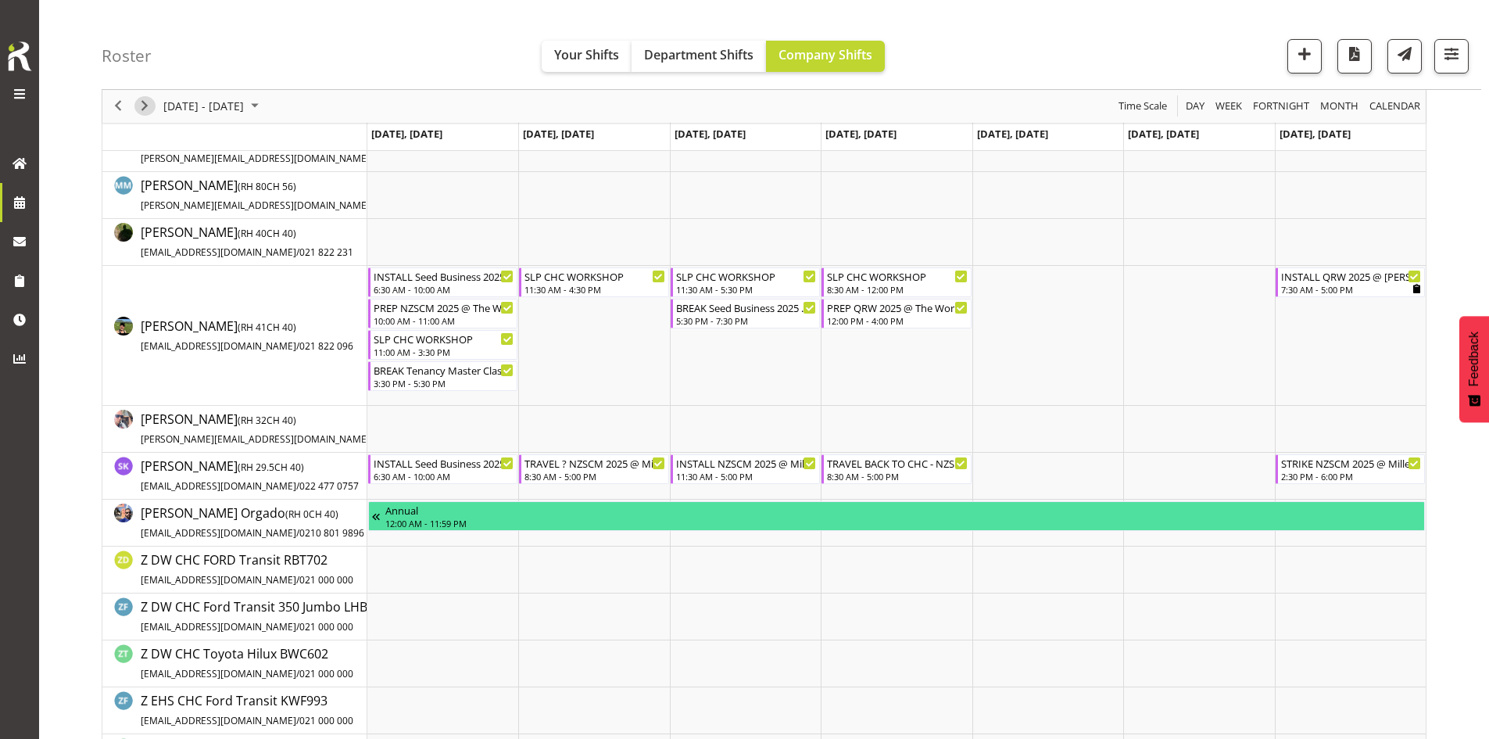
click at [145, 109] on span "Next" at bounding box center [144, 107] width 19 height 20
